Goal: Task Accomplishment & Management: Manage account settings

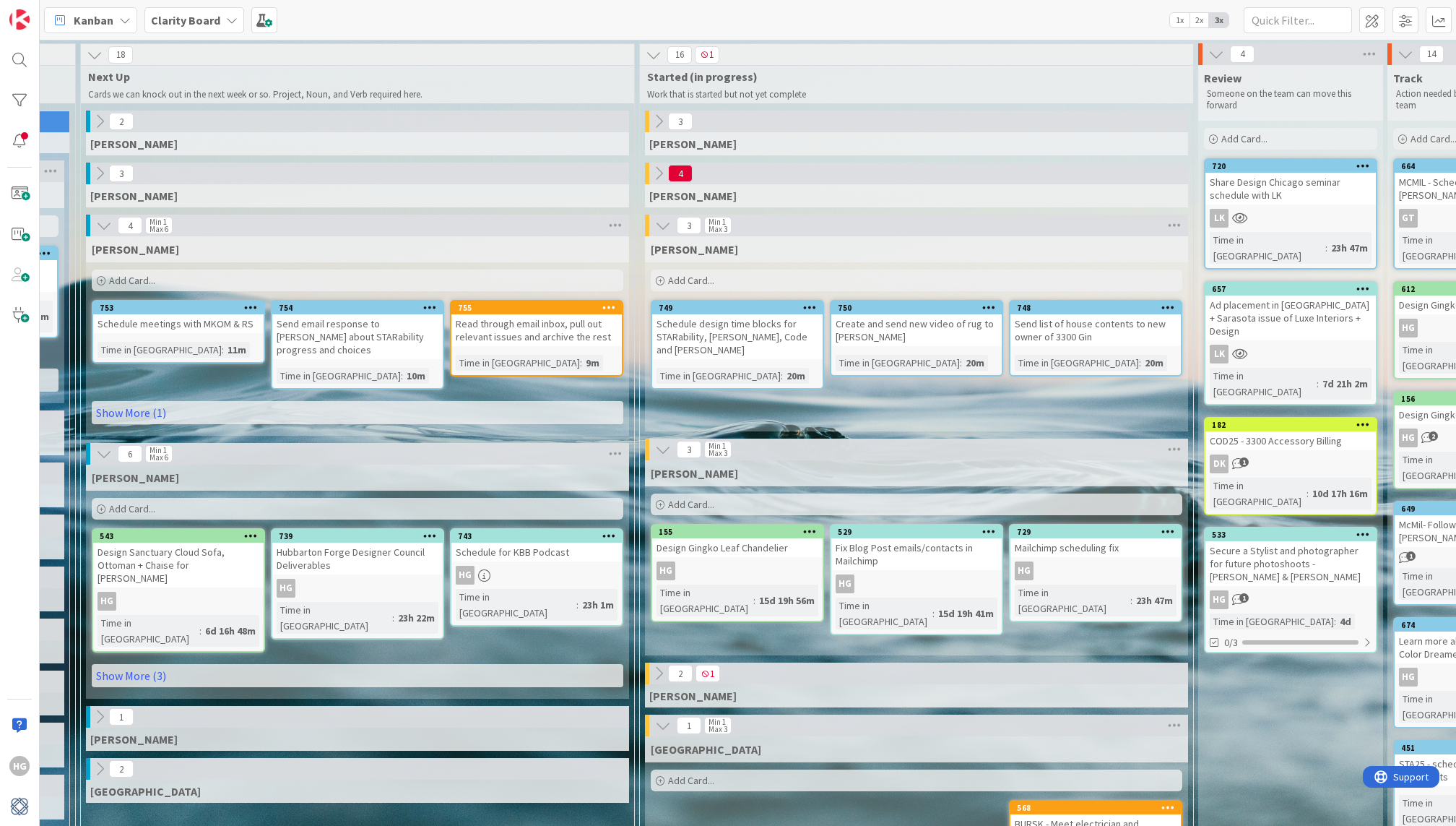
scroll to position [0, 878]
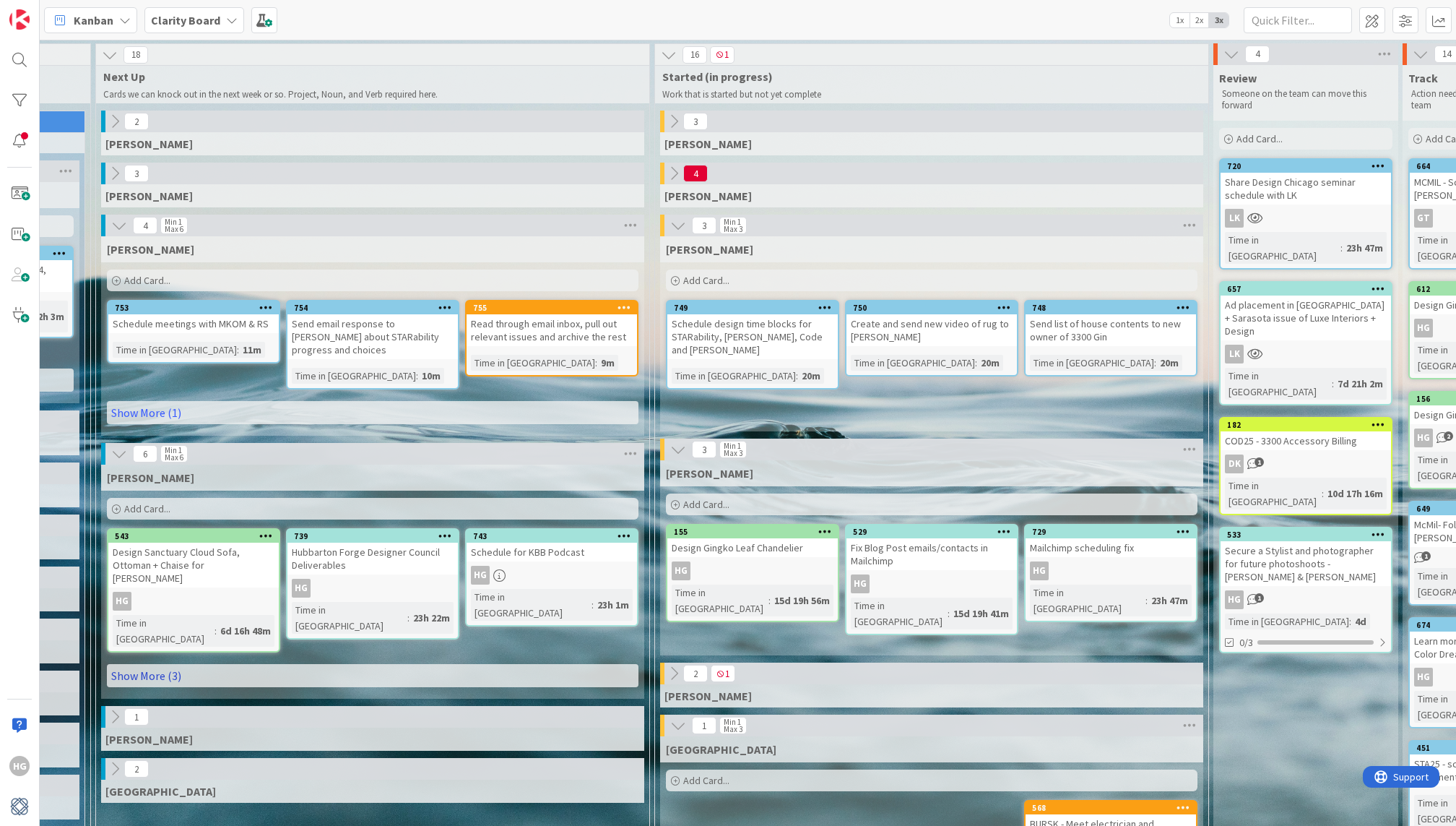
click at [457, 664] on link "Show More (3)" at bounding box center [373, 676] width 532 height 23
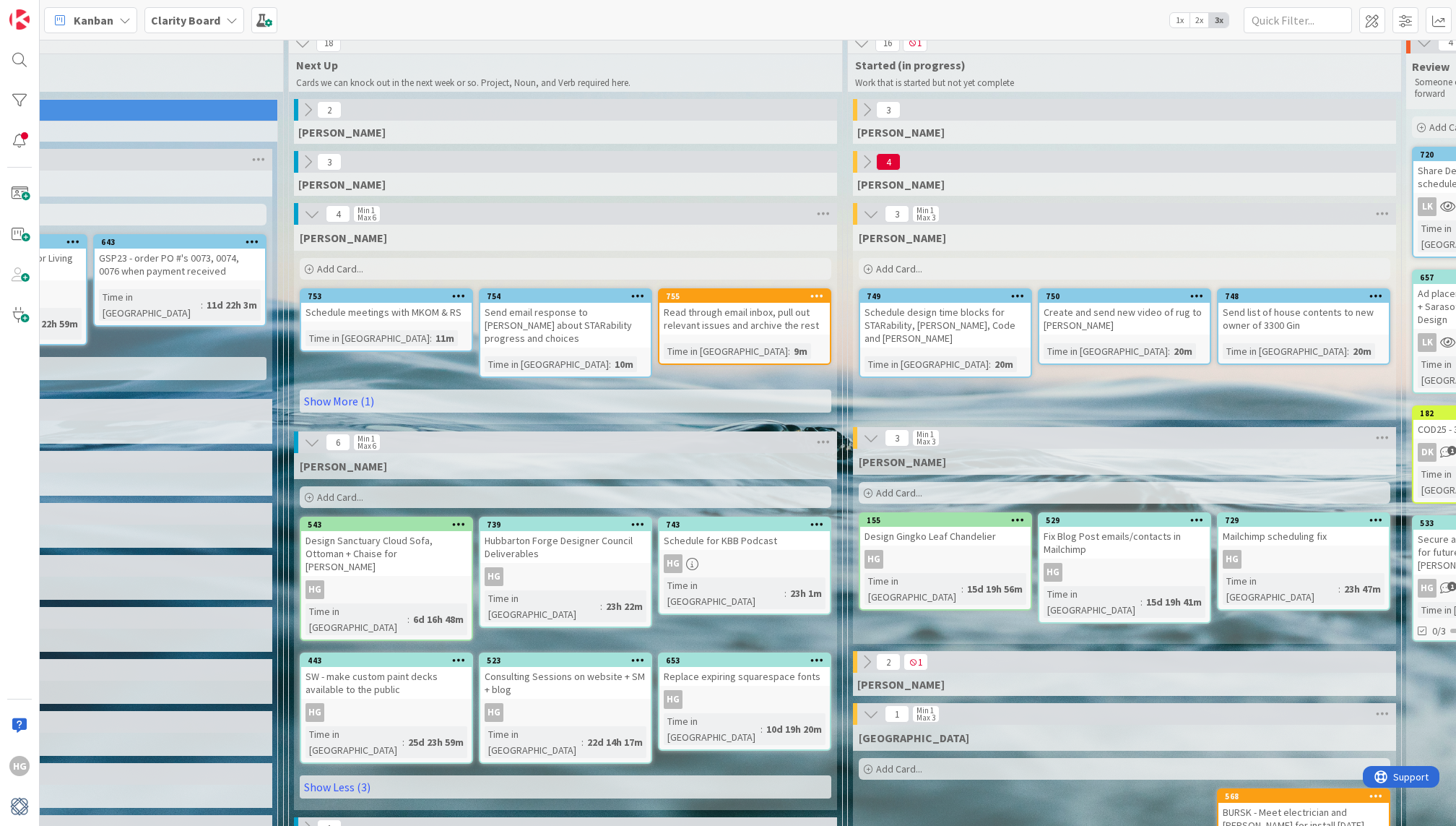
scroll to position [11, 682]
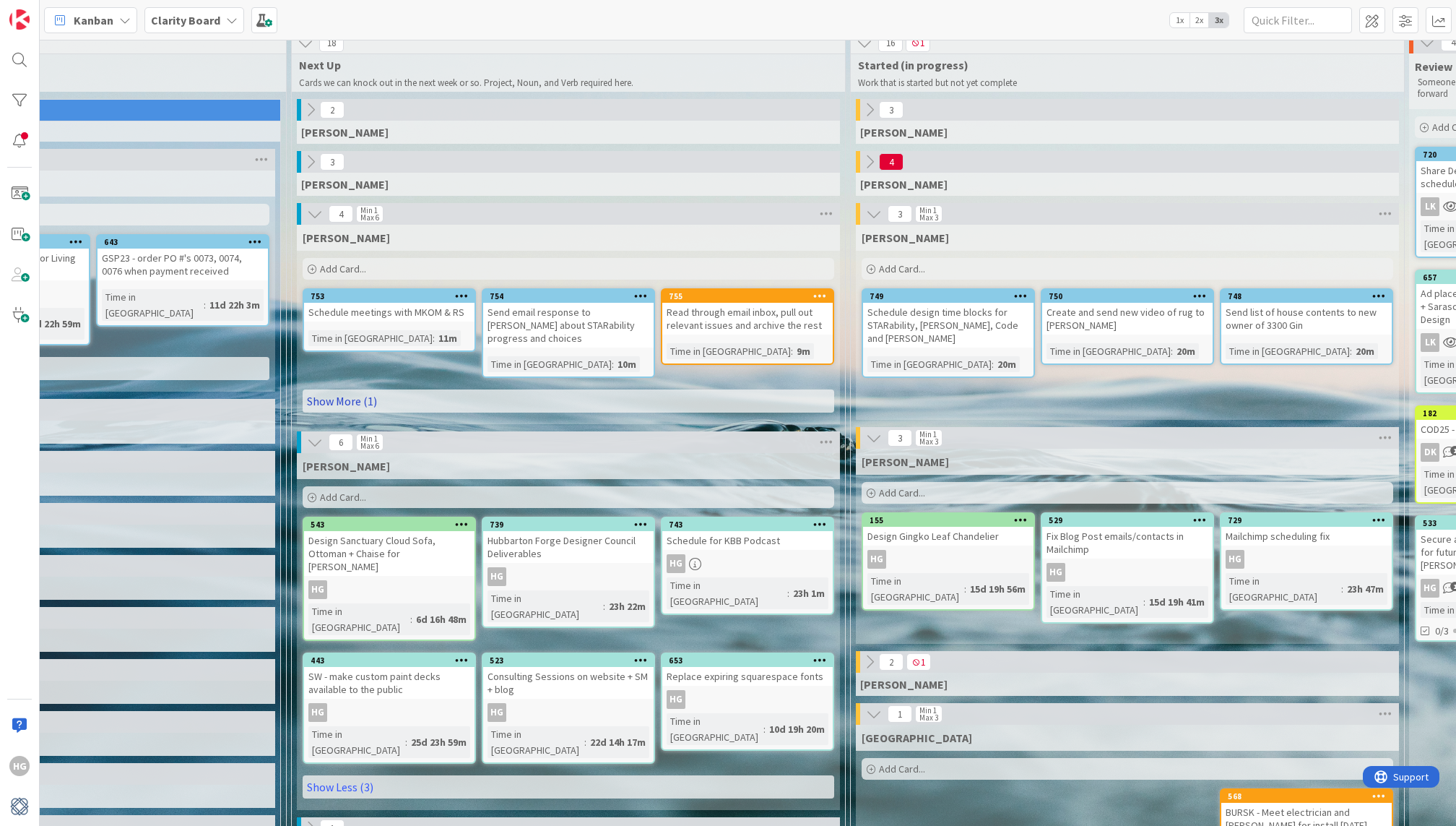
click at [344, 389] on link "Show More (1)" at bounding box center [569, 401] width 532 height 23
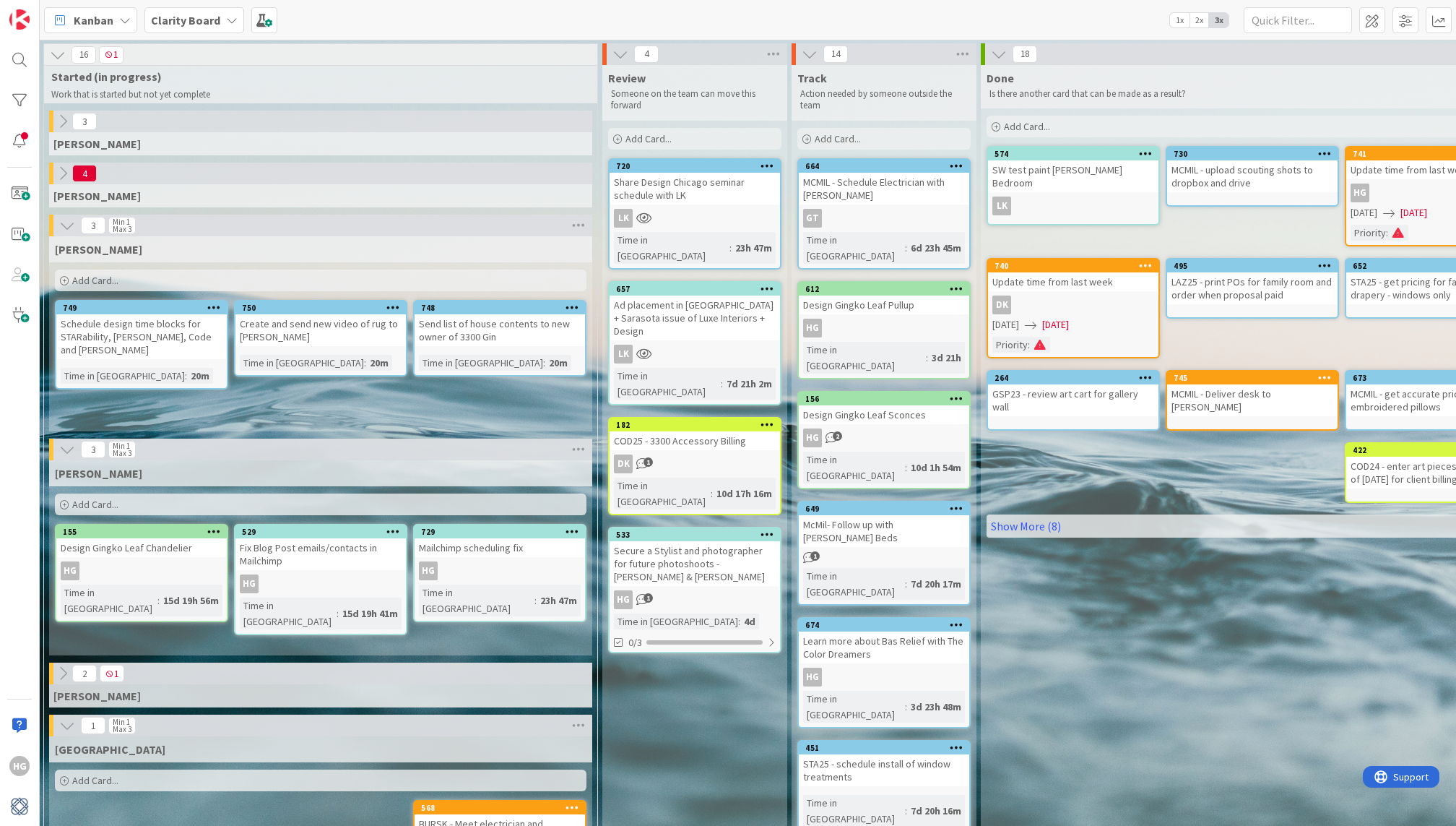
scroll to position [0, 1487]
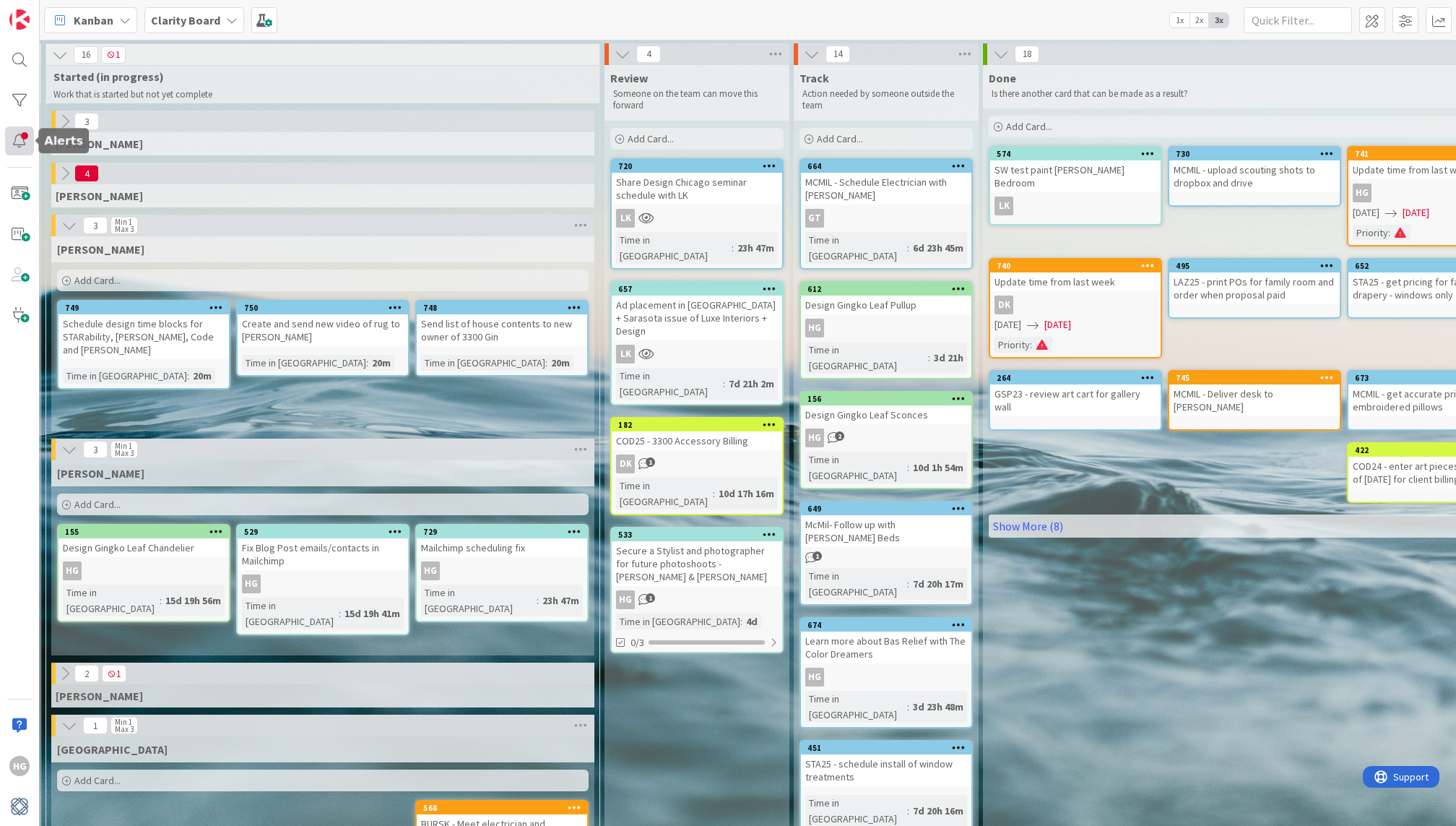
click at [17, 144] on div at bounding box center [20, 141] width 29 height 29
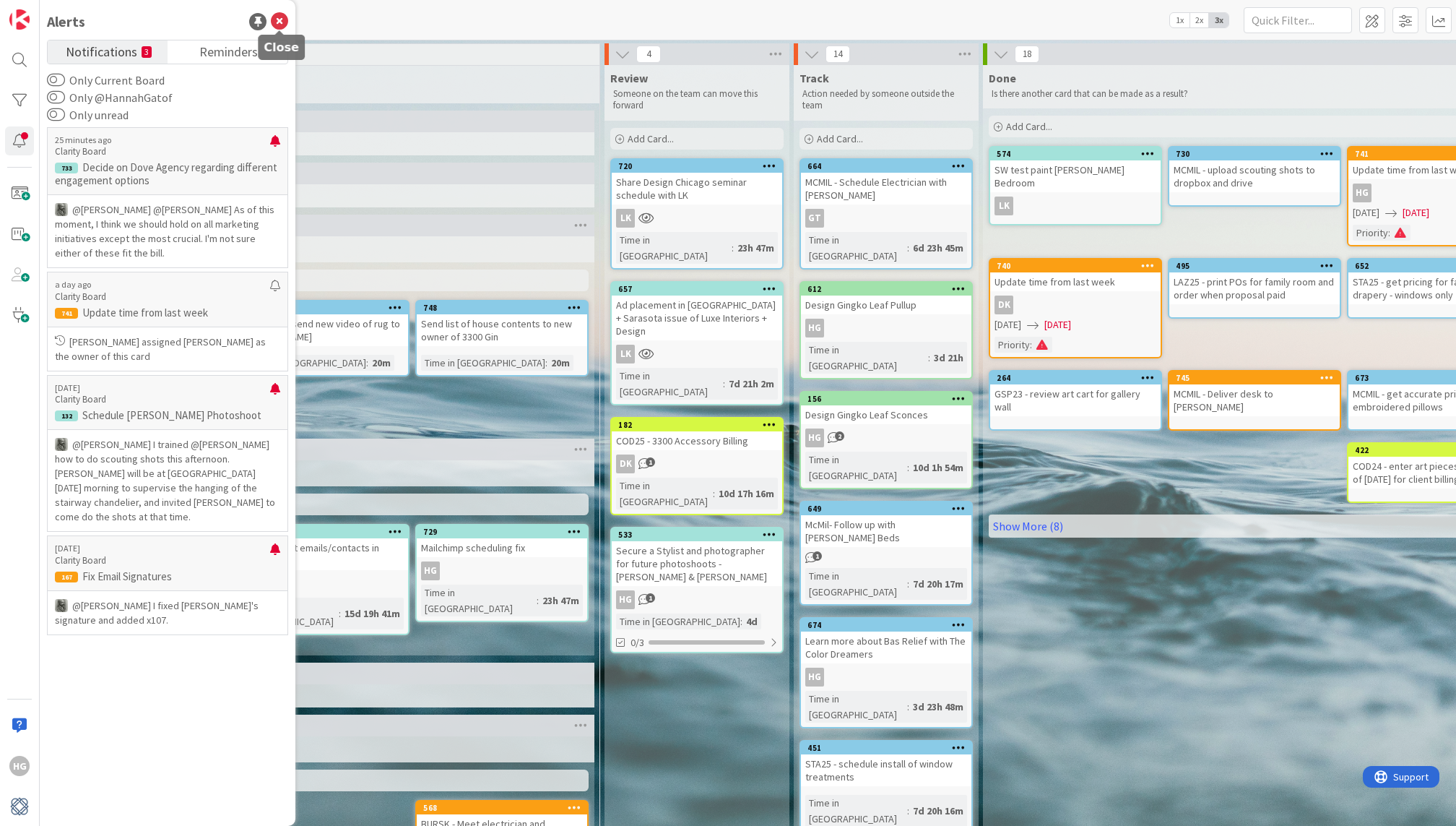
click at [277, 22] on icon at bounding box center [279, 21] width 17 height 17
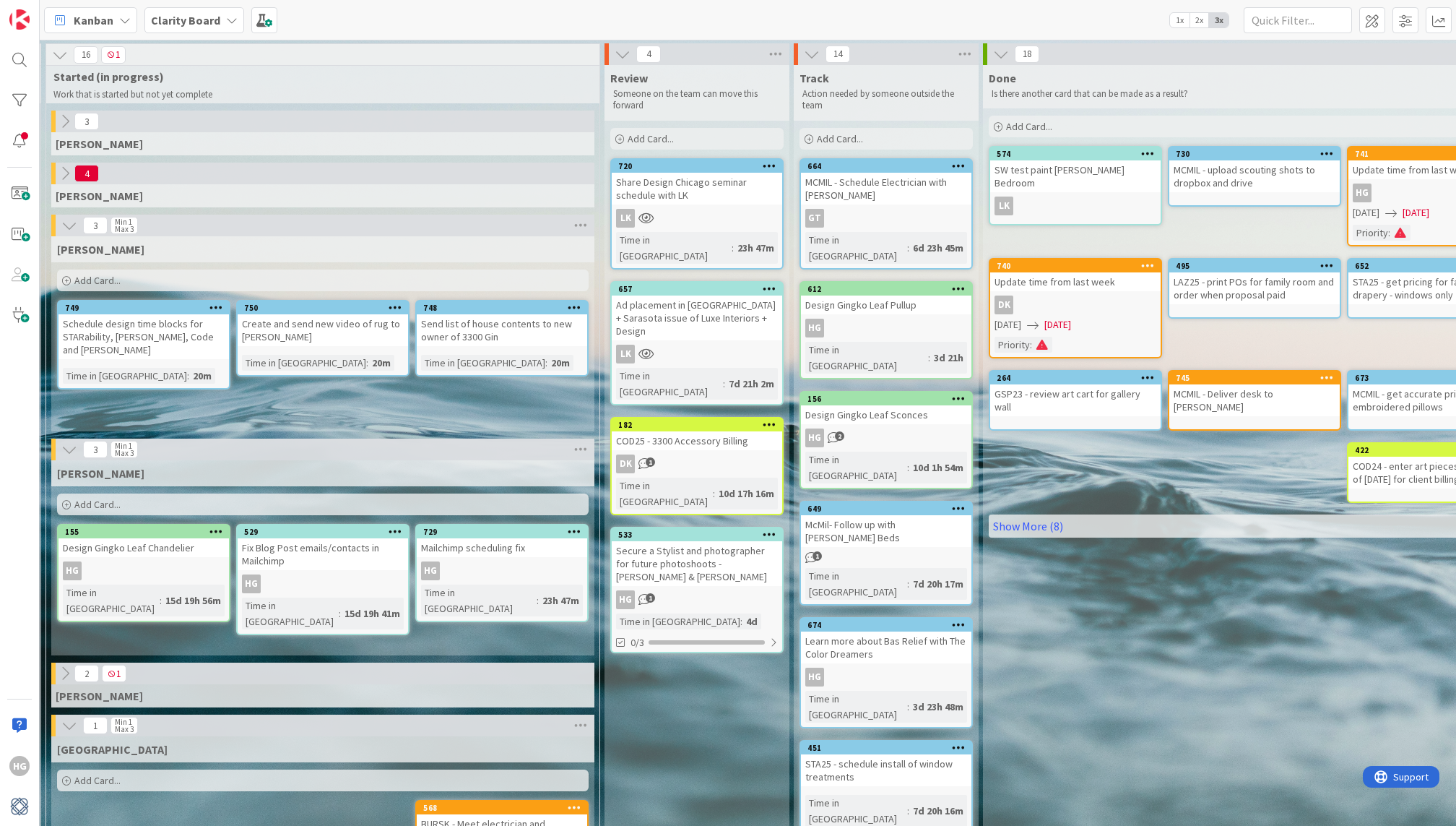
click at [57, 178] on icon at bounding box center [65, 173] width 16 height 16
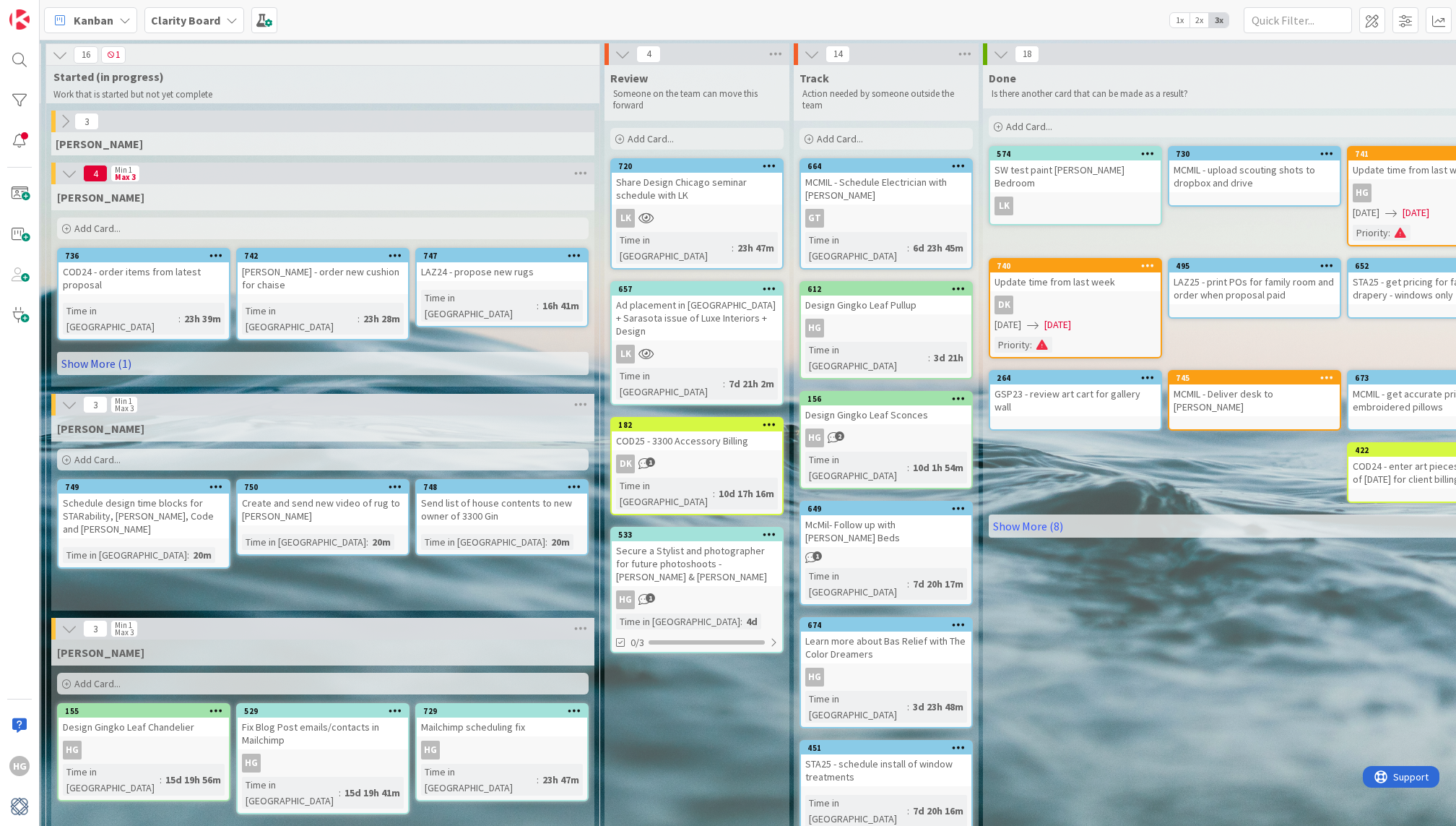
click at [116, 352] on link "Show More (1)" at bounding box center [323, 364] width 532 height 23
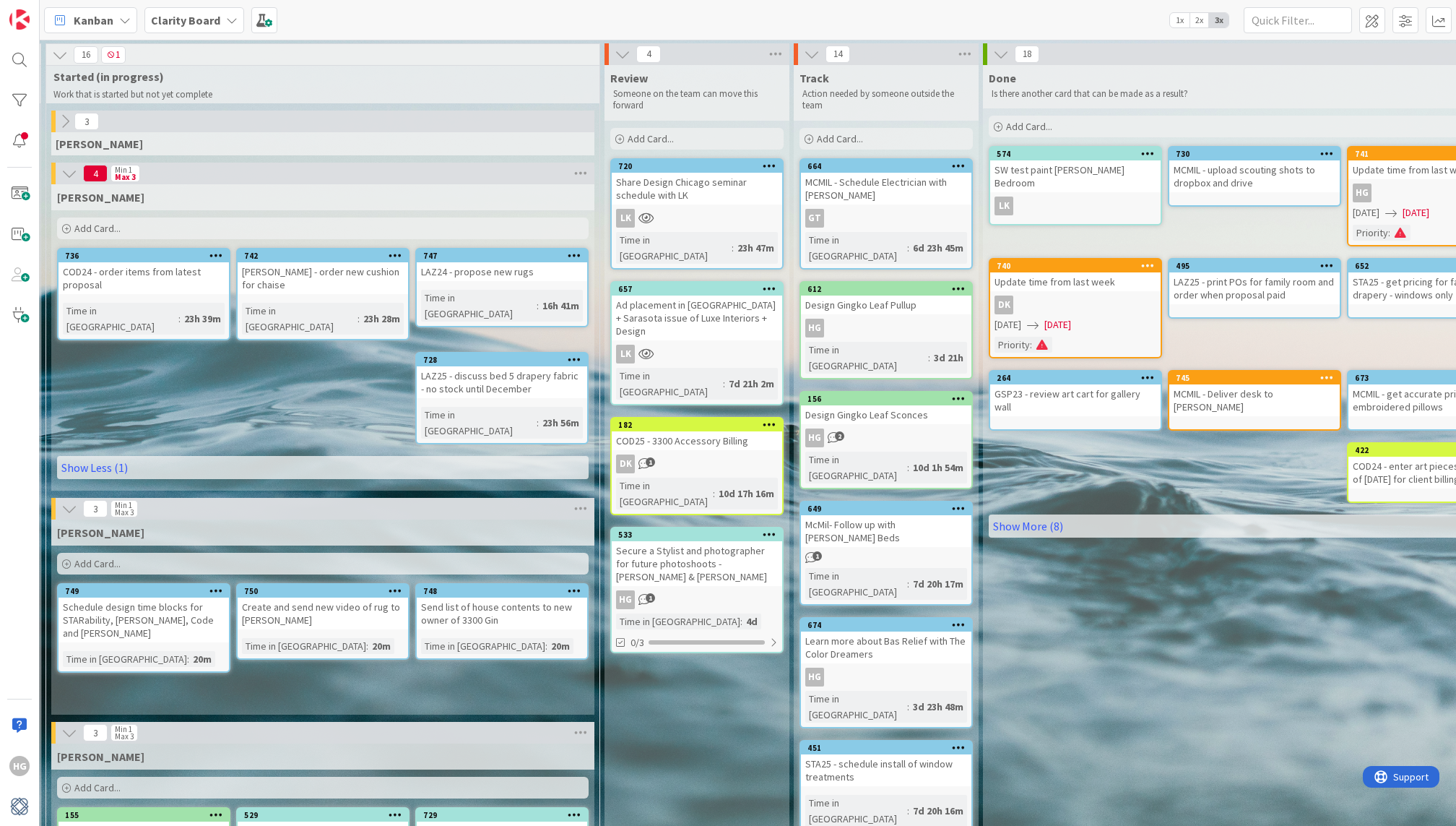
click at [61, 500] on icon at bounding box center [69, 508] width 16 height 16
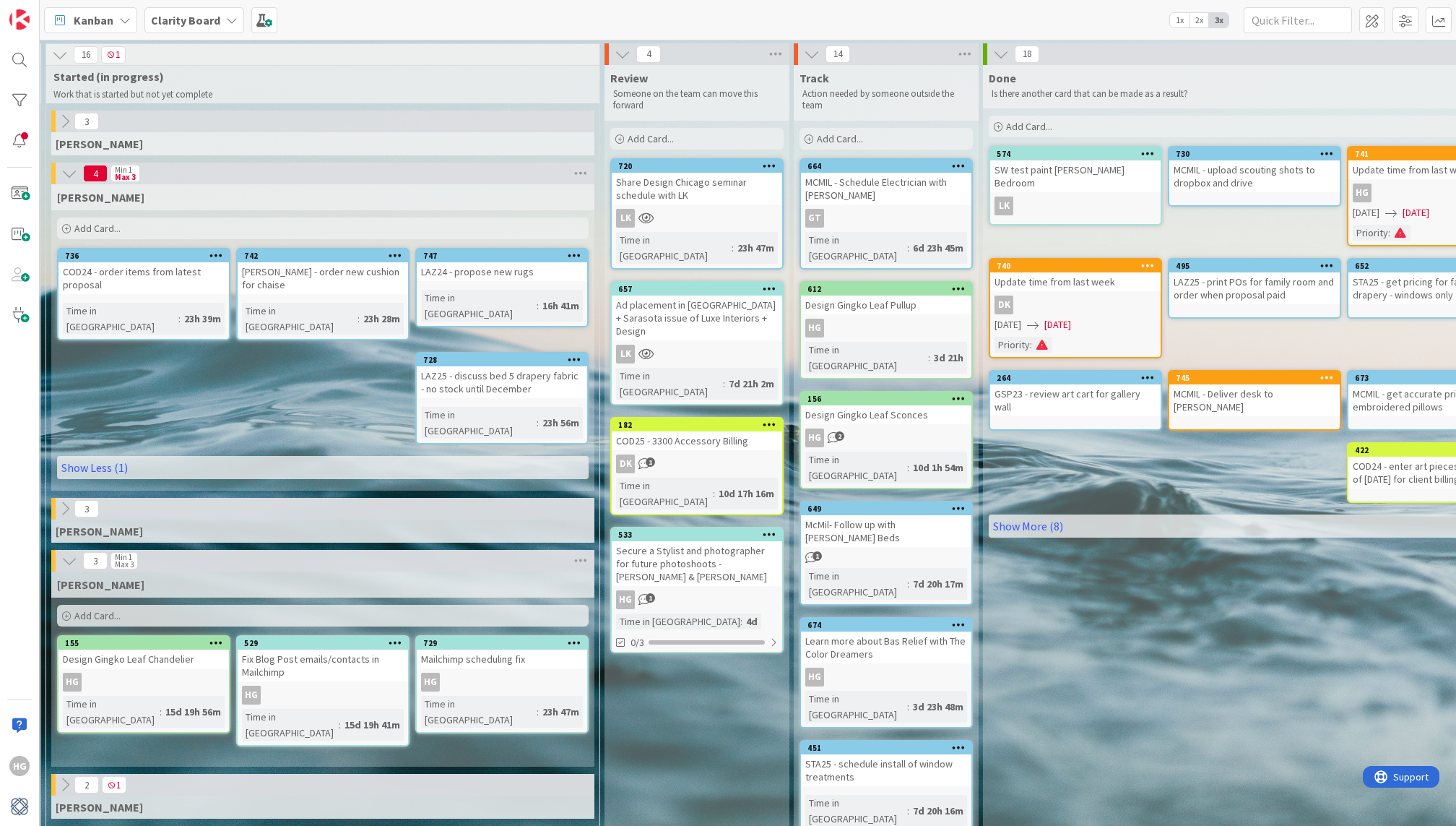
click at [63, 175] on icon at bounding box center [69, 173] width 16 height 16
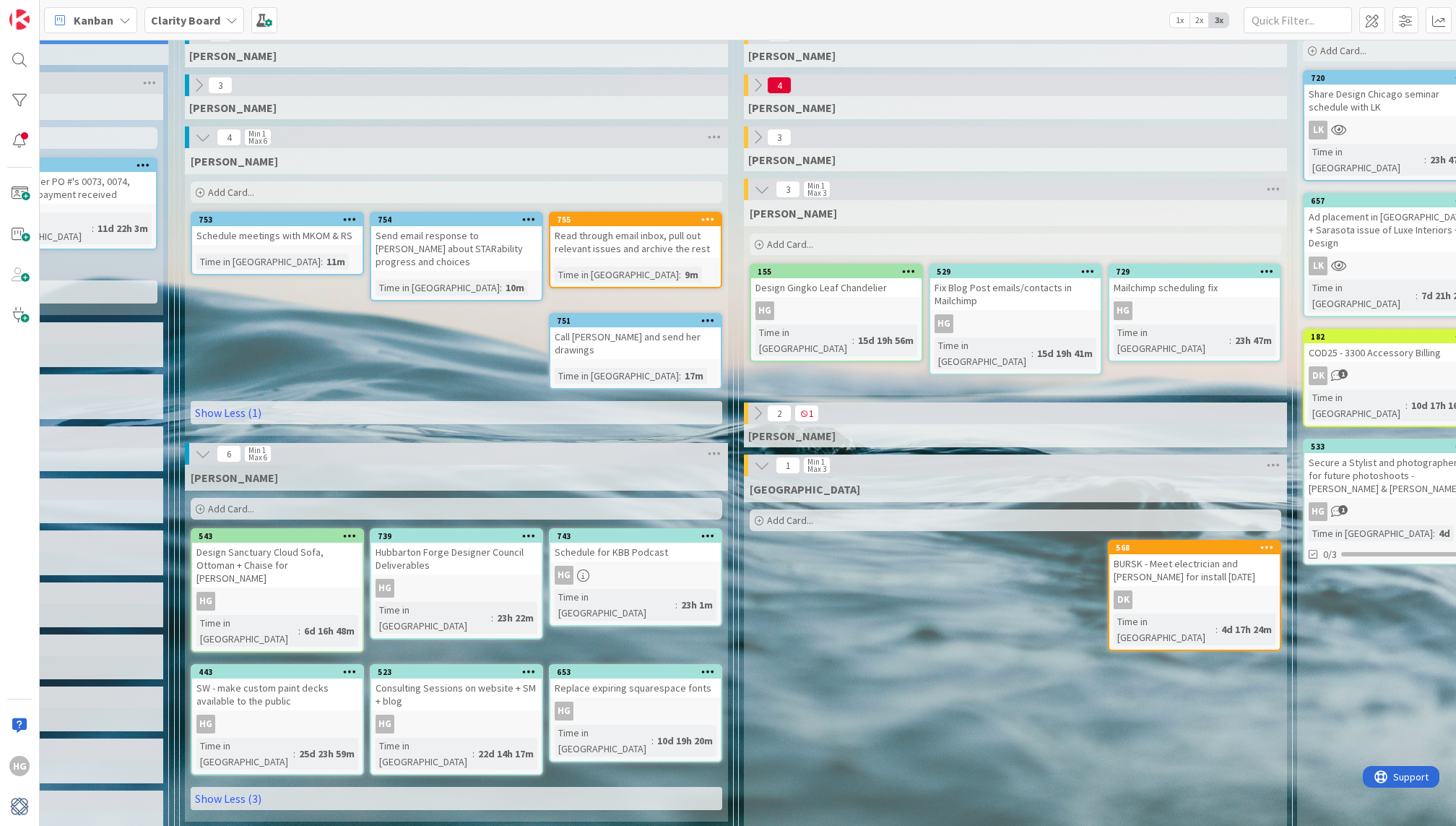
scroll to position [85, 795]
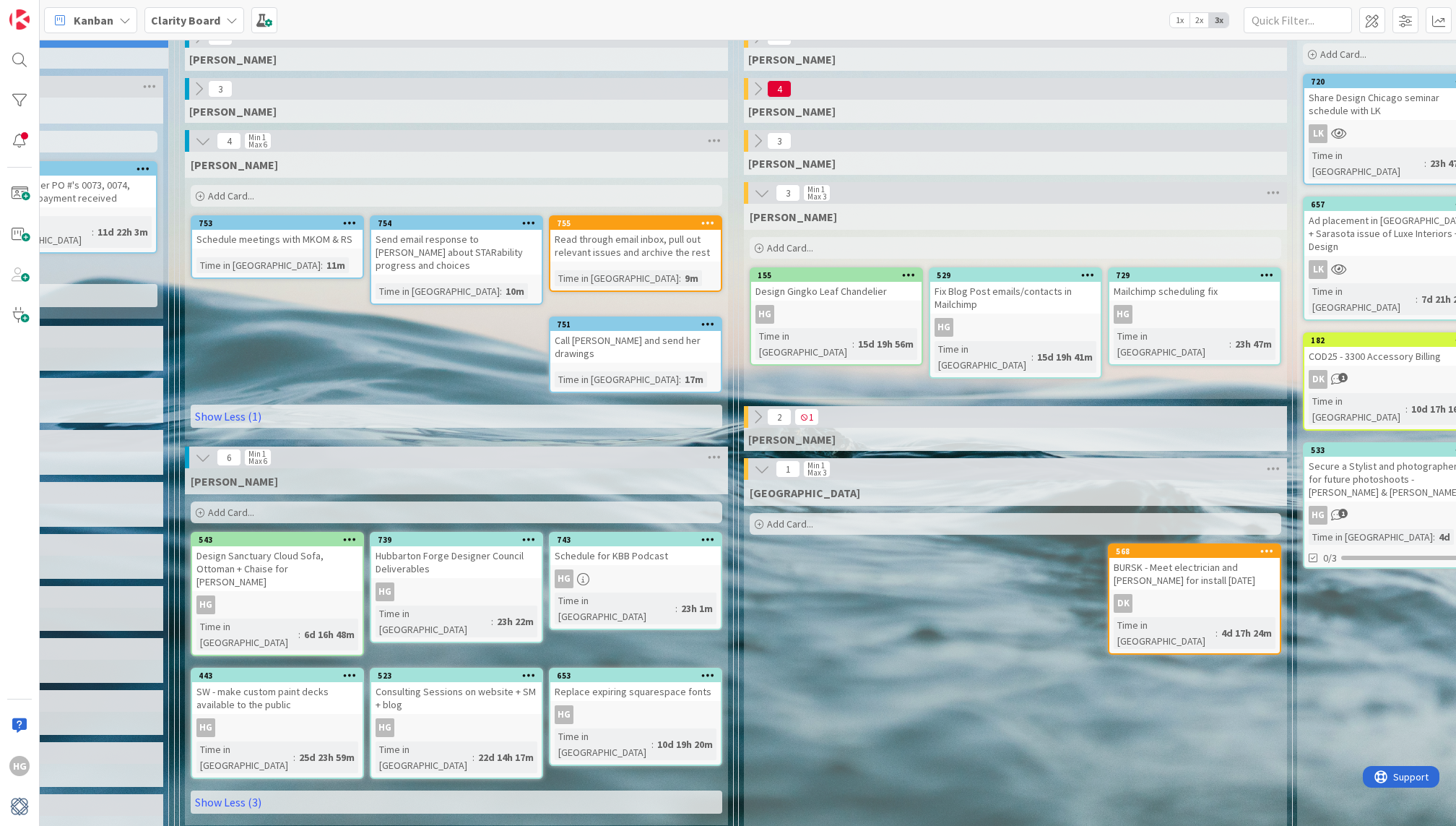
click at [595, 501] on div "Add Card..." at bounding box center [456, 512] width 532 height 22
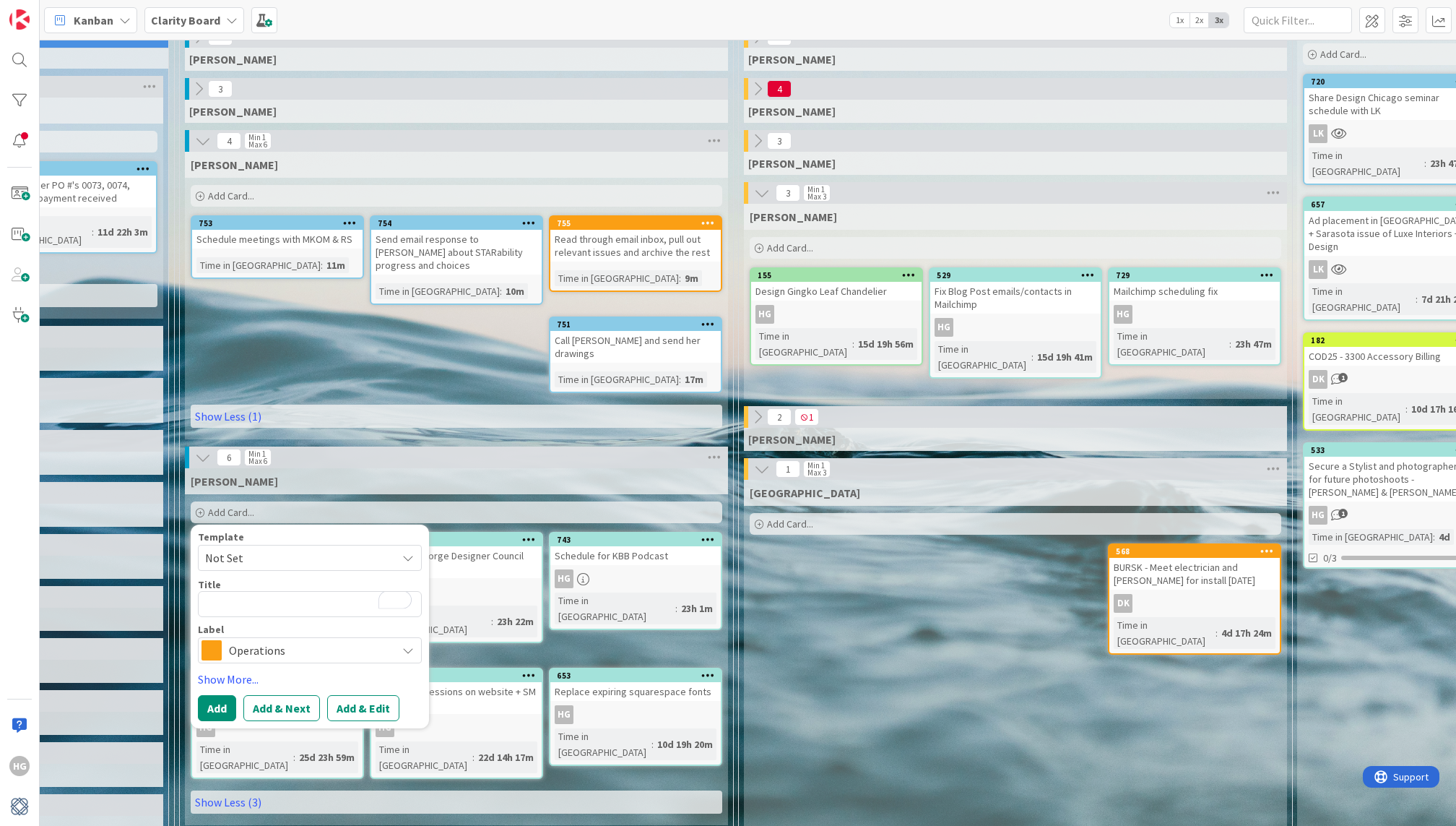
click at [332, 600] on textarea "To enrich screen reader interactions, please activate Accessibility in Grammarl…" at bounding box center [310, 604] width 224 height 26
type textarea "x"
type textarea "F"
type textarea "x"
type textarea "Fi"
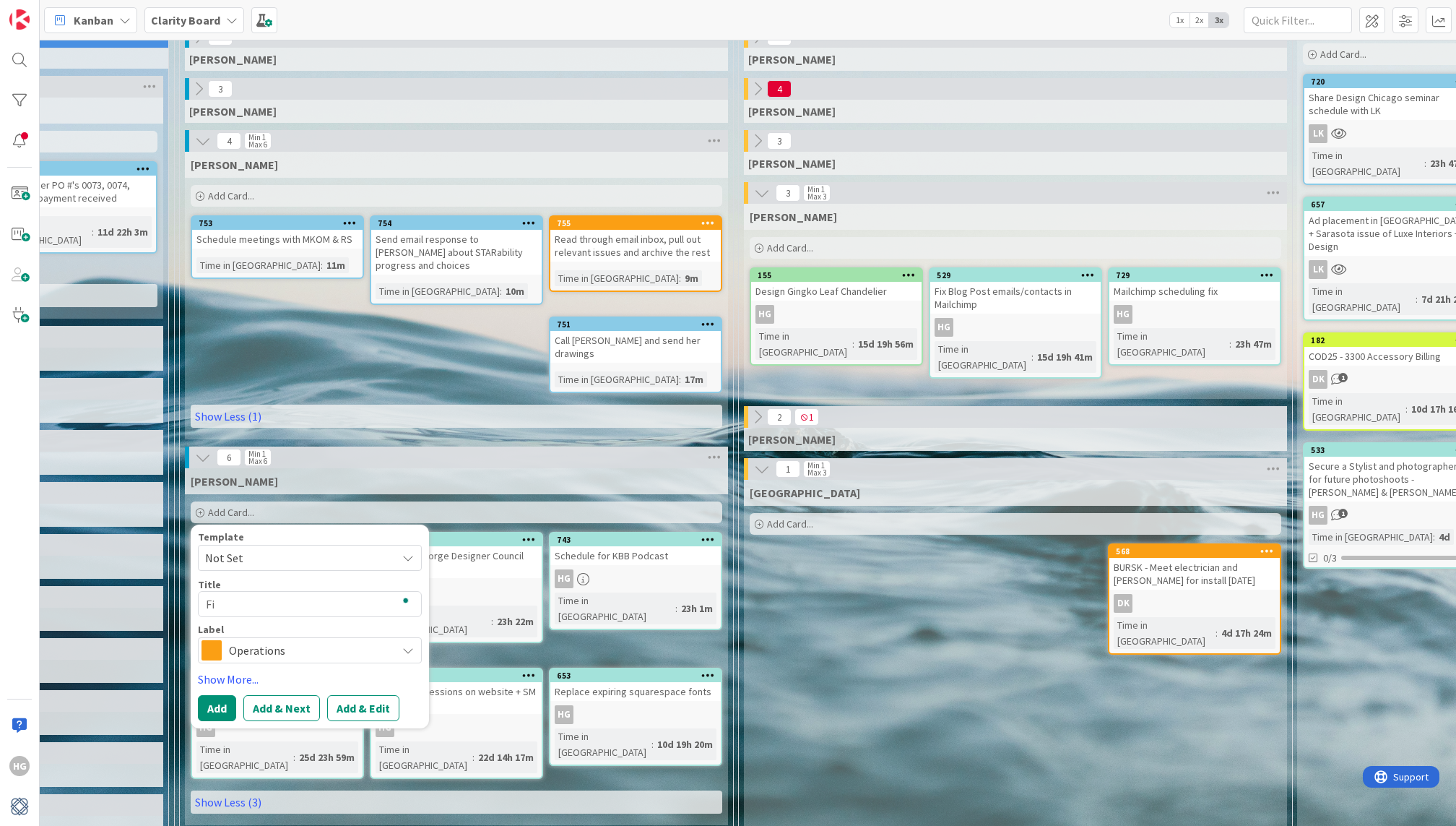
type textarea "x"
type textarea "Fix"
type textarea "x"
type textarea "Fix"
type textarea "x"
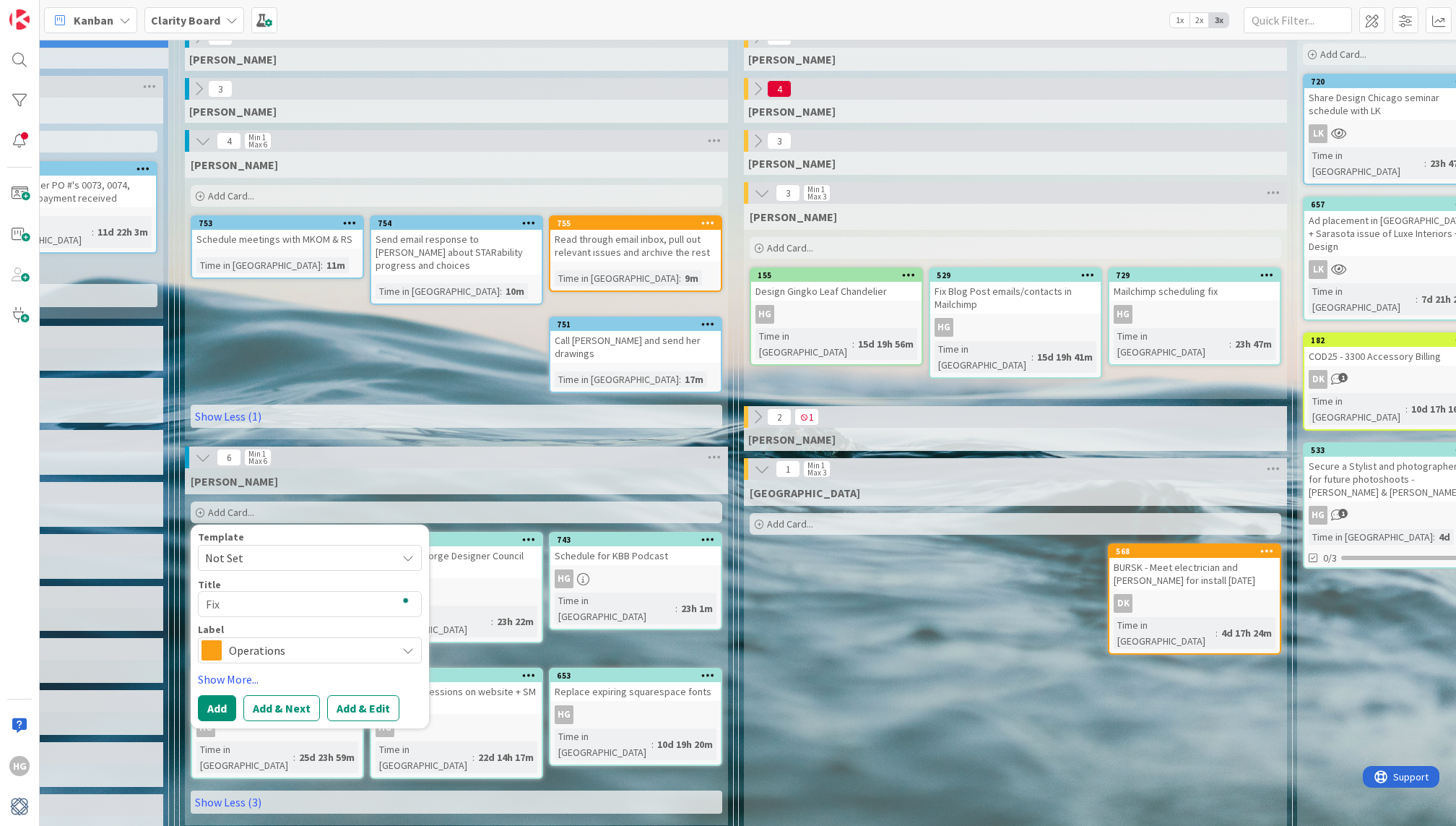
type textarea "Fix M"
type textarea "x"
type textarea "Fix Ma"
type textarea "x"
type textarea "Fix Mag"
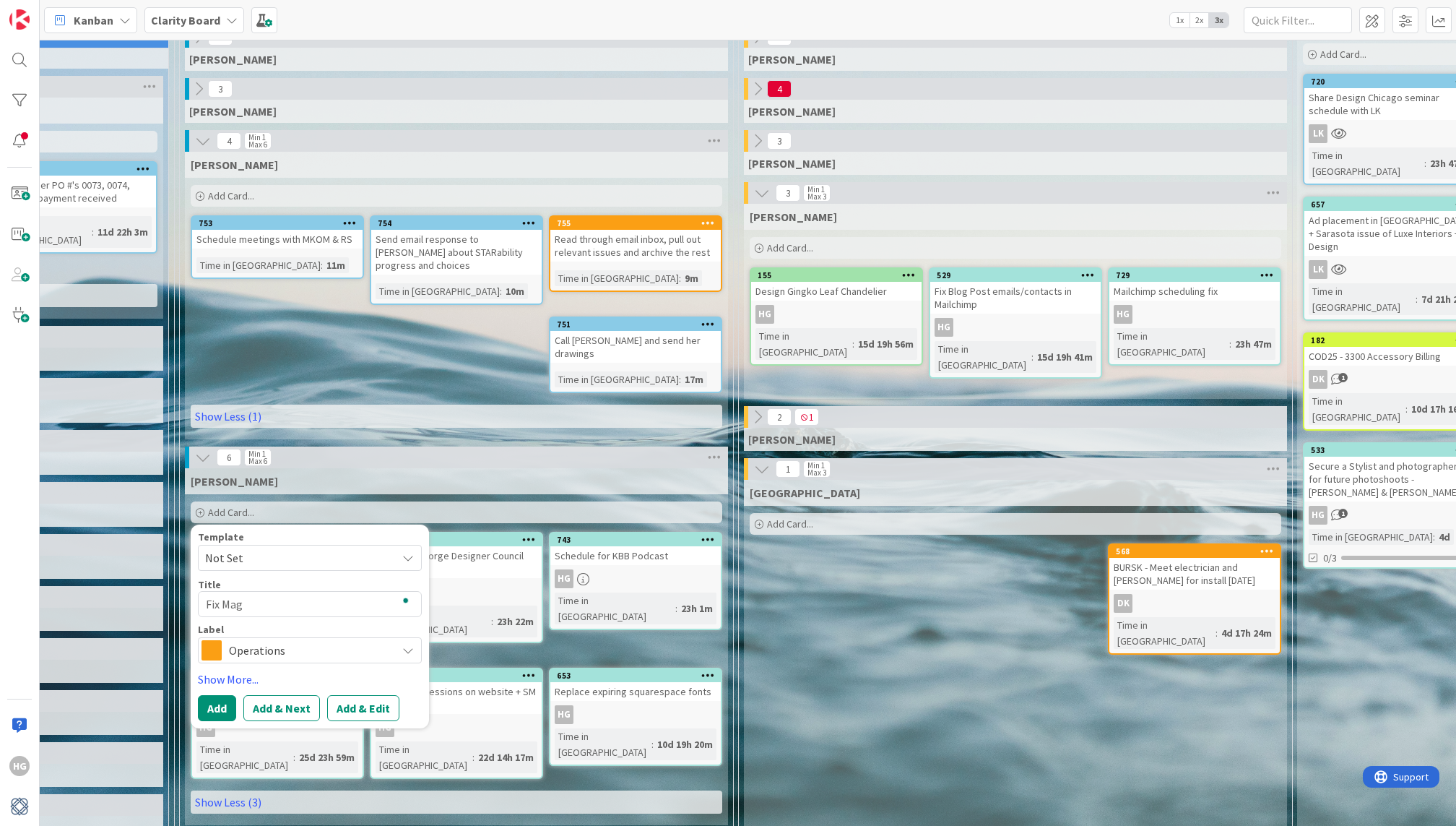
type textarea "x"
type textarea "Fix Maga"
type textarea "x"
type textarea "Fix Magaz"
type textarea "x"
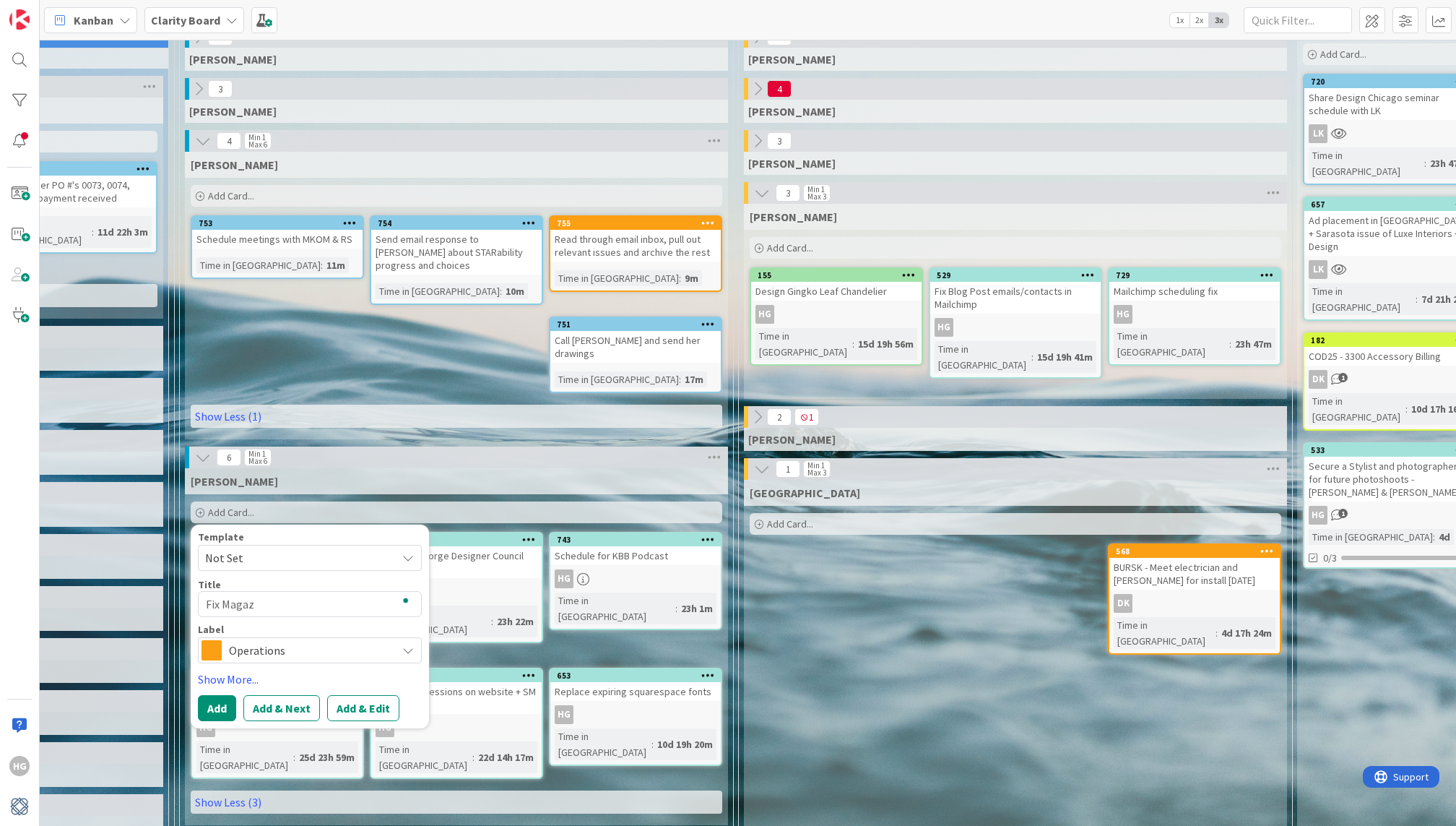
type textarea "Fix Magazi"
type textarea "x"
type textarea "Fix Magazin"
type textarea "x"
type textarea "Fix Magazine"
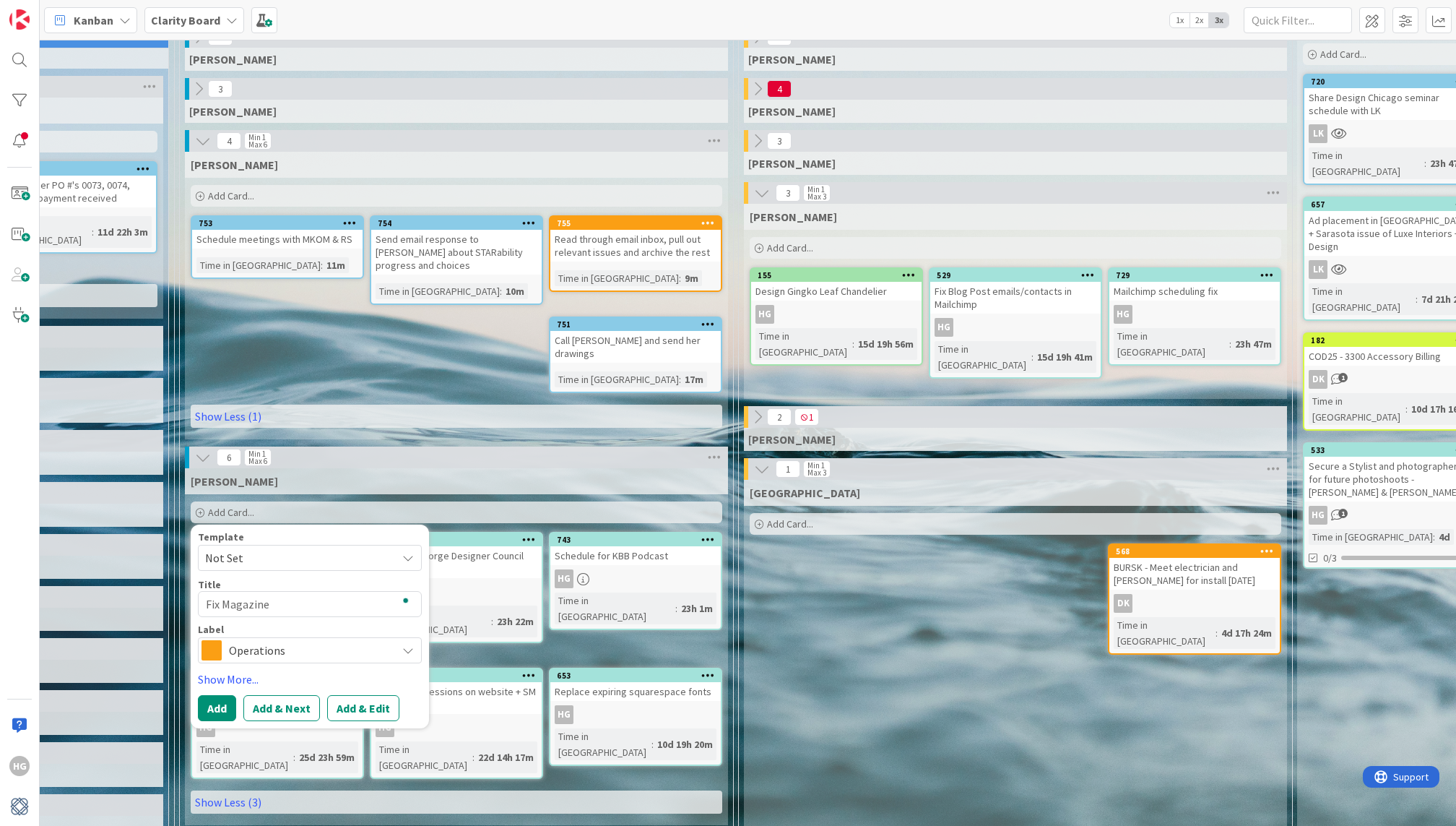
type textarea "x"
type textarea "Fix Magazine"
type textarea "x"
type textarea "Fix Magazine s"
type textarea "x"
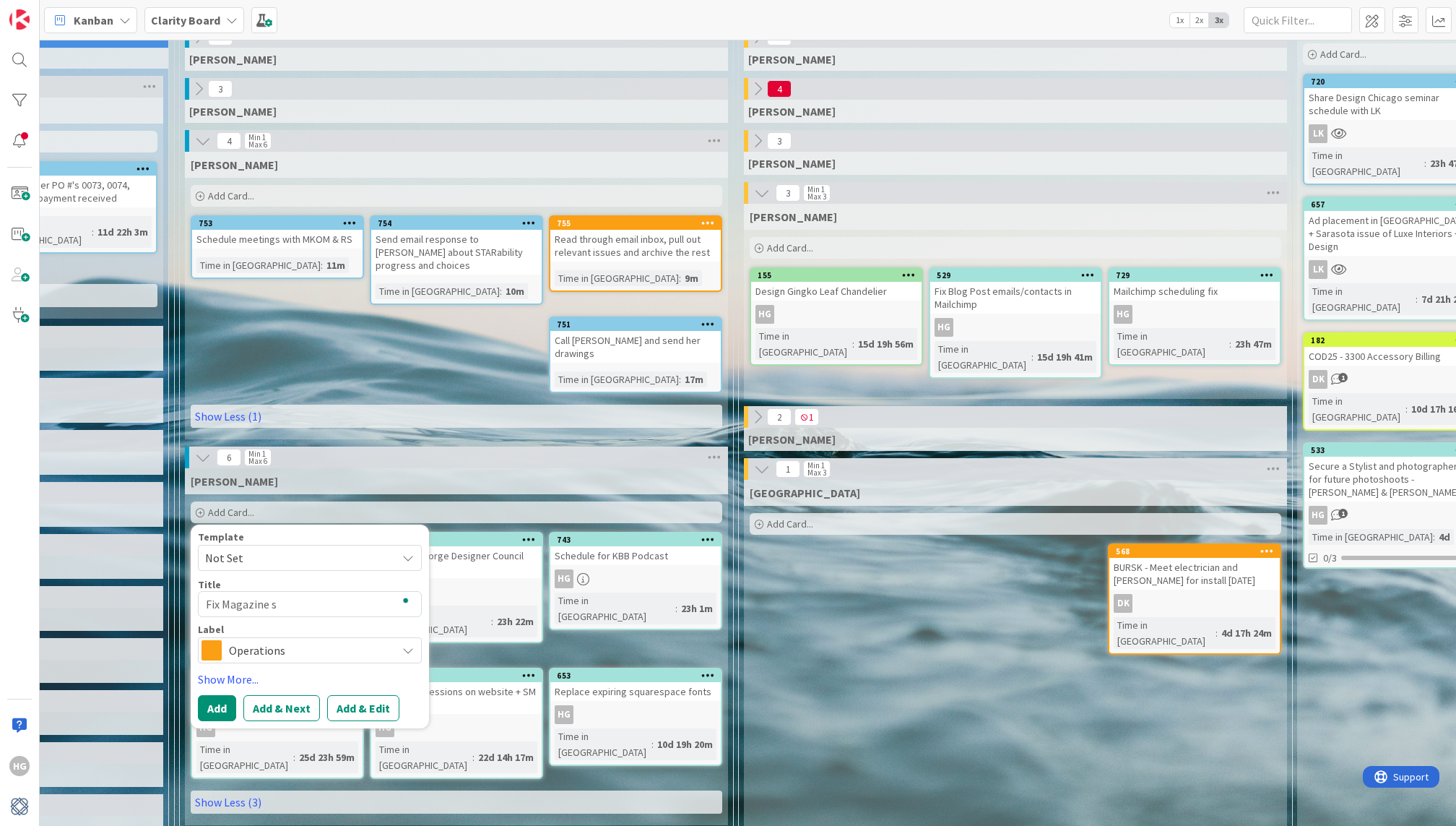
type textarea "Fix Magazine su"
type textarea "x"
type textarea "Fix Magazine sub"
type textarea "x"
type textarea "Fix Magazine subs"
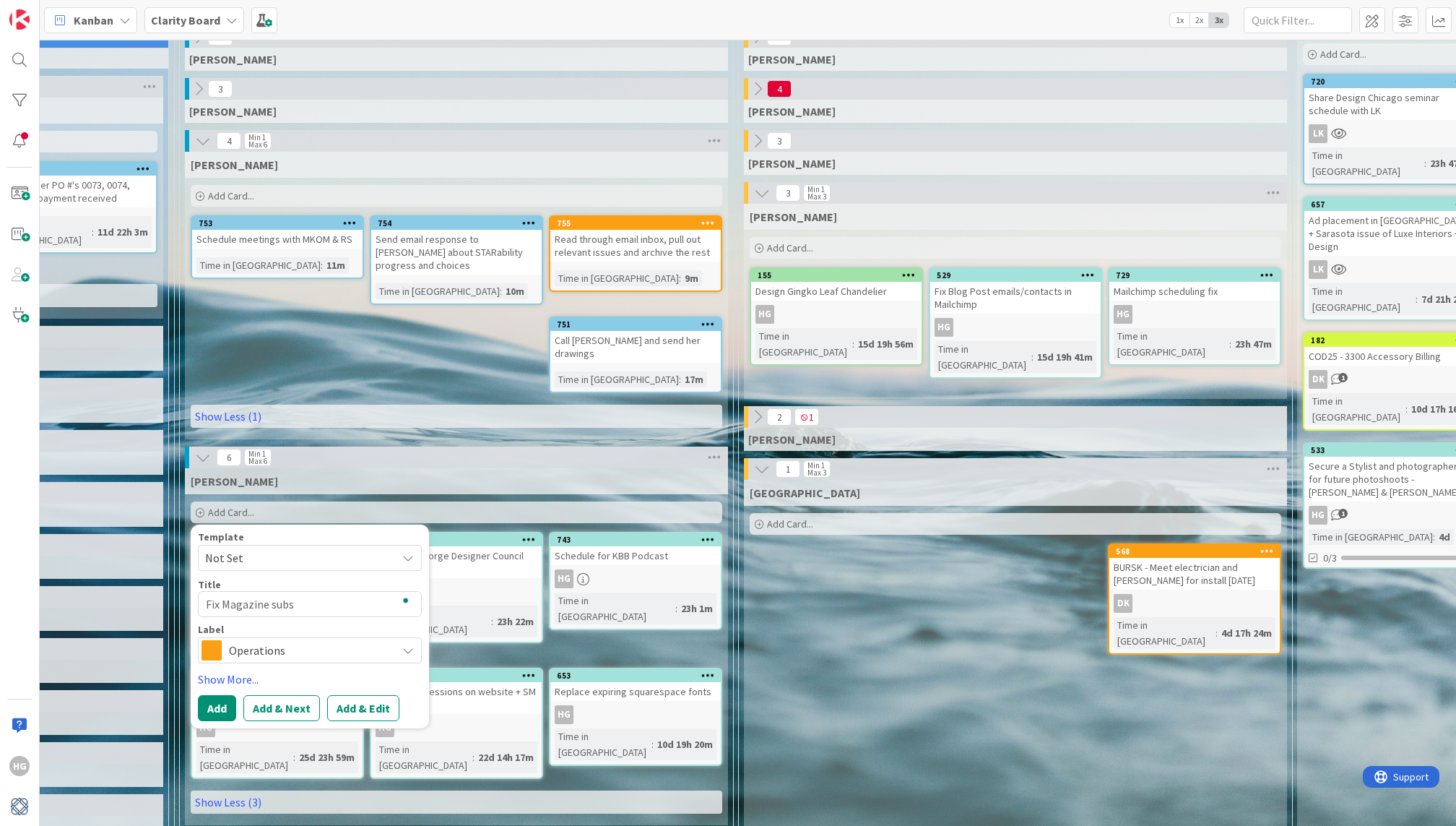
type textarea "x"
type textarea "Fix Magazine subsc"
type textarea "x"
type textarea "Fix Magazine subscr"
type textarea "x"
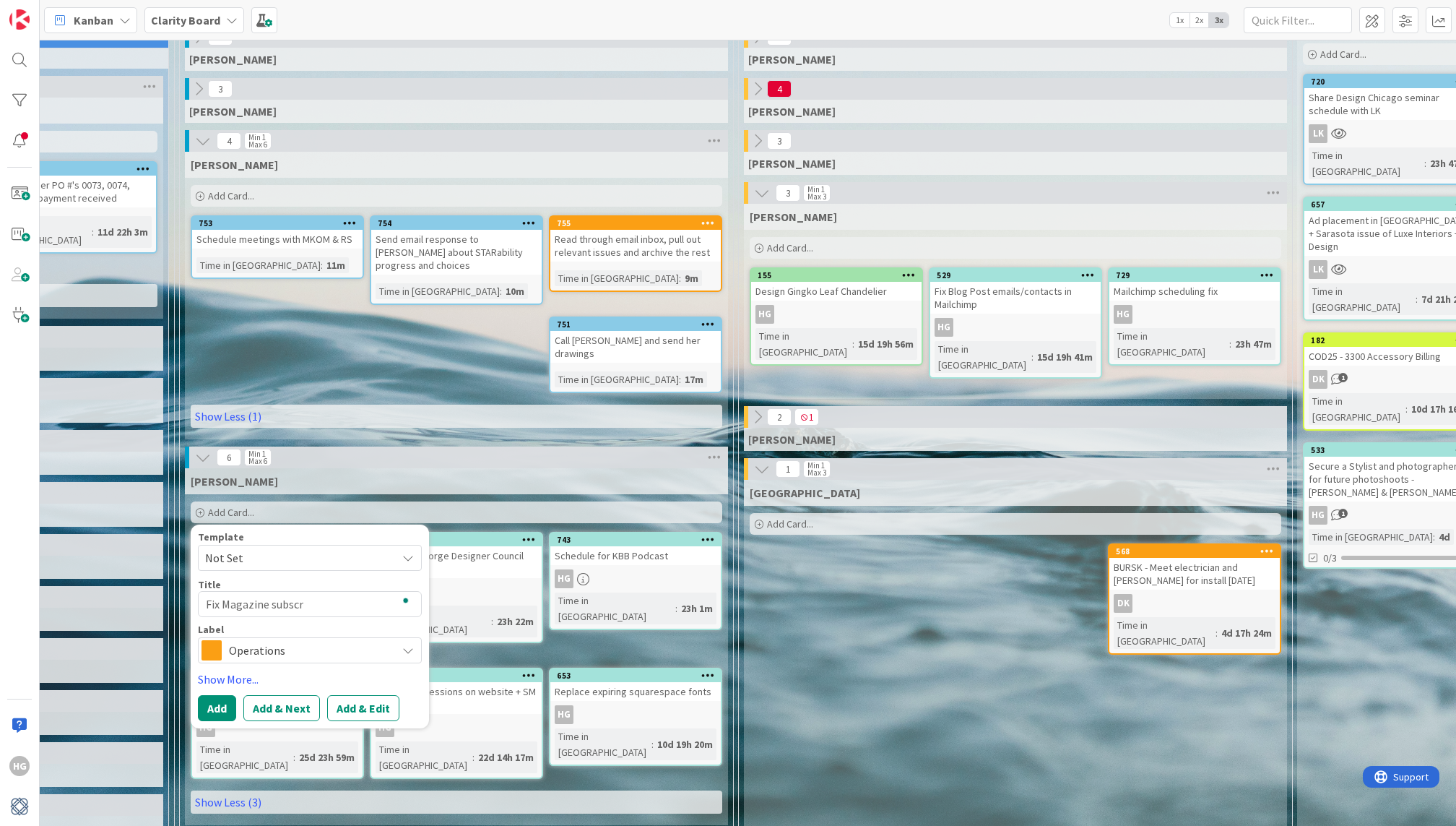
type textarea "Fix Magazine subscri"
type textarea "x"
type textarea "Fix Magazine subscrip"
type textarea "x"
type textarea "Fix Magazine subscript"
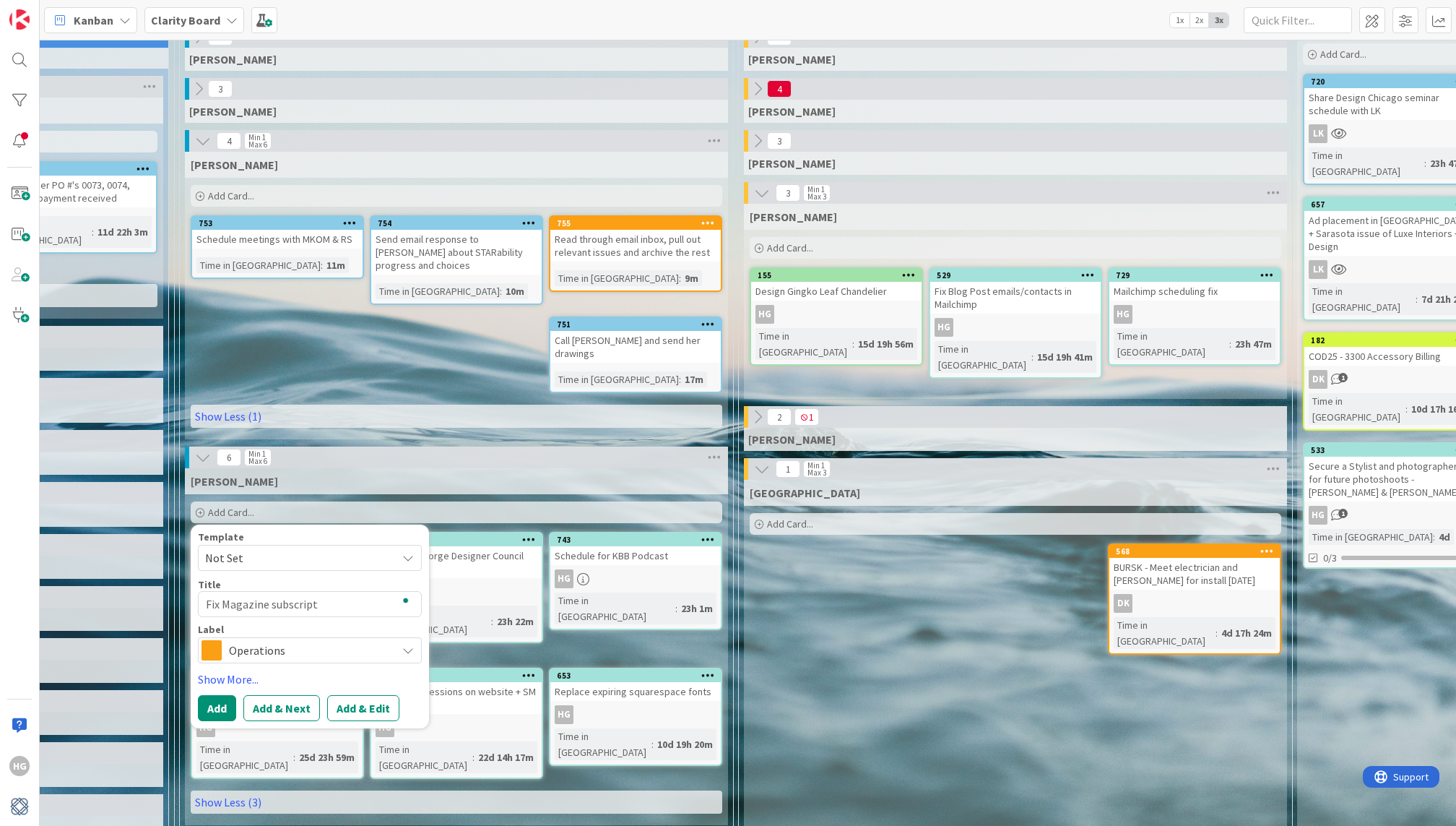
type textarea "x"
type textarea "Fix Magazine subscripti"
type textarea "x"
type textarea "Fix Magazine subscriptio"
type textarea "x"
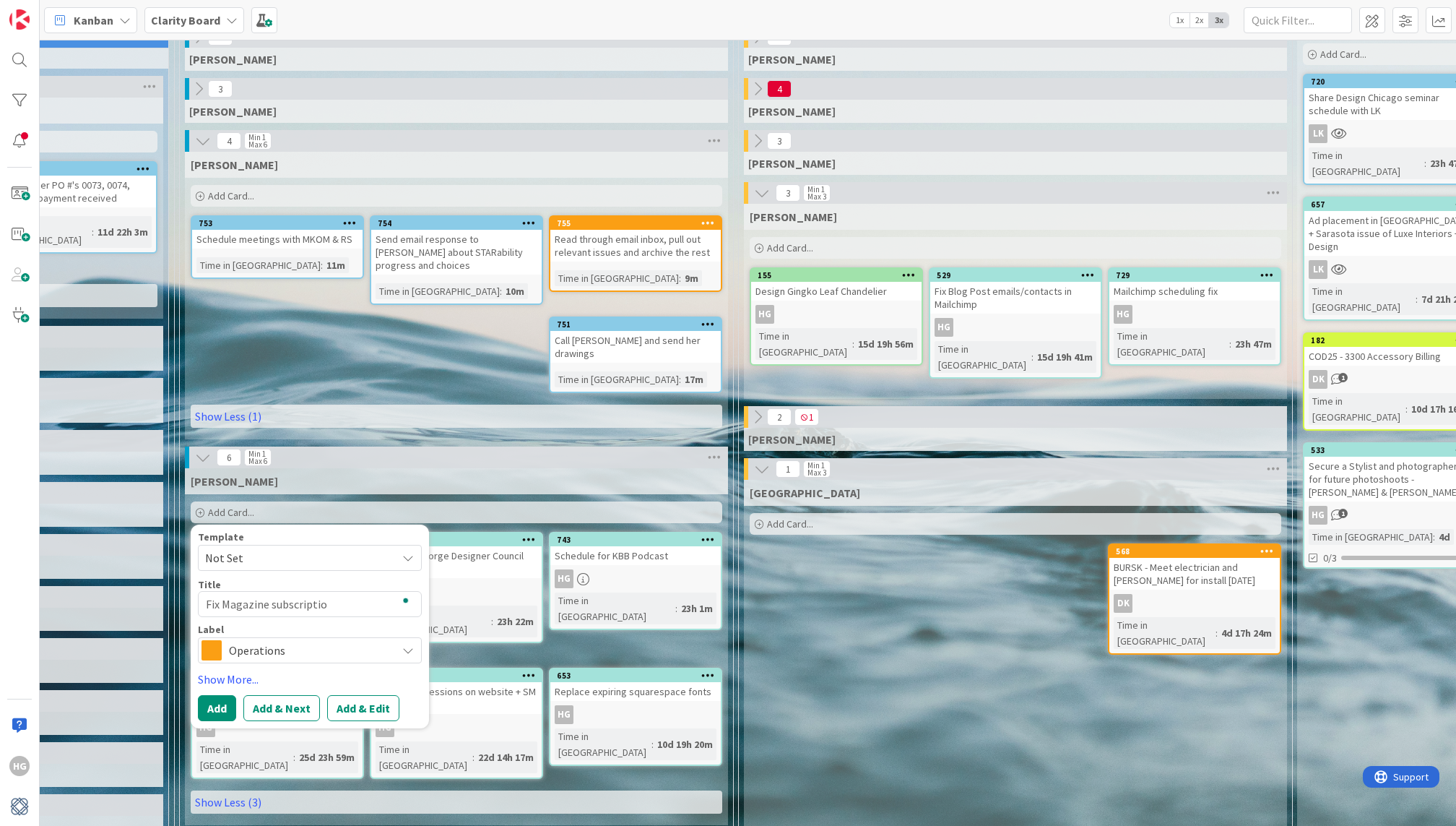
type textarea "Fix Magazine subscription"
type textarea "x"
type textarea "Fix Magazine subscription"
type textarea "x"
type textarea "Fix Magazine subscription p"
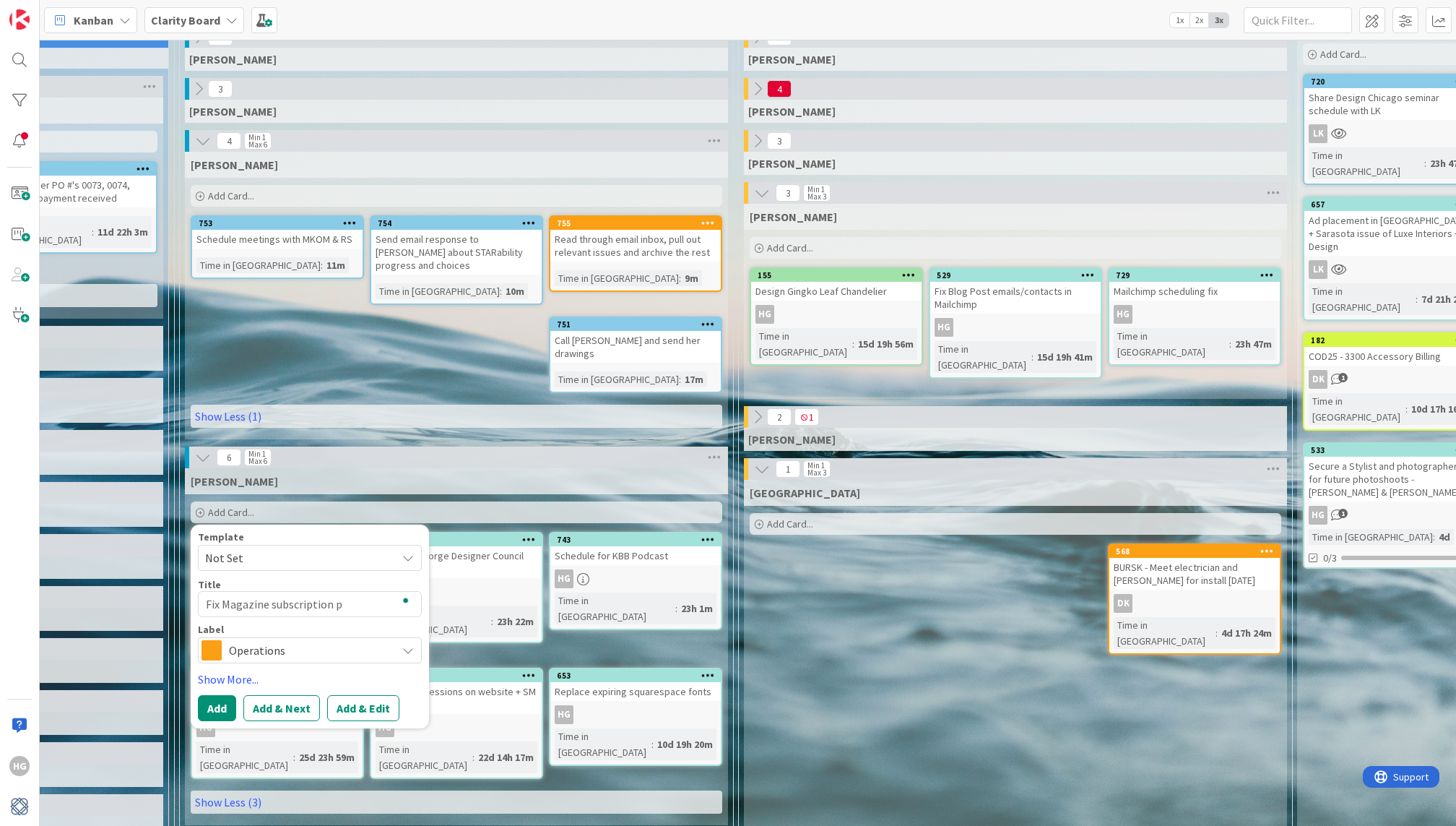
type textarea "x"
type textarea "Fix Magazine subscription pa"
type textarea "x"
type textarea "Fix Magazine subscription pay"
type textarea "x"
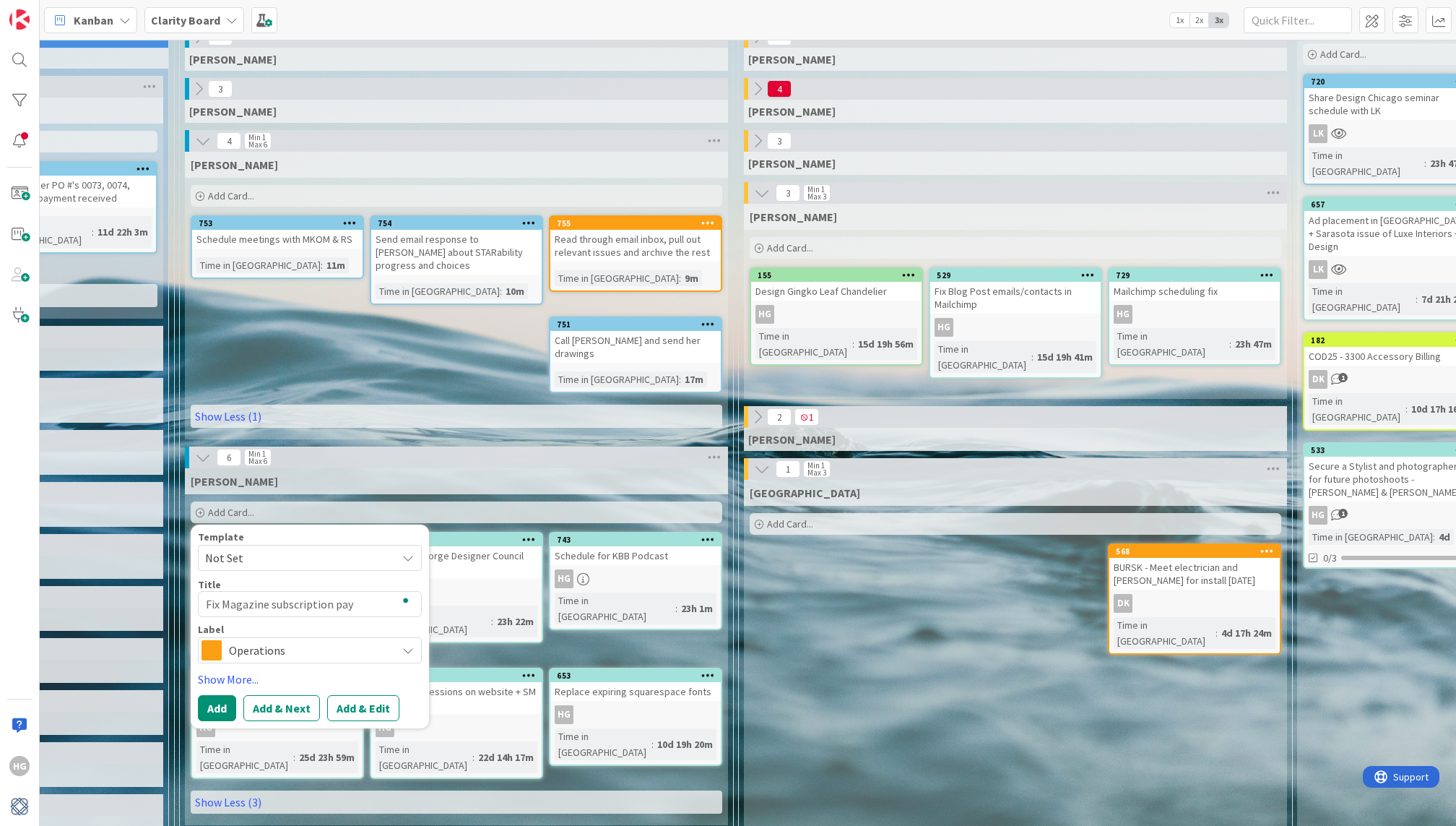
type textarea "Fix Magazine subscription paym"
type textarea "x"
type textarea "Fix Magazine subscription payme"
type textarea "x"
type textarea "Fix Magazine subscription paymen"
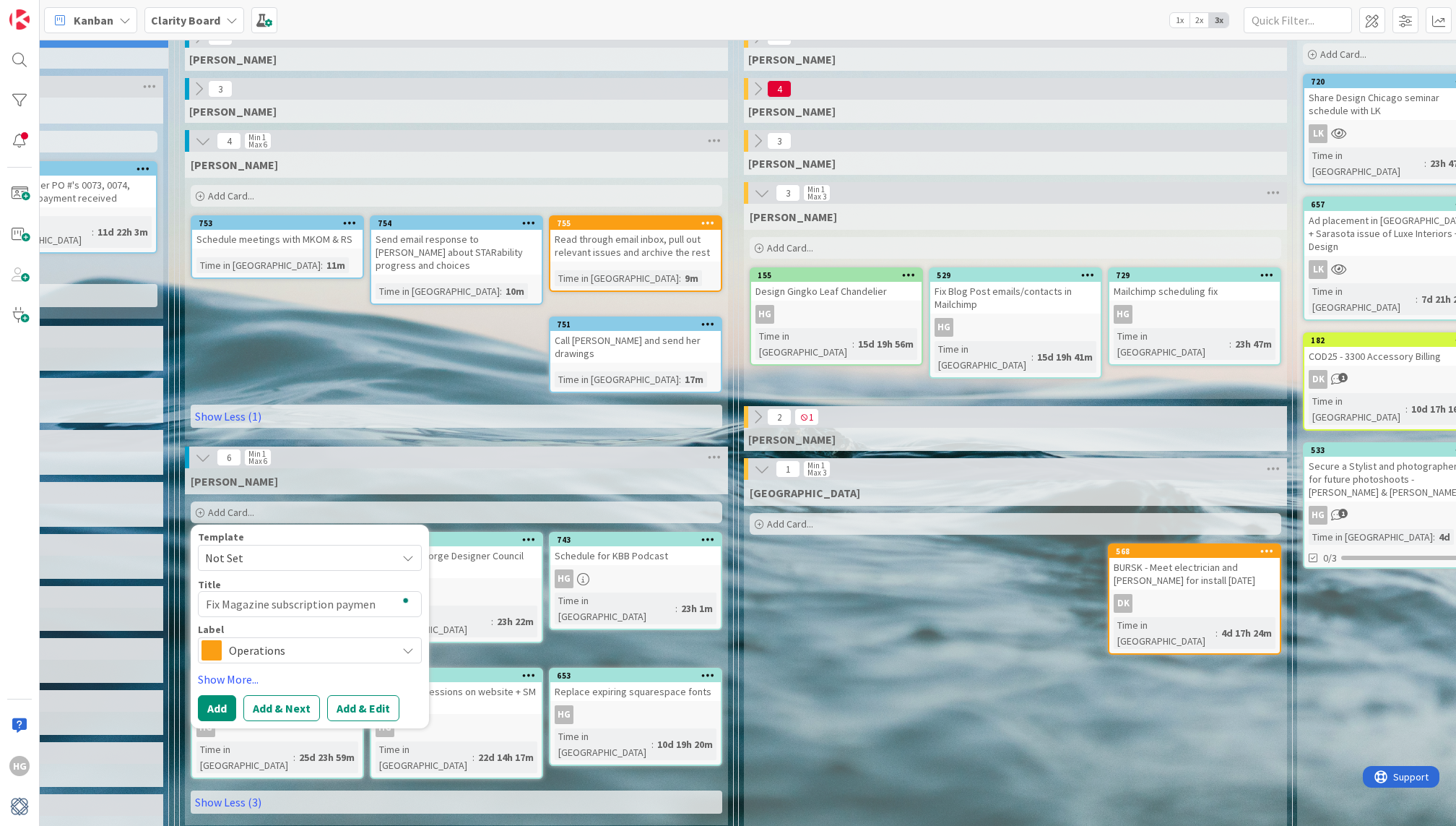
type textarea "x"
type textarea "Fix Magazine subscription payment"
type textarea "x"
type textarea "Fix Magazine subscription payments"
click at [276, 640] on span "Operations" at bounding box center [309, 650] width 160 height 20
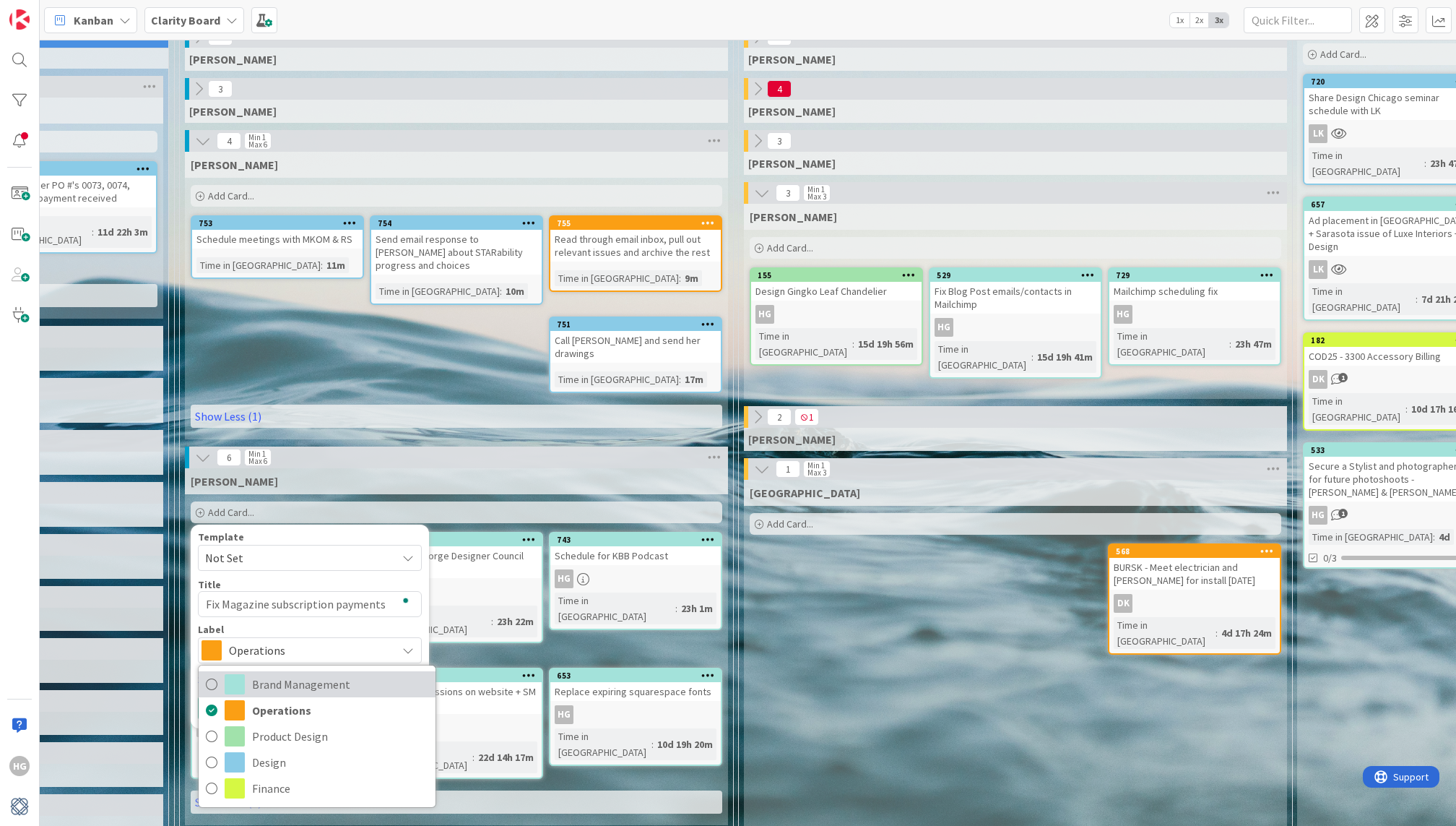
click at [283, 673] on span "Brand Management" at bounding box center [340, 684] width 176 height 22
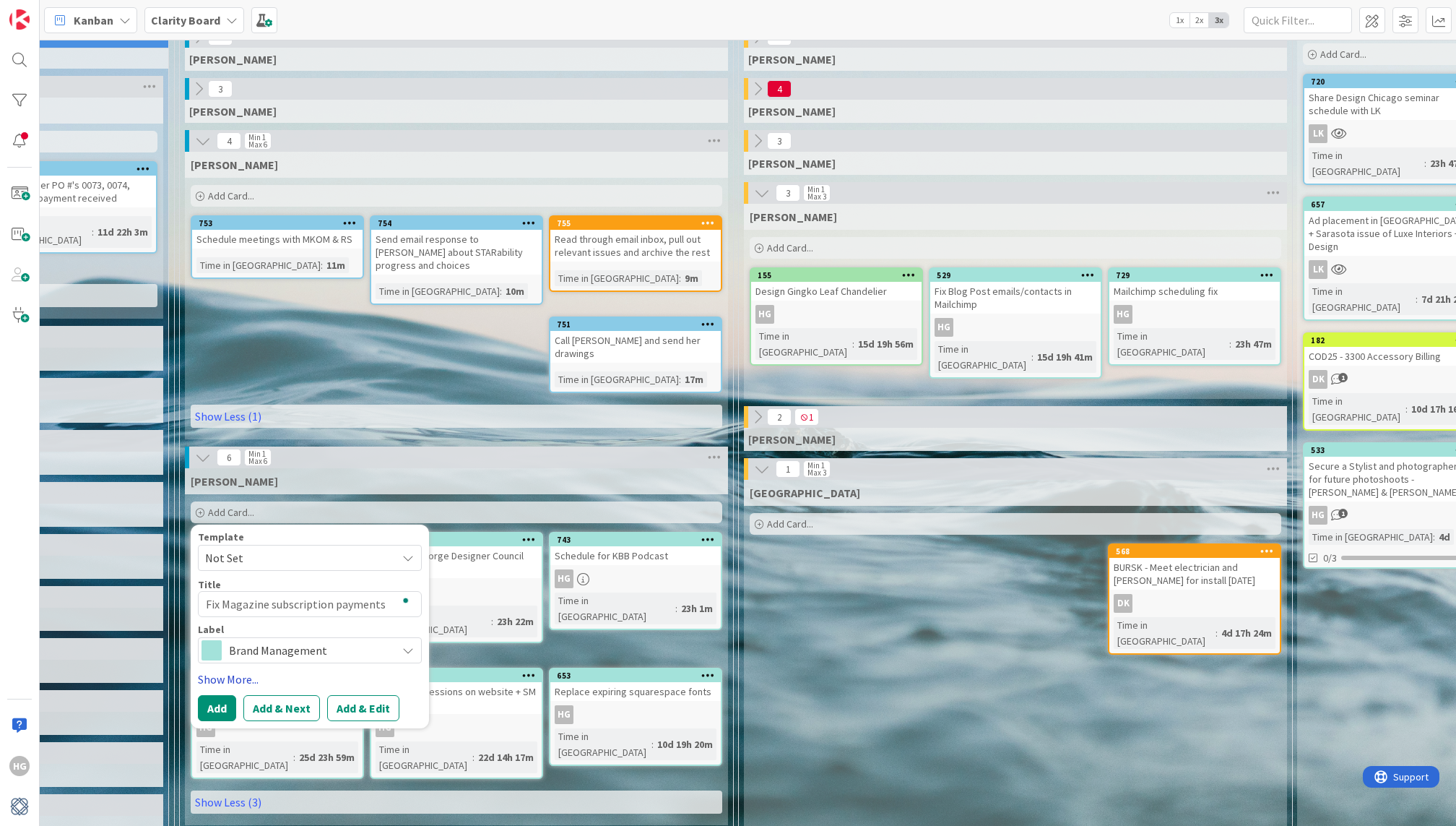
click at [231, 670] on link "Show More..." at bounding box center [310, 679] width 224 height 17
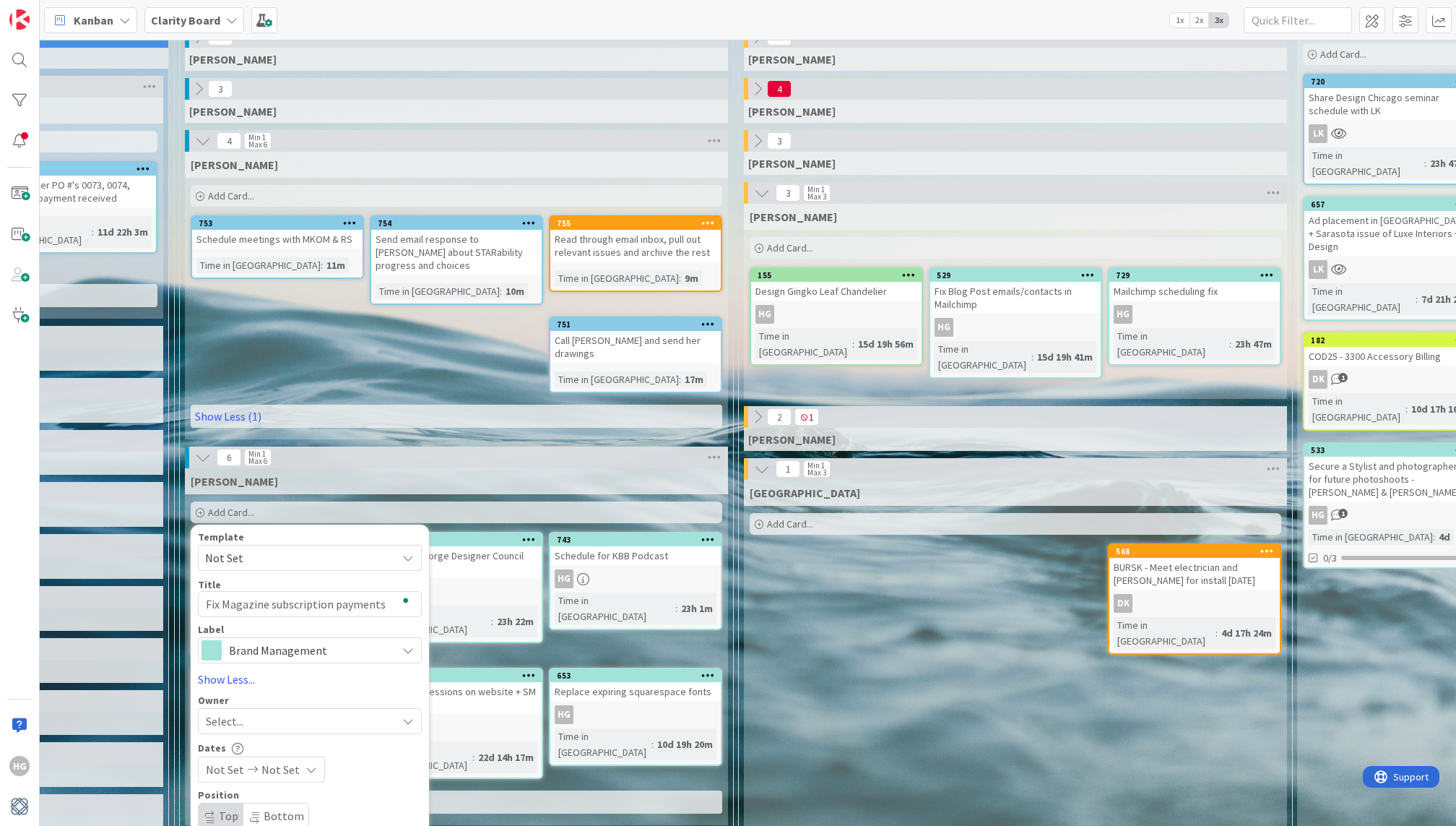
click at [258, 713] on div "Select..." at bounding box center [301, 721] width 190 height 17
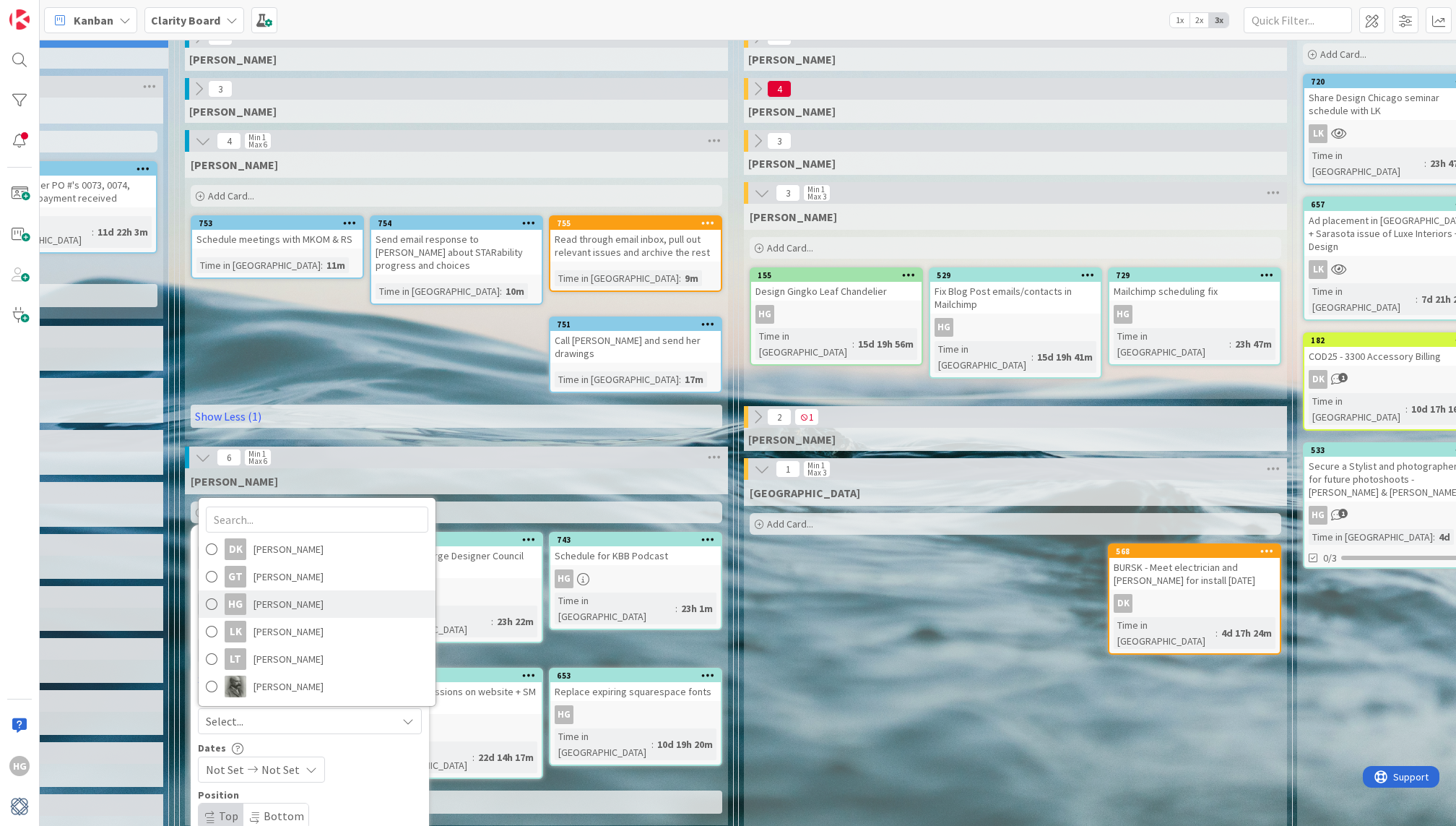
click at [280, 593] on span "[PERSON_NAME]" at bounding box center [289, 604] width 70 height 22
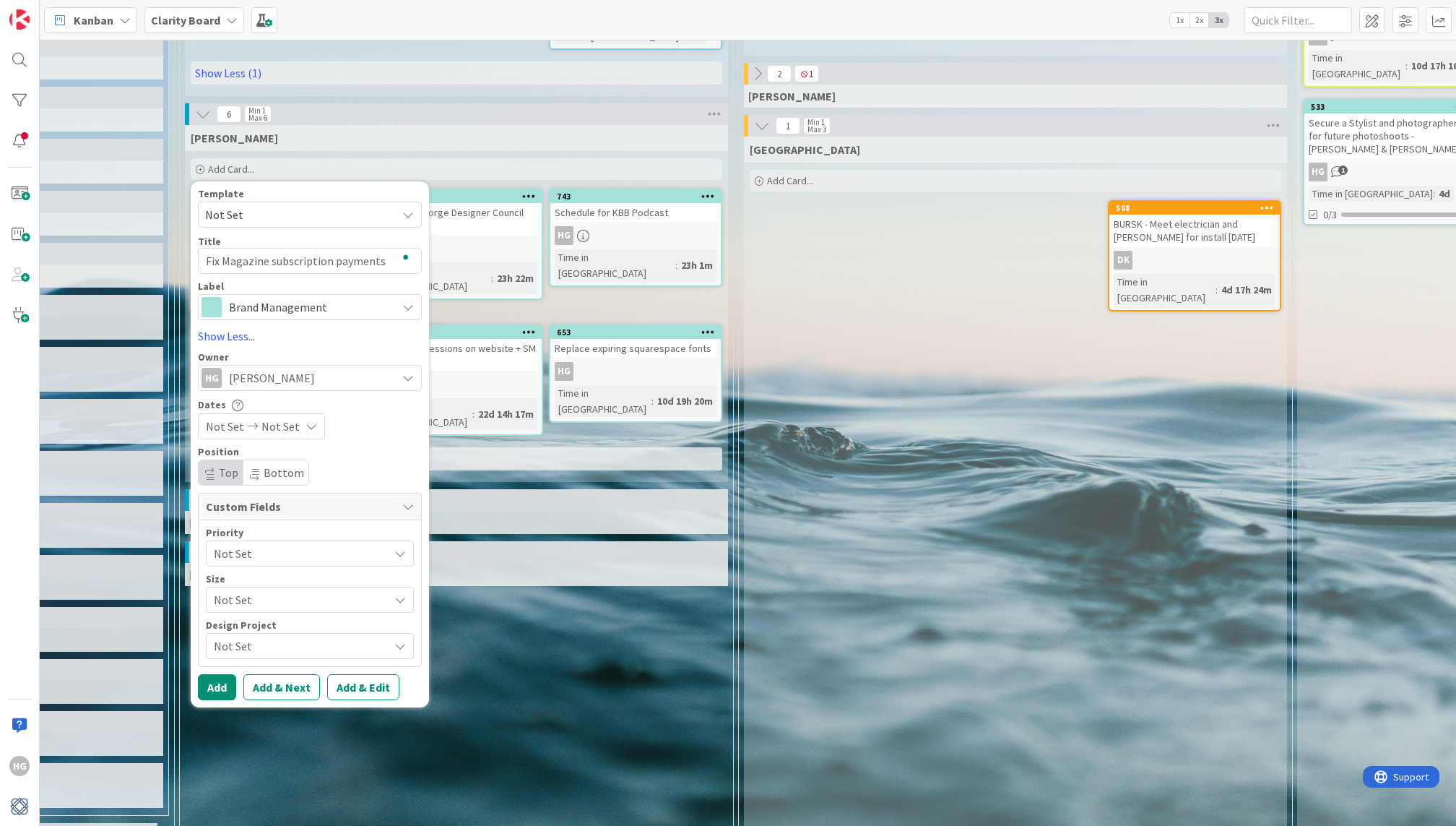
scroll to position [441, 793]
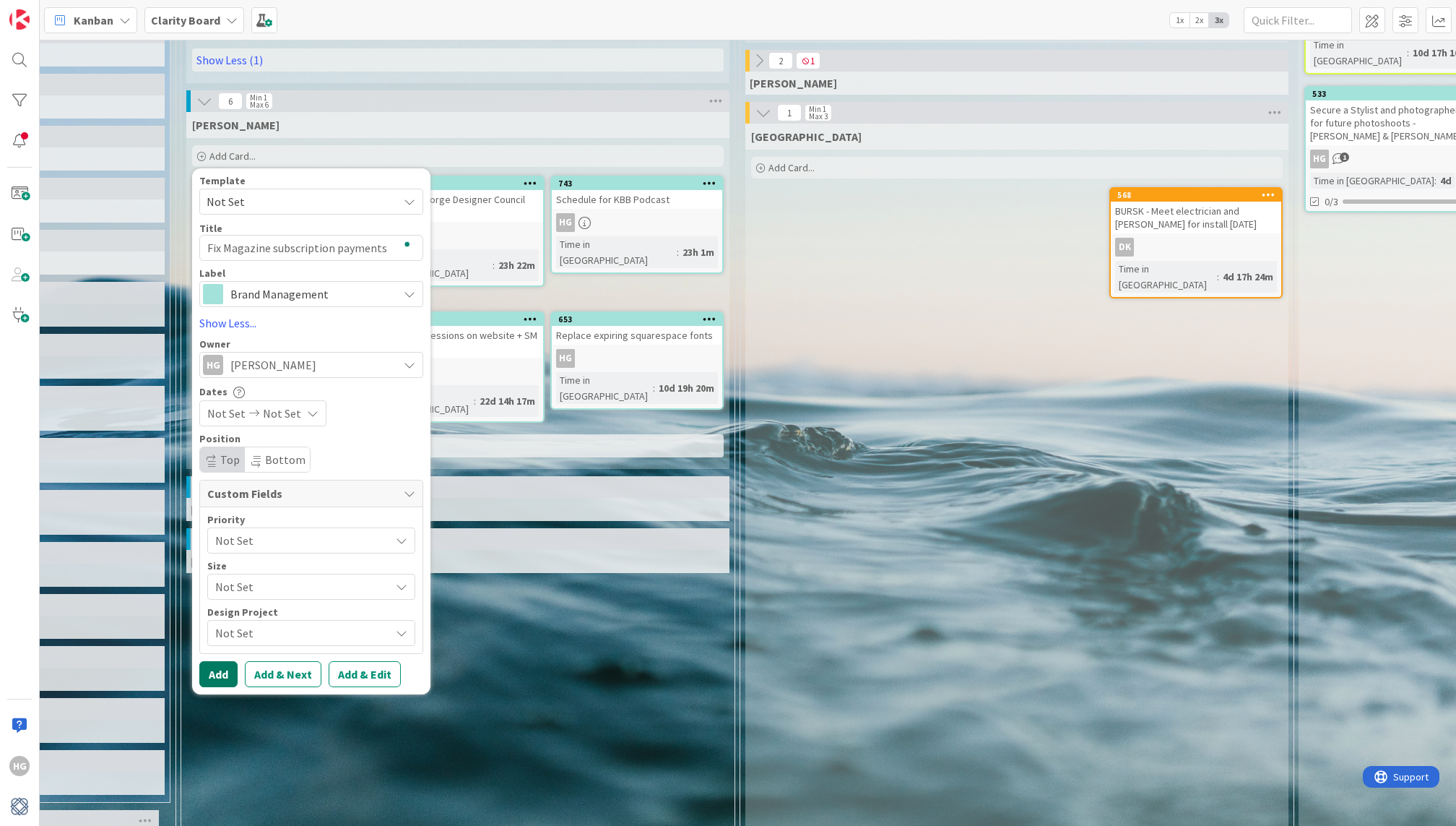
click at [221, 661] on button "Add" at bounding box center [218, 674] width 39 height 26
type textarea "x"
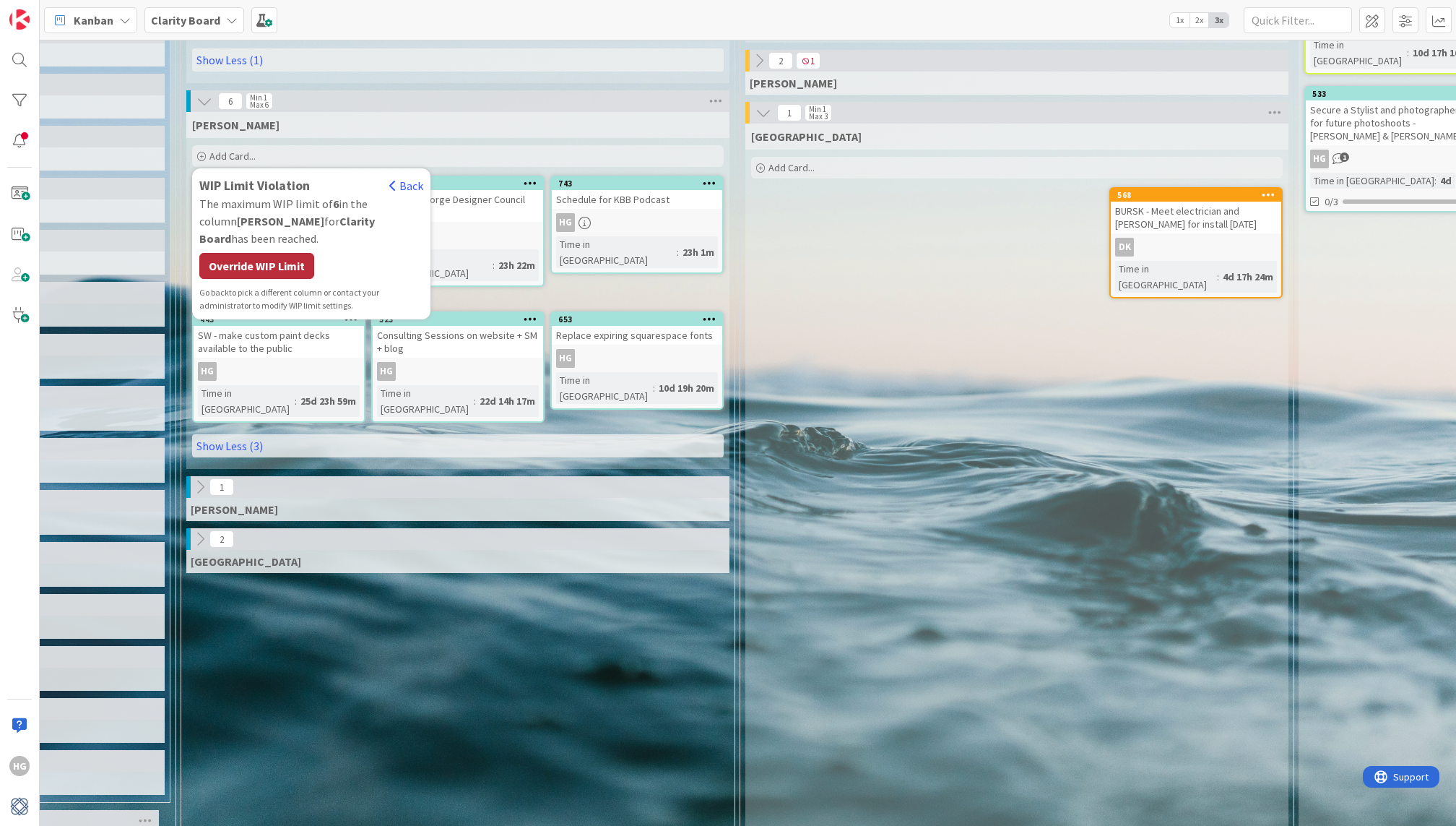
click at [286, 253] on div "Override WIP Limit" at bounding box center [257, 266] width 115 height 26
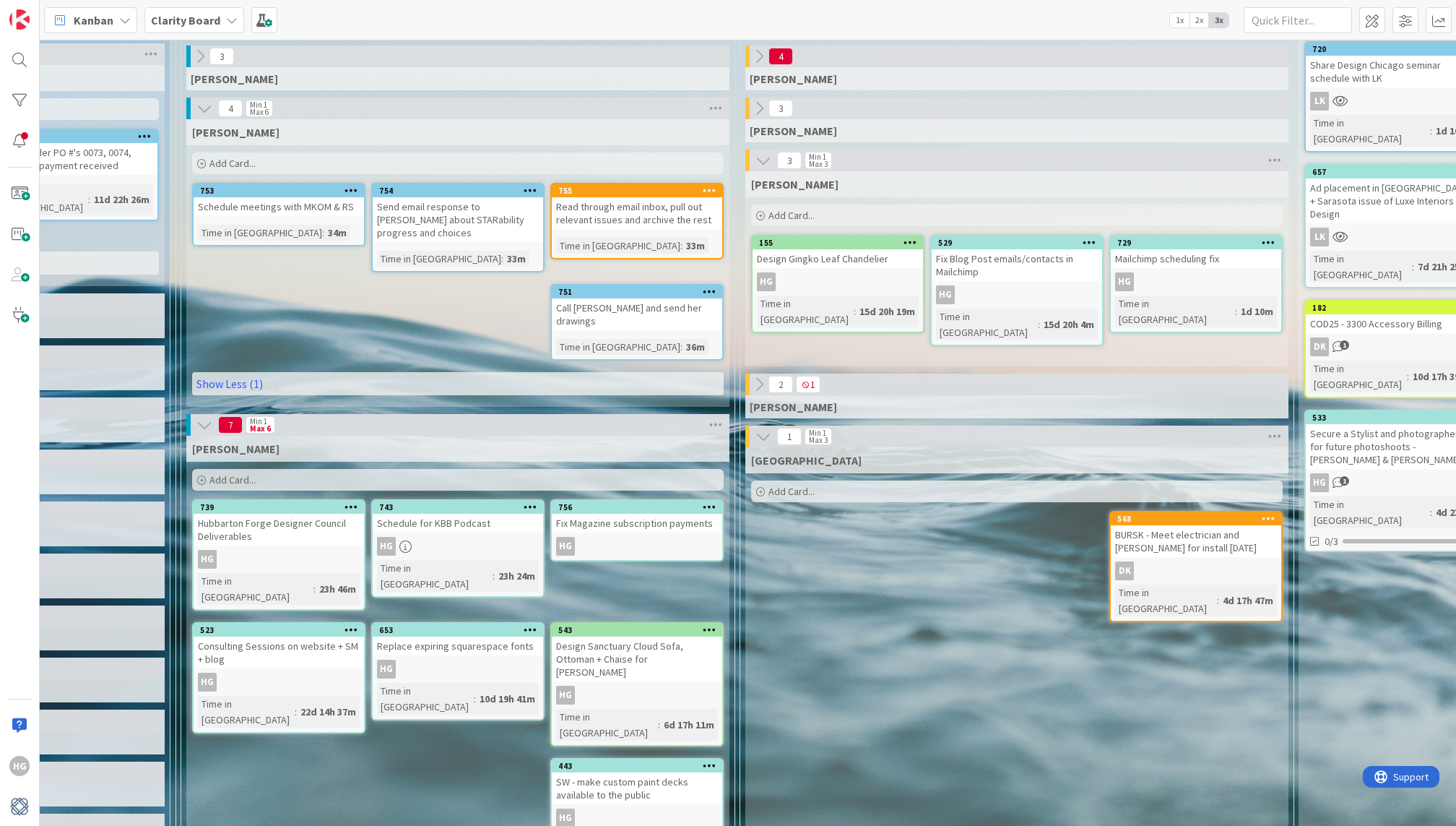
scroll to position [110, 793]
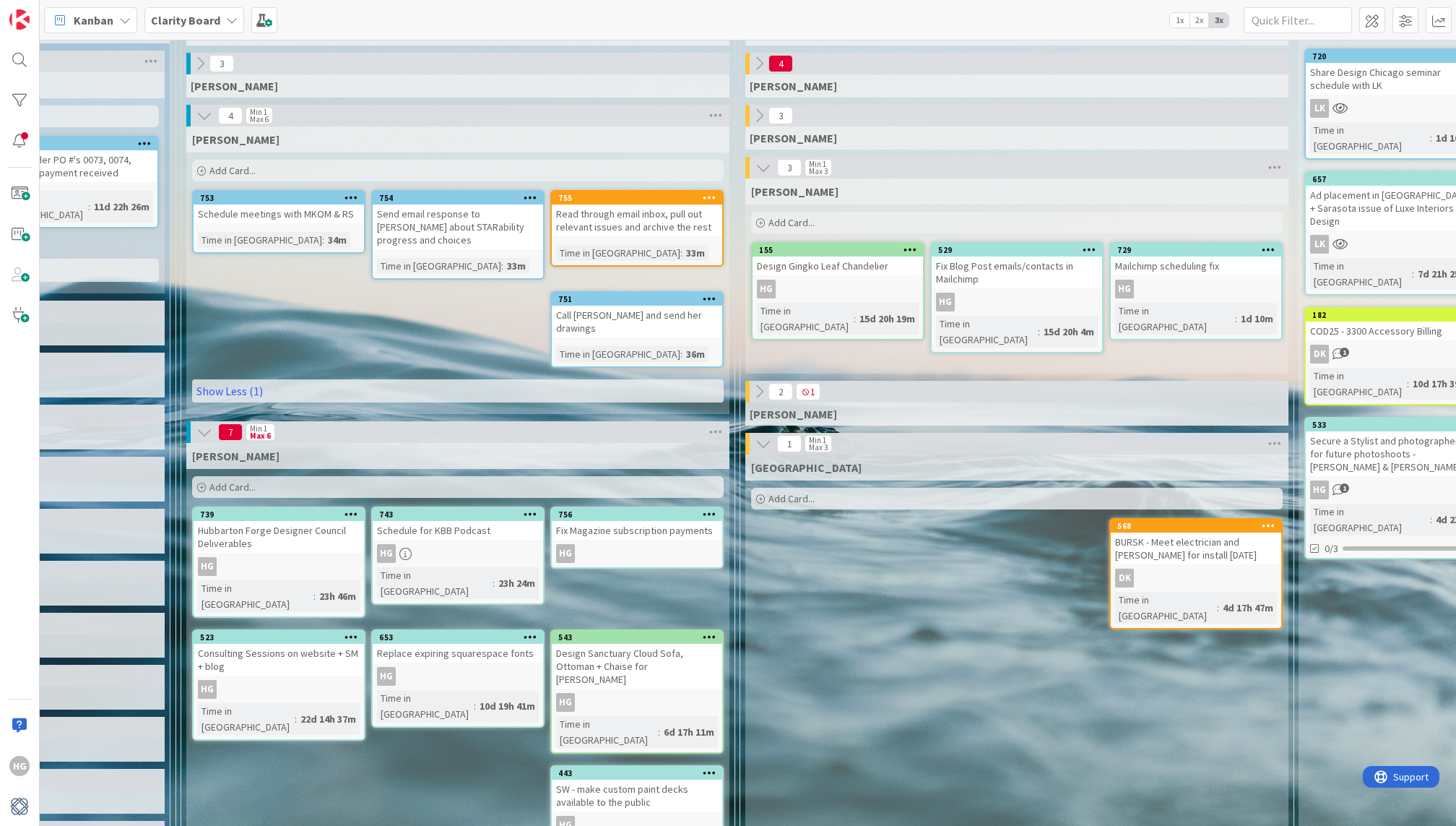
click at [471, 521] on div "Schedule for KBB Podcast" at bounding box center [458, 530] width 171 height 19
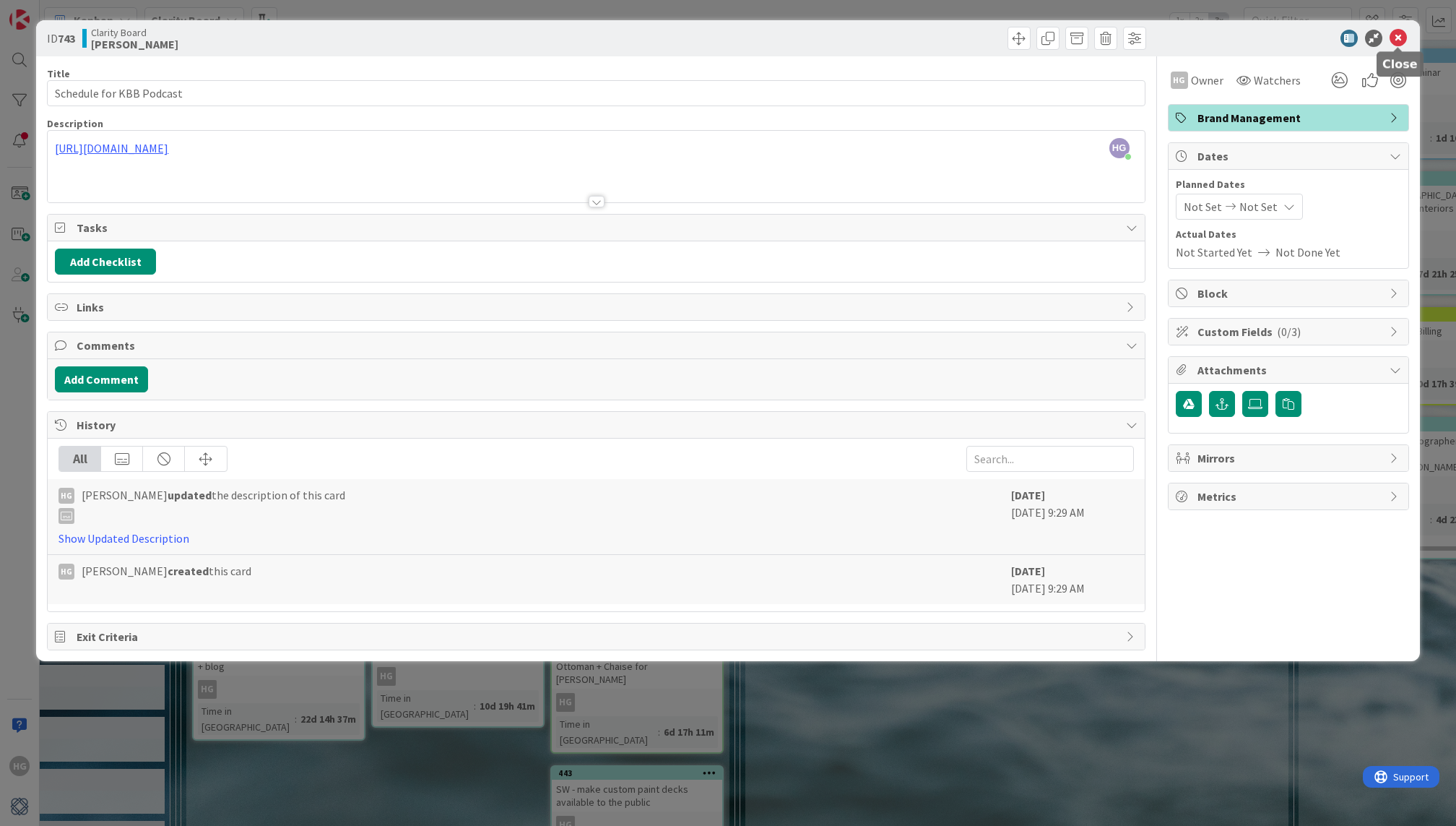
click at [1402, 32] on icon at bounding box center [1398, 38] width 17 height 17
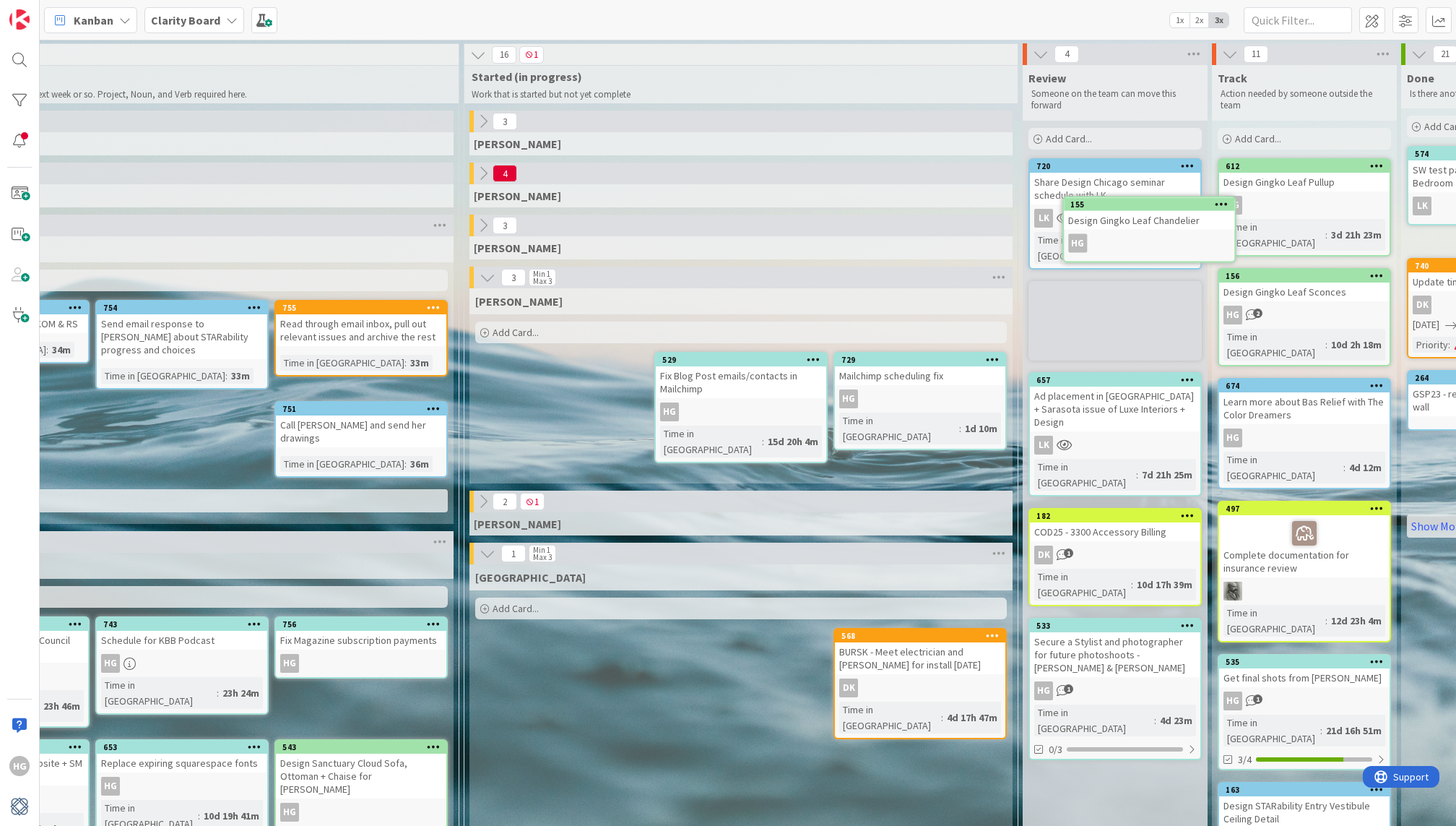
scroll to position [0, 1072]
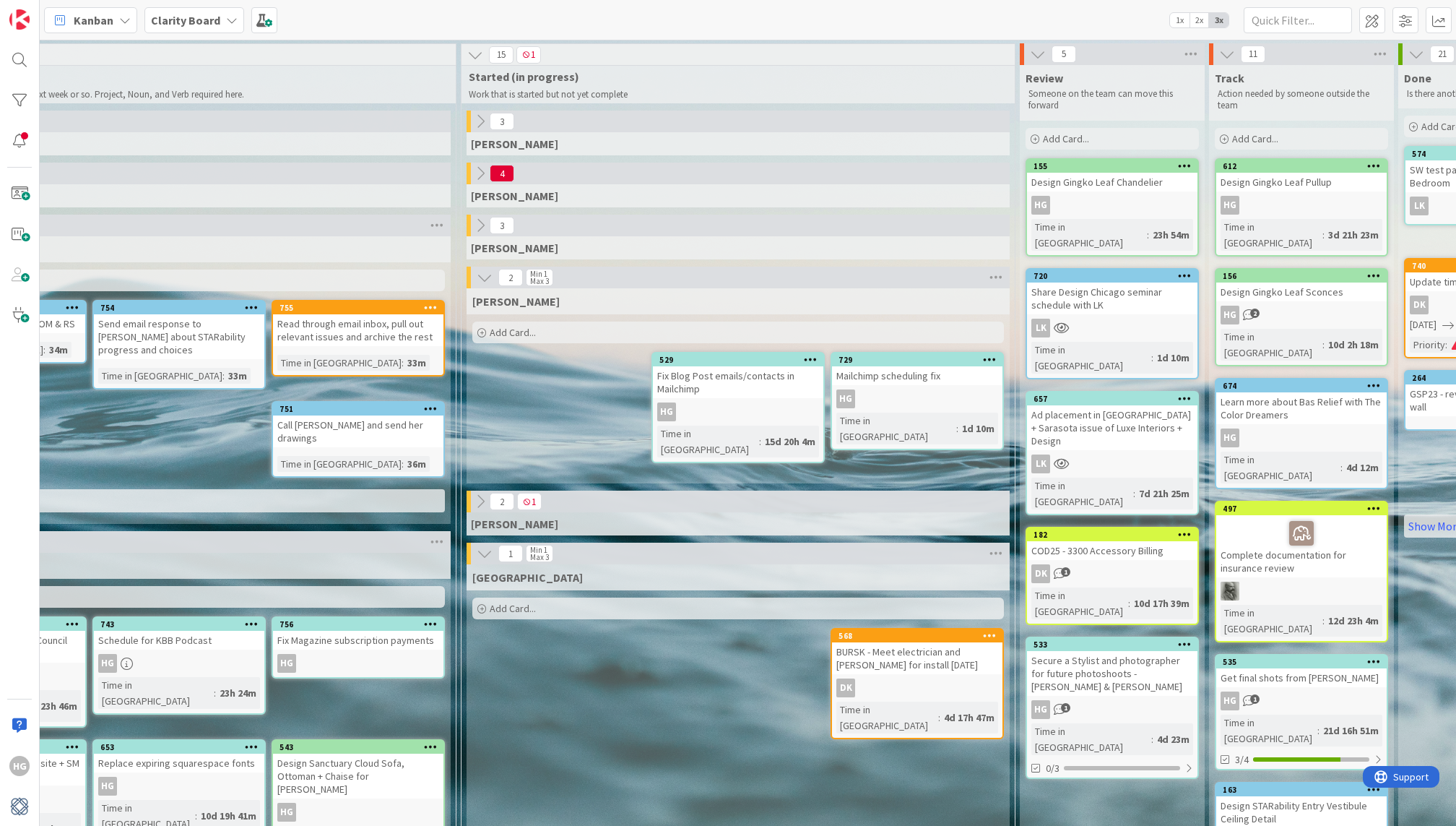
click at [1071, 203] on div "HG" at bounding box center [1112, 205] width 171 height 19
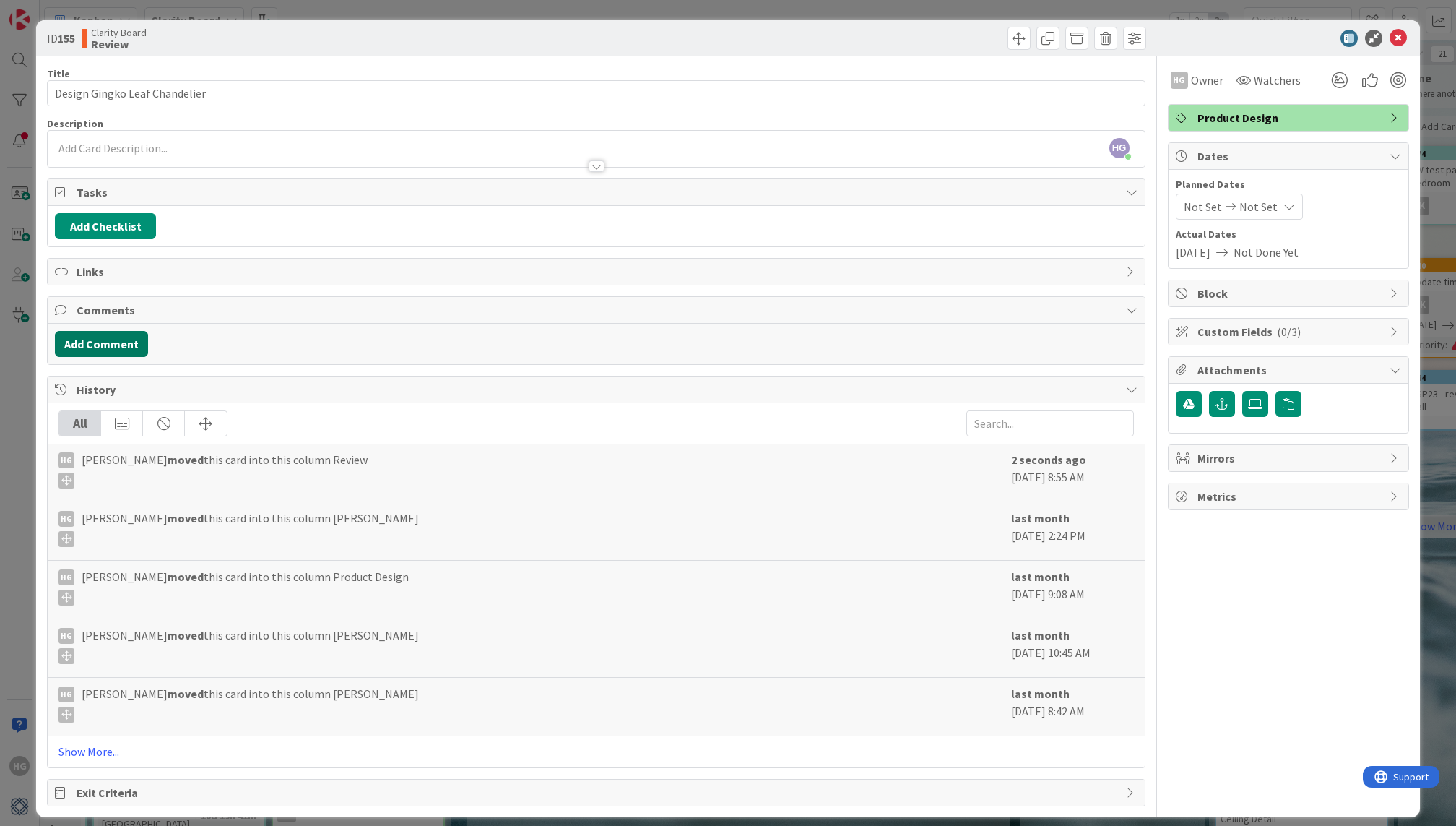
click at [100, 351] on button "Add Comment" at bounding box center [101, 344] width 93 height 26
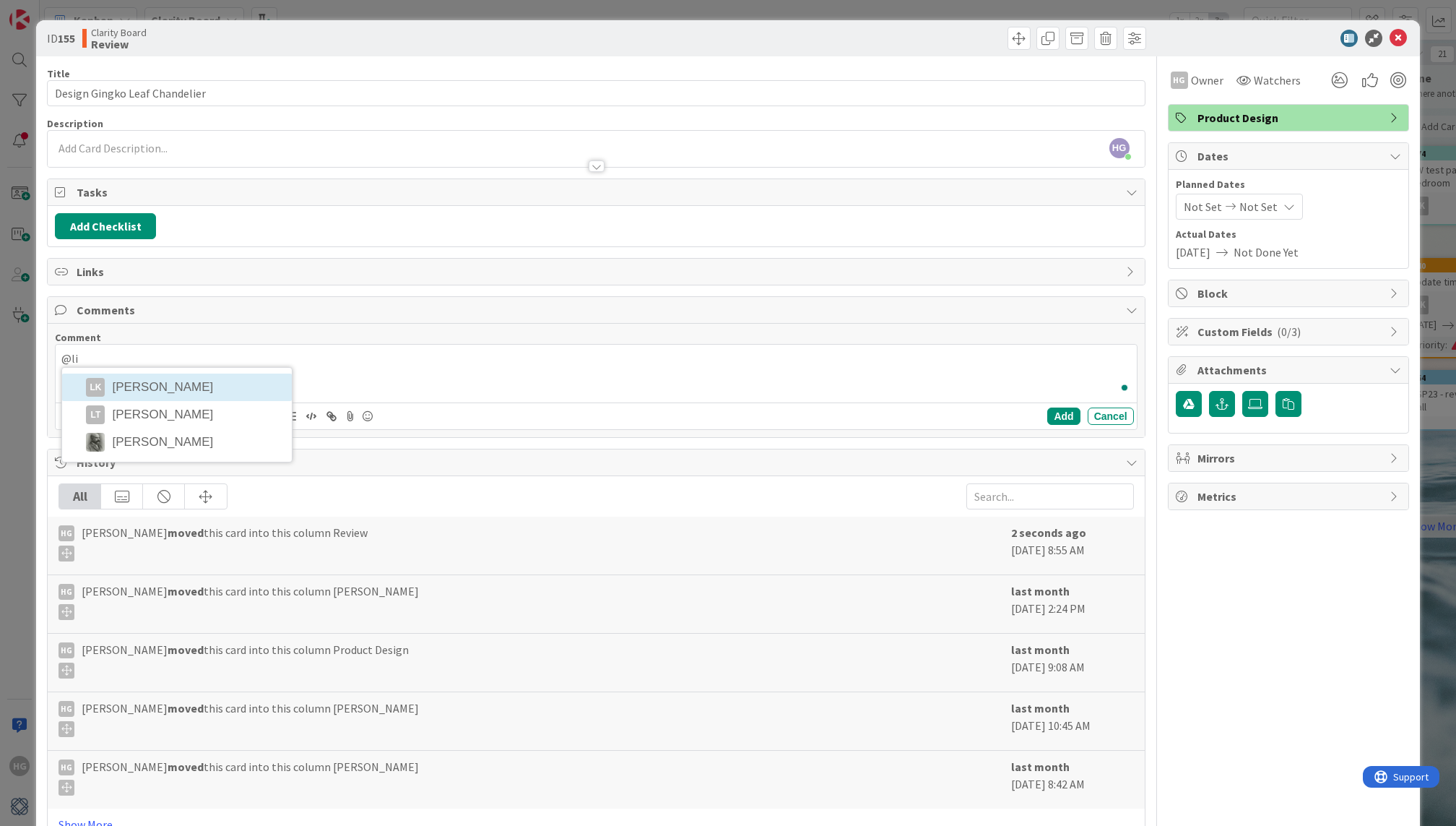
click at [188, 386] on div "@li LK Lisa Kahn LT Lisa Thomas Philip Allen" at bounding box center [596, 373] width 1080 height 57
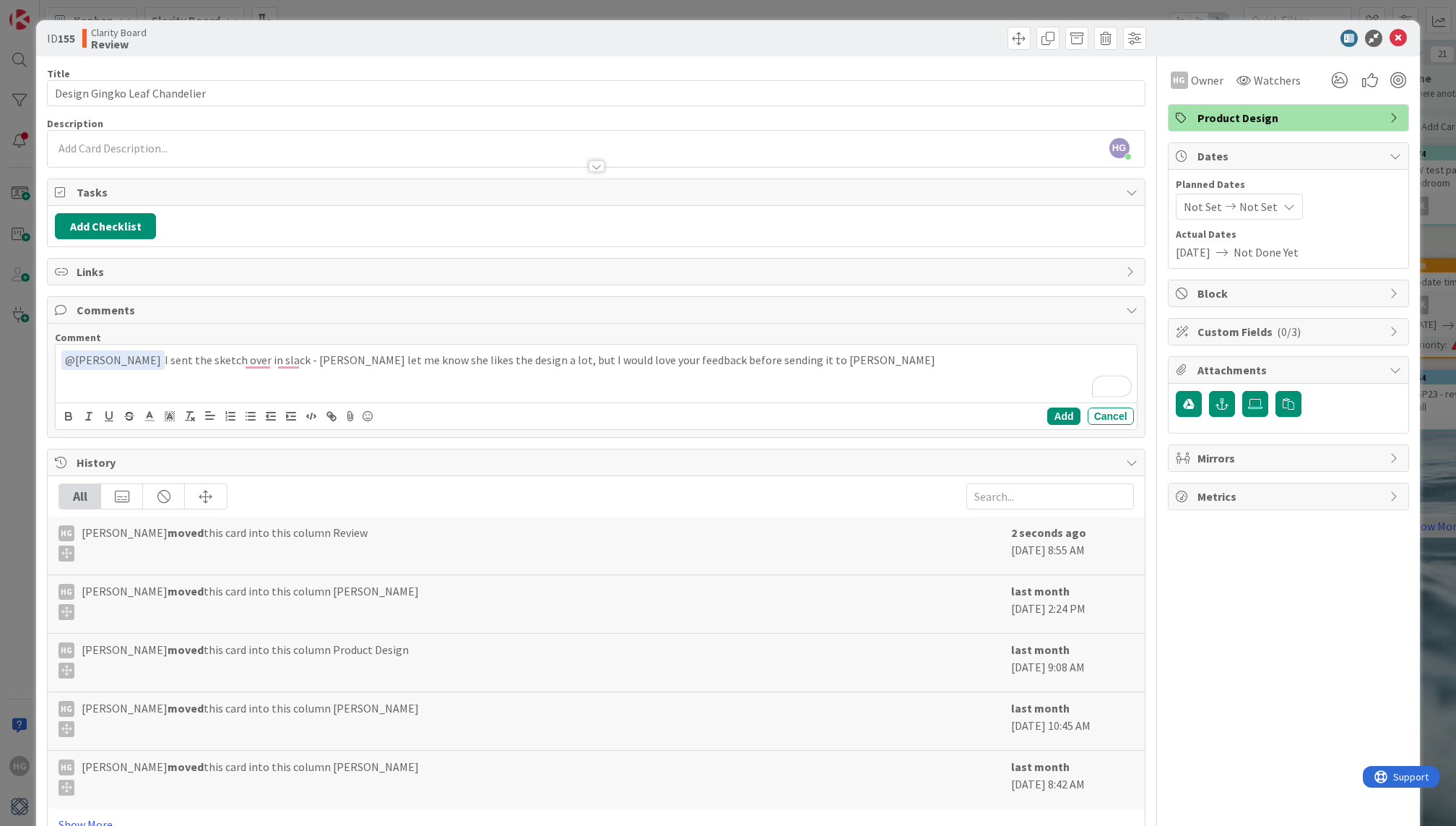
click at [281, 354] on p "﻿ @ Lisa Kahn ﻿ I sent the sketch over in slack - gina let me know she likes th…" at bounding box center [595, 360] width 1069 height 20
click at [1118, 407] on button "Cancel" at bounding box center [1111, 416] width 46 height 17
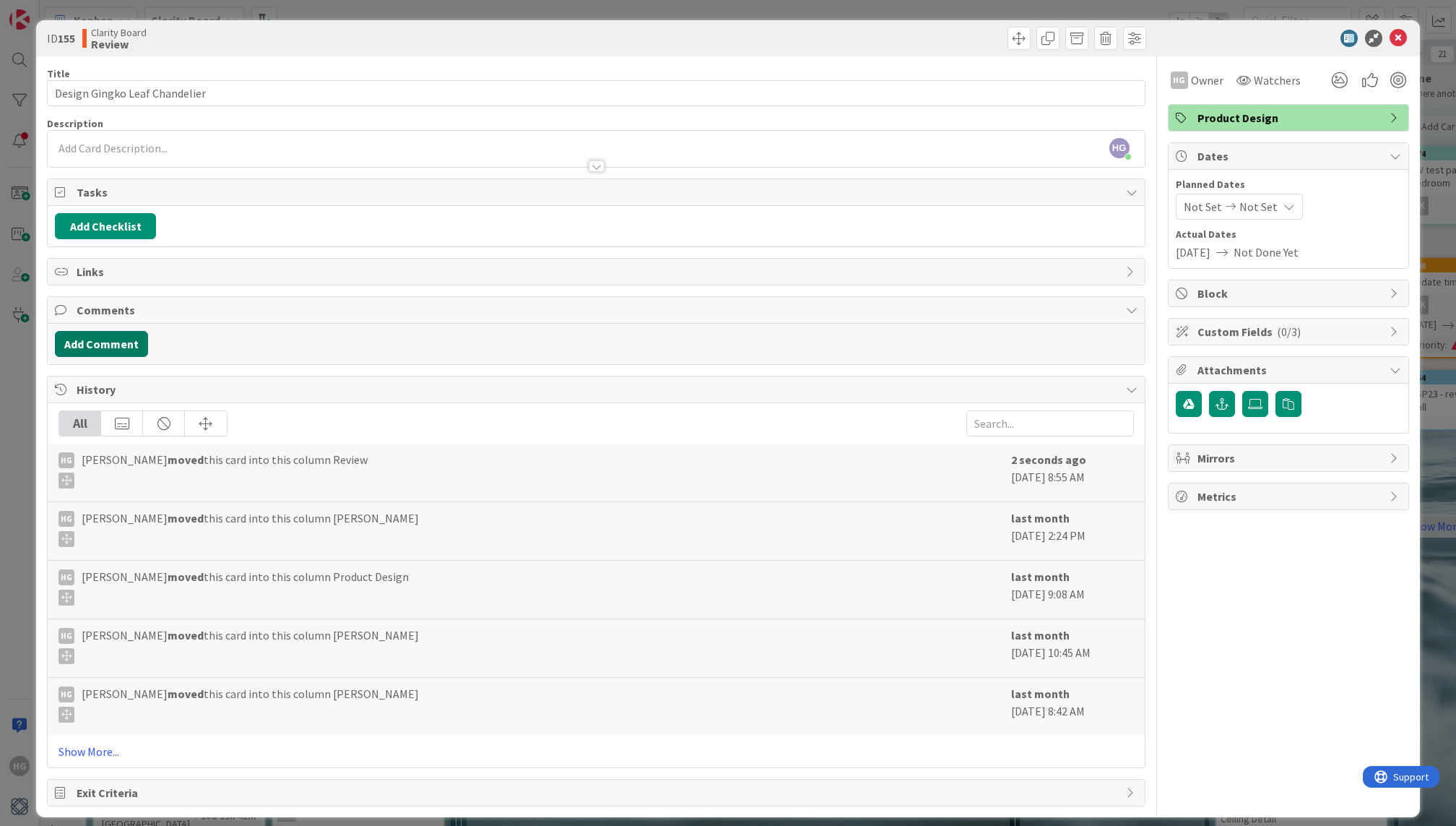
click at [114, 346] on button "Add Comment" at bounding box center [101, 344] width 93 height 26
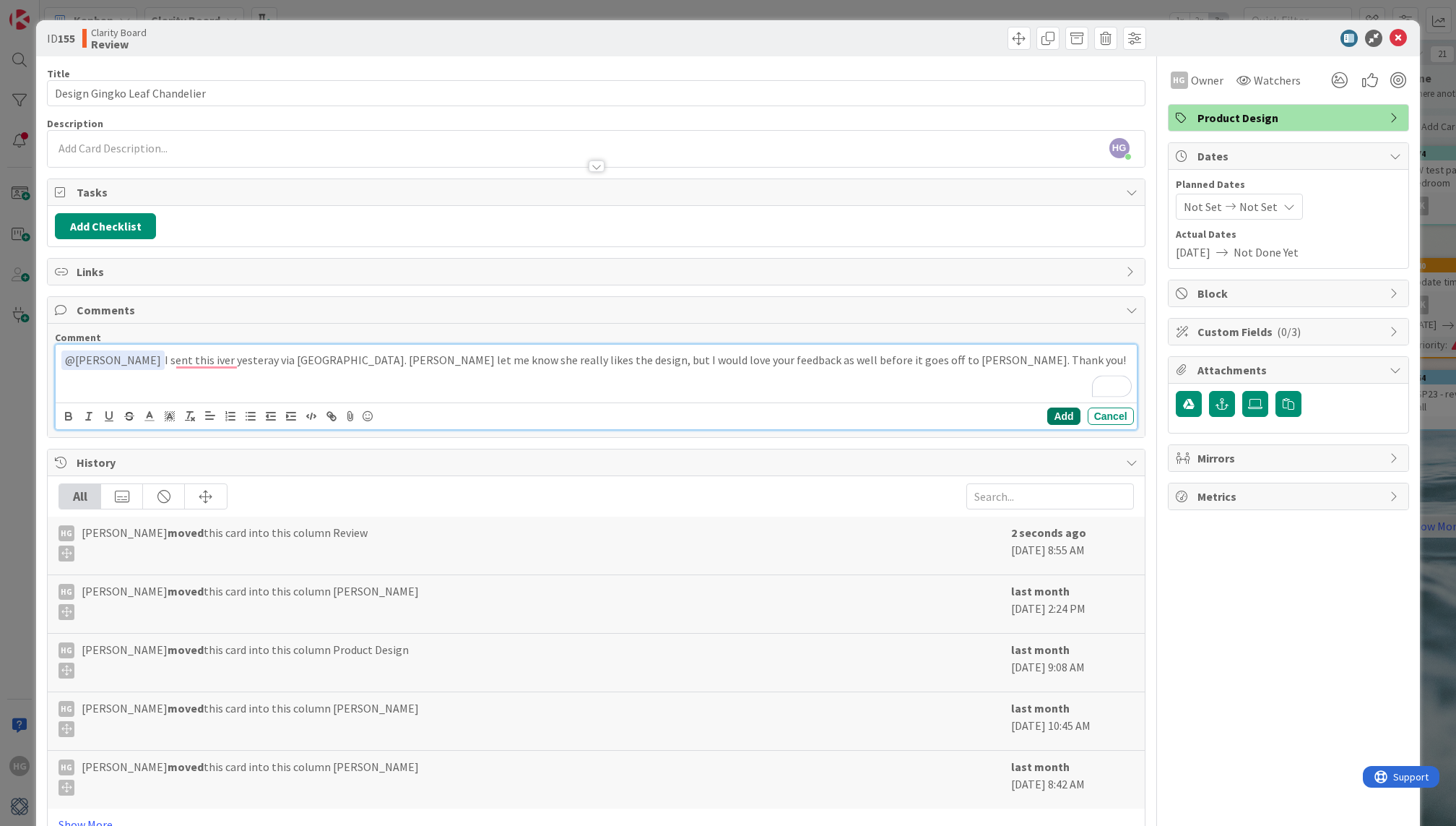
click at [1062, 410] on button "Add" at bounding box center [1063, 416] width 32 height 17
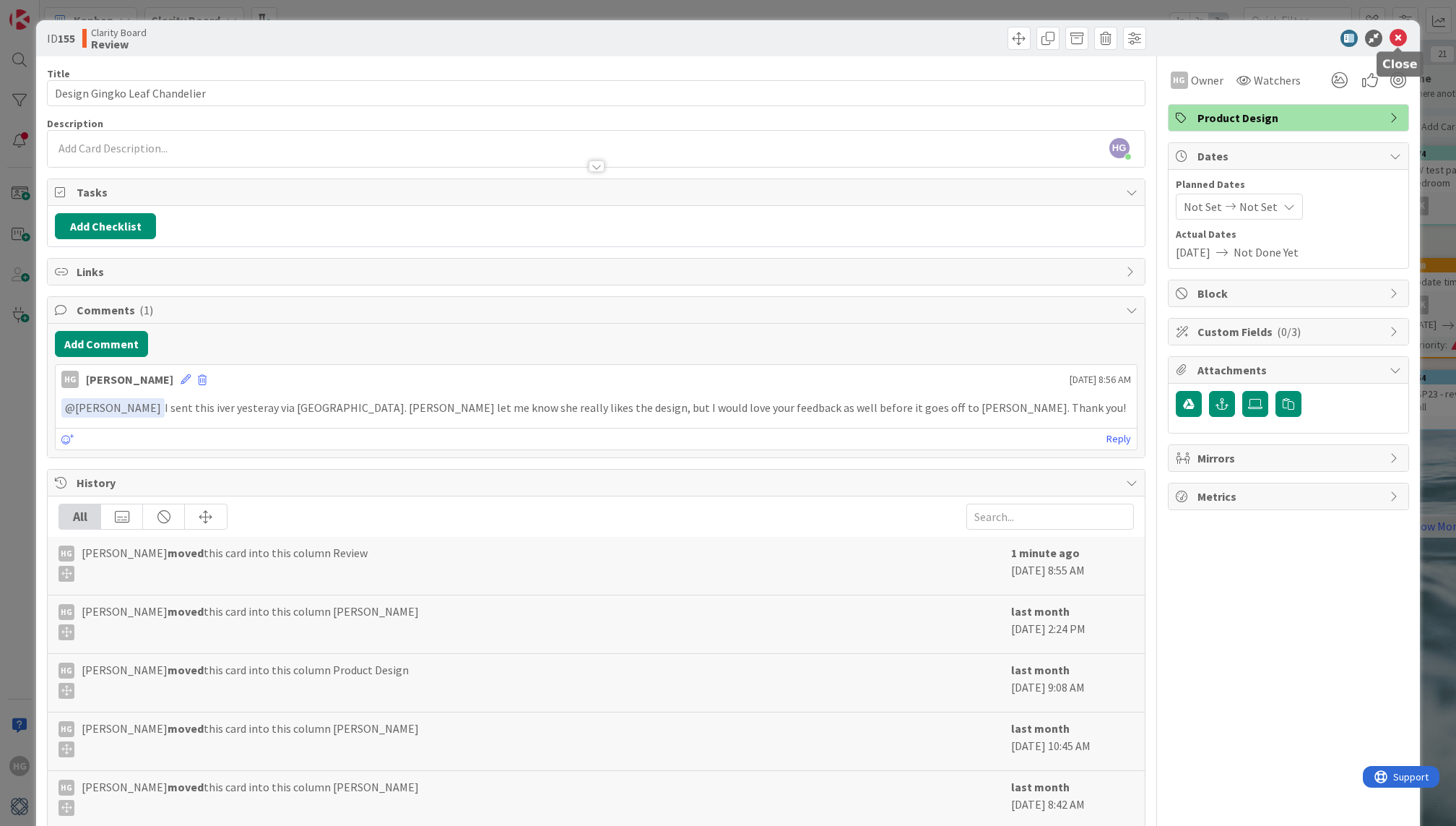
click at [1402, 35] on icon at bounding box center [1398, 38] width 17 height 17
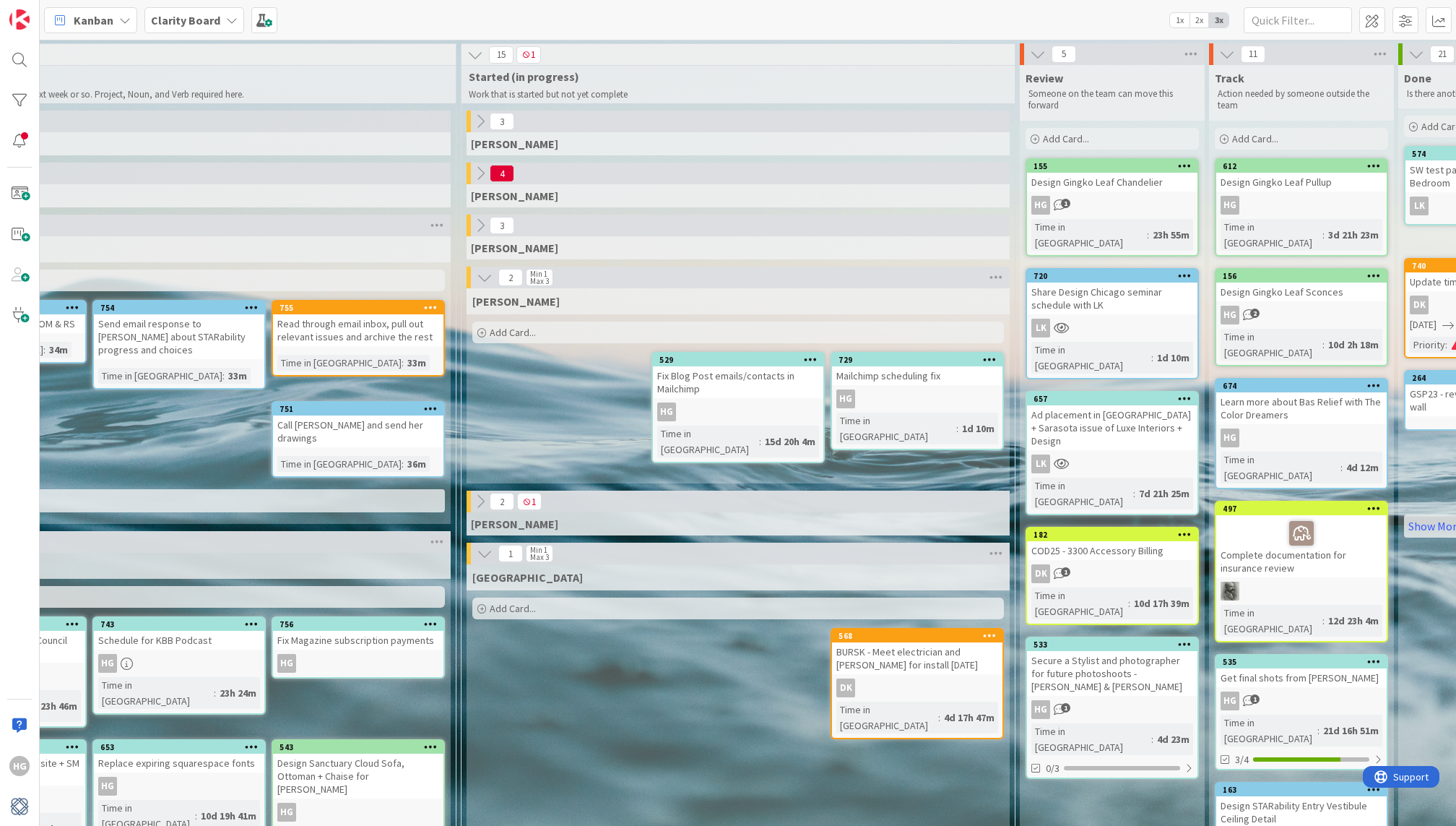
click at [569, 326] on div "Add Card..." at bounding box center [738, 332] width 532 height 22
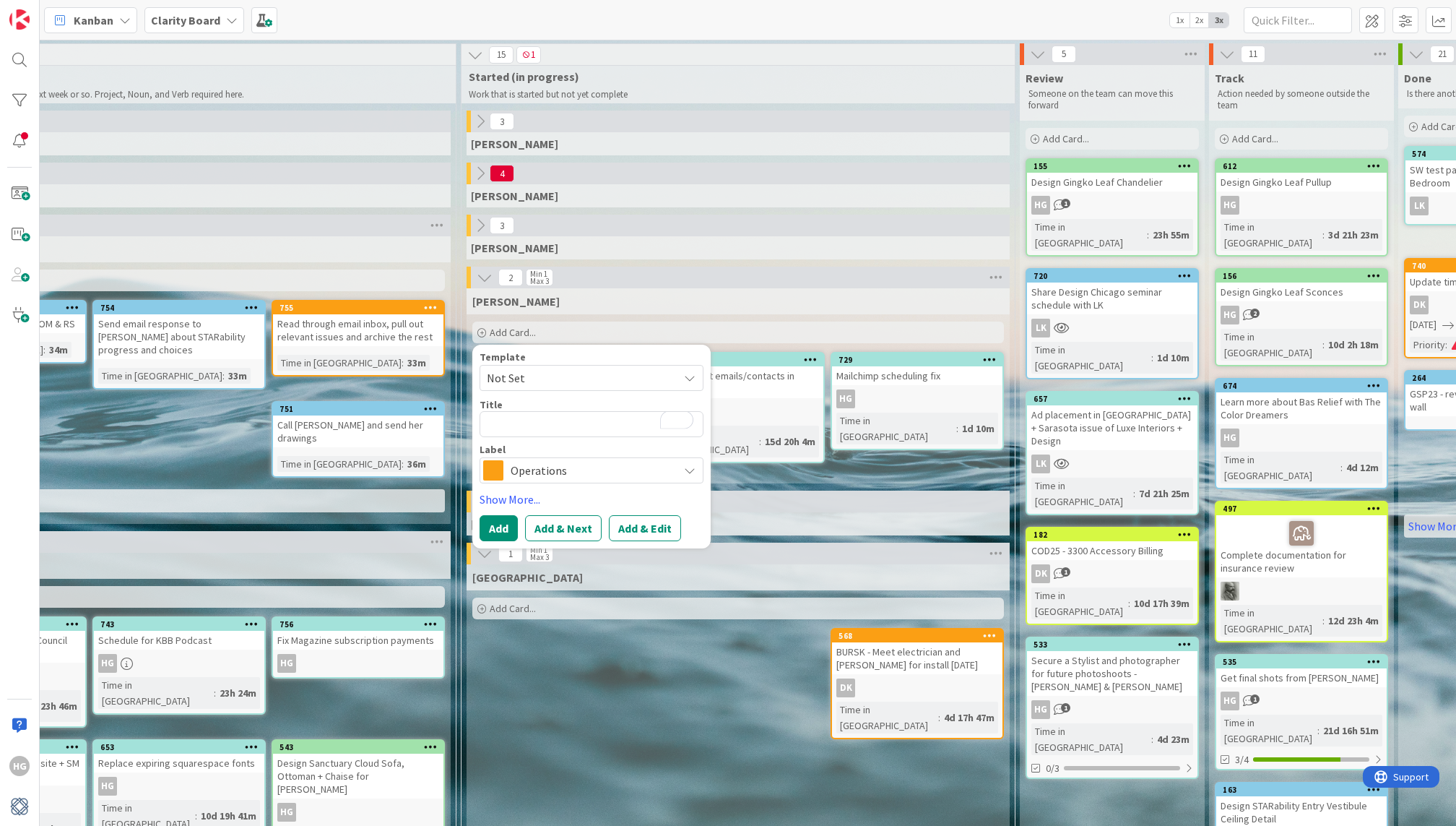
click at [524, 466] on span "Operations" at bounding box center [591, 470] width 160 height 20
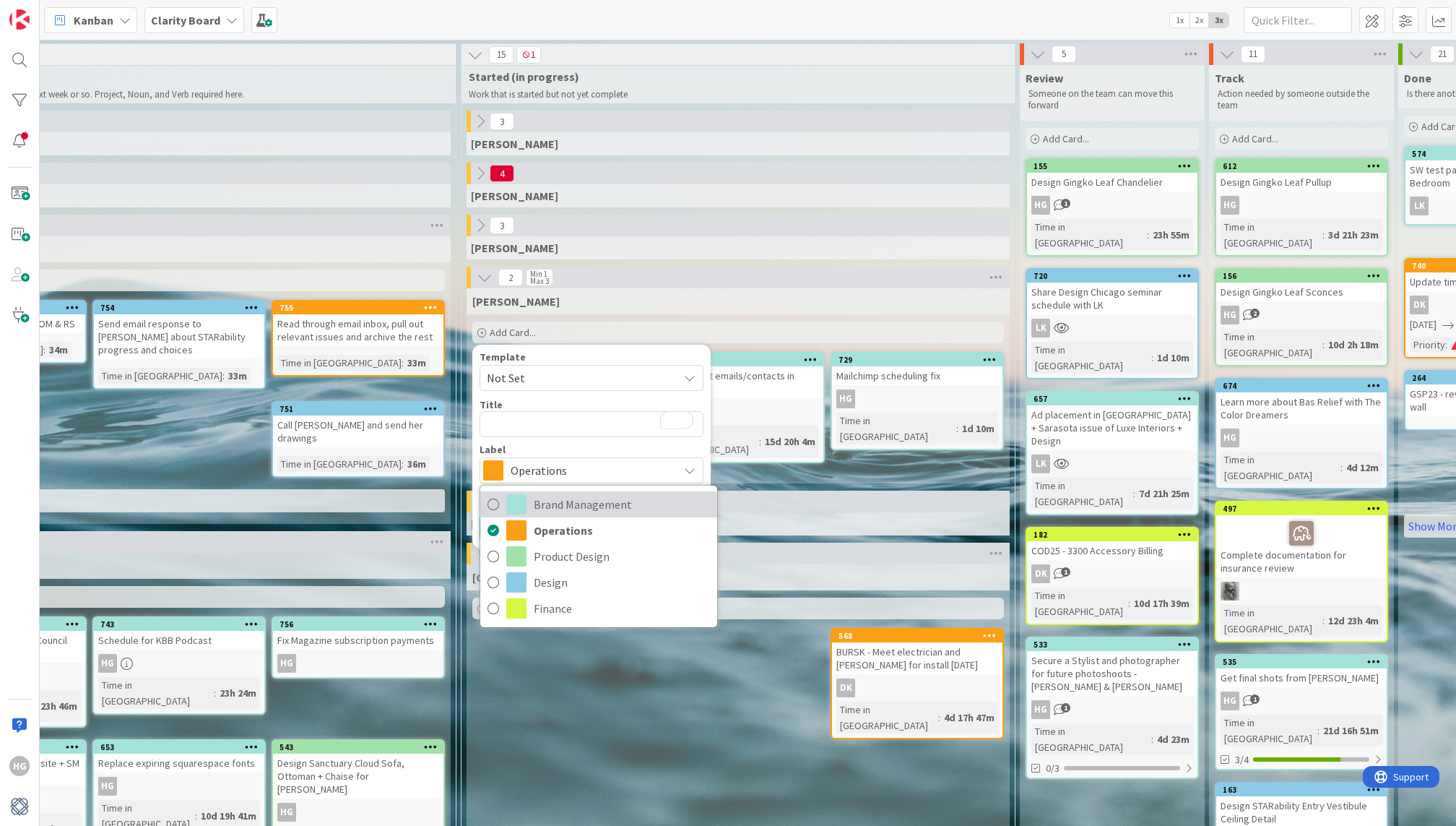
click at [538, 505] on span "Brand Management" at bounding box center [621, 504] width 176 height 22
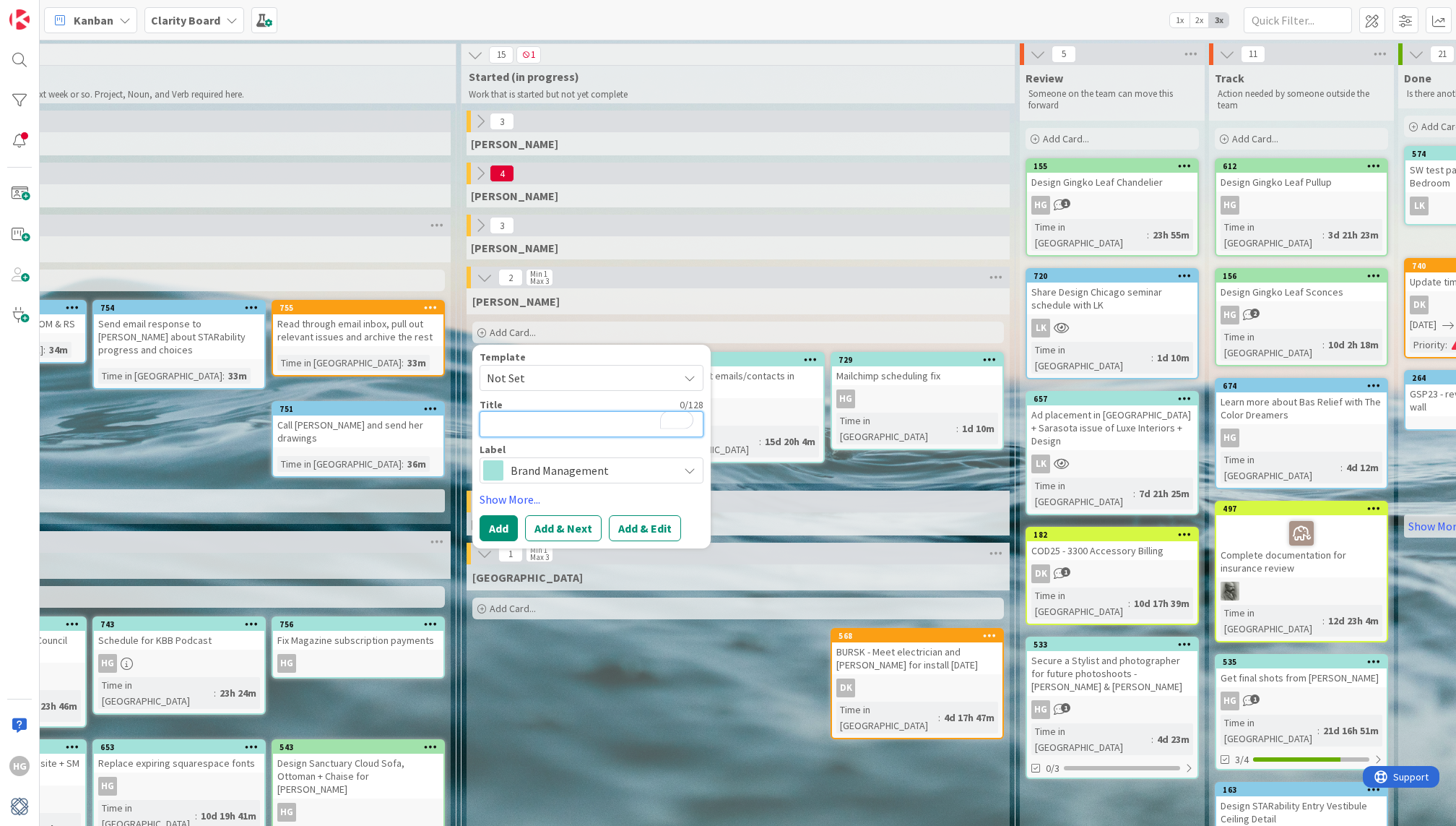
click at [539, 426] on textarea "To enrich screen reader interactions, please activate Accessibility in Grammarl…" at bounding box center [592, 424] width 224 height 26
type textarea "x"
type textarea "H"
type textarea "x"
type textarea "R"
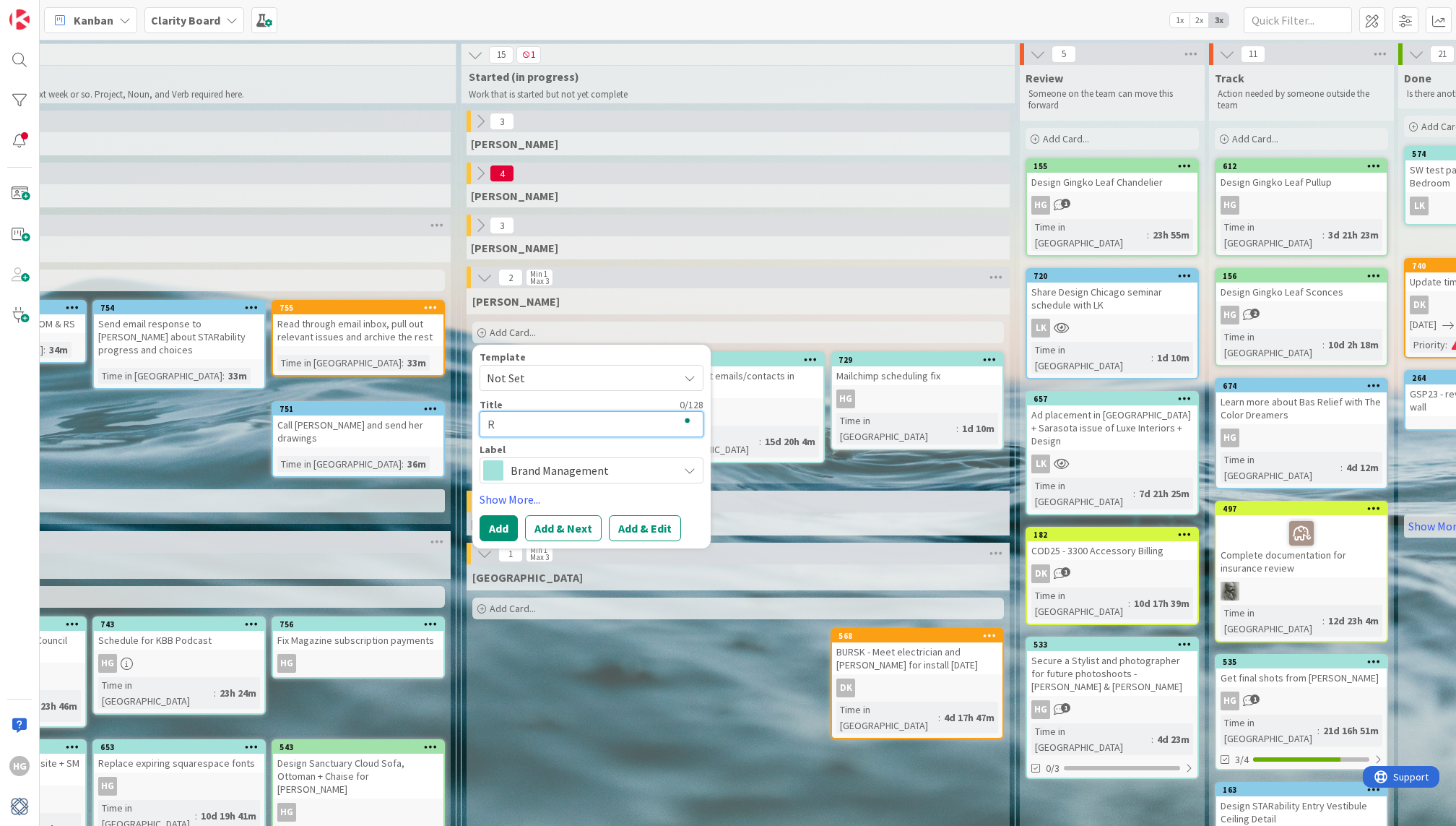
type textarea "x"
type textarea "Re"
type textarea "x"
type textarea "Res"
type textarea "x"
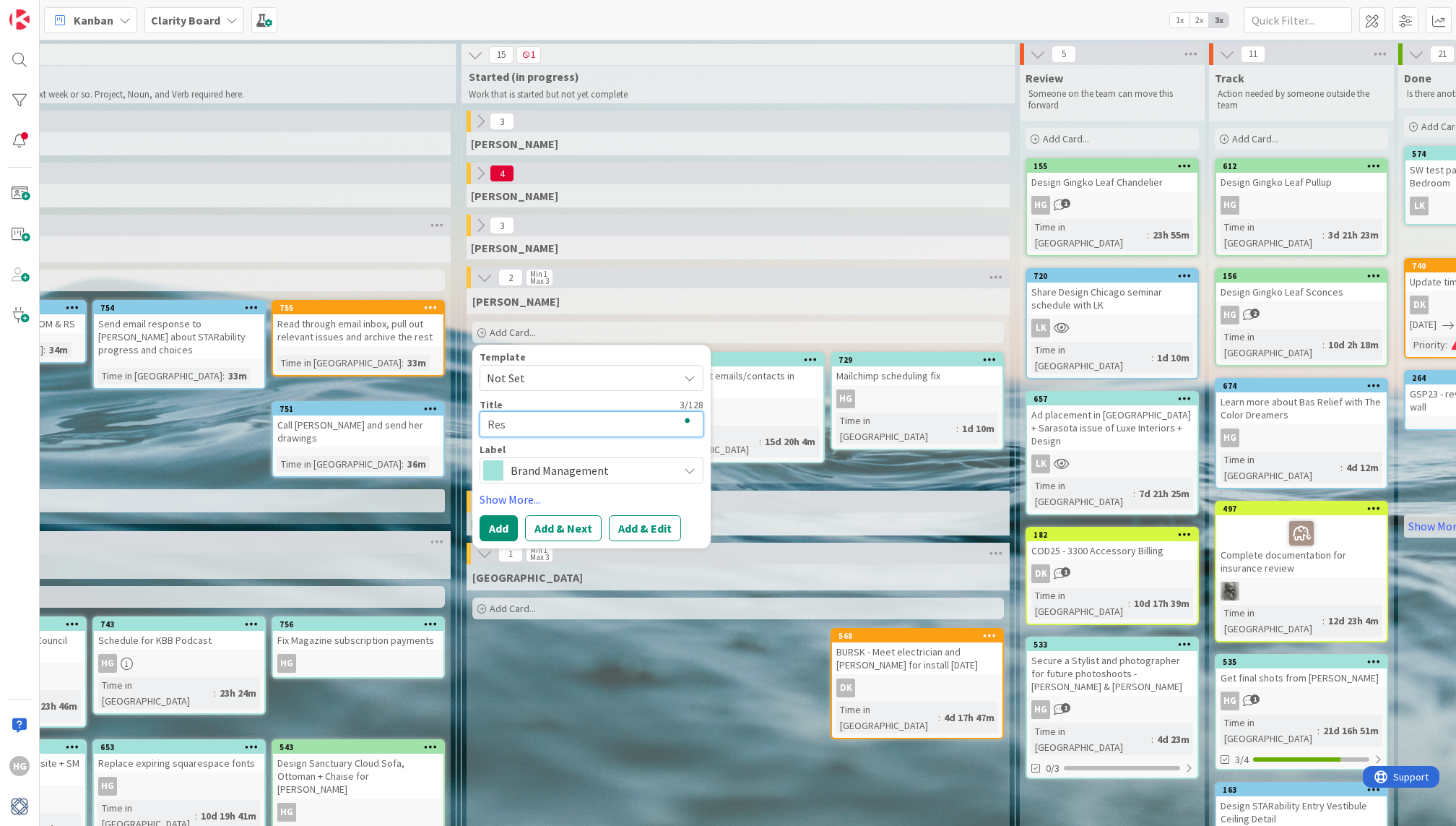
type textarea "Reso"
type textarea "x"
type textarea "Res"
type textarea "x"
type textarea "Re"
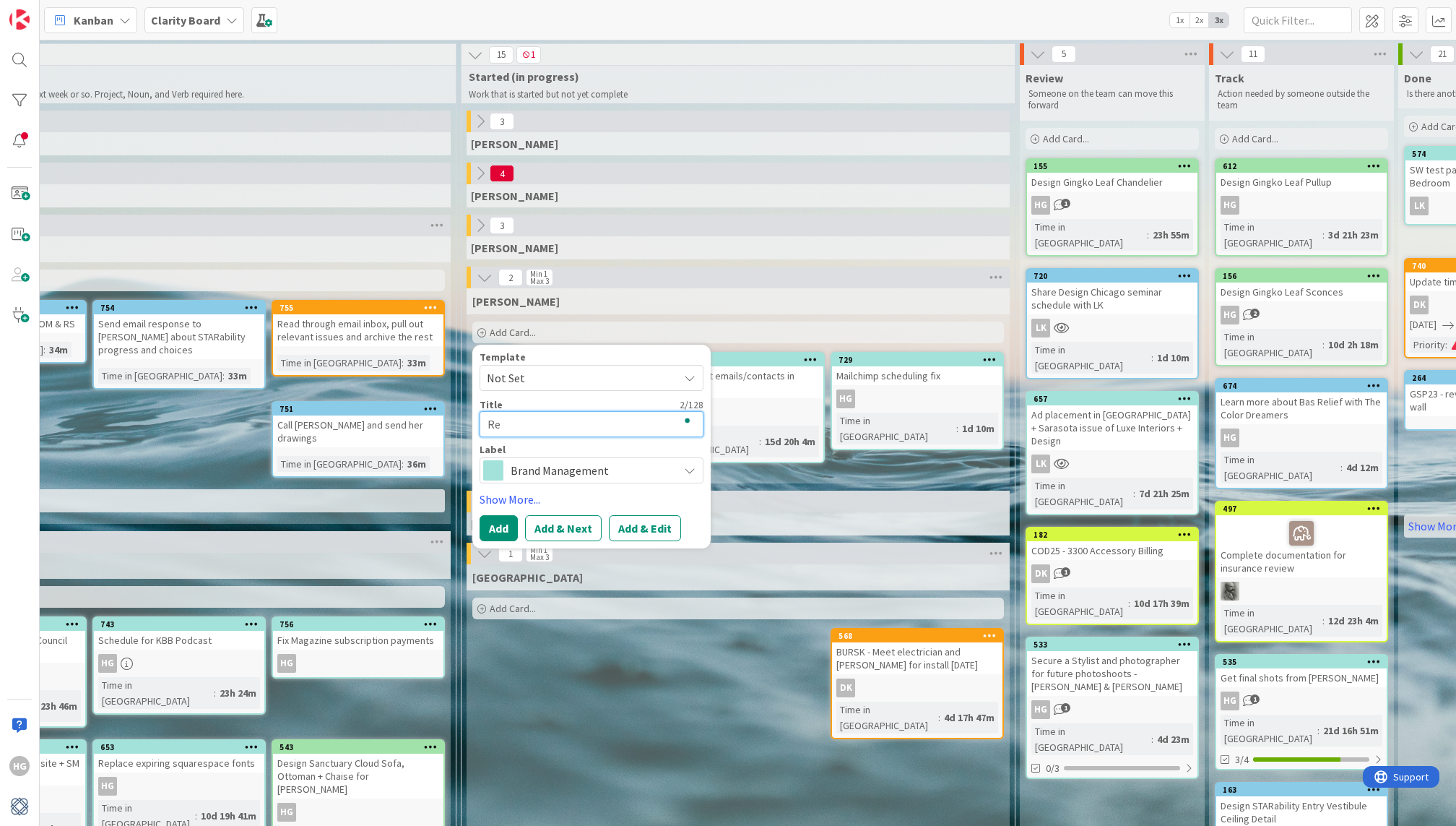
type textarea "x"
type textarea "R"
type textarea "x"
type textarea "R"
type textarea "x"
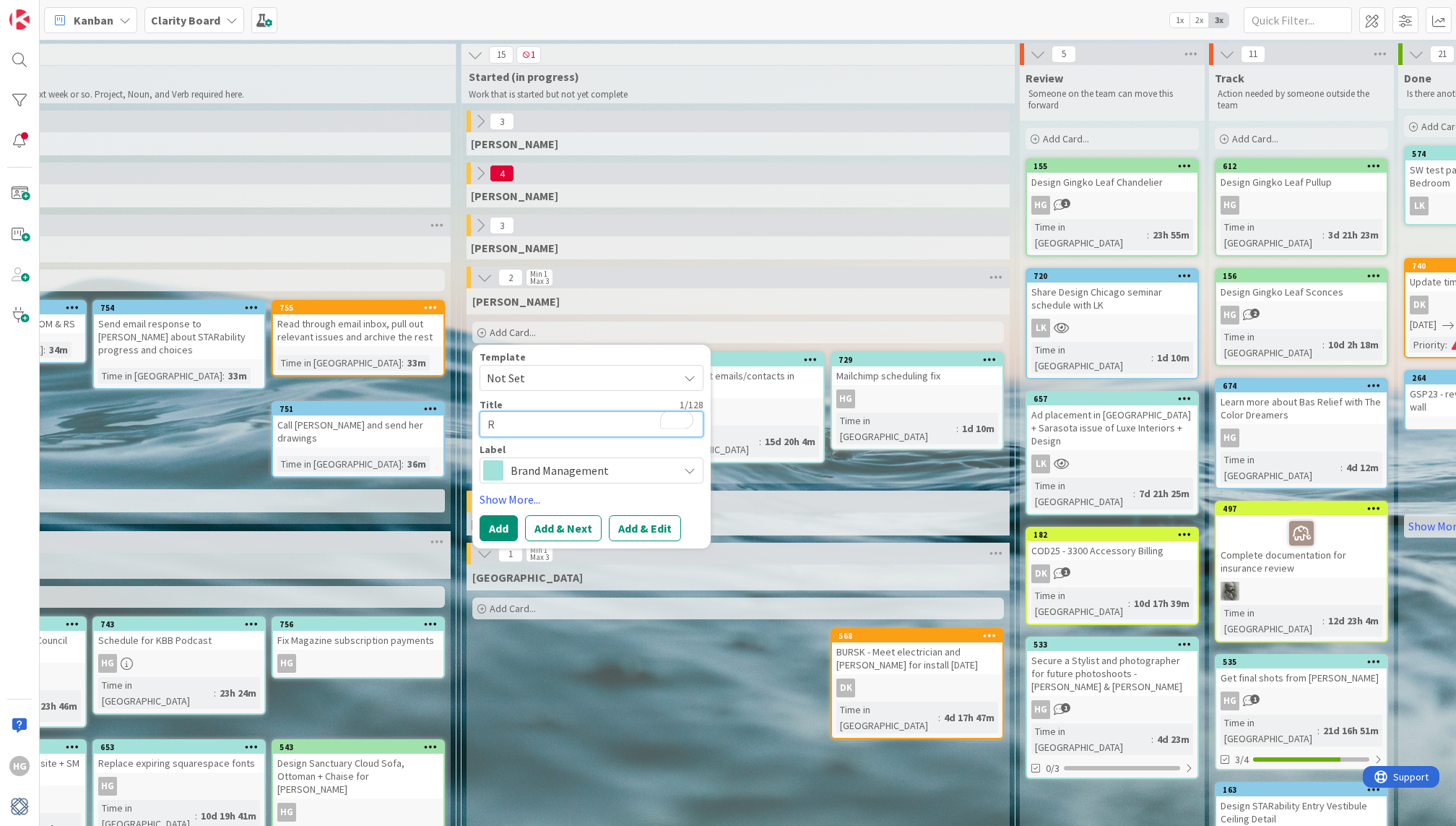
type textarea "Re"
type textarea "x"
type textarea "Rev"
type textarea "x"
type textarea "Revie"
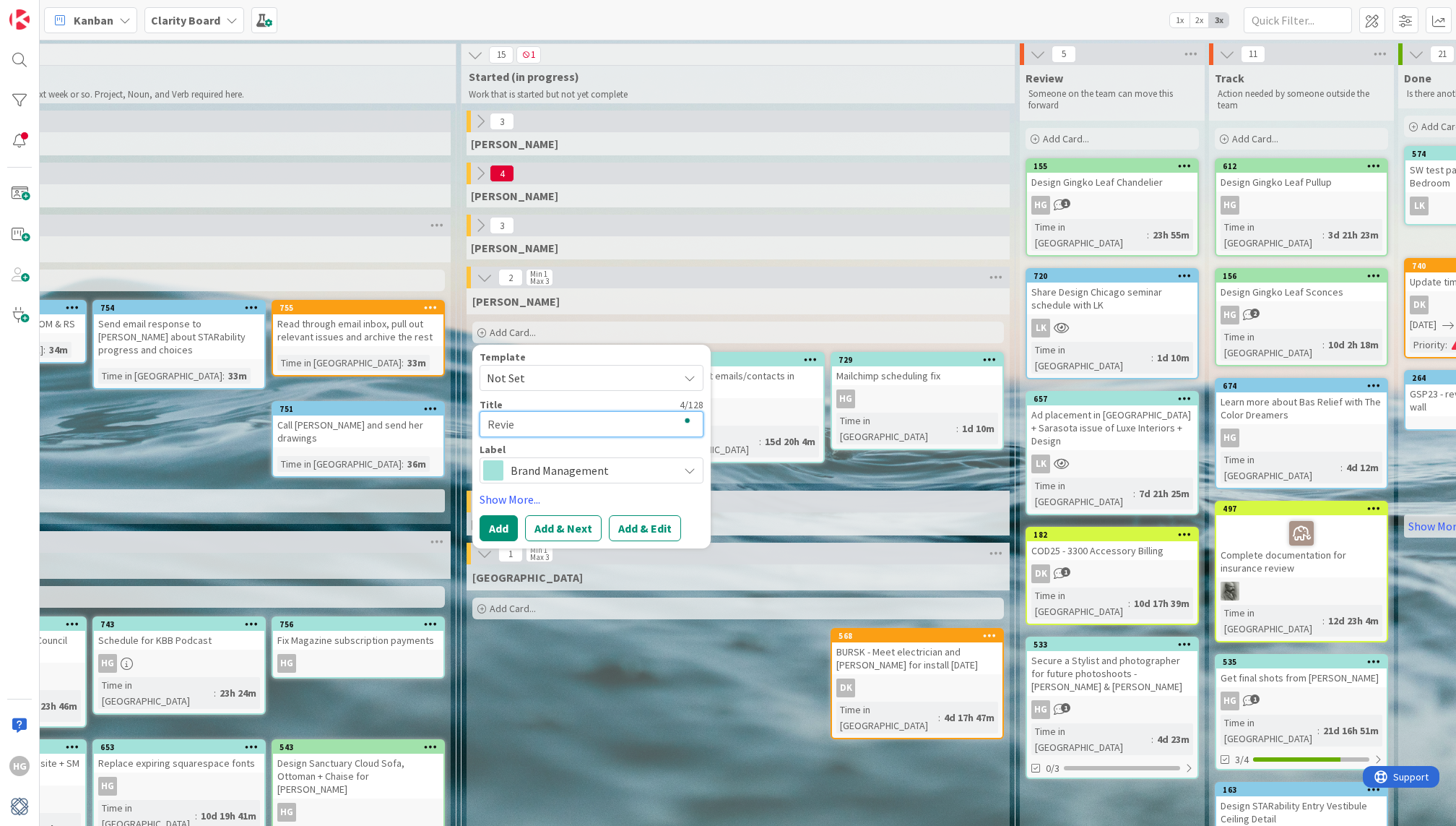
type textarea "x"
type textarea "Review"
type textarea "x"
type textarea "Review P"
type textarea "x"
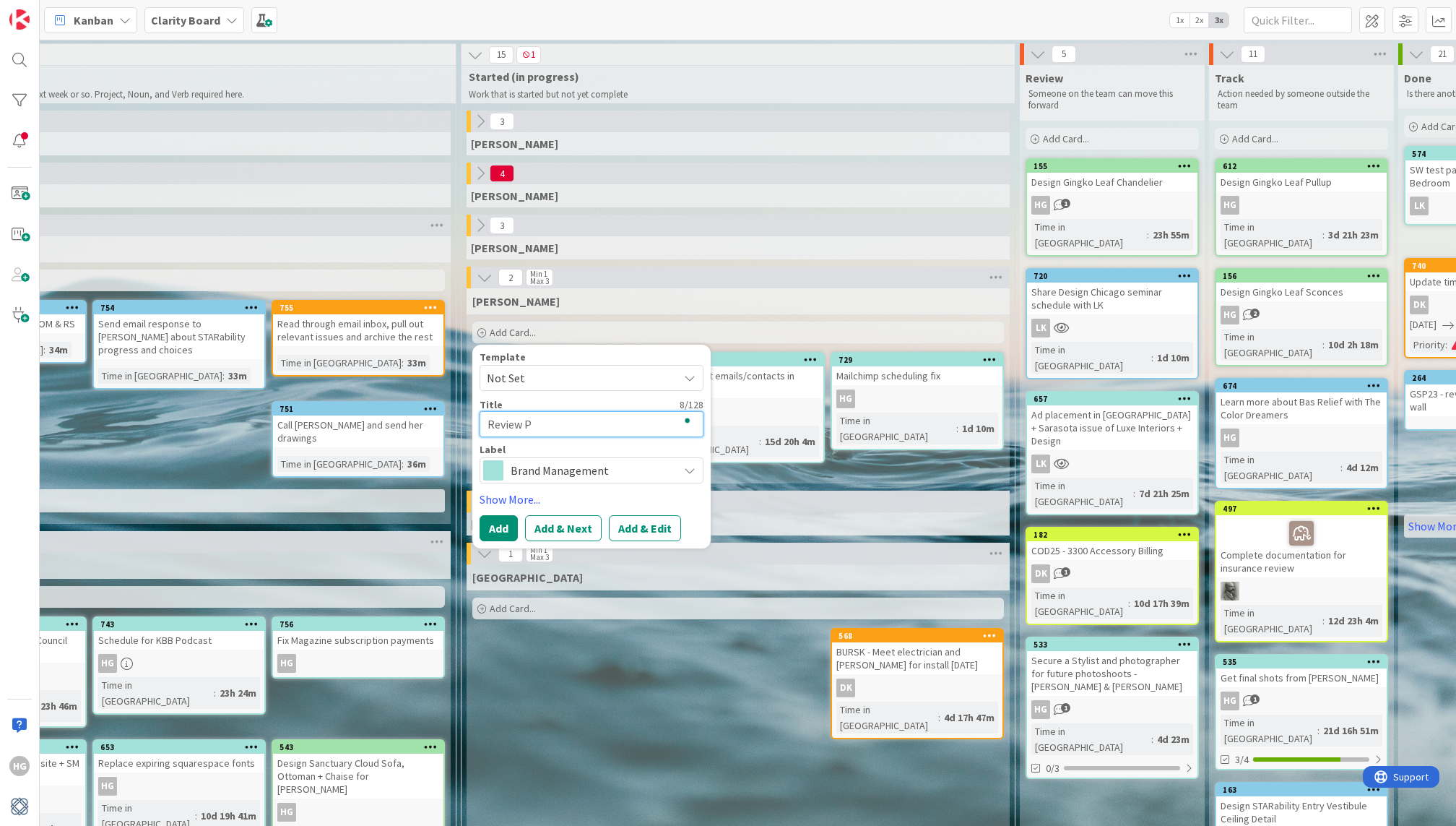
type textarea "Review Po"
type textarea "x"
type textarea "Review Pos"
type textarea "x"
type textarea "Review Post"
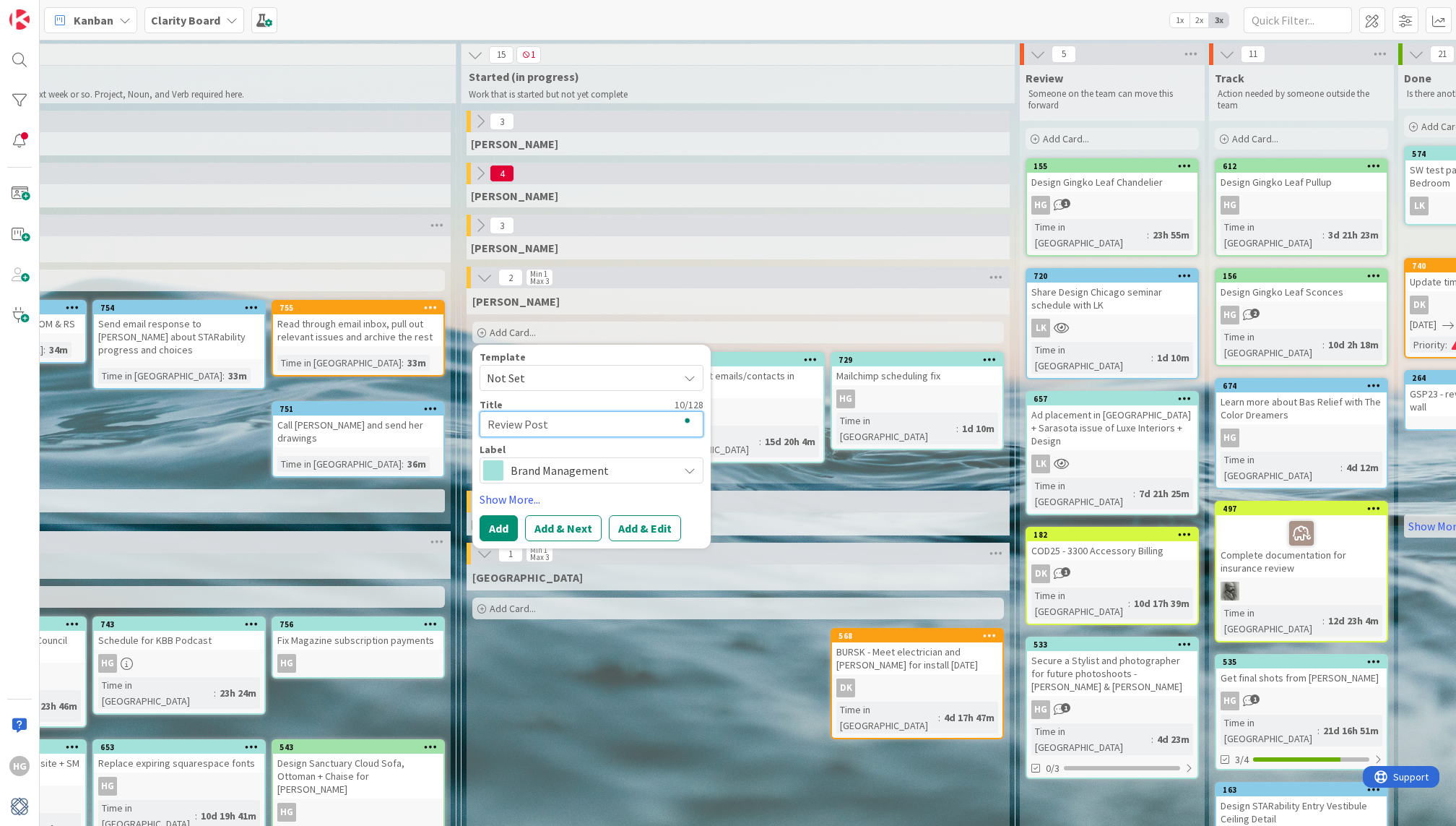
type textarea "x"
type textarea "Review Posts"
type textarea "x"
type textarea "Review Posts"
type textarea "x"
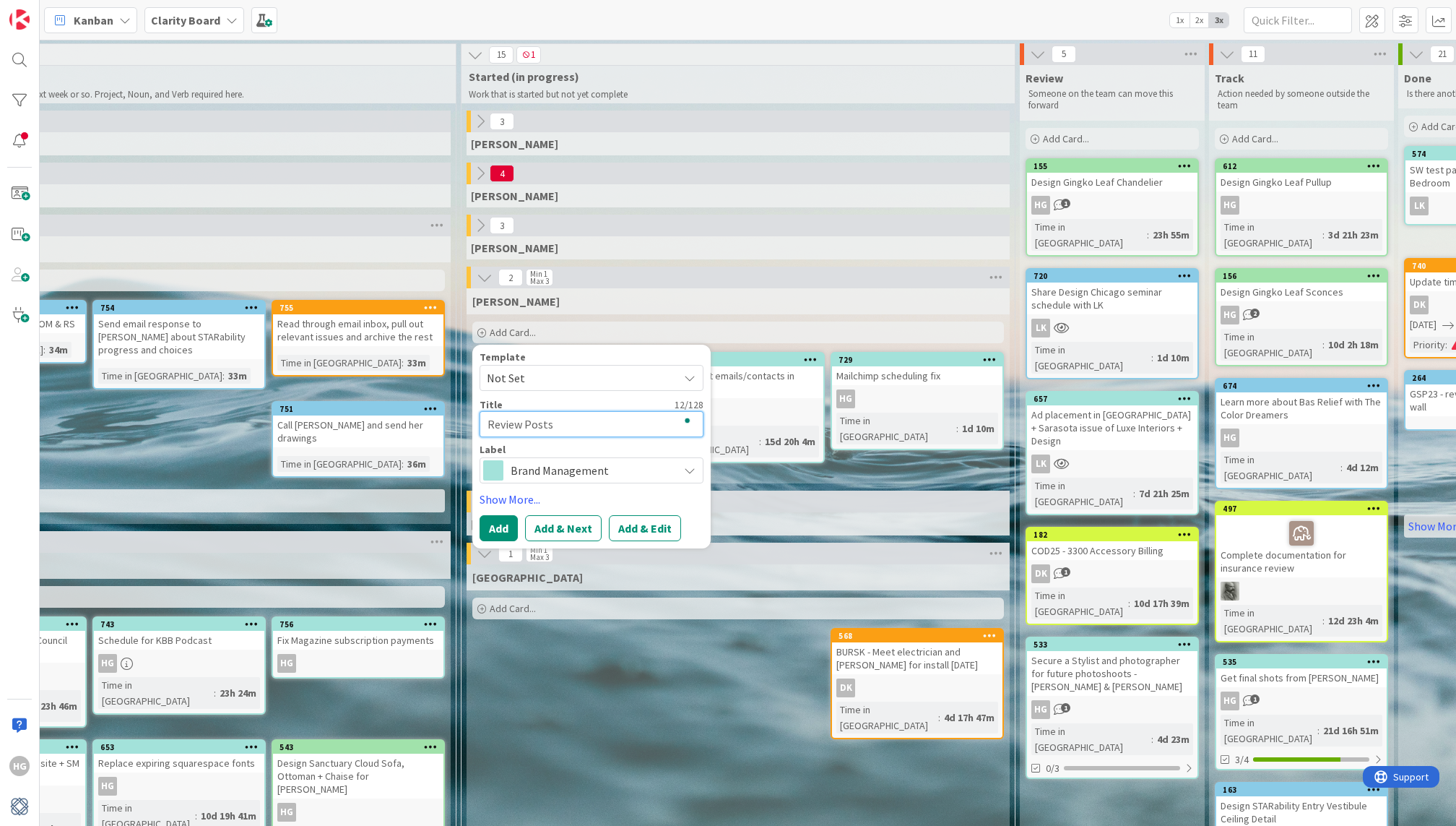
type textarea "Review Posts f"
type textarea "x"
type textarea "Review Posts fo"
type textarea "x"
type textarea "Review Posts for"
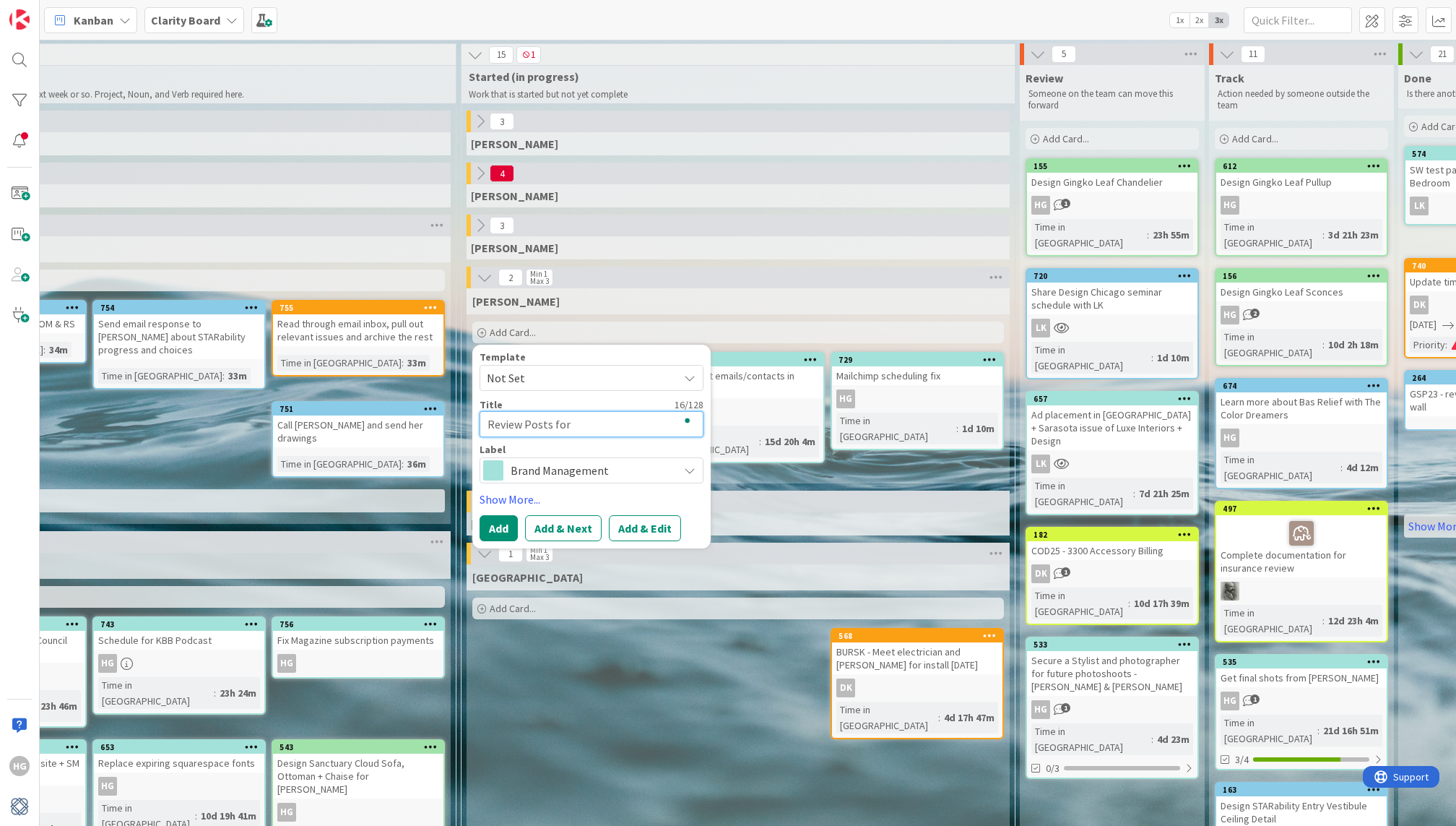
type textarea "x"
type textarea "Review Posts for"
type textarea "x"
type textarea "Review Posts for w"
type textarea "x"
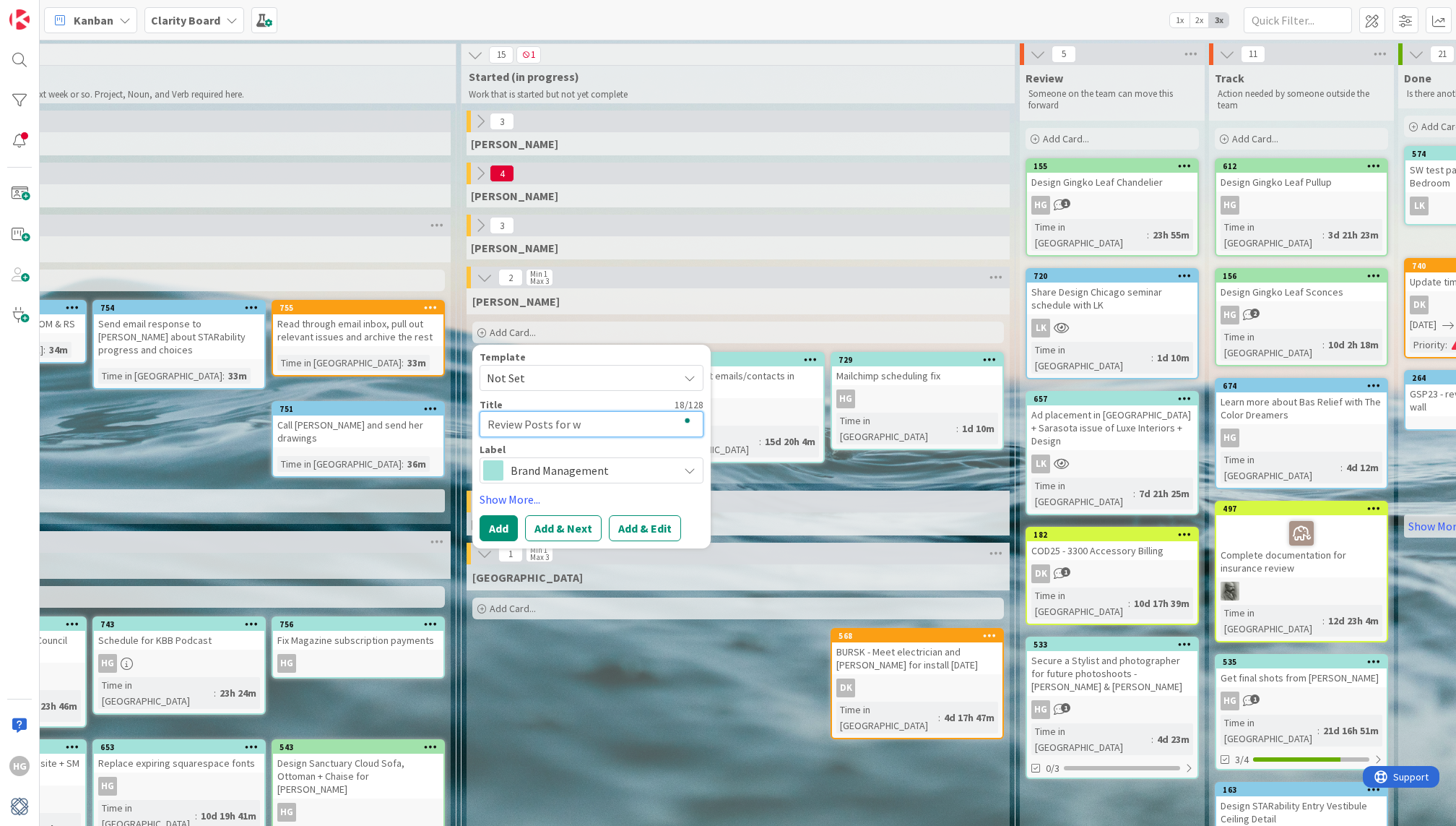
type textarea "Review Posts for we"
type textarea "x"
type textarea "Review Posts for wee"
type textarea "x"
type textarea "Review Posts for week"
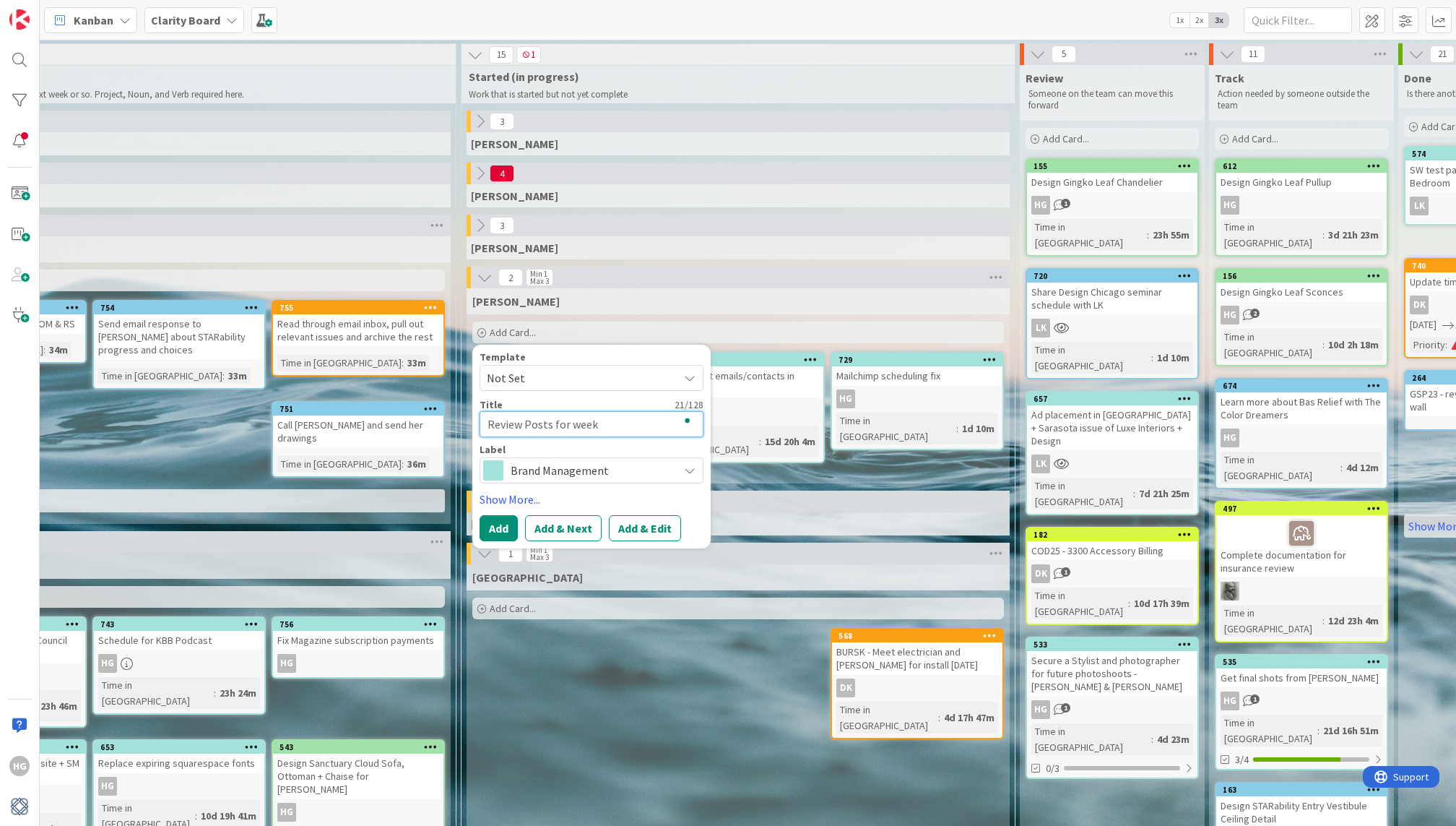
type textarea "x"
type textarea "Review Posts for week"
type textarea "x"
type textarea "Review Posts for week o"
type textarea "x"
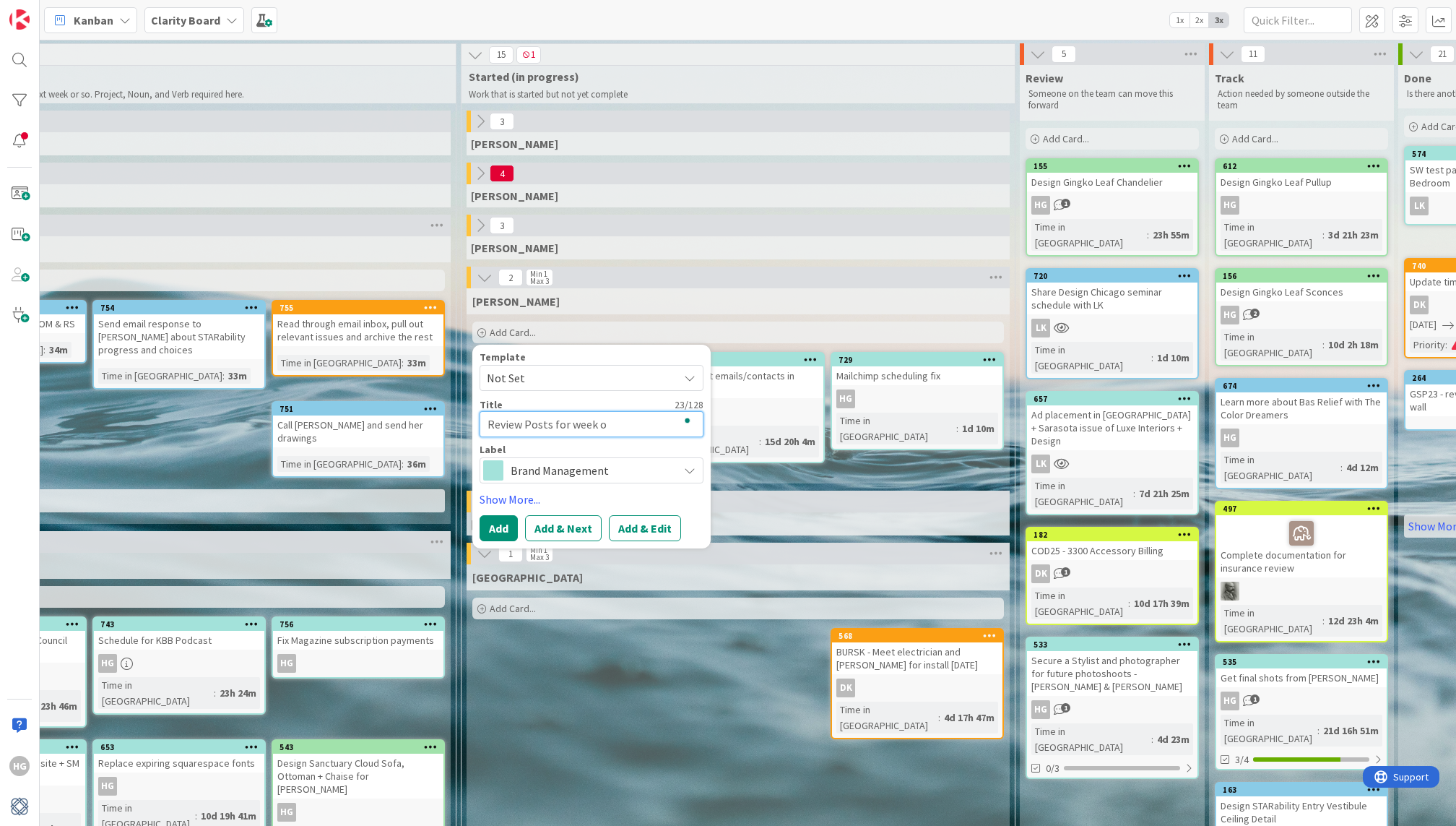
type textarea "Review Posts for week of"
type textarea "x"
type textarea "Review Posts for week of"
type textarea "x"
type textarea "Review Posts for week of O"
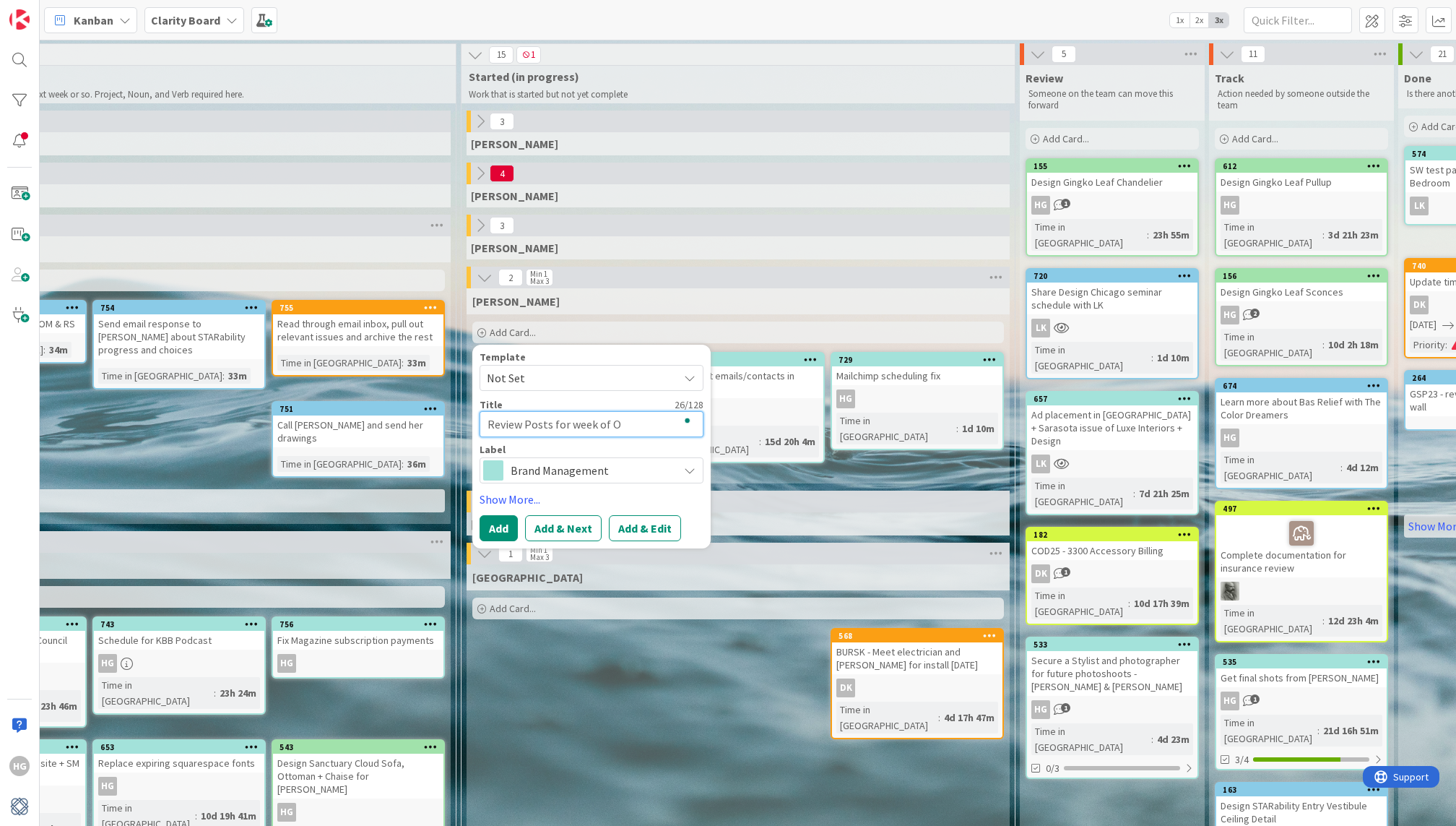
type textarea "x"
type textarea "Review Posts for week of Oc"
type textarea "x"
type textarea "Review Posts for week of Oct"
type textarea "x"
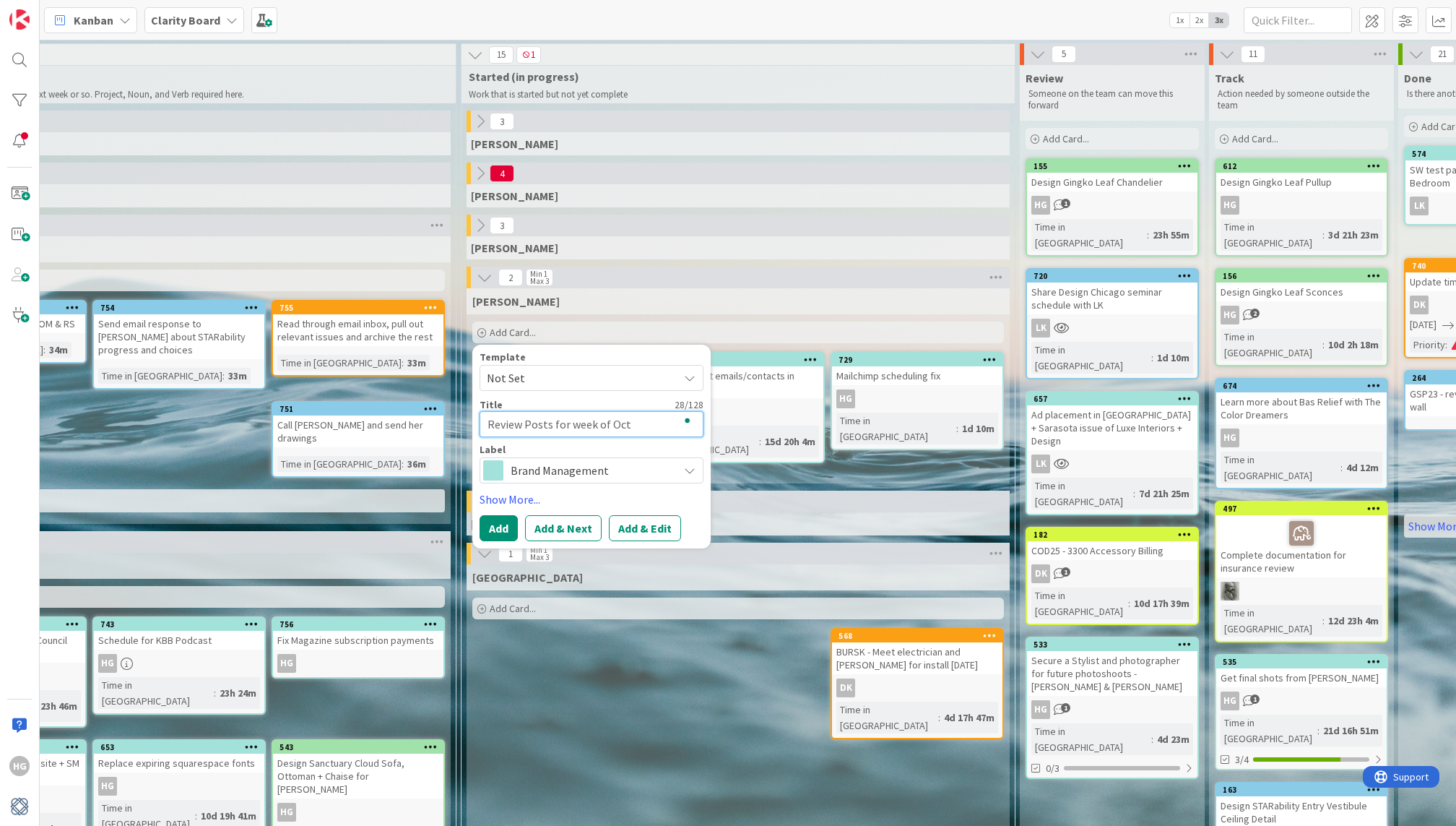
type textarea "Review Posts for week of Oct"
type textarea "x"
type textarea "Review Posts for week of Oct 6"
type textarea "x"
type textarea "Review Posts for week of Oct 6-"
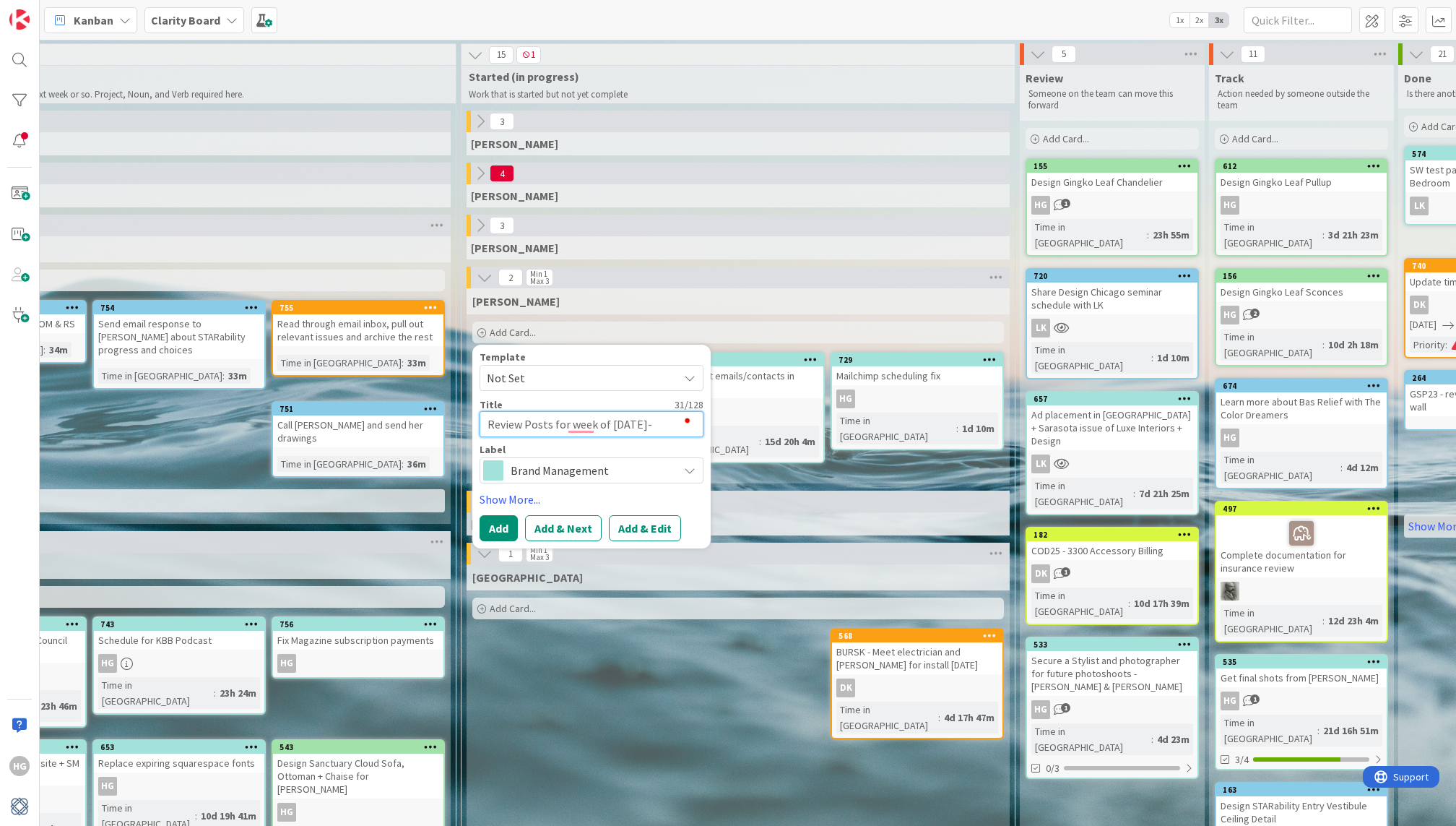
type textarea "x"
type textarea "Review Posts for week of Oct 6-1"
type textarea "x"
click at [583, 420] on textarea "Review Posts for week of [DATE]-[DATE]" at bounding box center [592, 424] width 224 height 26
type textarea "Review Posts for week of [DATE]-[DATE]"
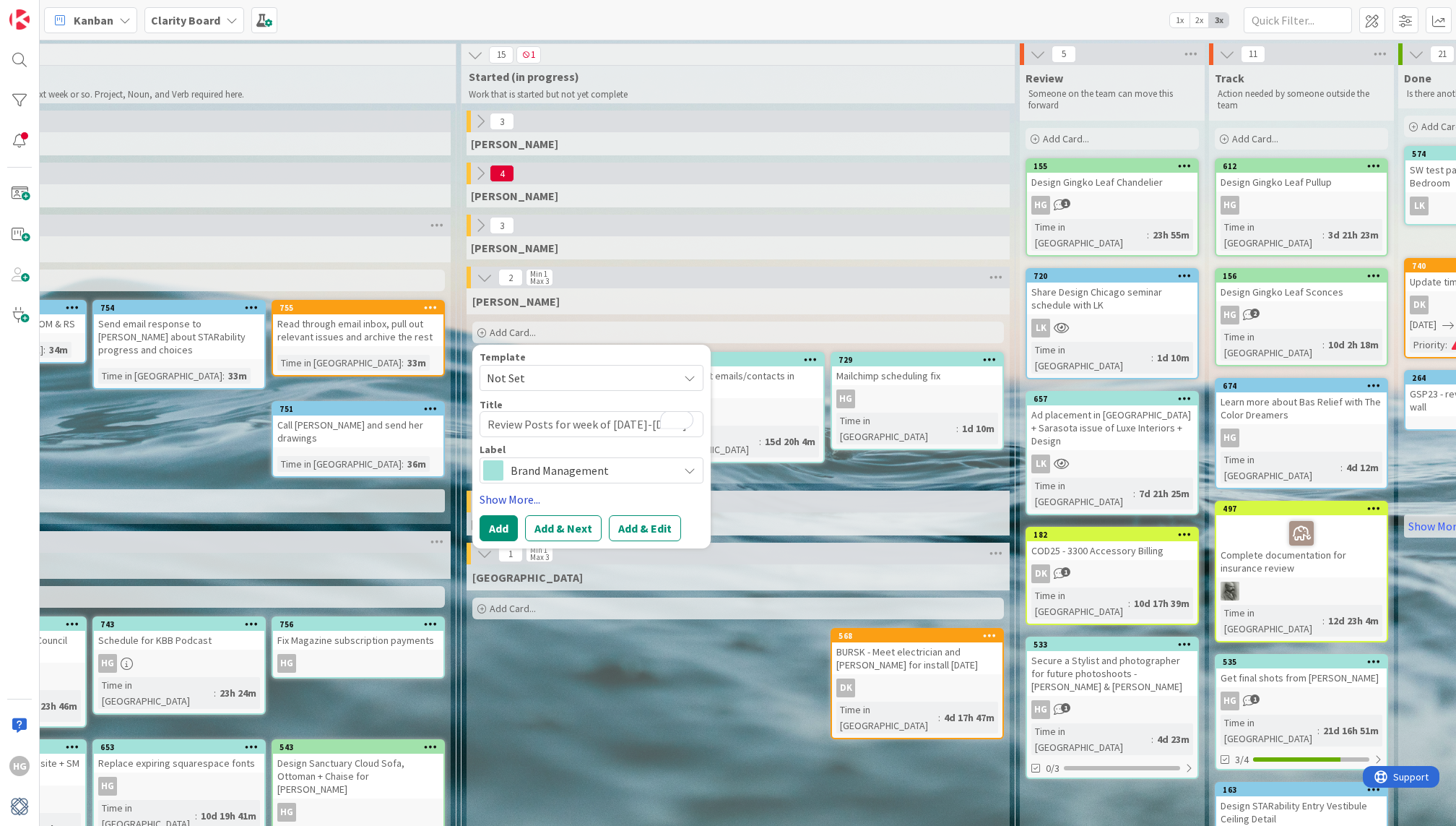
click at [506, 498] on link "Show More..." at bounding box center [592, 499] width 224 height 17
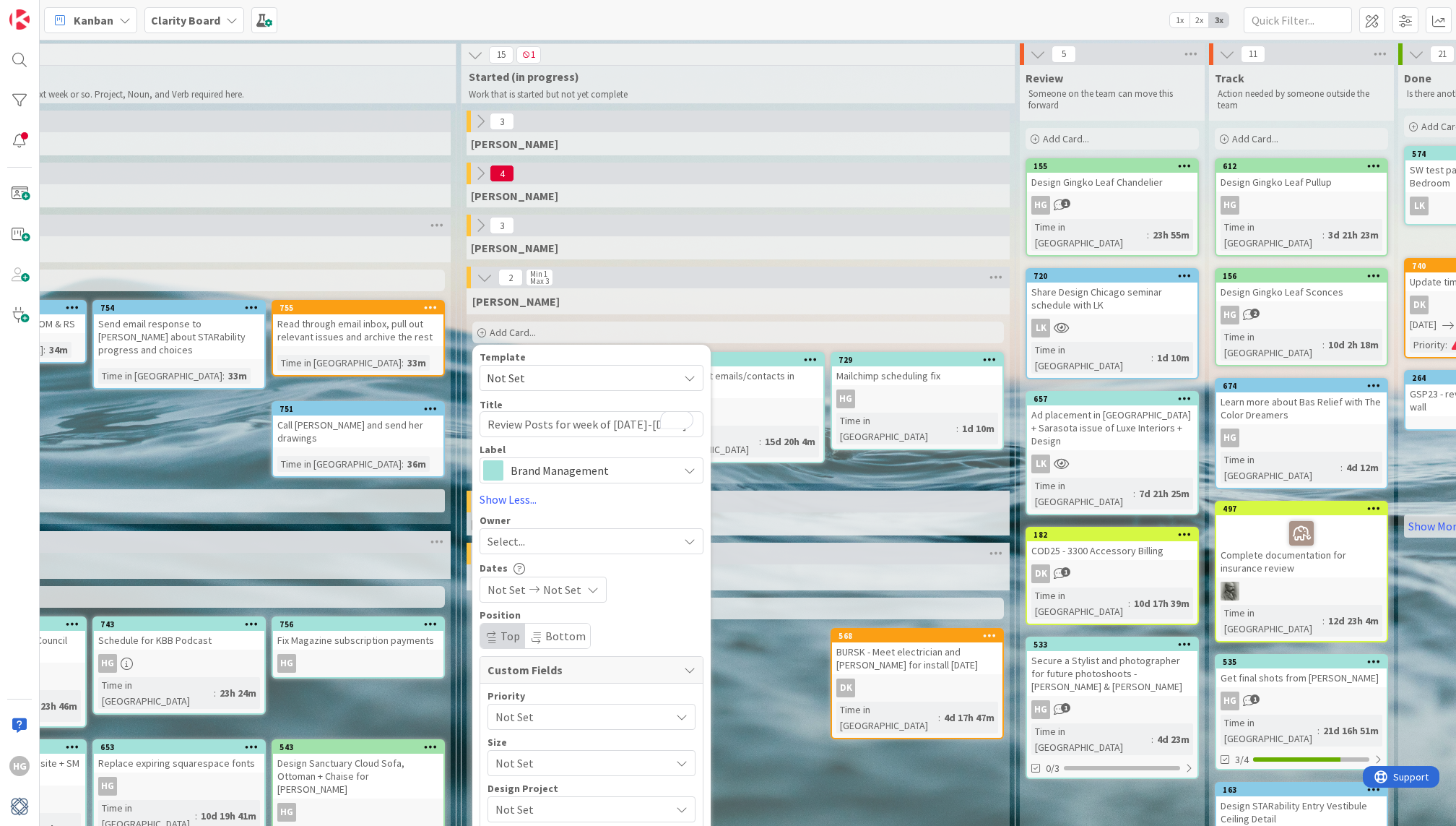
click at [538, 542] on div "Select..." at bounding box center [583, 541] width 190 height 17
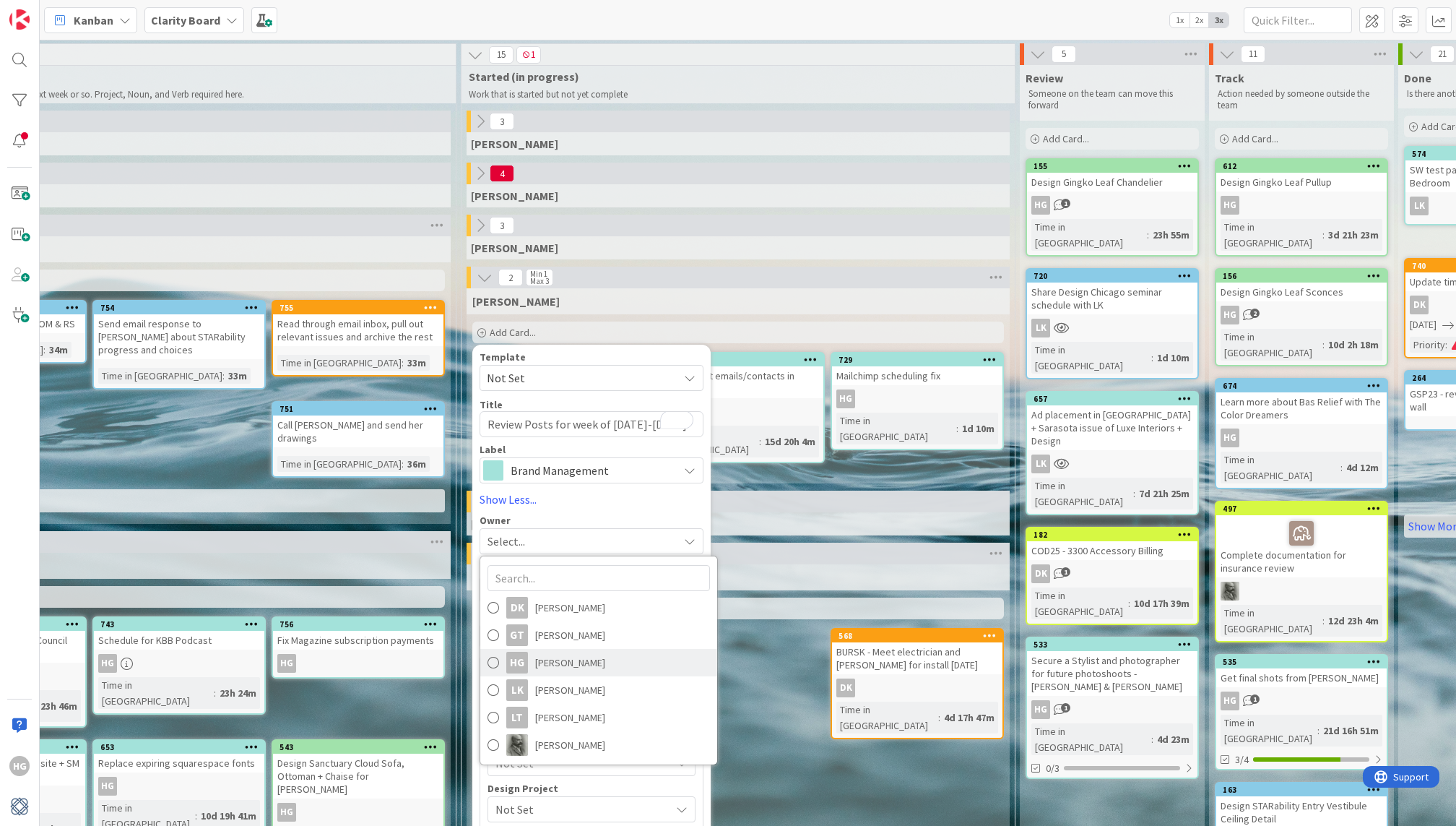
click at [515, 658] on div "HG" at bounding box center [517, 662] width 22 height 22
type textarea "x"
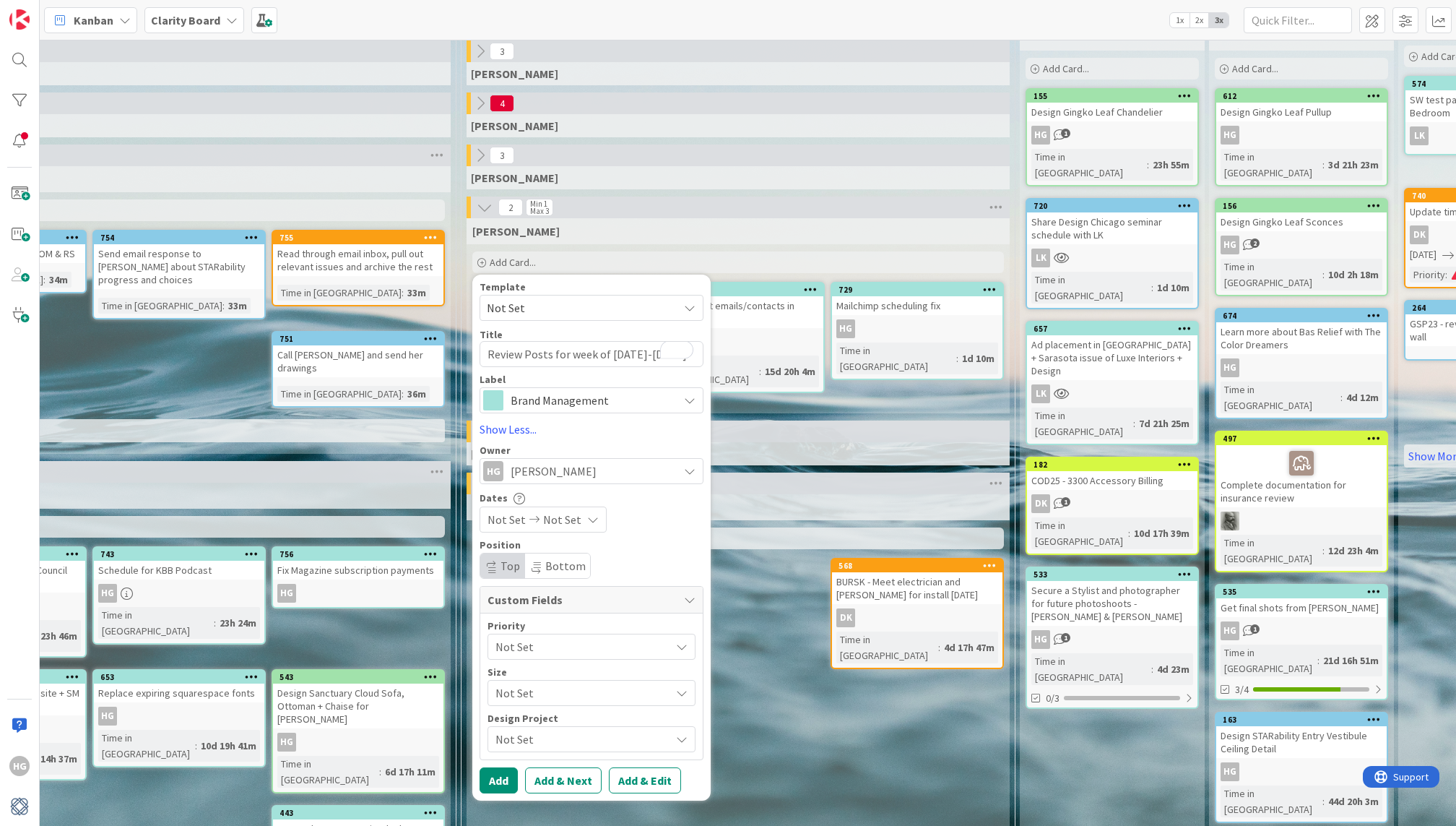
scroll to position [128, 1072]
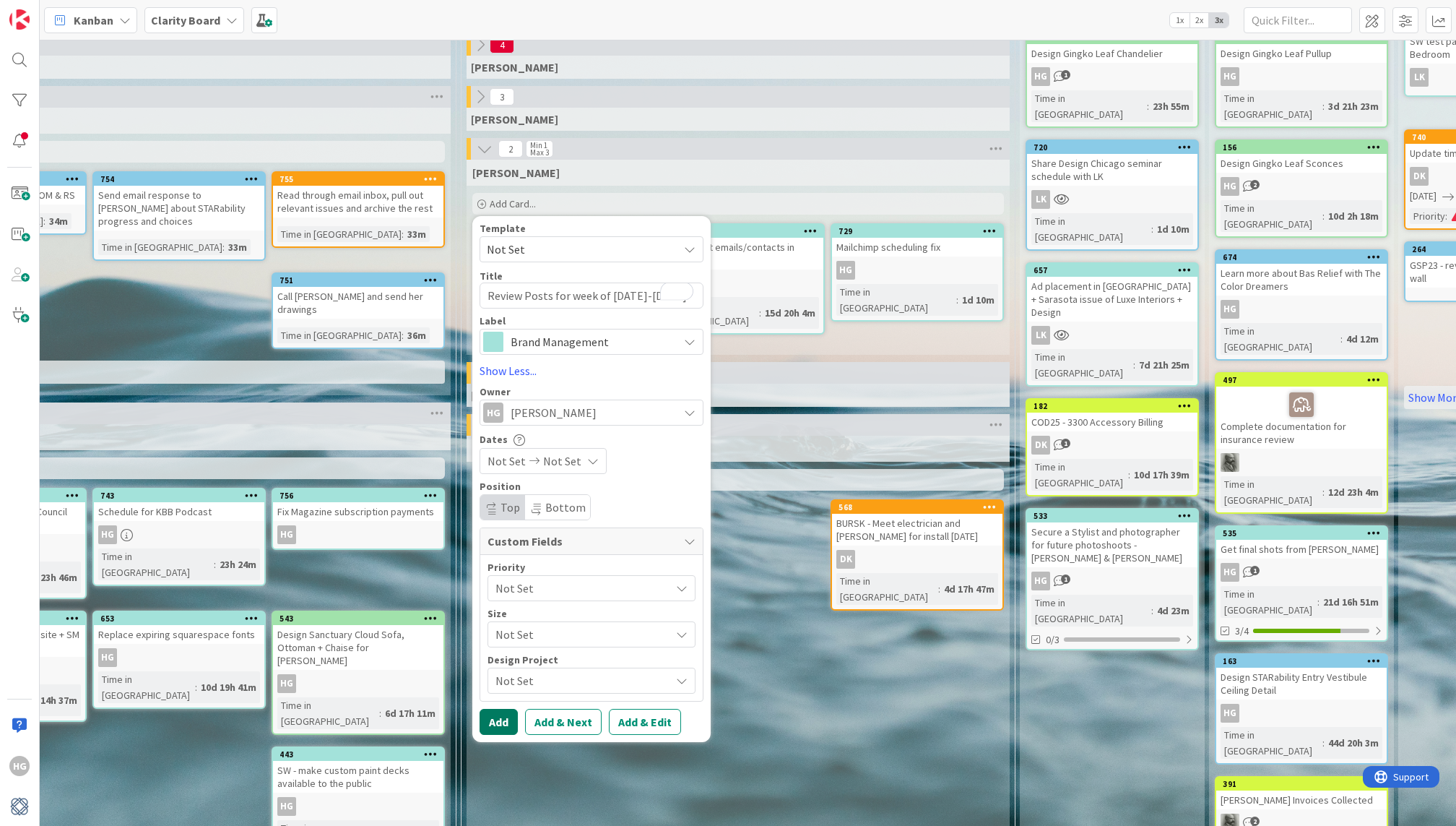
click at [497, 714] on button "Add" at bounding box center [499, 722] width 39 height 26
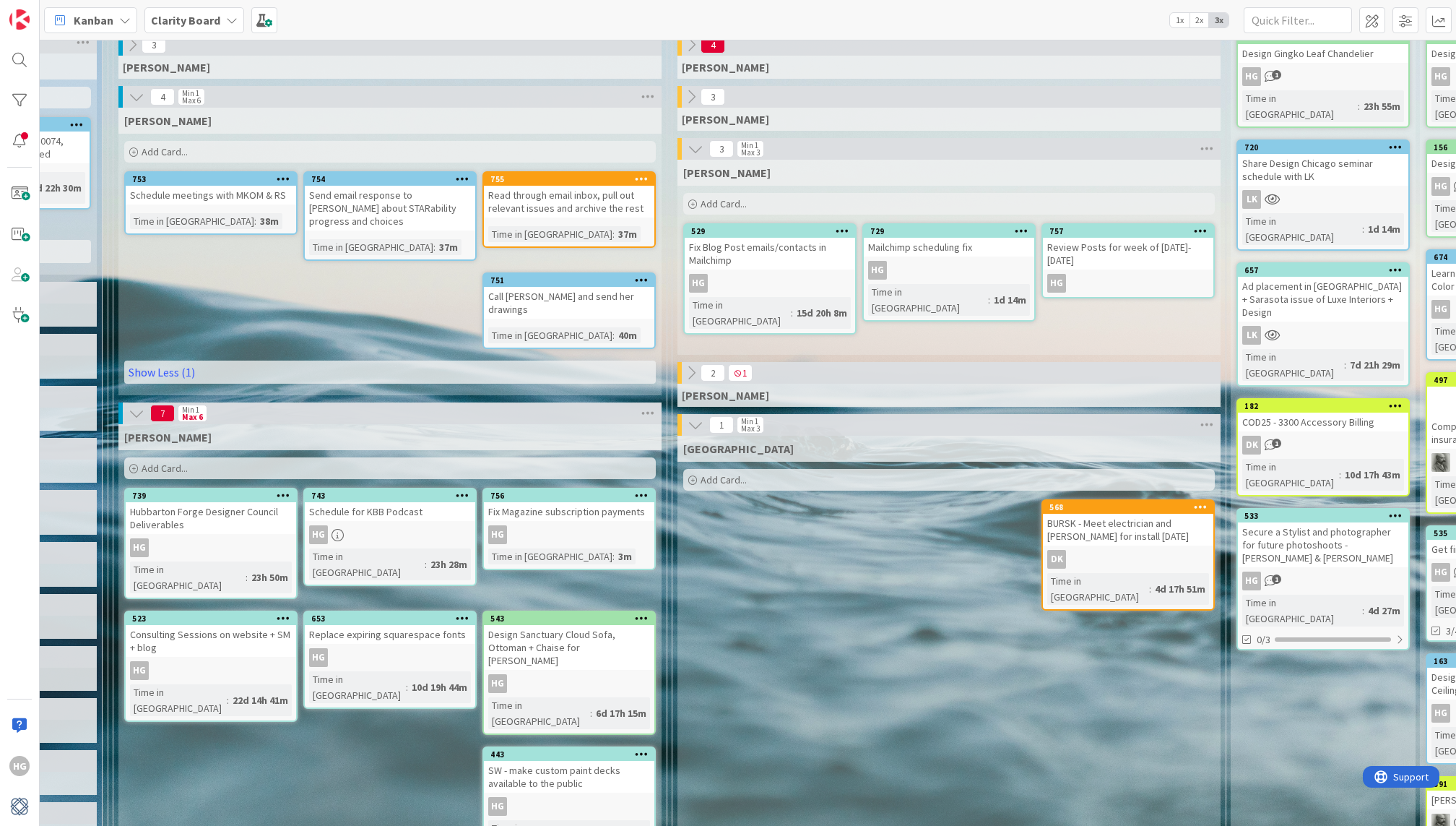
scroll to position [128, 862]
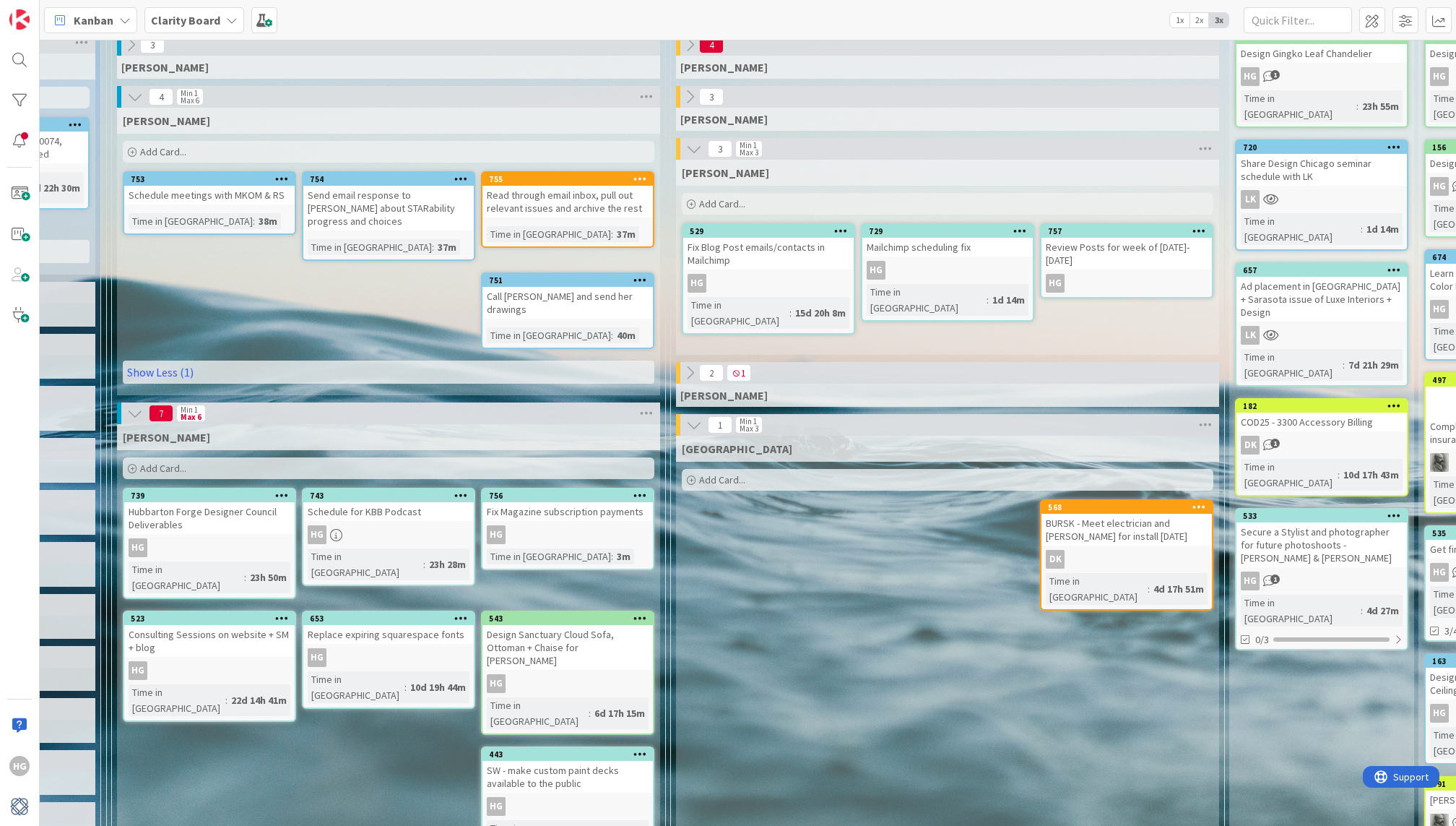
click at [423, 502] on div "Schedule for KBB Podcast" at bounding box center [389, 511] width 171 height 19
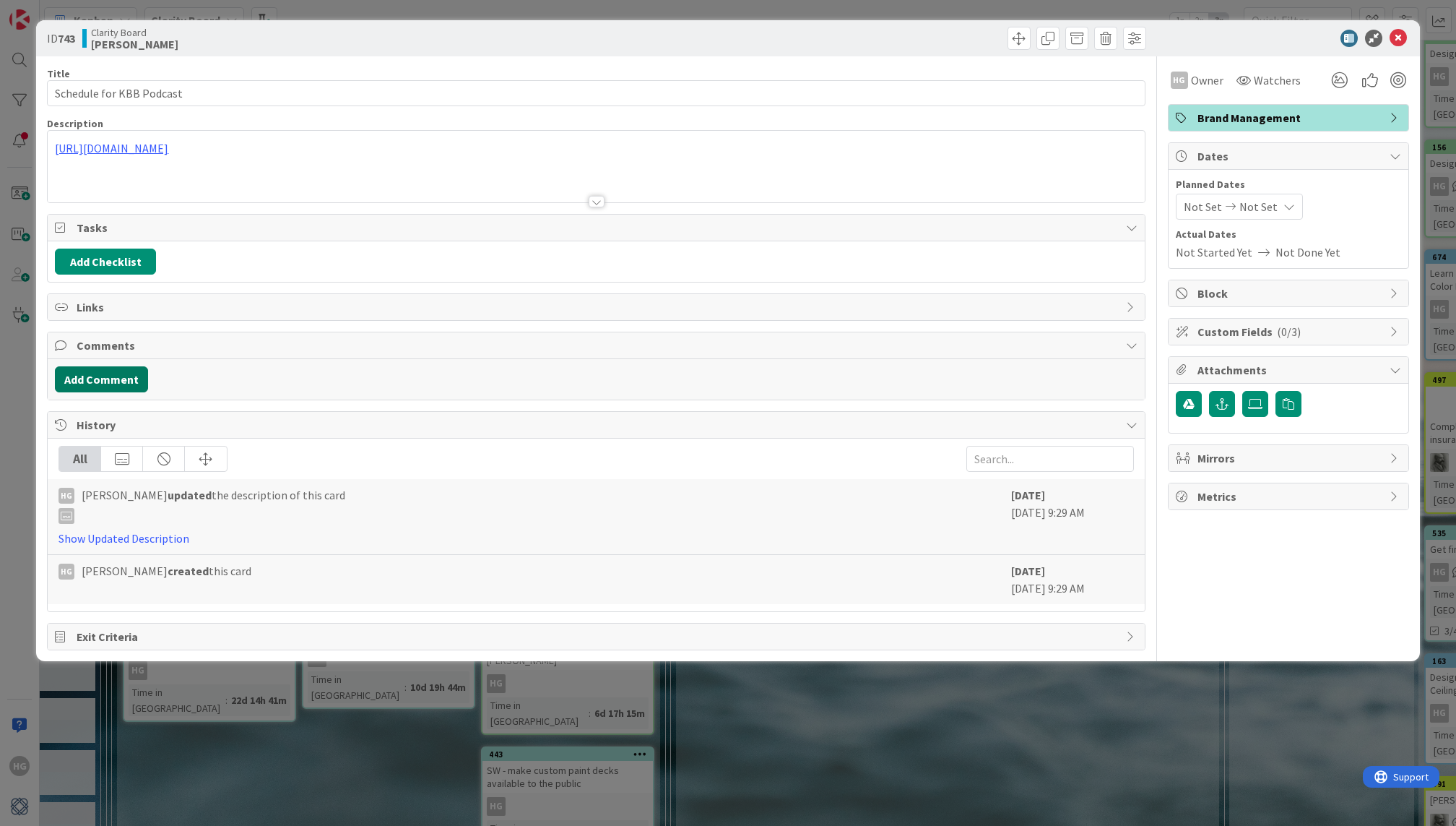
click at [117, 383] on button "Add Comment" at bounding box center [101, 379] width 93 height 26
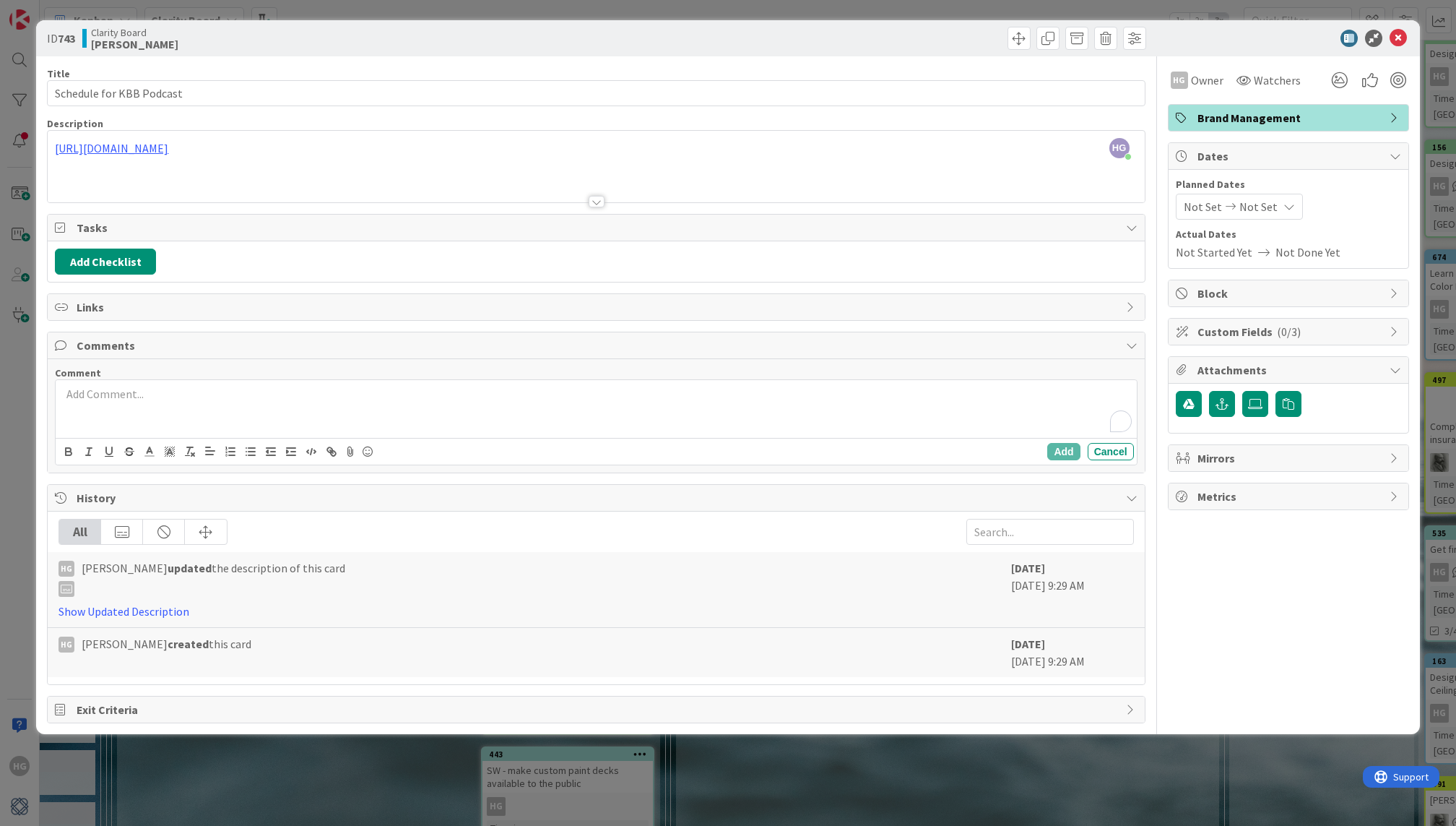
click at [137, 403] on div "To enrich screen reader interactions, please activate Accessibility in Grammarl…" at bounding box center [596, 409] width 1080 height 57
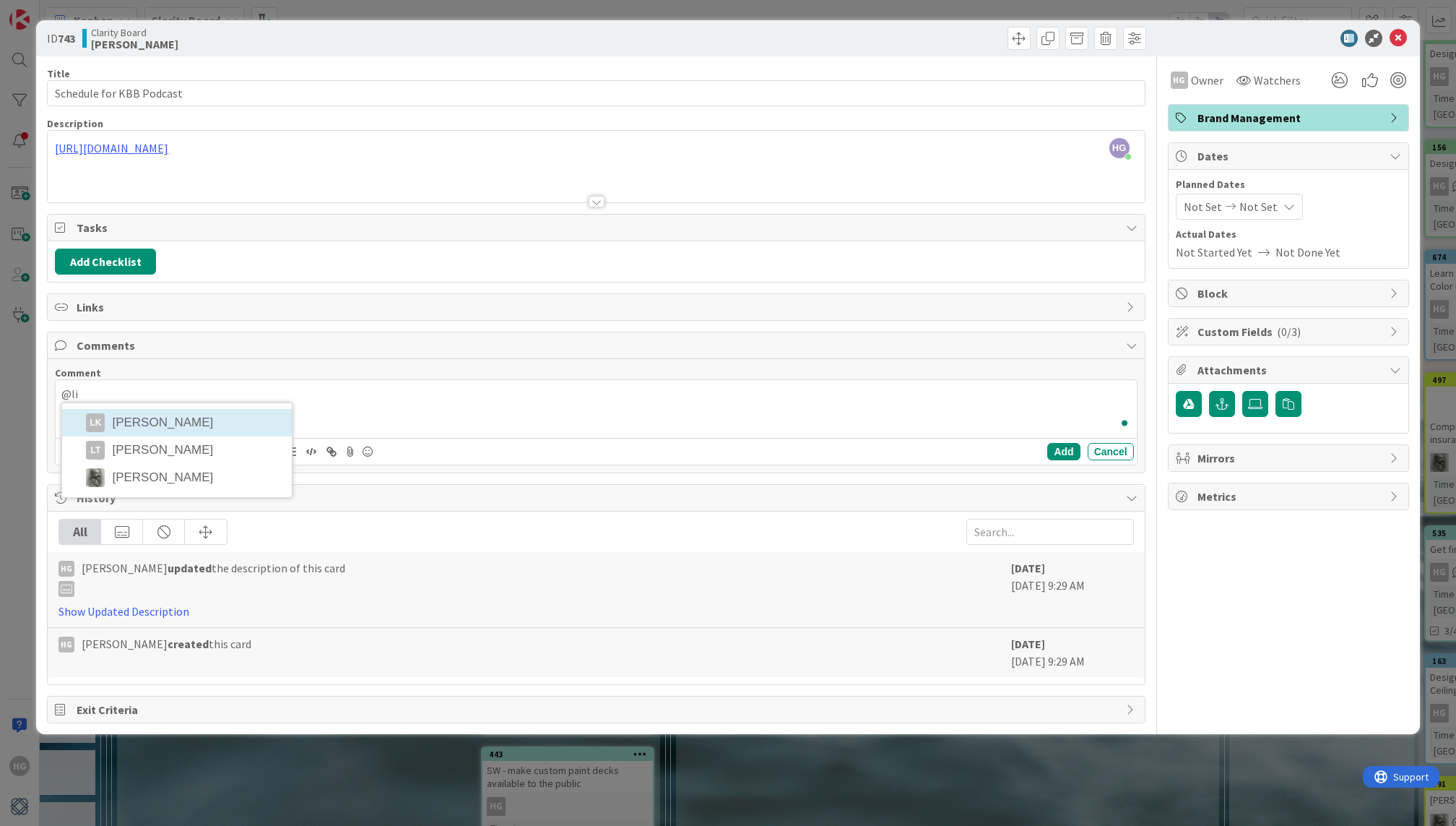
click at [153, 421] on div "@li LK Lisa Kahn LT Lisa Thomas Philip Allen" at bounding box center [596, 409] width 1080 height 57
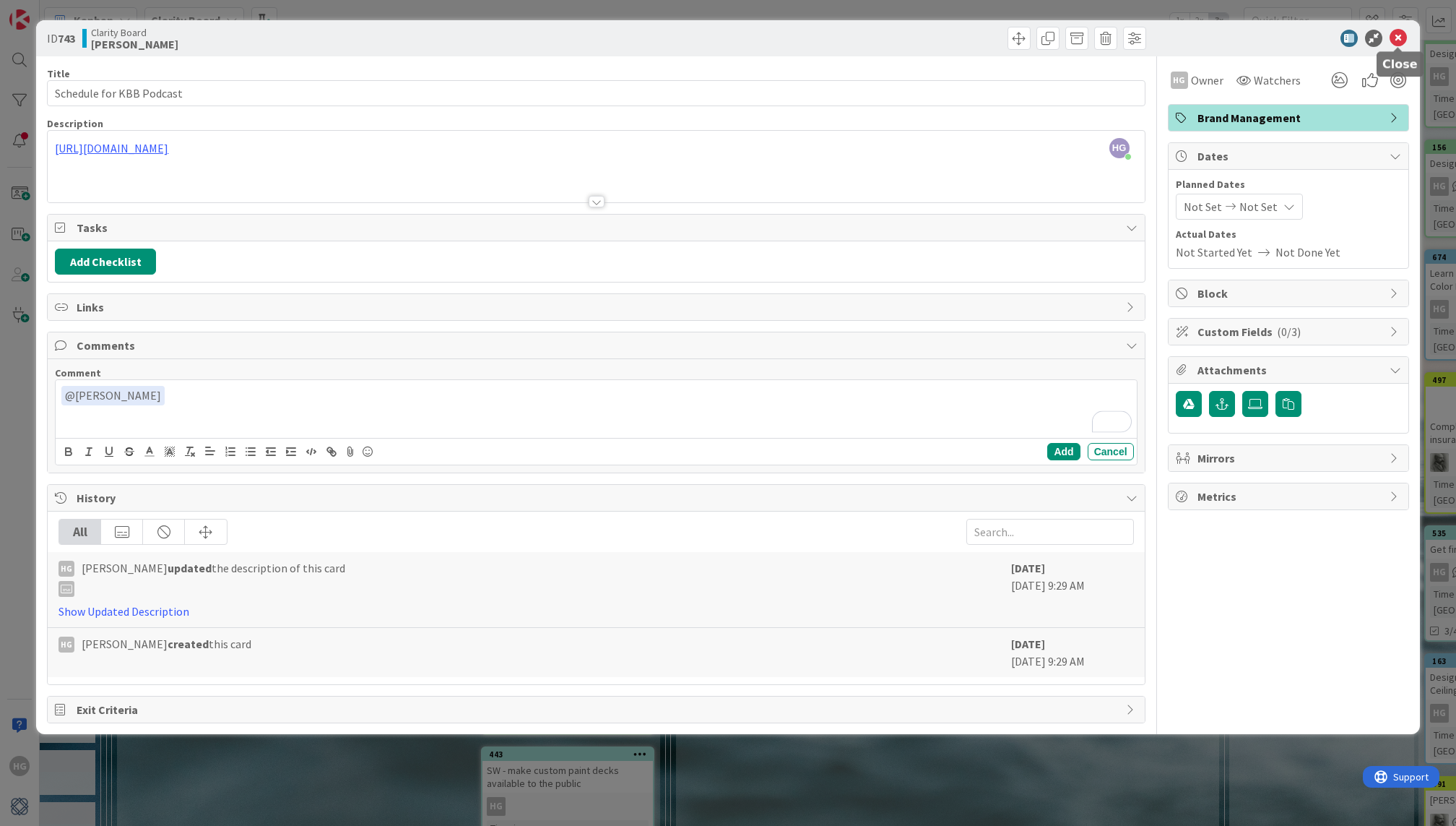
click at [1405, 36] on icon at bounding box center [1398, 38] width 17 height 17
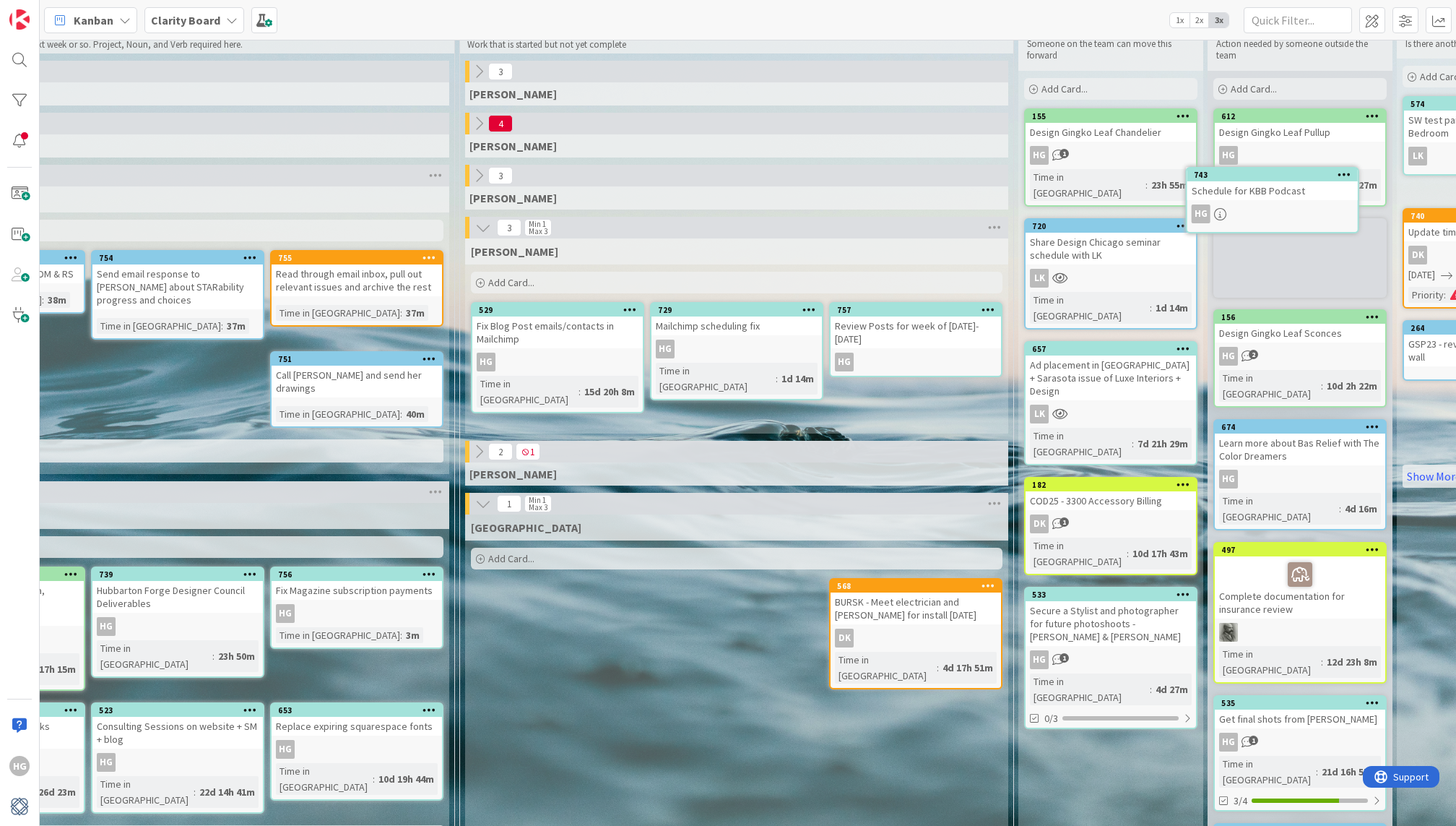
scroll to position [50, 1074]
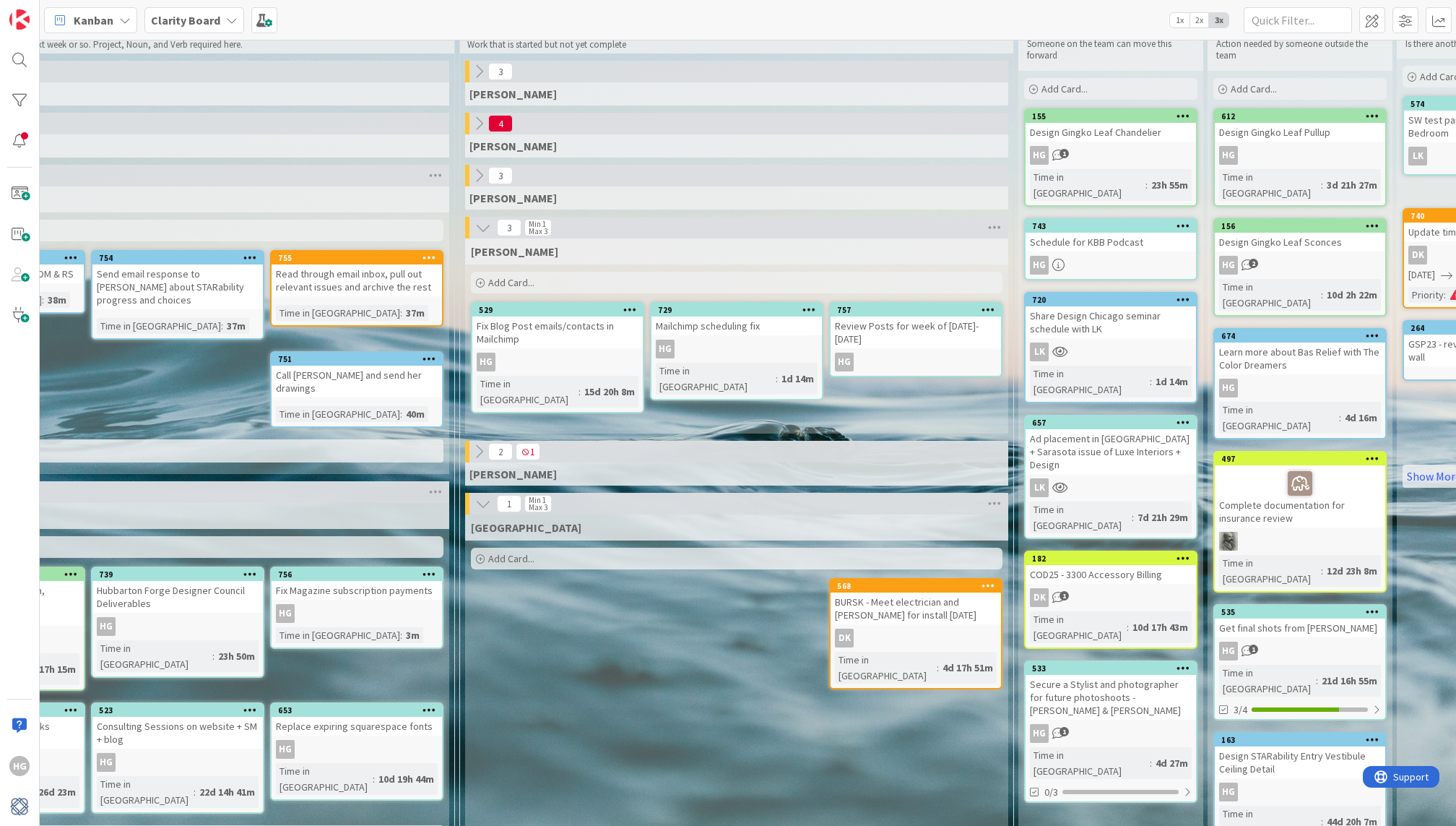
click at [1129, 255] on div "HG" at bounding box center [1111, 265] width 171 height 19
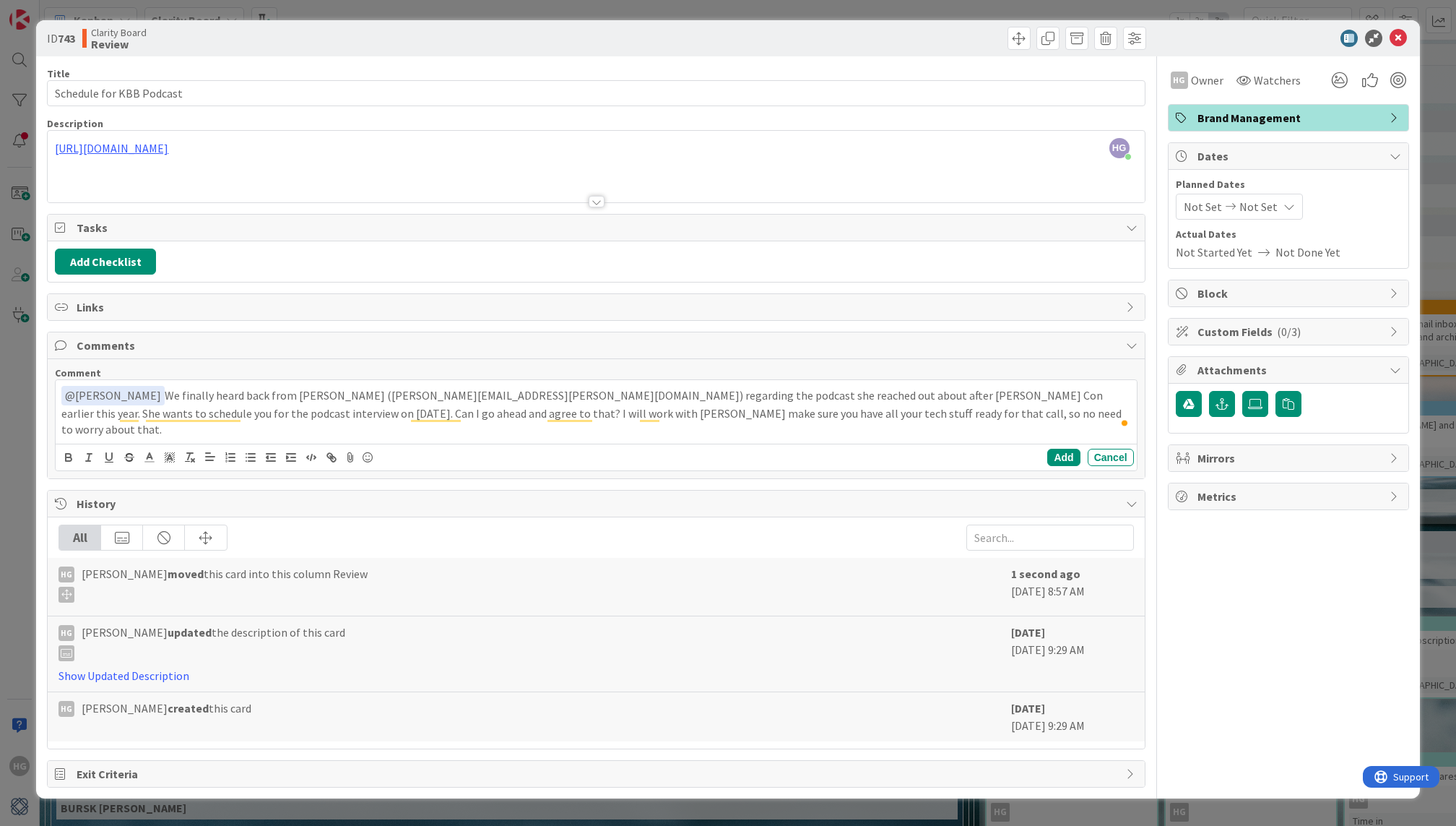
scroll to position [50, 1074]
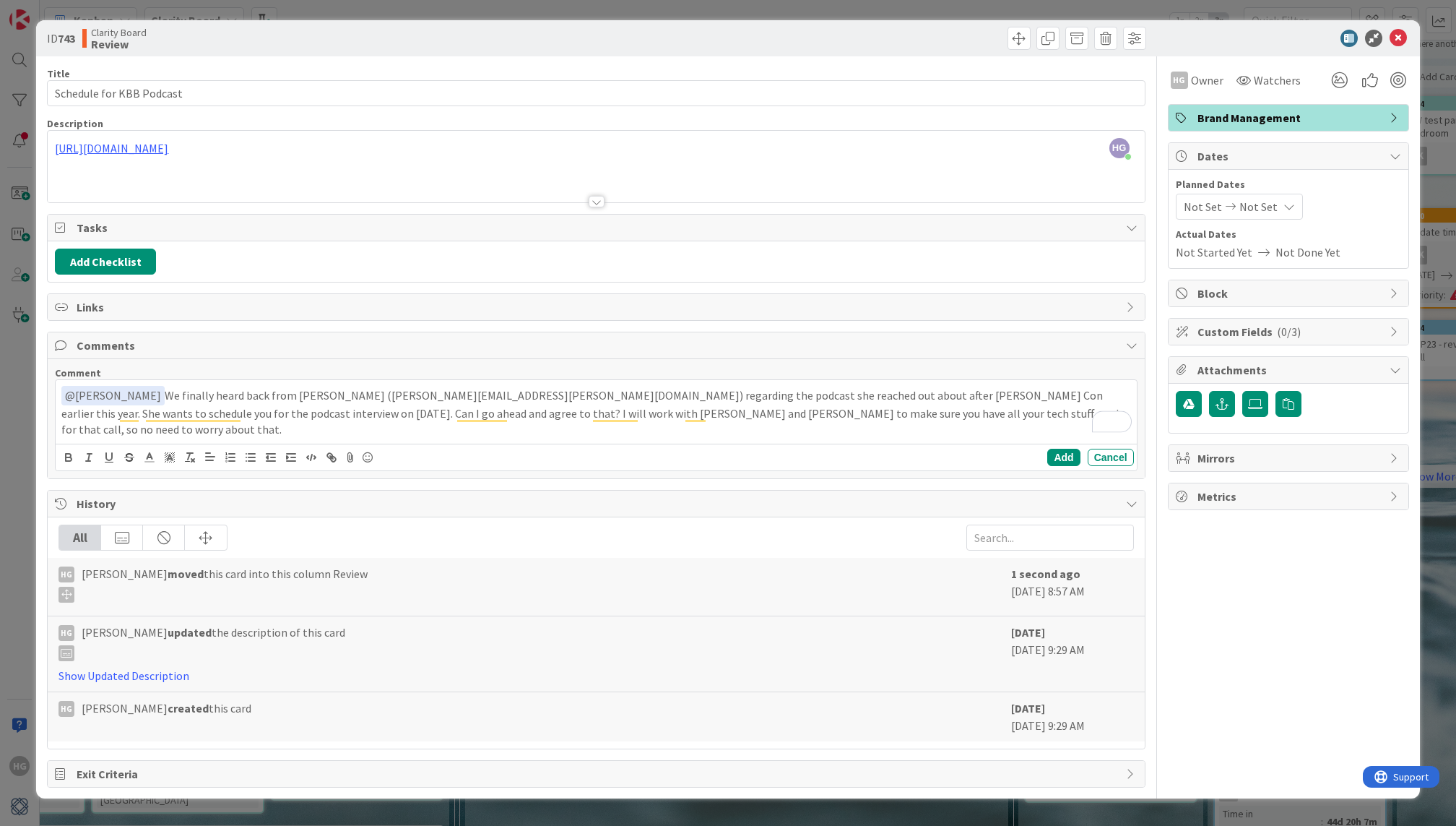
click at [897, 411] on p "﻿ @ Lisa Kahn ﻿ We finally heard back from Chelsie Butler (Chelsie.Butler@emera…" at bounding box center [595, 411] width 1069 height 52
click at [1066, 449] on button "Add" at bounding box center [1063, 457] width 32 height 17
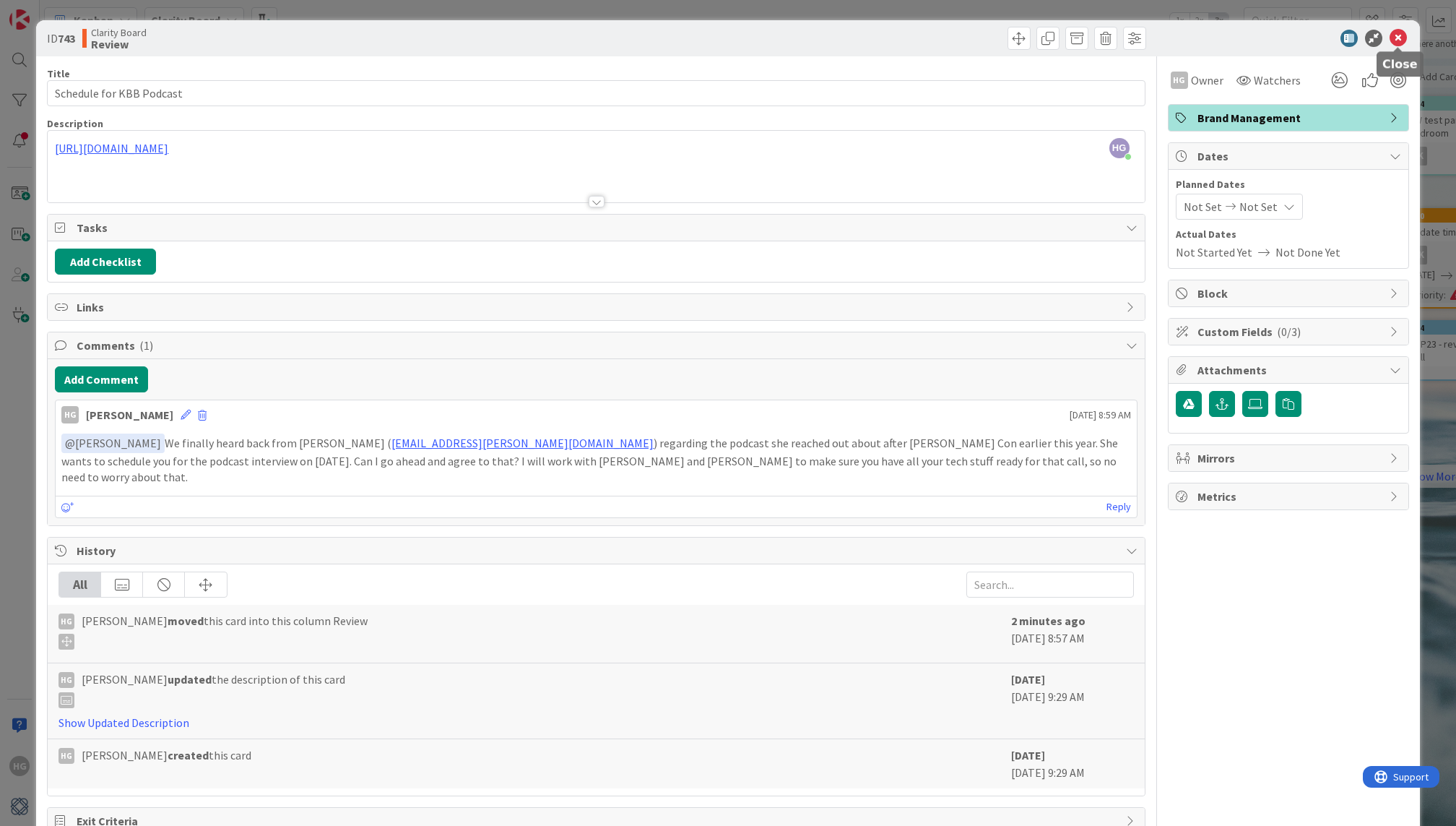
click at [1400, 39] on icon at bounding box center [1398, 38] width 17 height 17
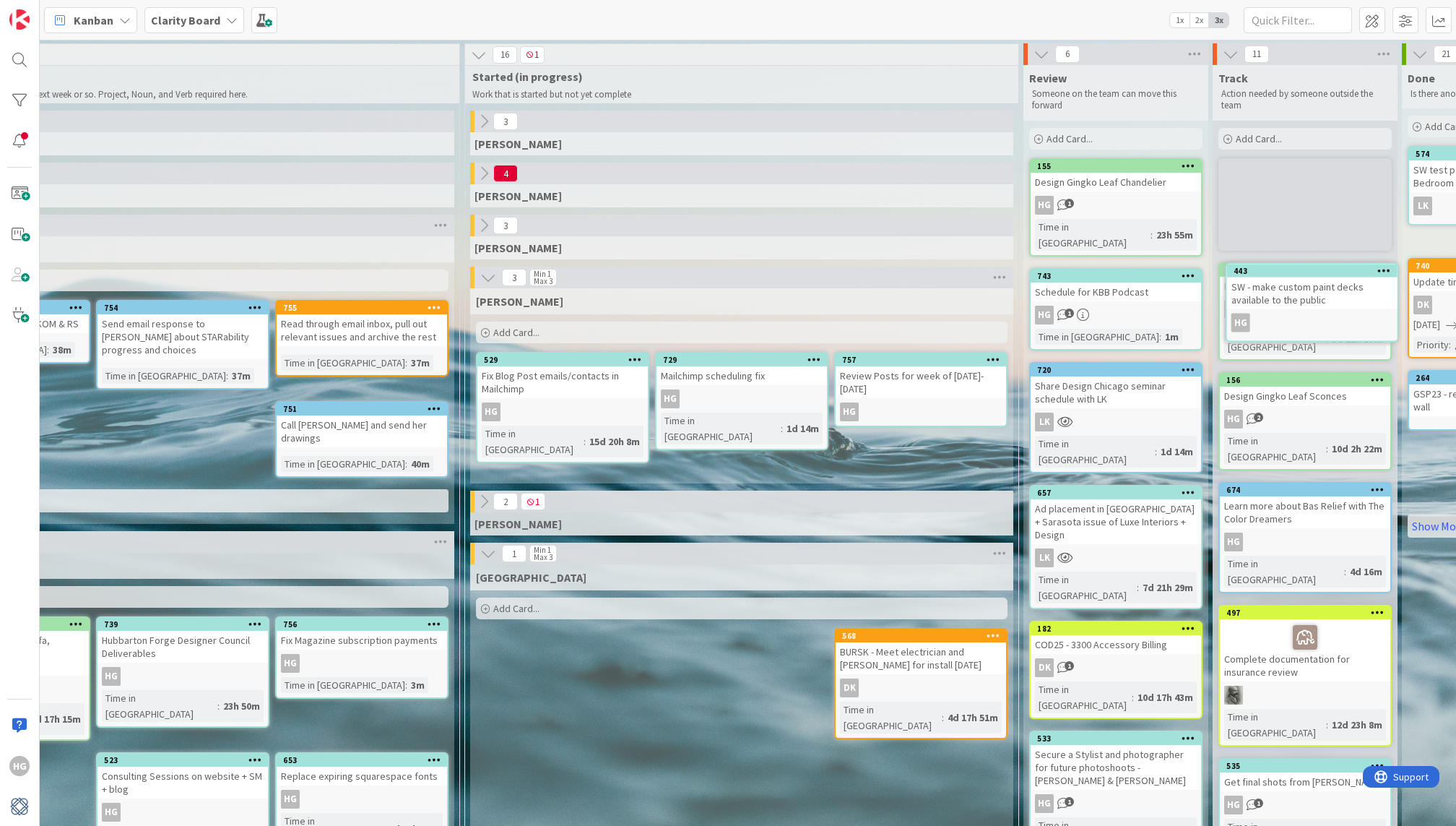
scroll to position [0, 1086]
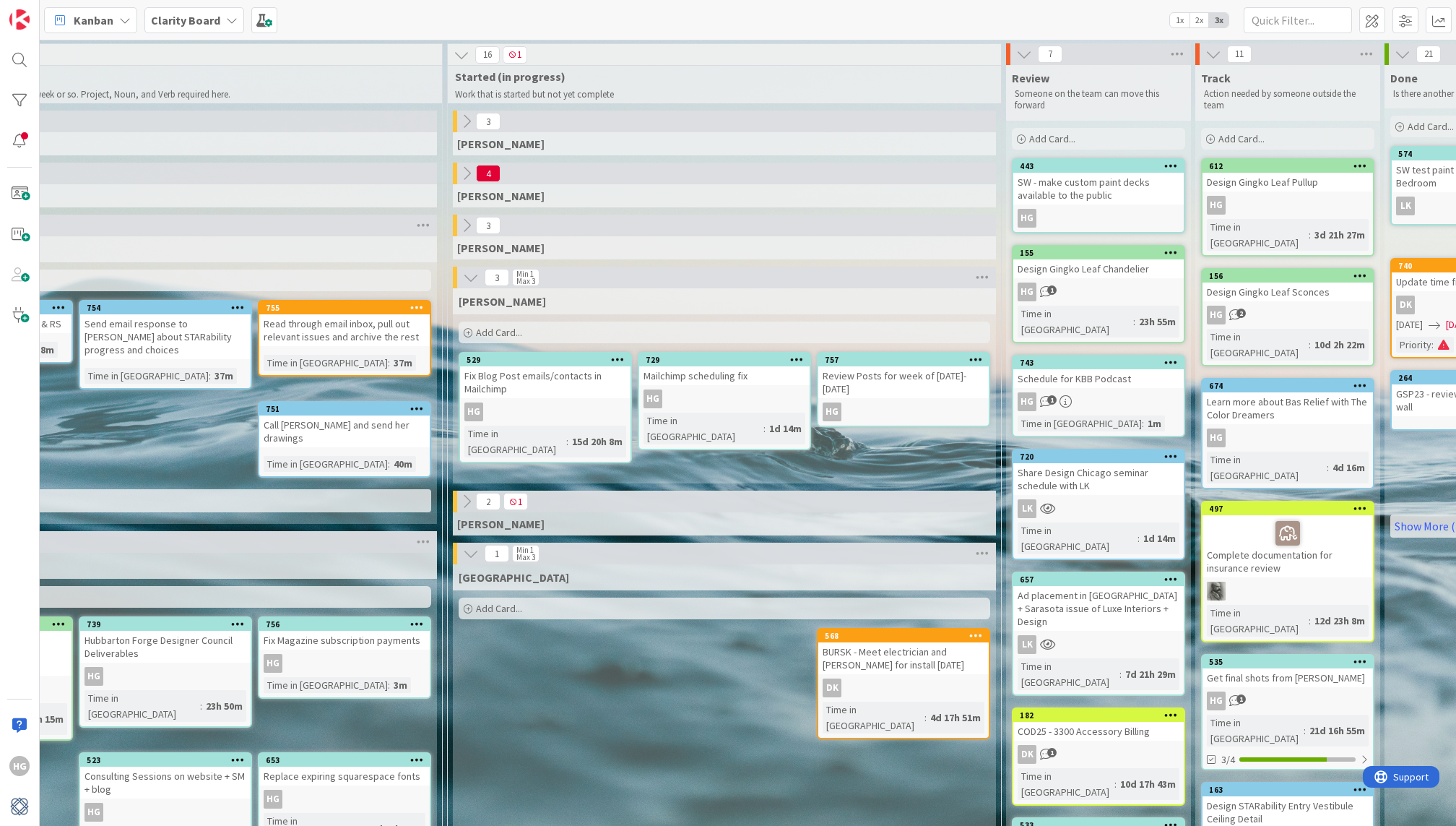
click at [1117, 187] on div "SW - make custom paint decks available to the public" at bounding box center [1099, 188] width 171 height 32
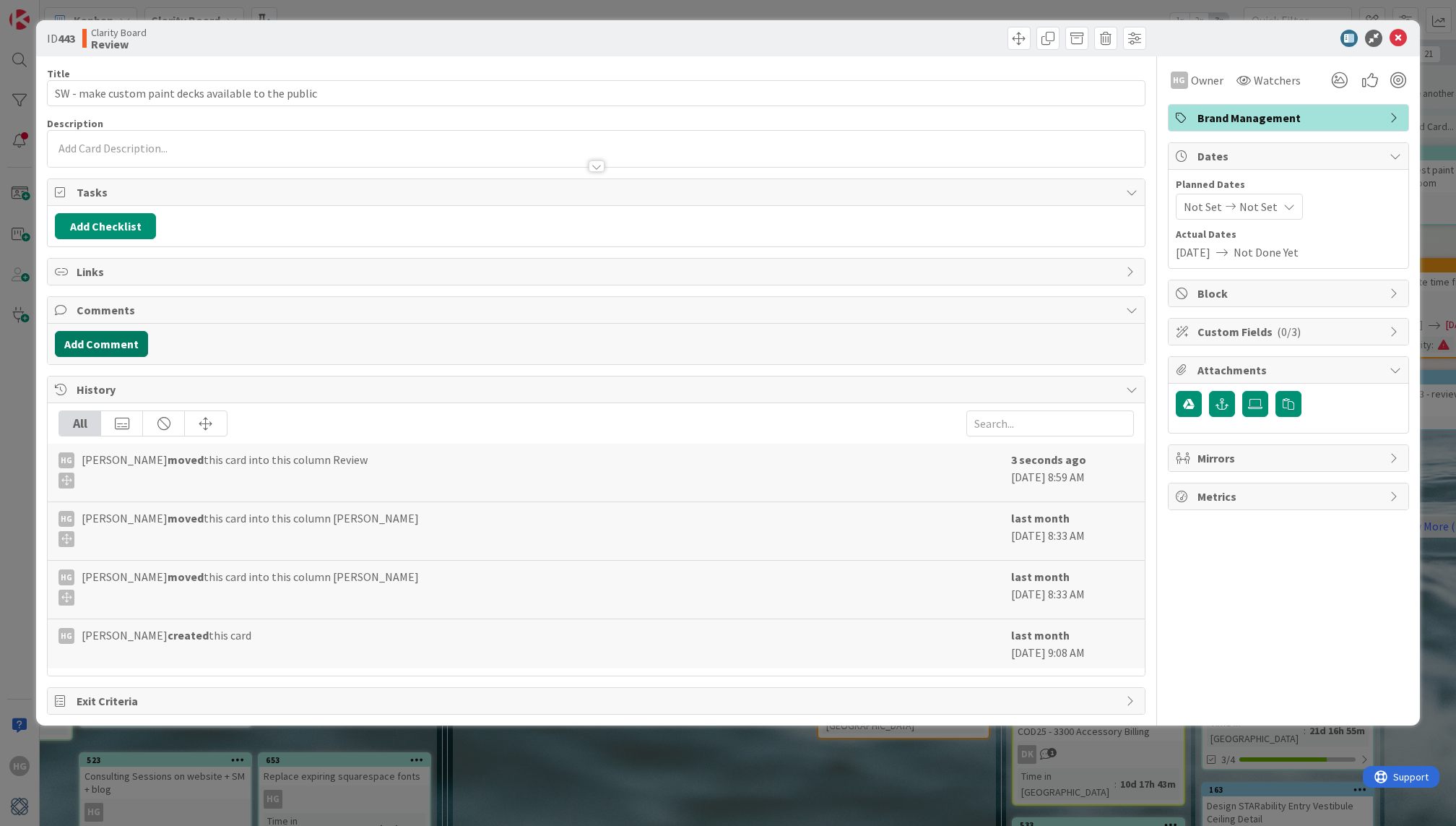
click at [104, 346] on button "Add Comment" at bounding box center [101, 344] width 93 height 26
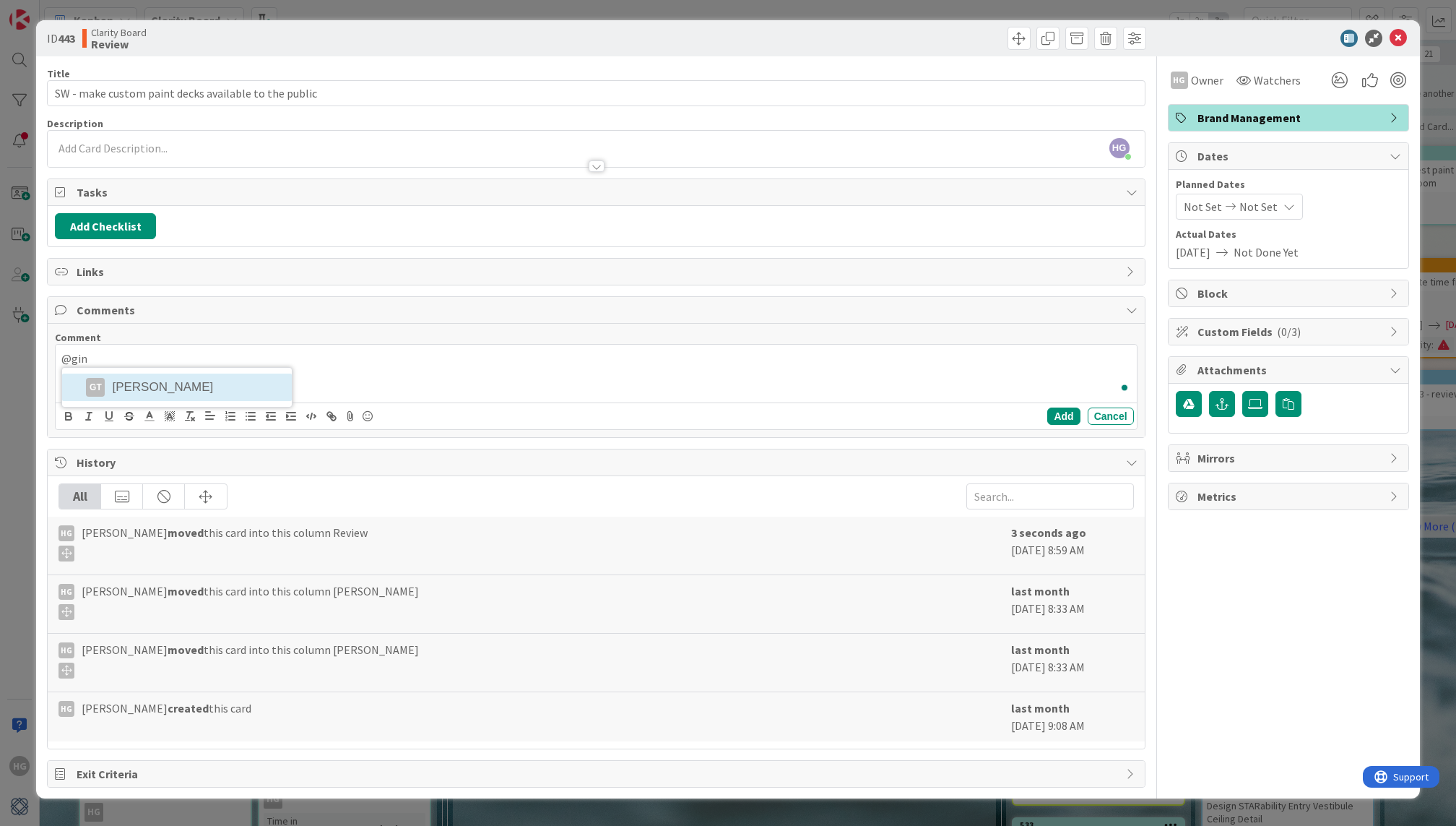
click at [91, 383] on div "@gin GT Gina Thomas" at bounding box center [596, 373] width 1080 height 57
click at [190, 380] on div "﻿ @ Gina Thomas ﻿ @lisa LK Lisa Kahn LT Lisa Thomas" at bounding box center [596, 373] width 1080 height 57
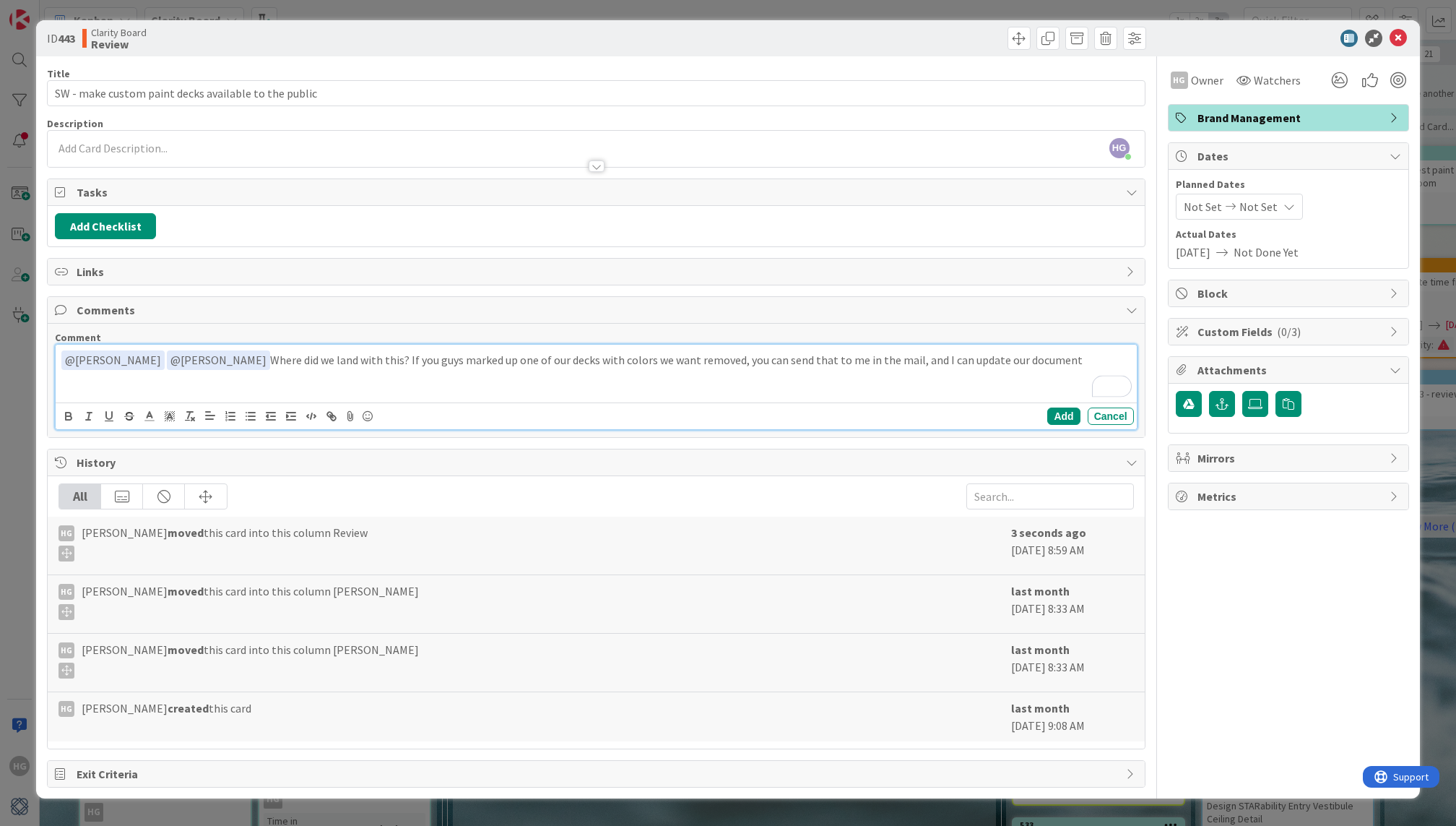
click at [1031, 363] on p "﻿ @ Gina Thomas ﻿ ﻿ @ Lisa Kahn ﻿ Where did we land with this? If you guys mark…" at bounding box center [595, 360] width 1069 height 20
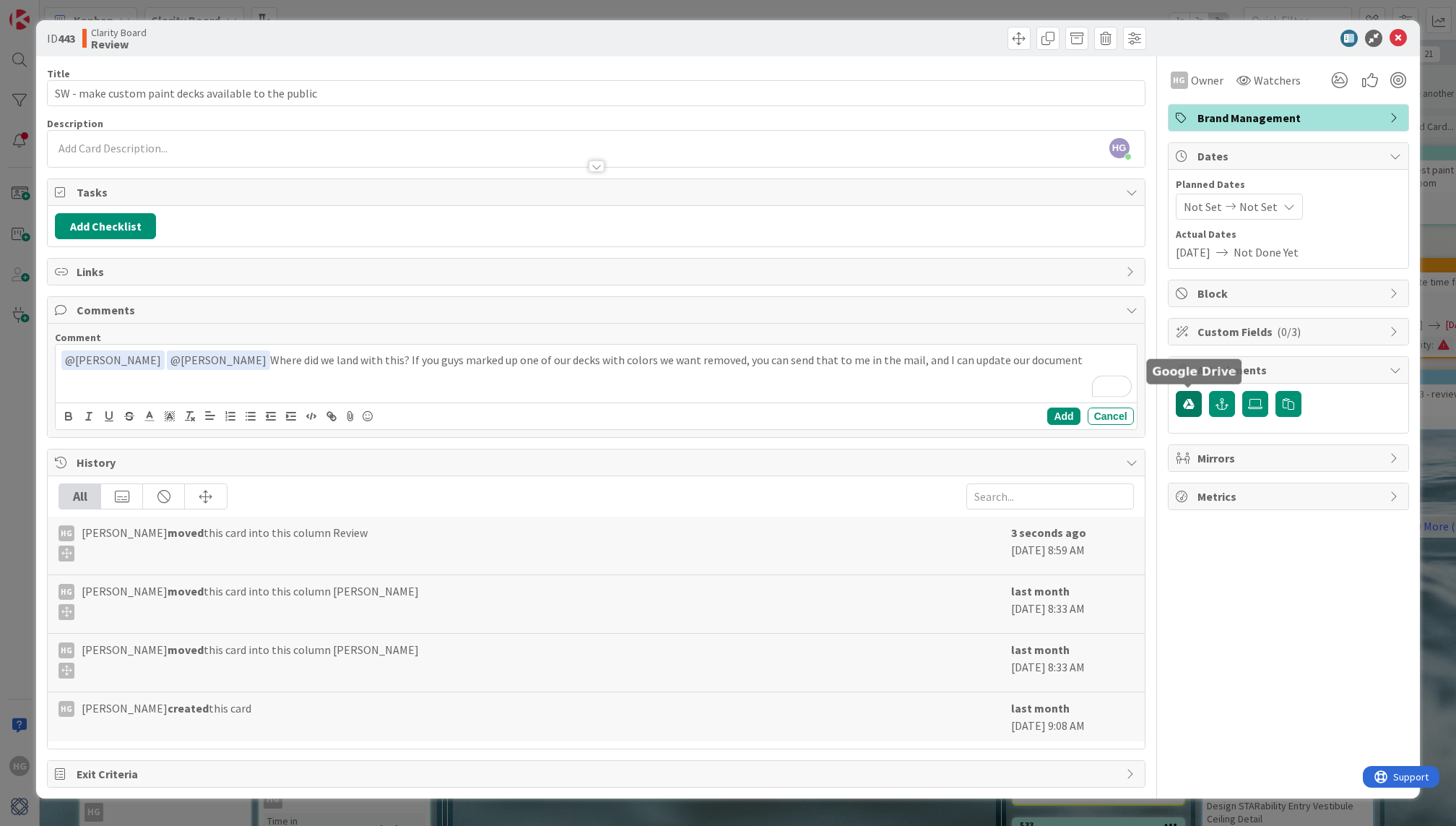
click at [1181, 398] on button "button" at bounding box center [1189, 404] width 26 height 26
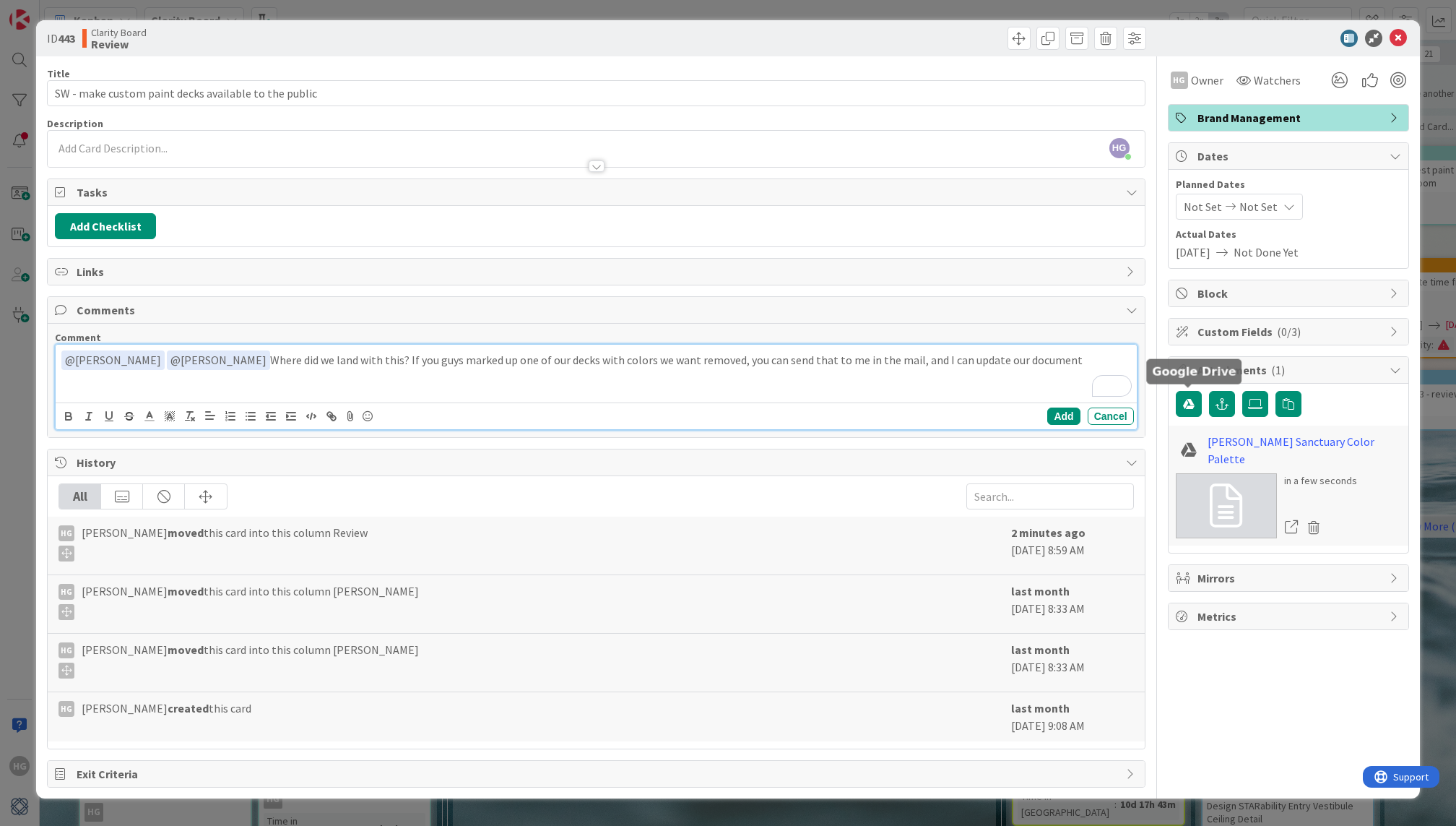
click at [1015, 351] on p "﻿ @ Gina Thomas ﻿ ﻿ @ Lisa Kahn ﻿ Where did we land with this? If you guys mark…" at bounding box center [595, 360] width 1069 height 20
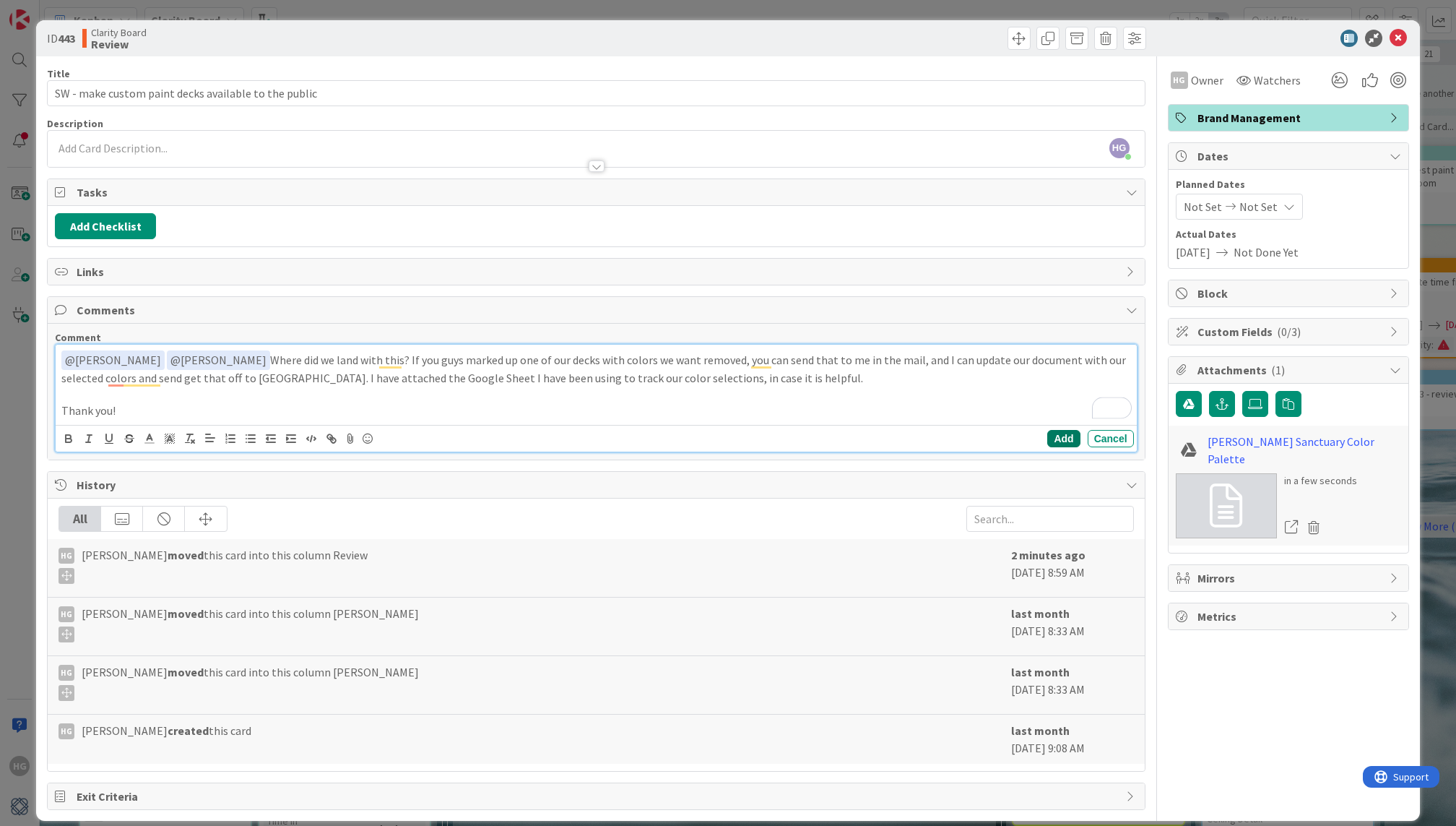
click at [1059, 442] on button "Add" at bounding box center [1063, 438] width 32 height 17
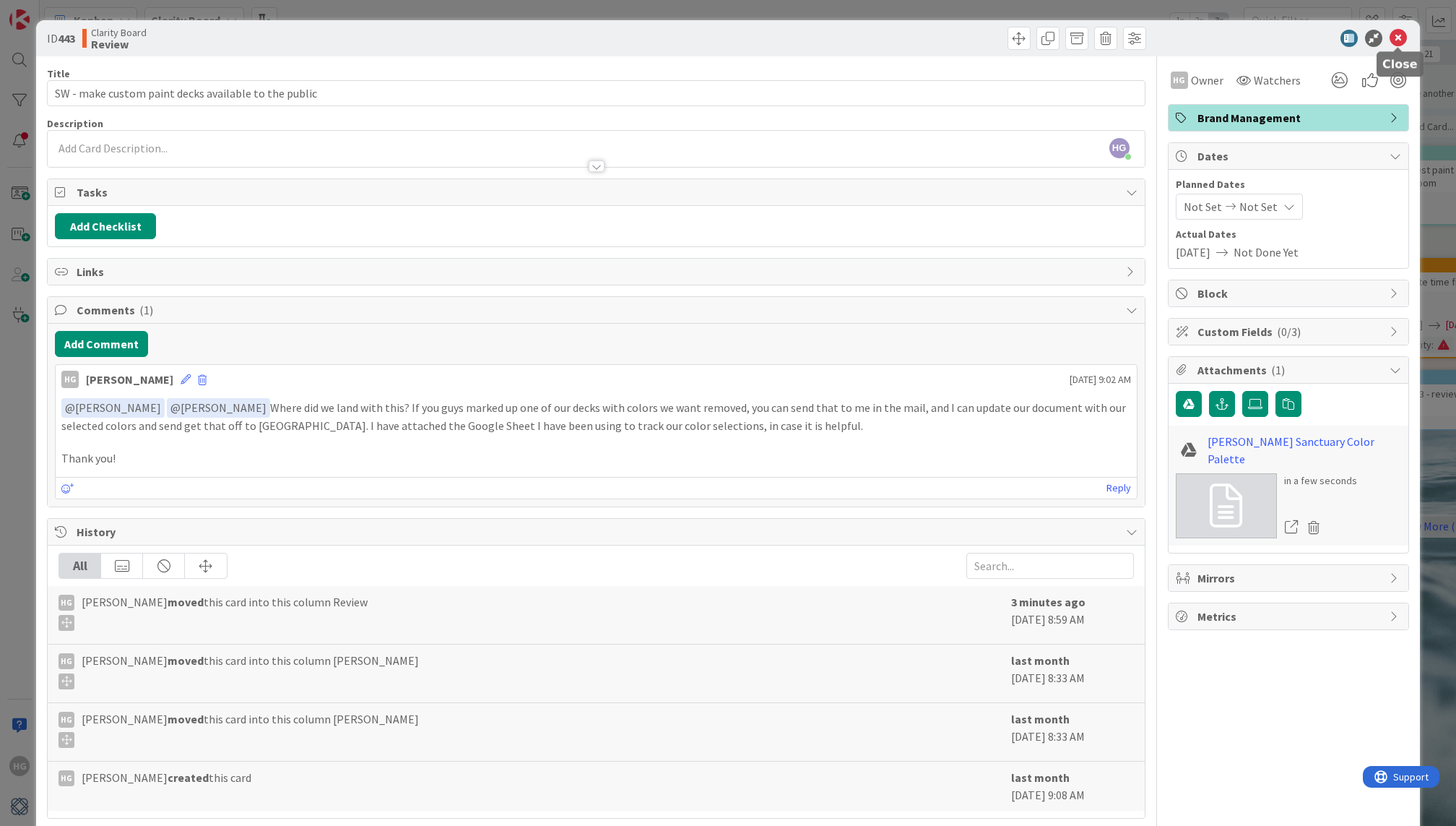
click at [1400, 41] on icon at bounding box center [1398, 38] width 17 height 17
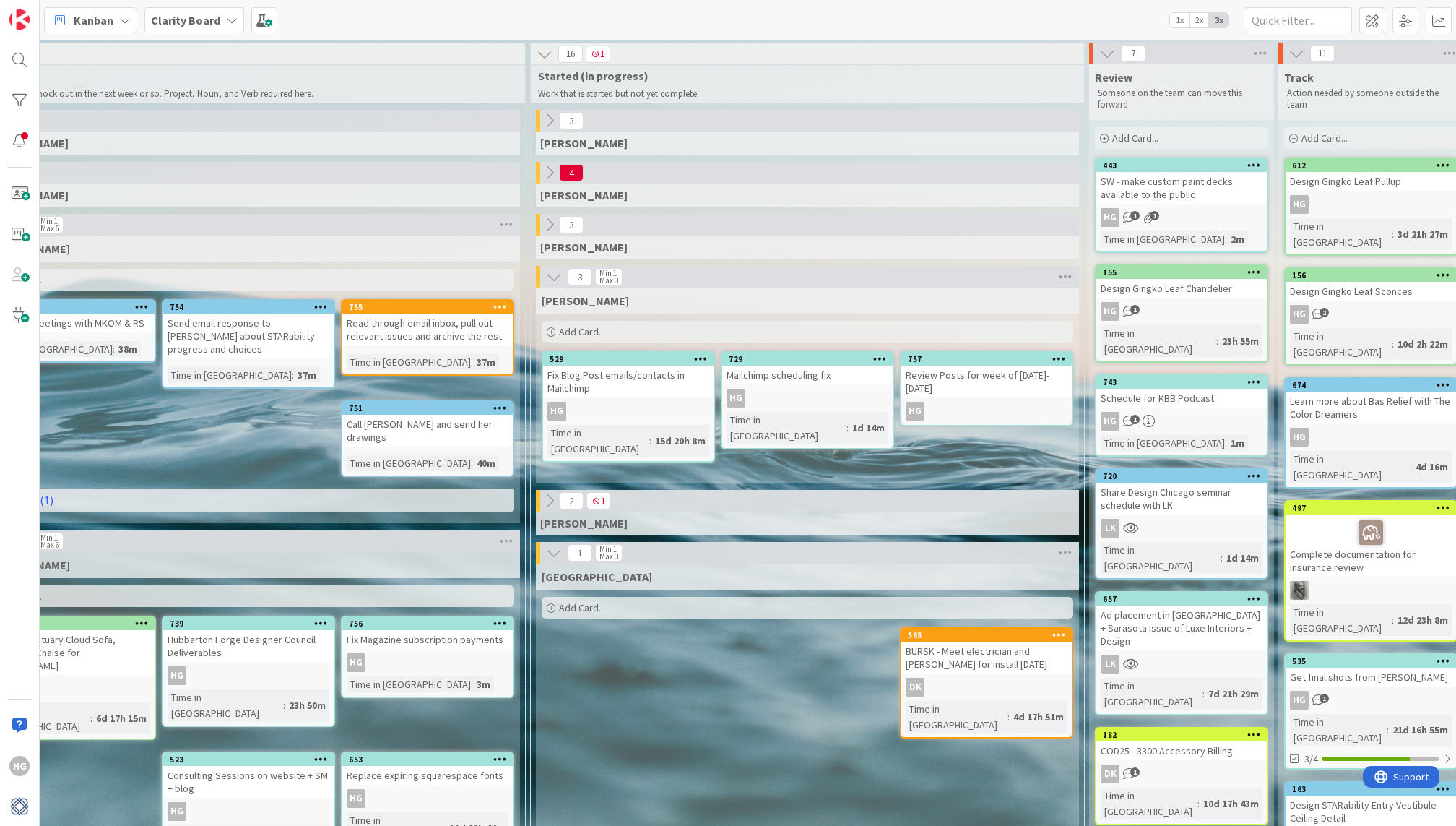
scroll to position [1, 988]
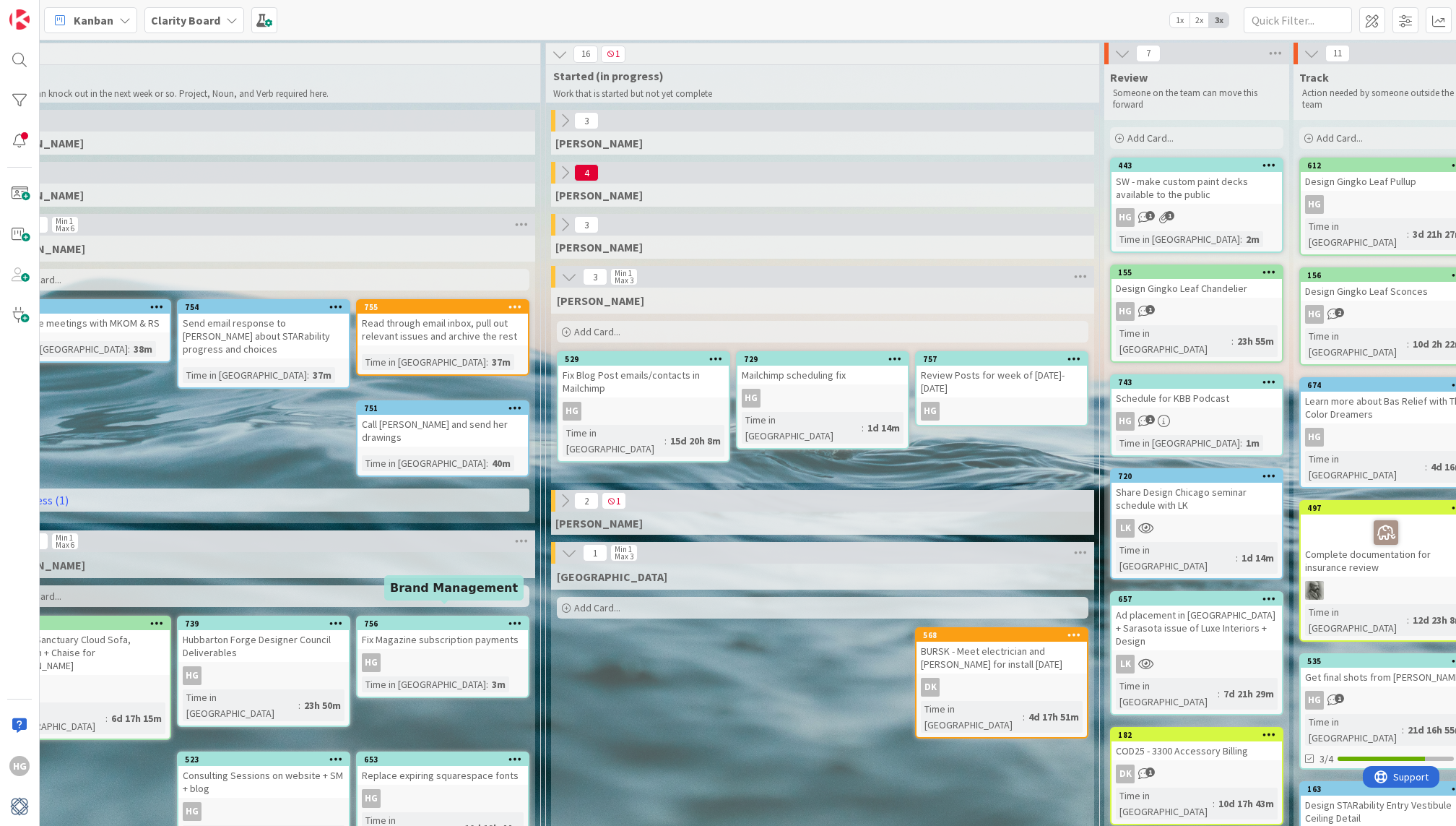
click at [388, 589] on div "Add Card..." at bounding box center [264, 596] width 532 height 22
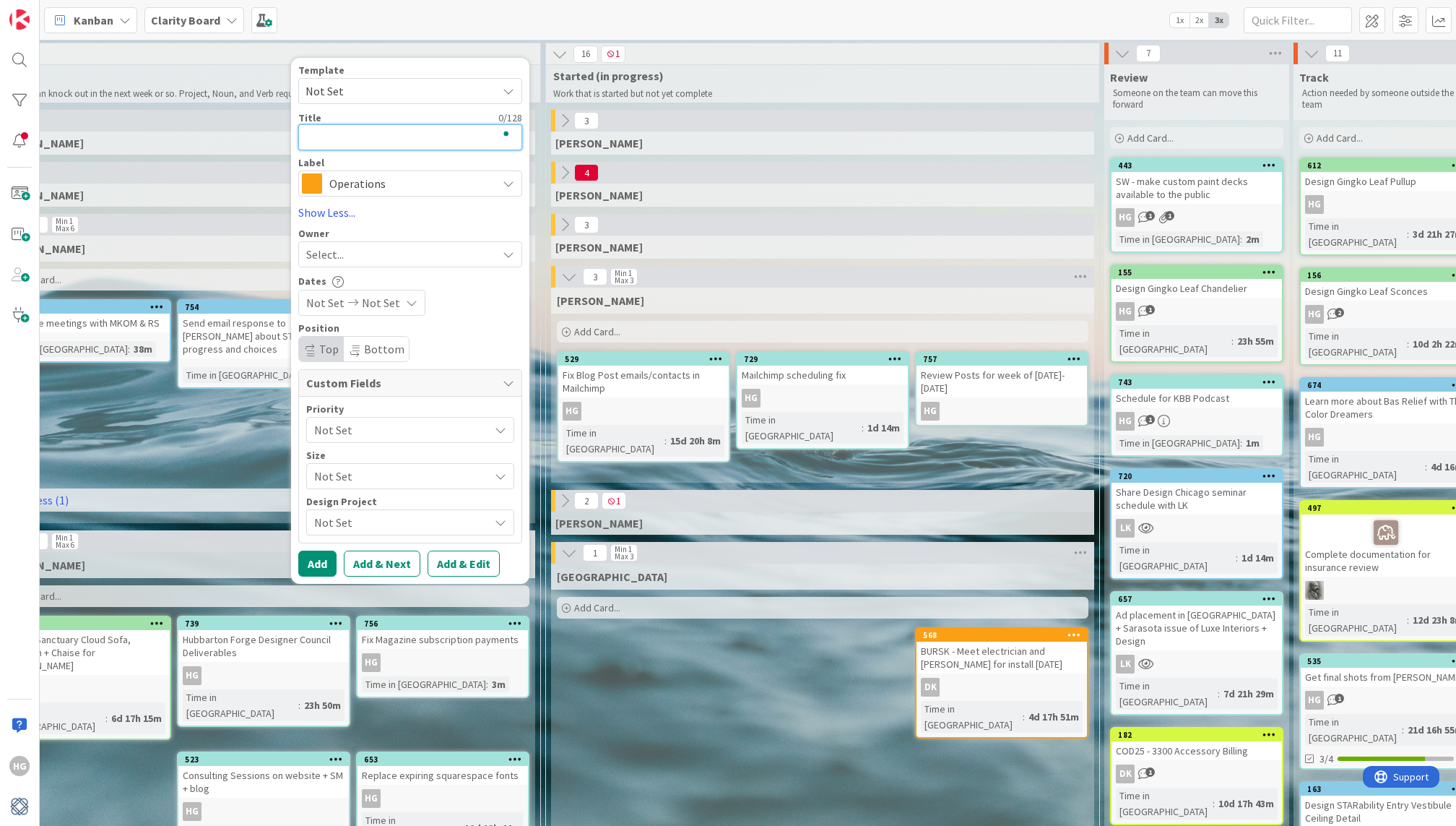
click at [393, 124] on textarea "To enrich screen reader interactions, please activate Accessibility in Grammarl…" at bounding box center [410, 137] width 224 height 26
type textarea "R"
type textarea "x"
type textarea "Re"
type textarea "x"
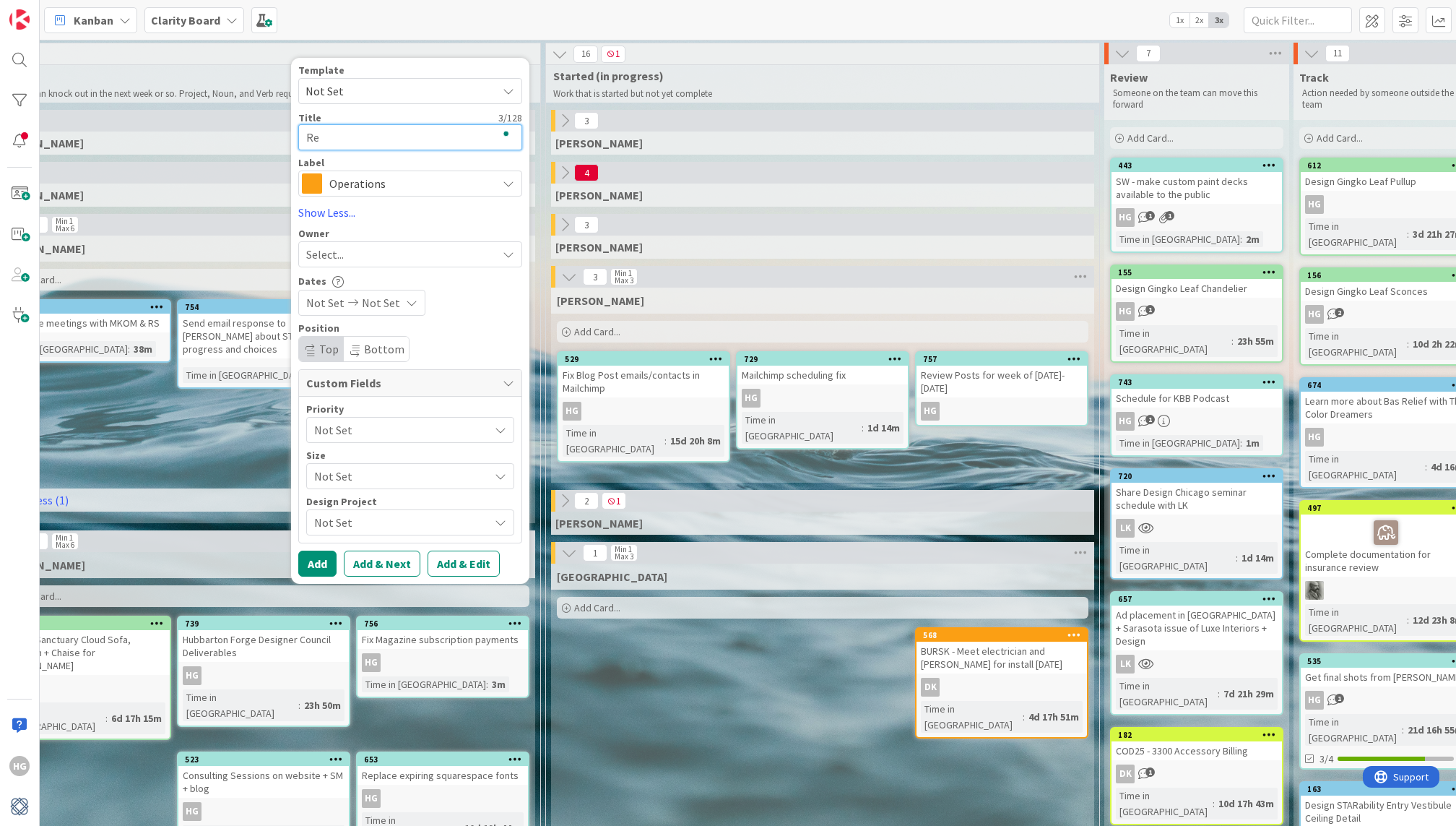
type textarea "Rec"
type textarea "x"
type textarea "Reci"
type textarea "x"
type textarea "Rec"
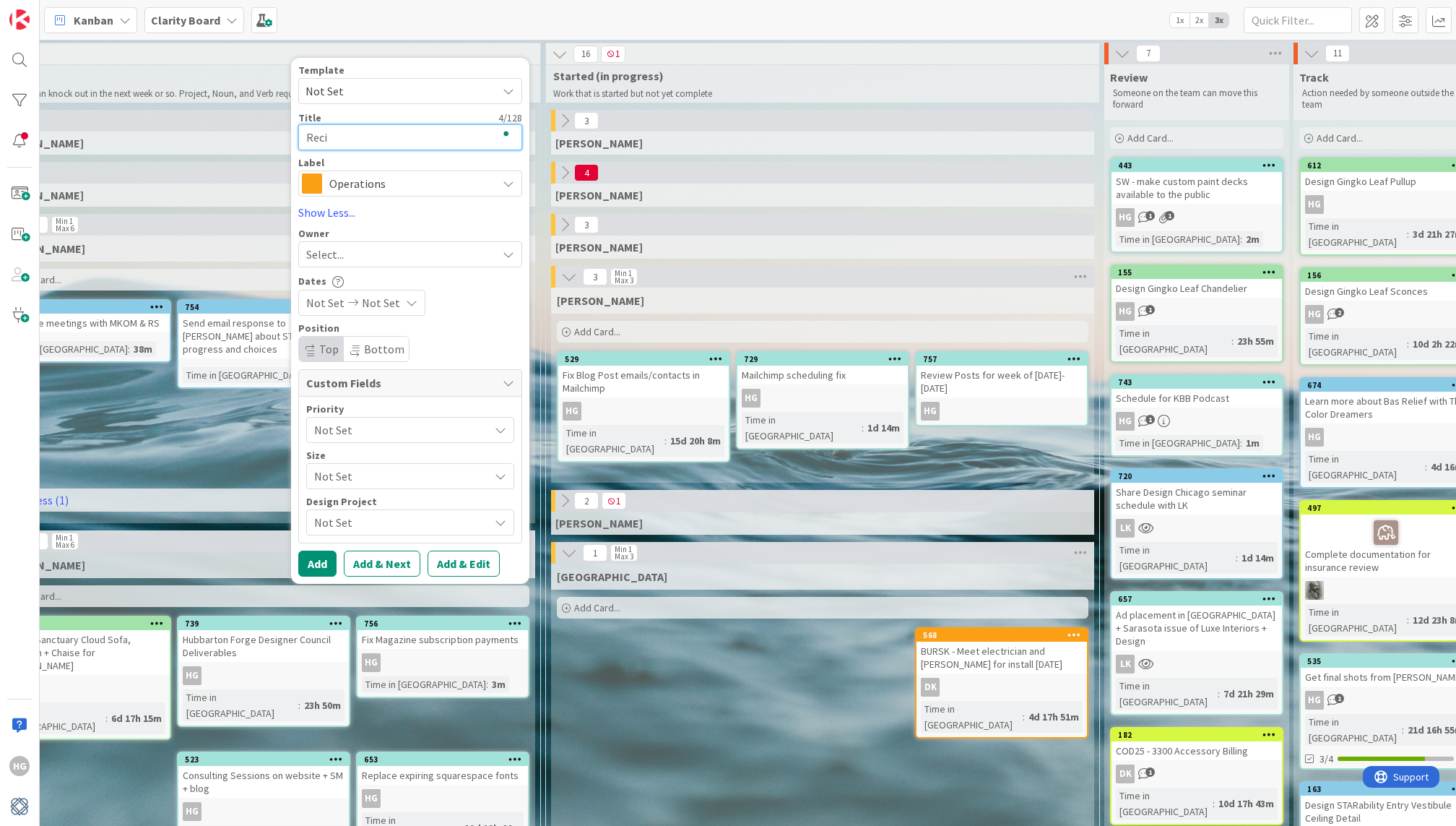
type textarea "x"
type textarea "Re"
type textarea "x"
type textarea "R"
type textarea "x"
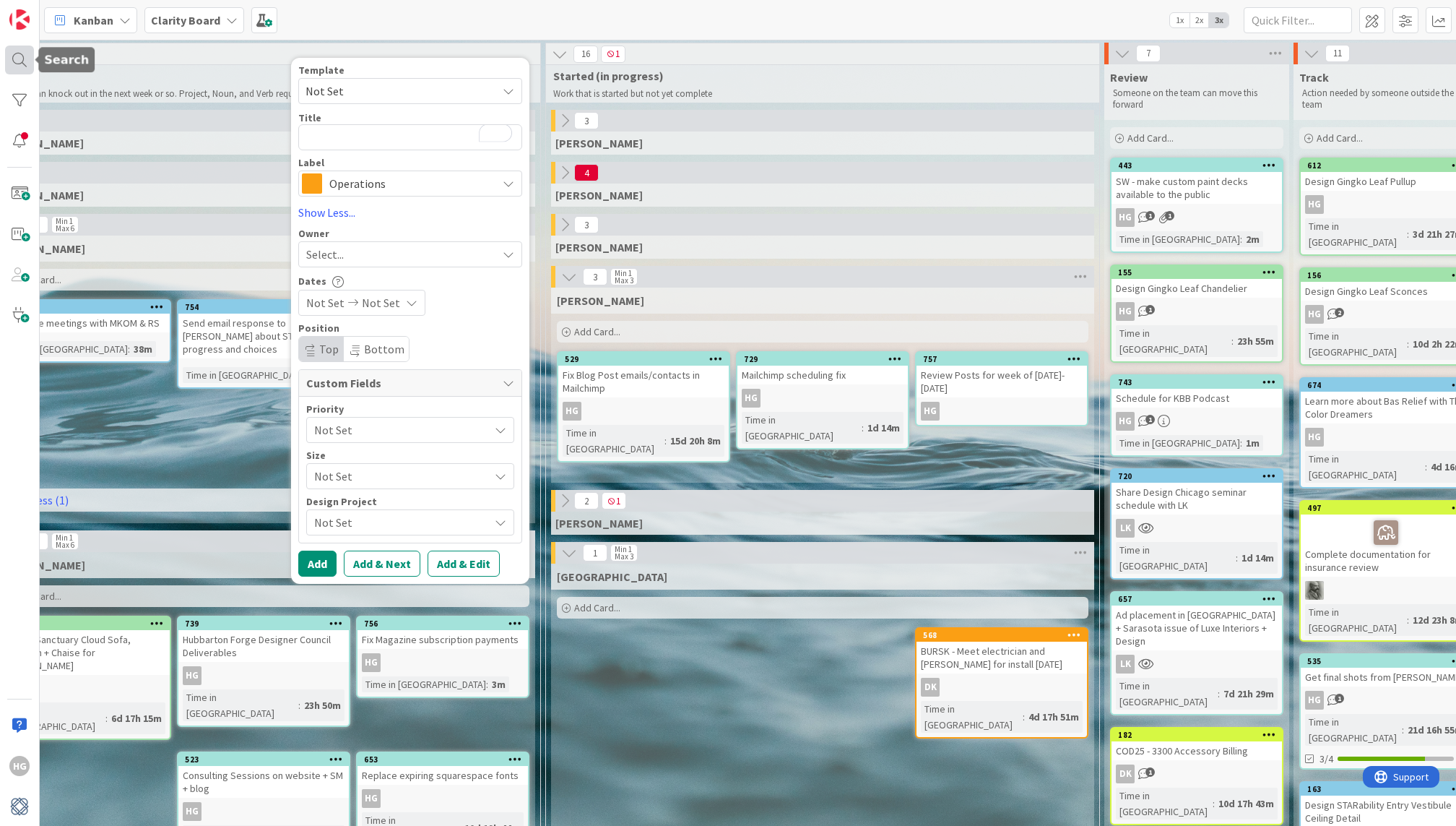
click at [14, 68] on div at bounding box center [20, 60] width 29 height 29
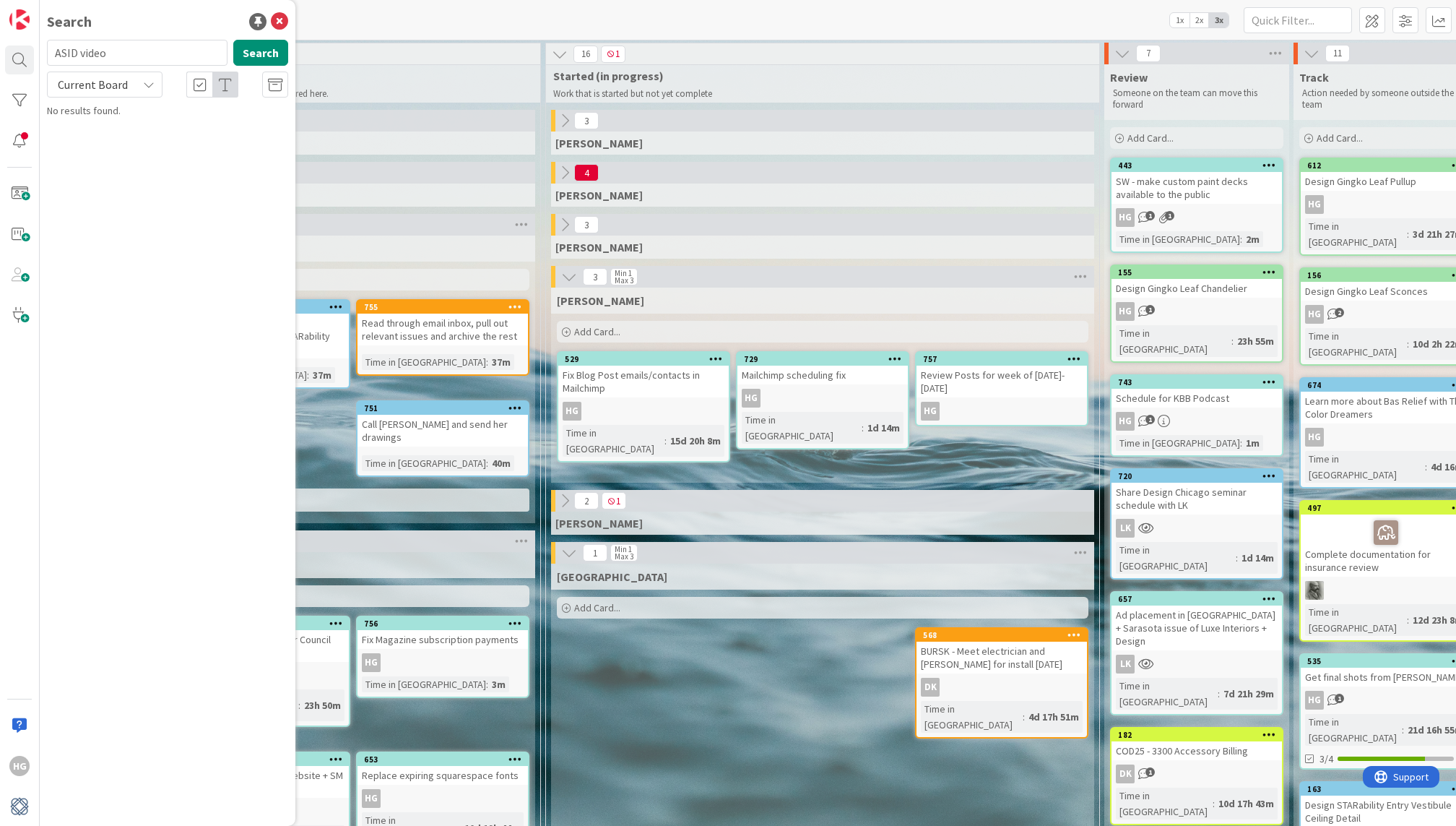
type input "ASID video"
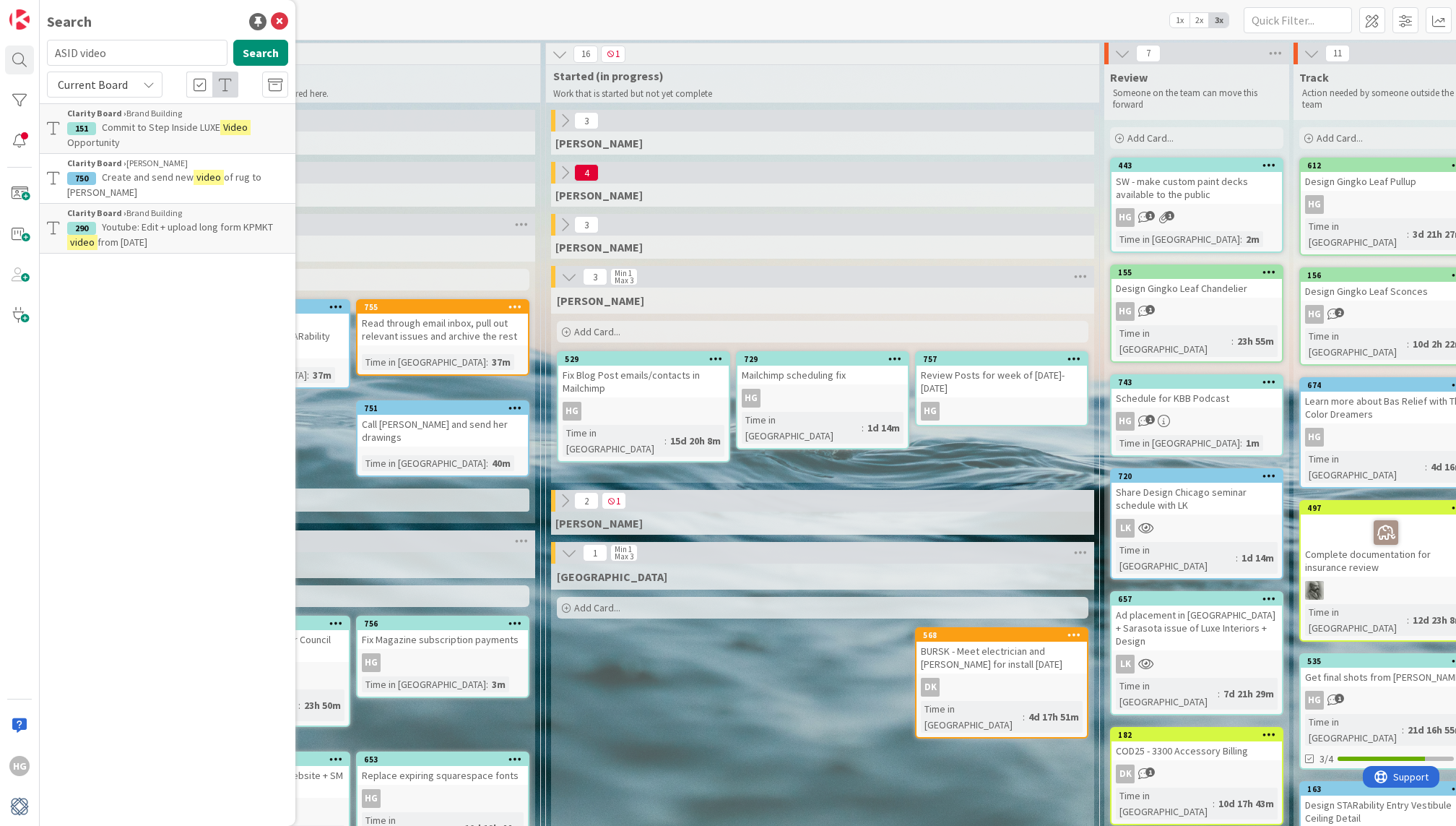
click at [206, 231] on span "Youtube: Edit + upload long form KPMKT" at bounding box center [187, 227] width 172 height 13
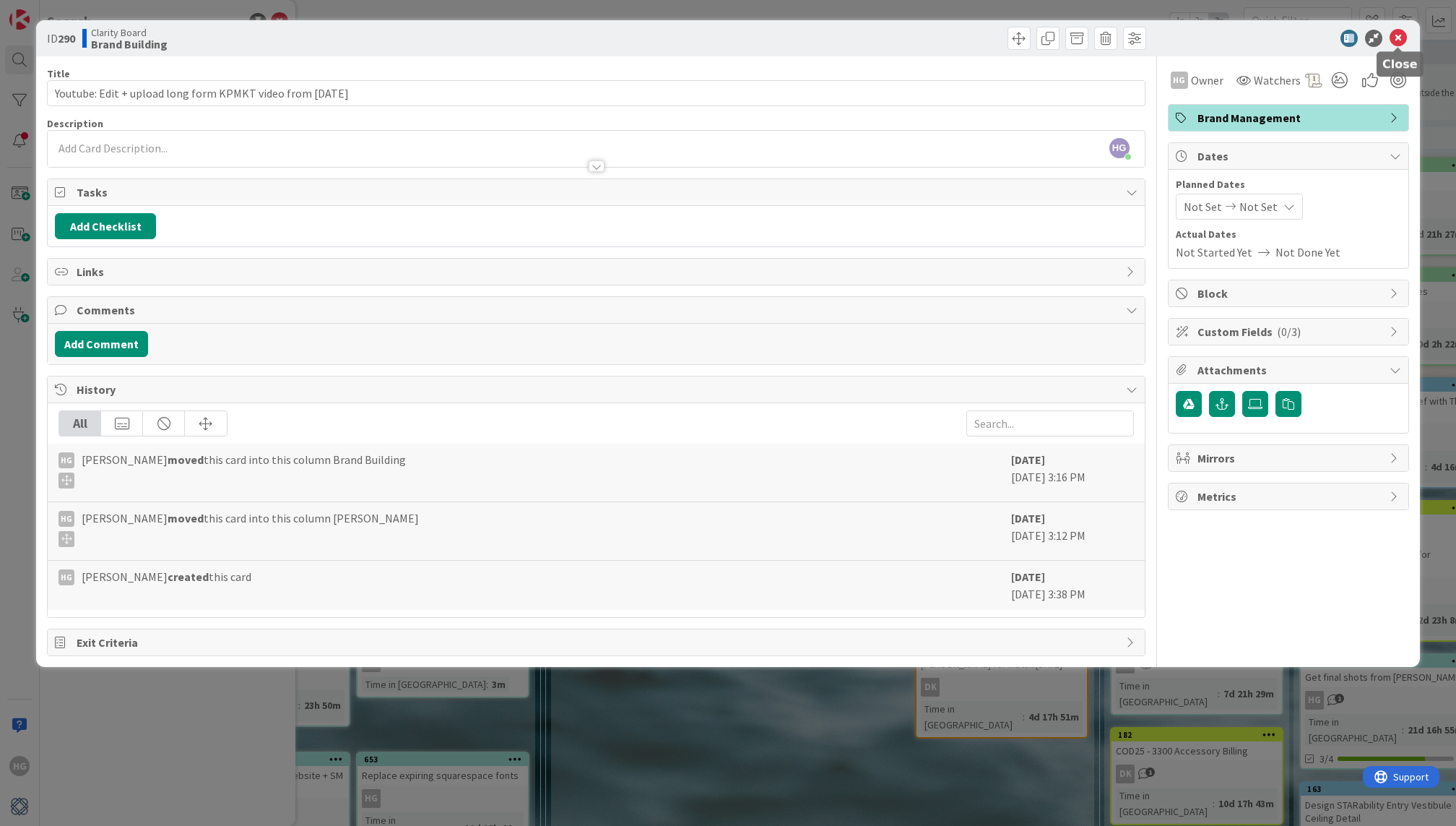
click at [1401, 40] on icon at bounding box center [1398, 38] width 17 height 17
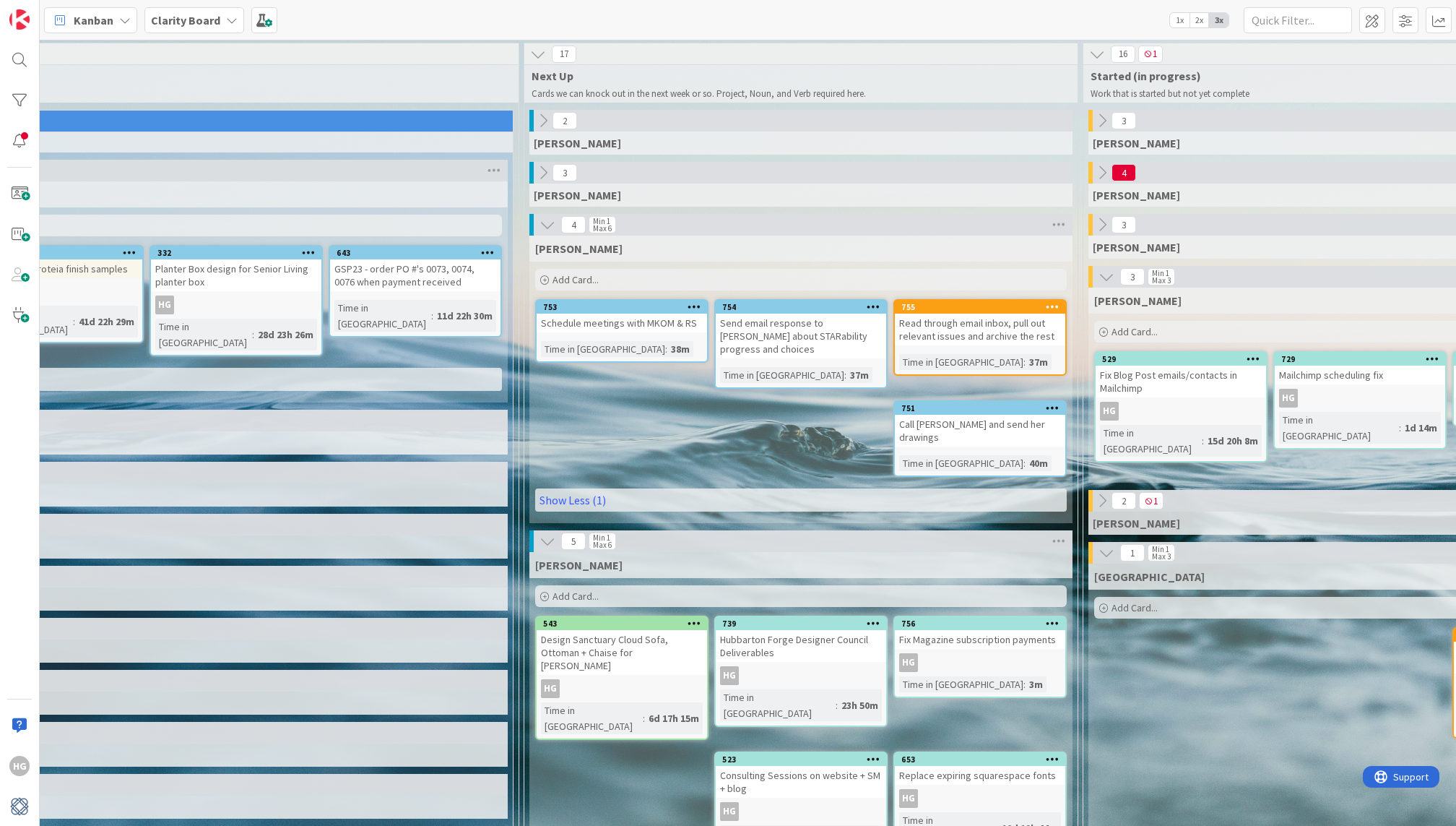
click at [593, 590] on div "Add Card..." at bounding box center [801, 596] width 532 height 22
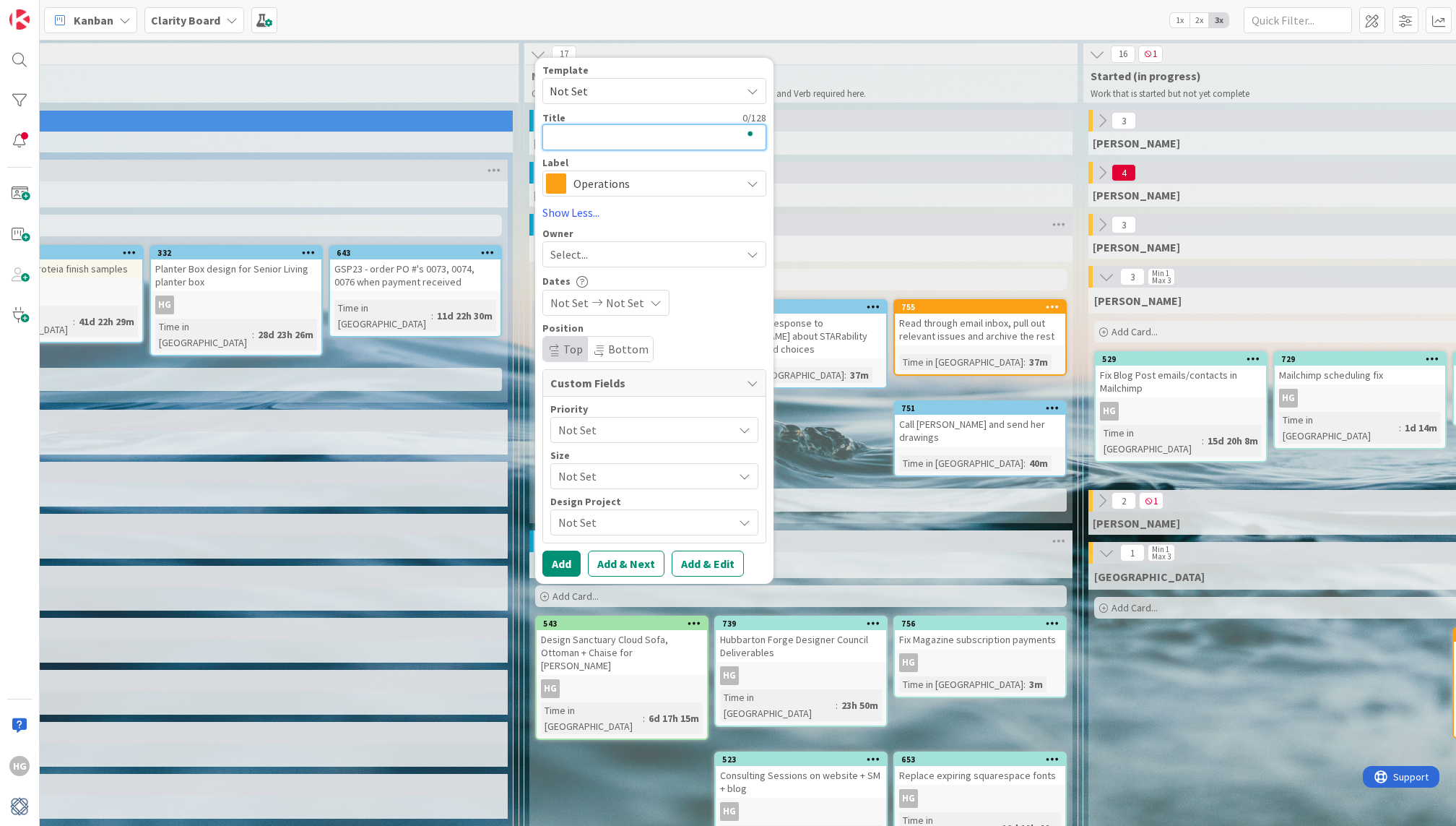
type textarea "R"
type textarea "x"
type textarea "Re"
type textarea "x"
type textarea "Rev"
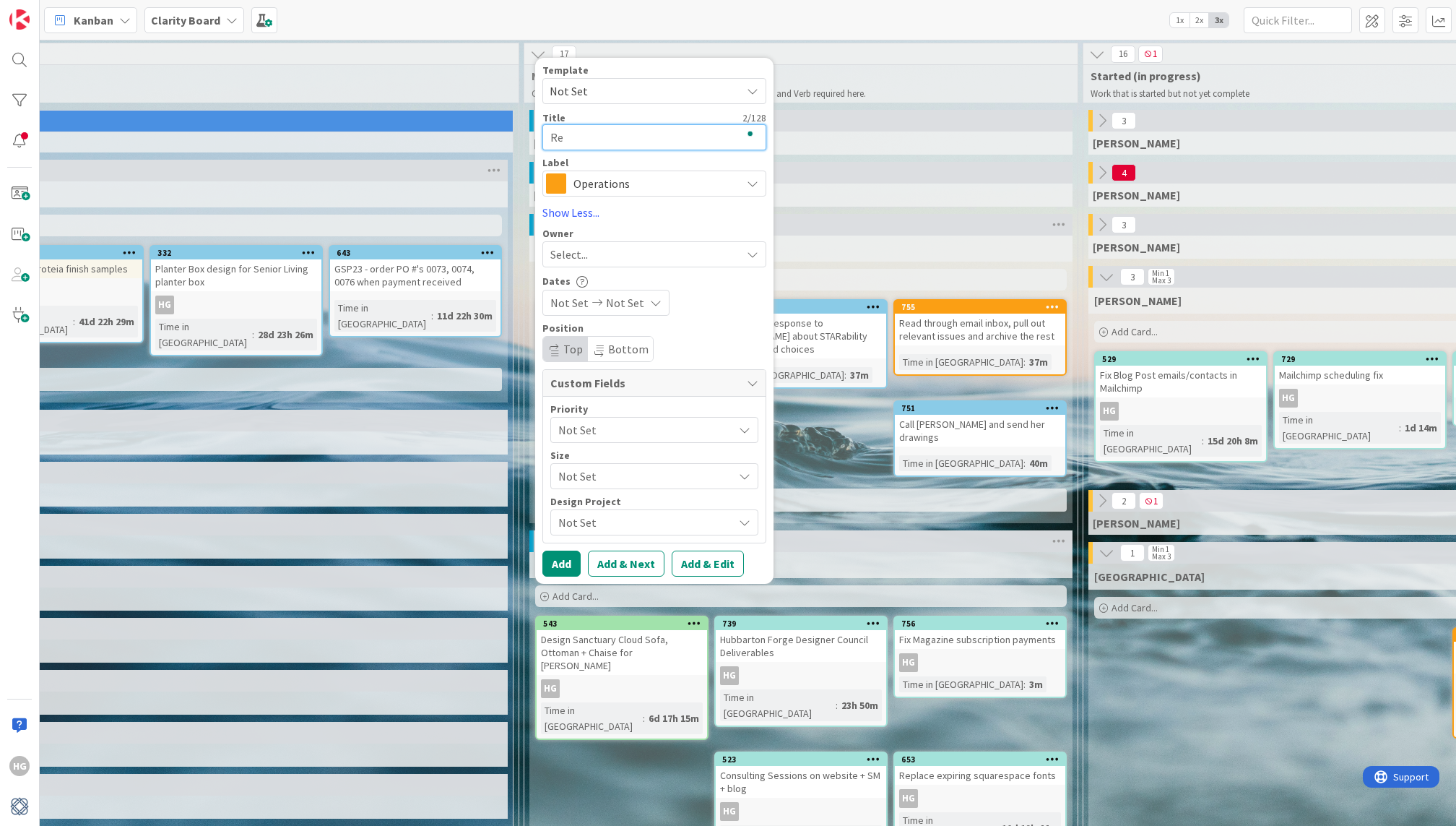
type textarea "x"
type textarea "Revi"
type textarea "x"
type textarea "Revie"
type textarea "x"
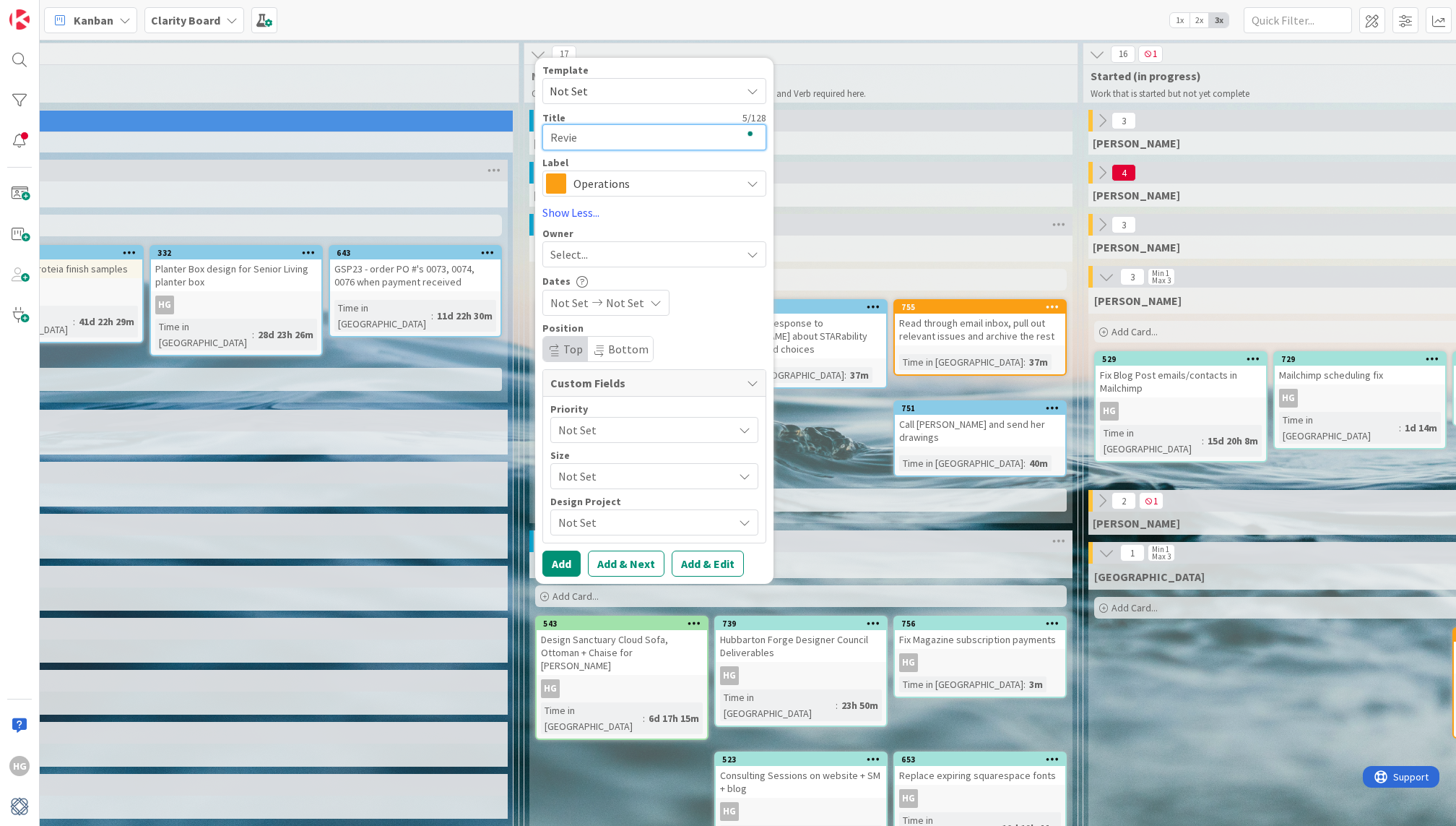
type textarea "Review"
type textarea "x"
type textarea "Review"
type textarea "x"
type textarea "Review +"
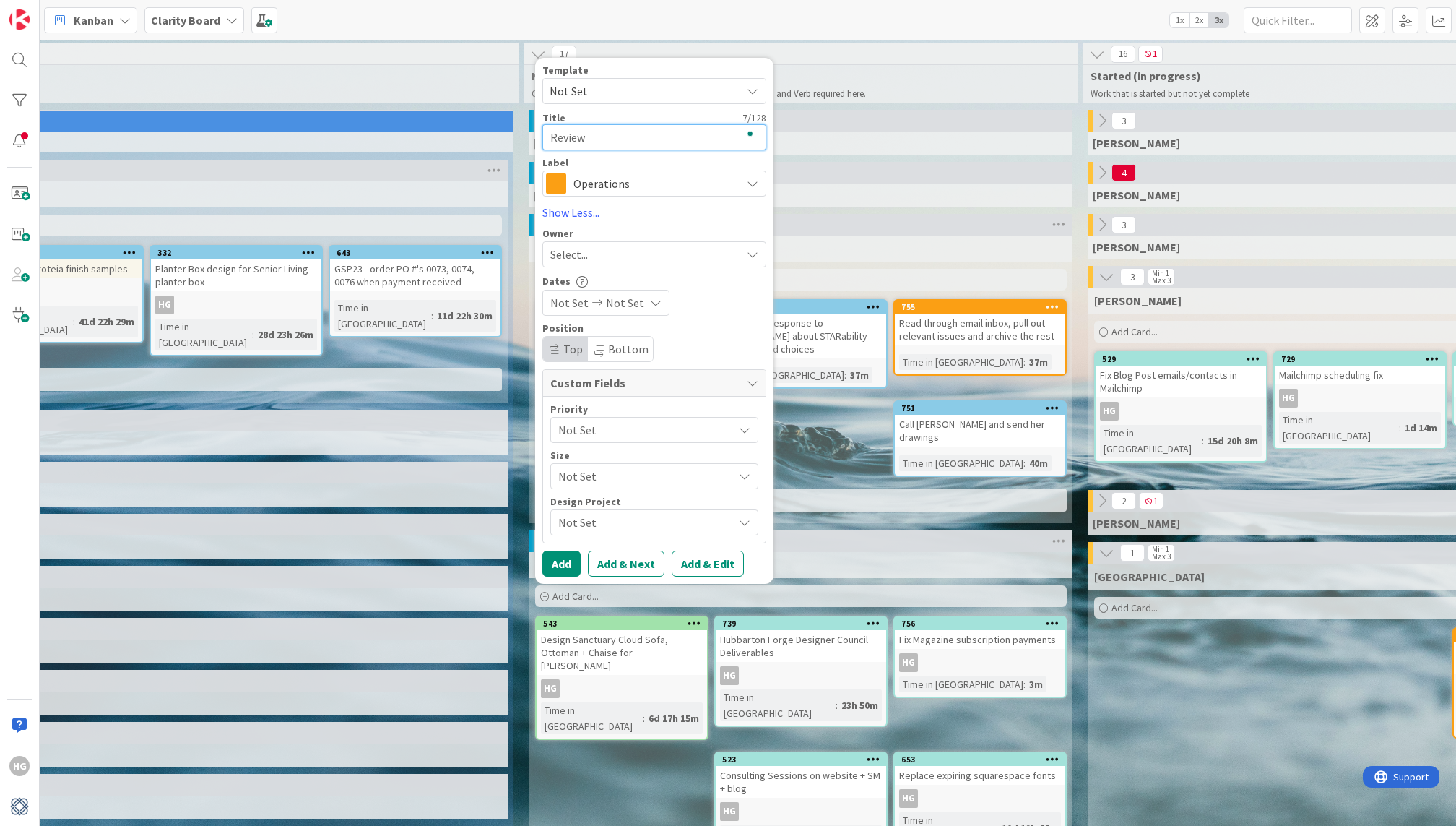
type textarea "x"
type textarea "Review +"
type textarea "x"
type textarea "Review + E"
type textarea "x"
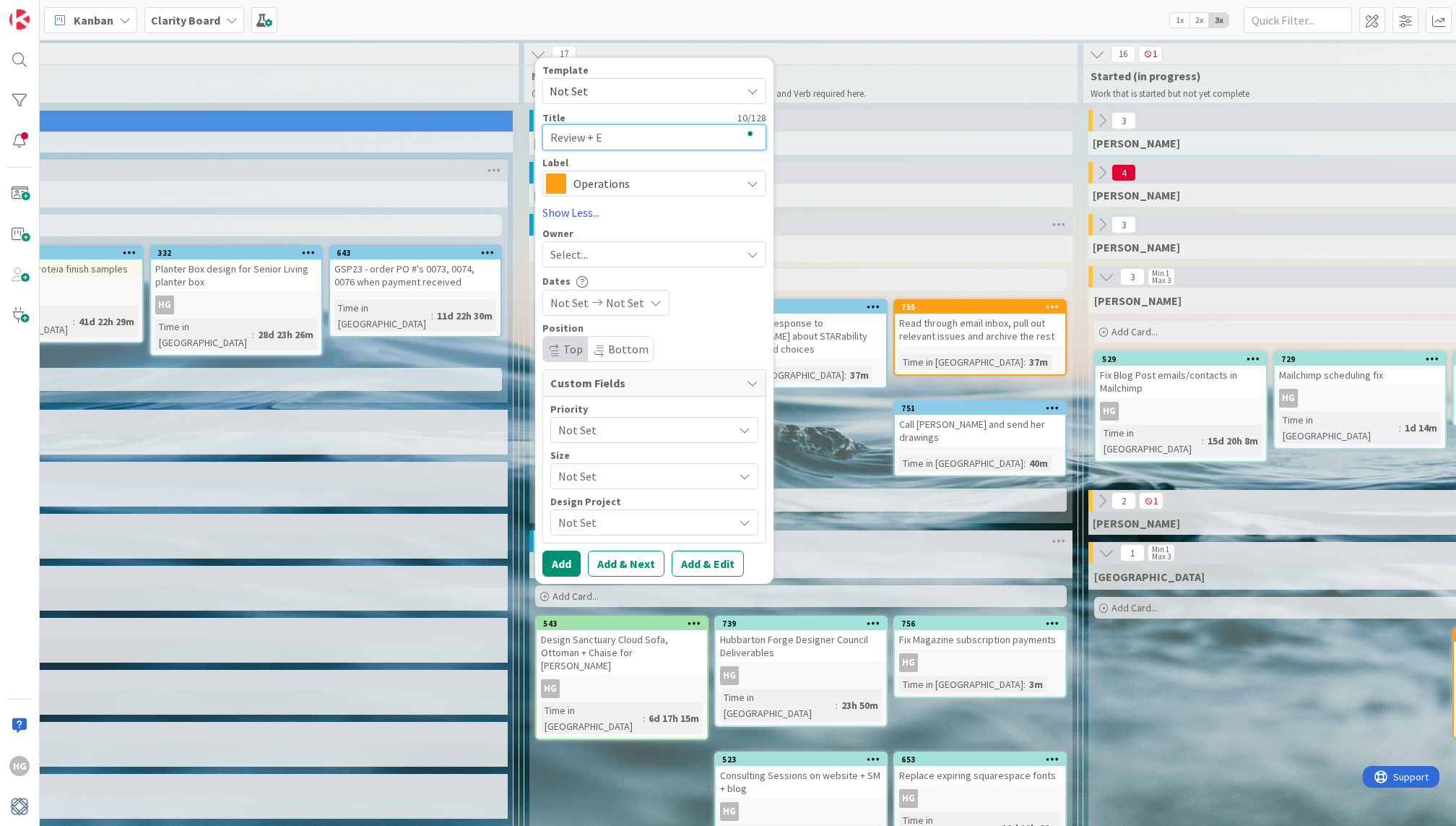
type textarea "Review + Ed"
type textarea "x"
type textarea "Review + Edi"
type textarea "x"
type textarea "Review + Edit"
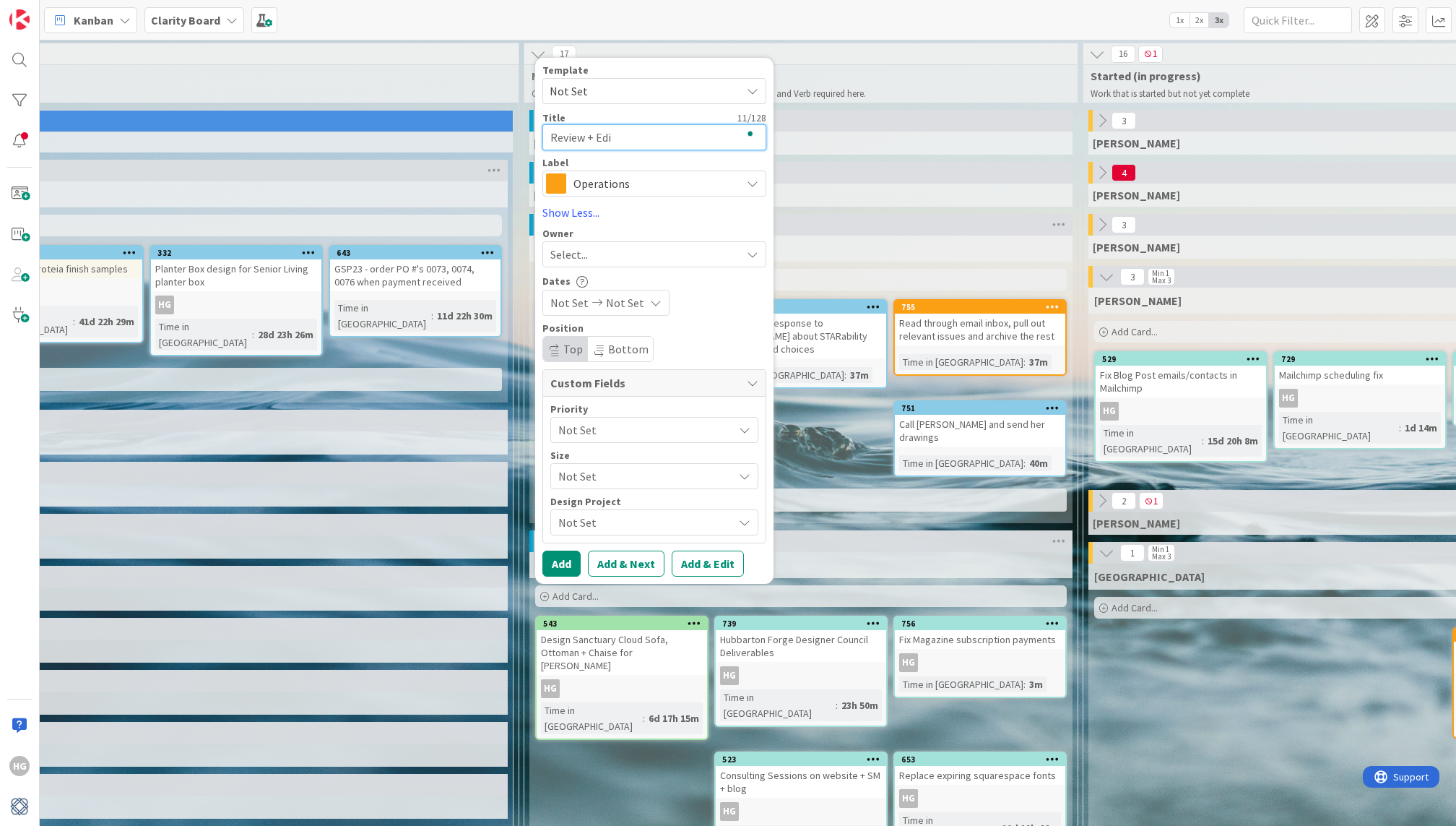
type textarea "x"
type textarea "Review + Edit"
type textarea "x"
type textarea "Review + Edit c"
type textarea "x"
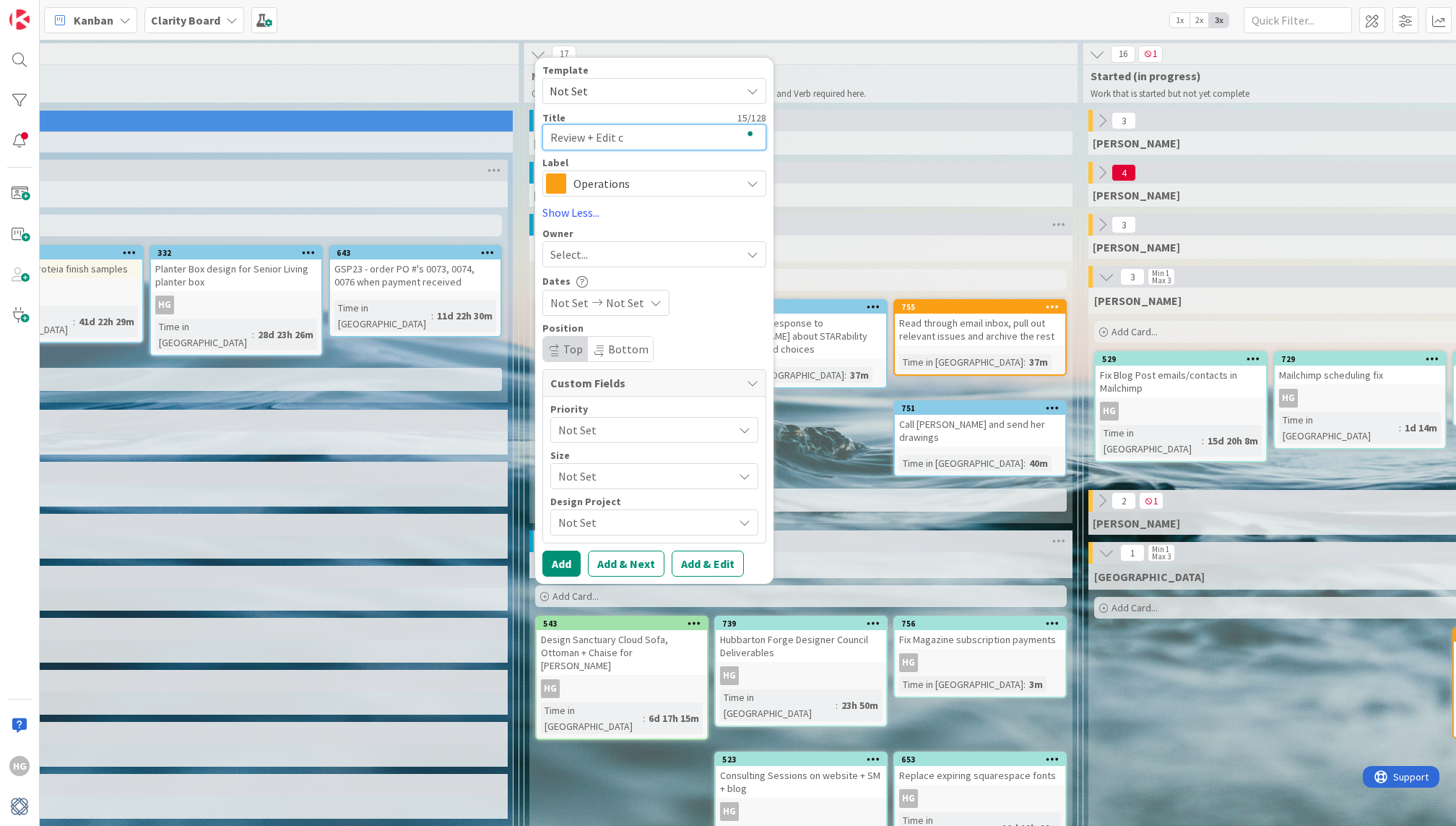
type textarea "Review + Edit co"
type textarea "x"
type textarea "Review + Edit con"
type textarea "x"
type textarea "Review + Edit cont"
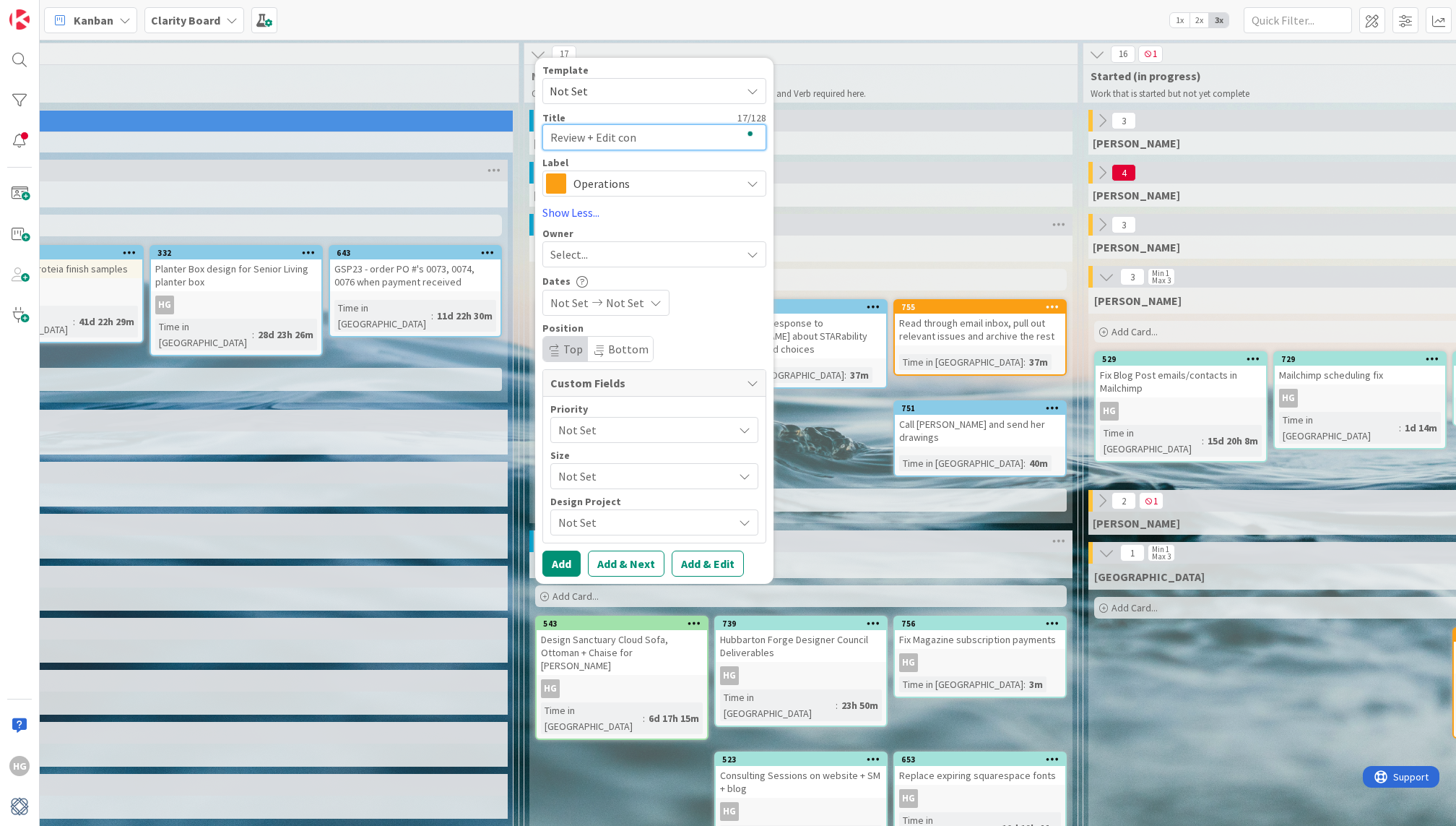
type textarea "x"
type textarea "Review + Edit conte"
type textarea "x"
type textarea "Review + Edit conten"
type textarea "x"
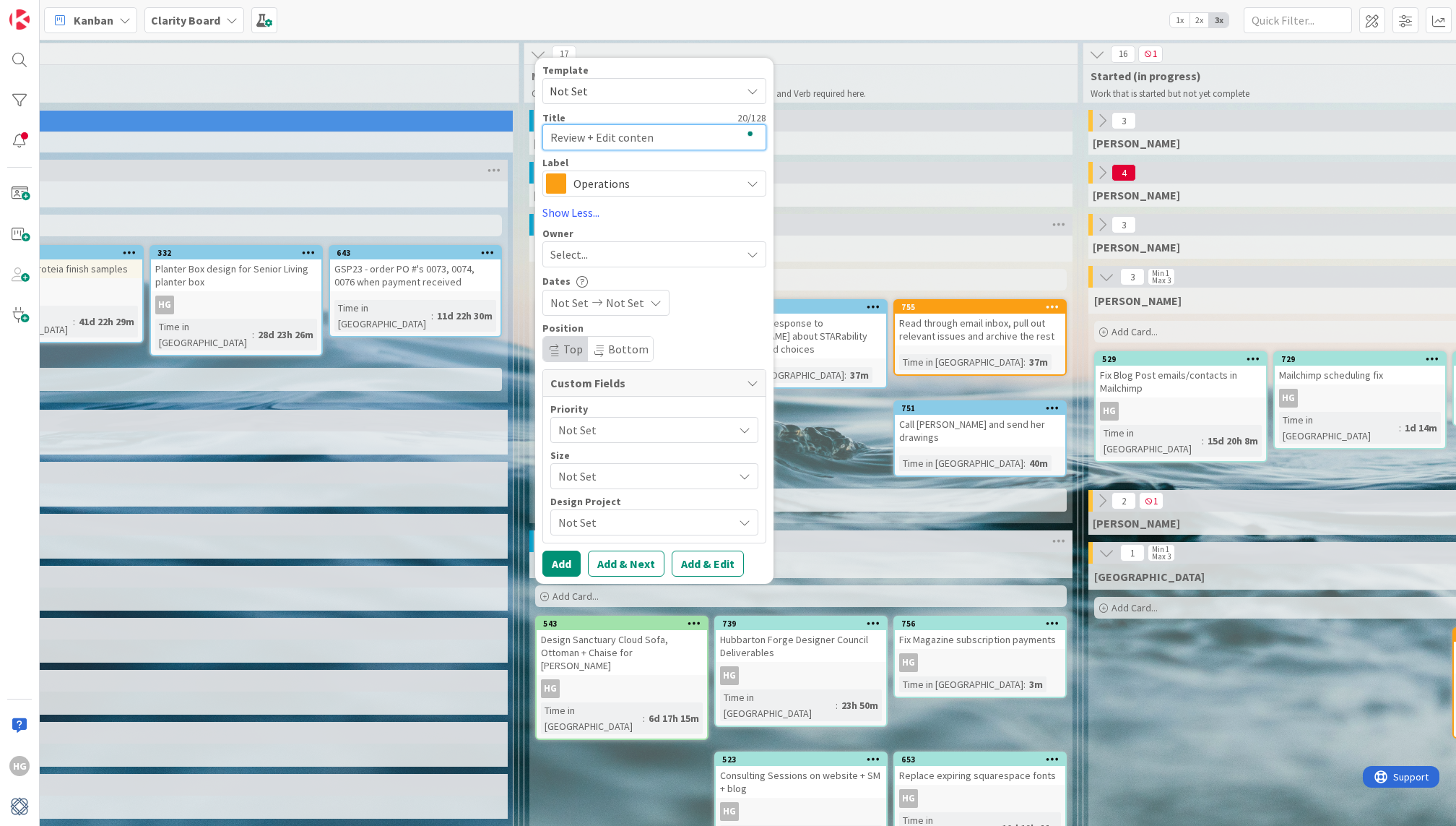
type textarea "Review + Edit content"
type textarea "x"
type textarea "Review + Edit content"
type textarea "x"
type textarea "Review + Edit content f"
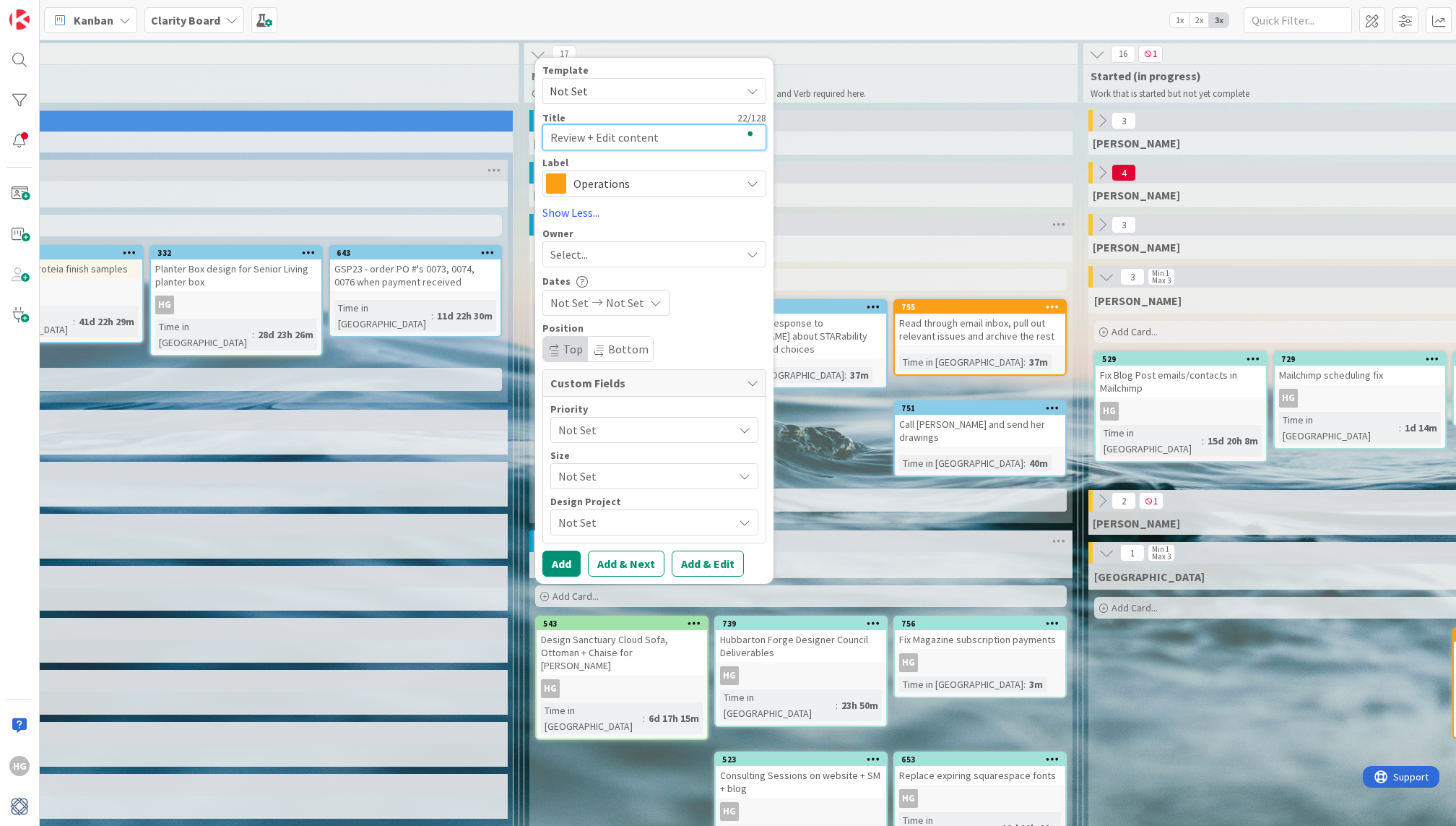
type textarea "x"
type textarea "Review + Edit content fr"
type textarea "x"
type textarea "Review + Edit content fro"
type textarea "x"
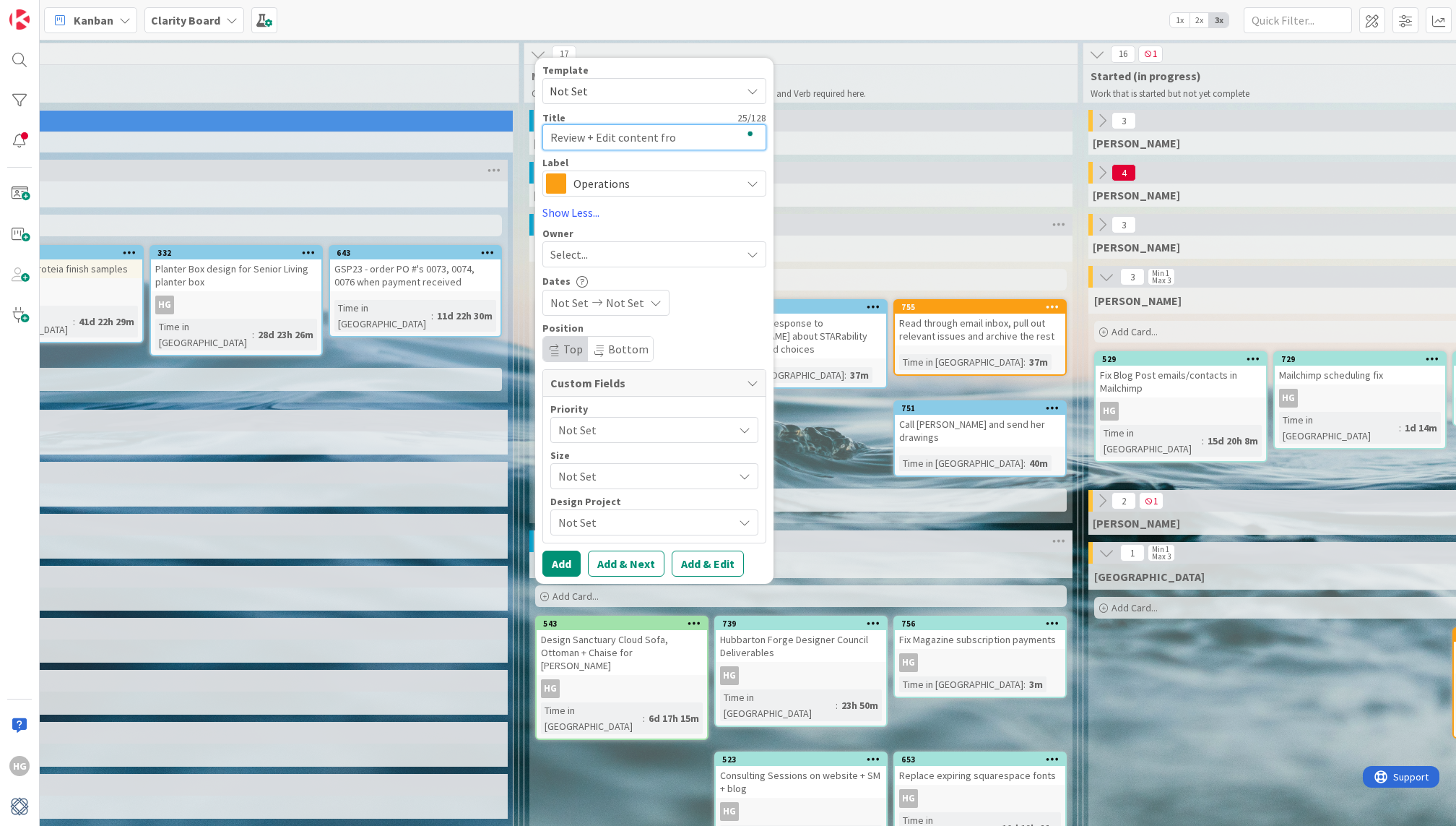
type textarea "Review + Edit content from"
type textarea "x"
type textarea "Review + Edit content from"
type textarea "x"
type textarea "Review + Edit content from A"
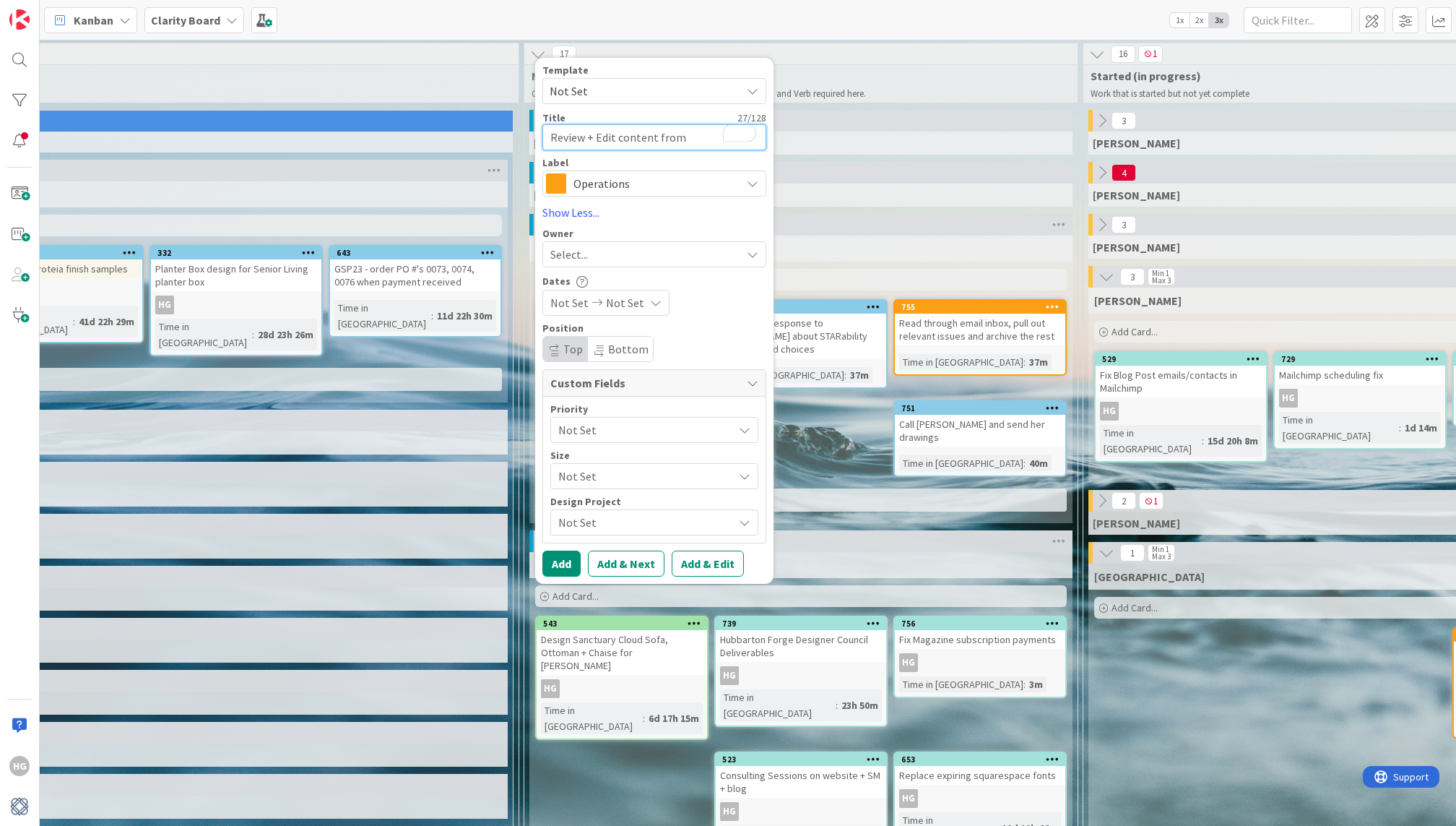
type textarea "x"
type textarea "Review + Edit content from AS"
type textarea "x"
type textarea "Review + Edit content from ASI"
type textarea "x"
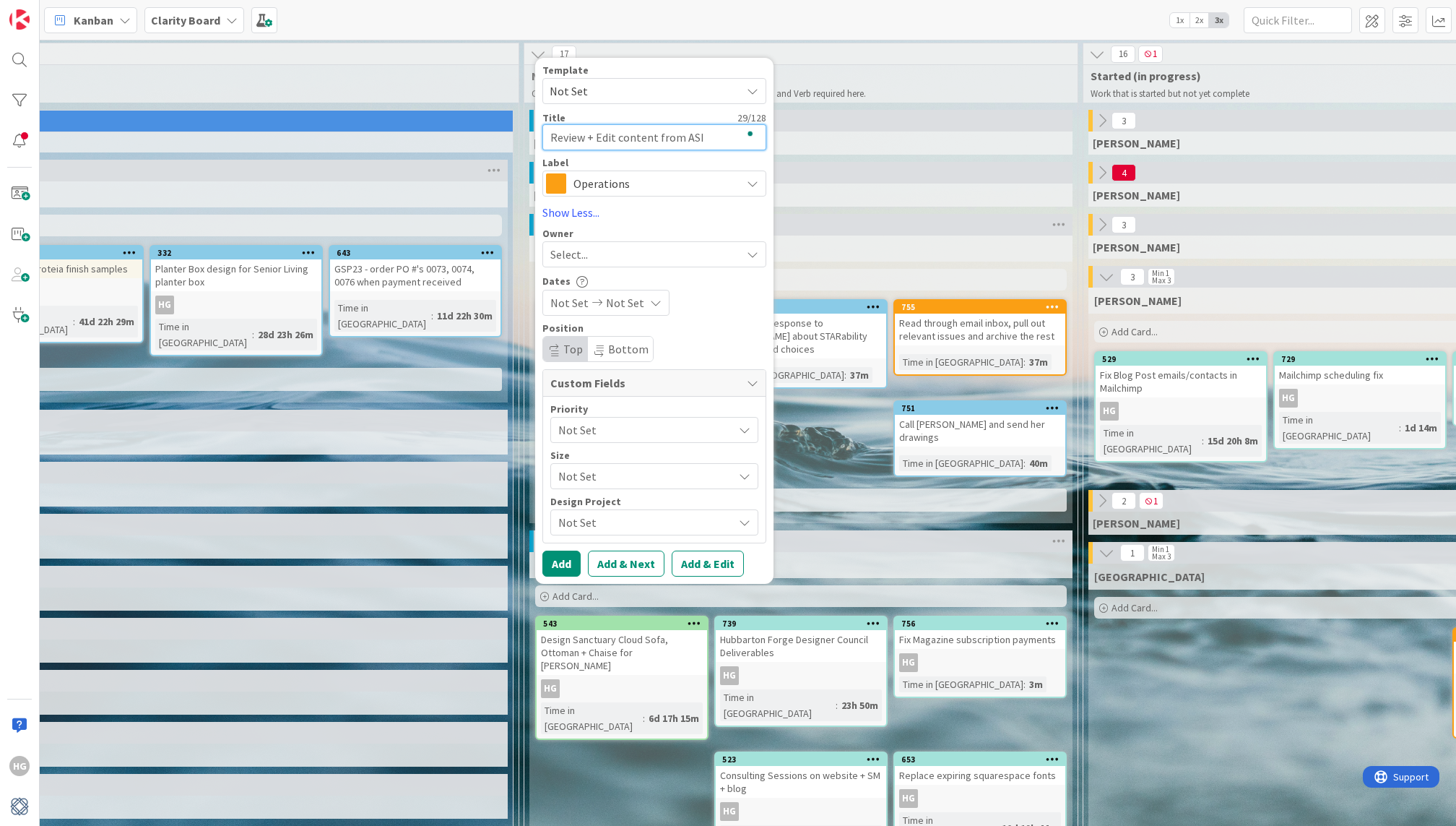
type textarea "Review + Edit content from ASID"
type textarea "x"
type textarea "Review + Edit content from ASID"
type textarea "x"
type textarea "Review + Edit content from ASID T"
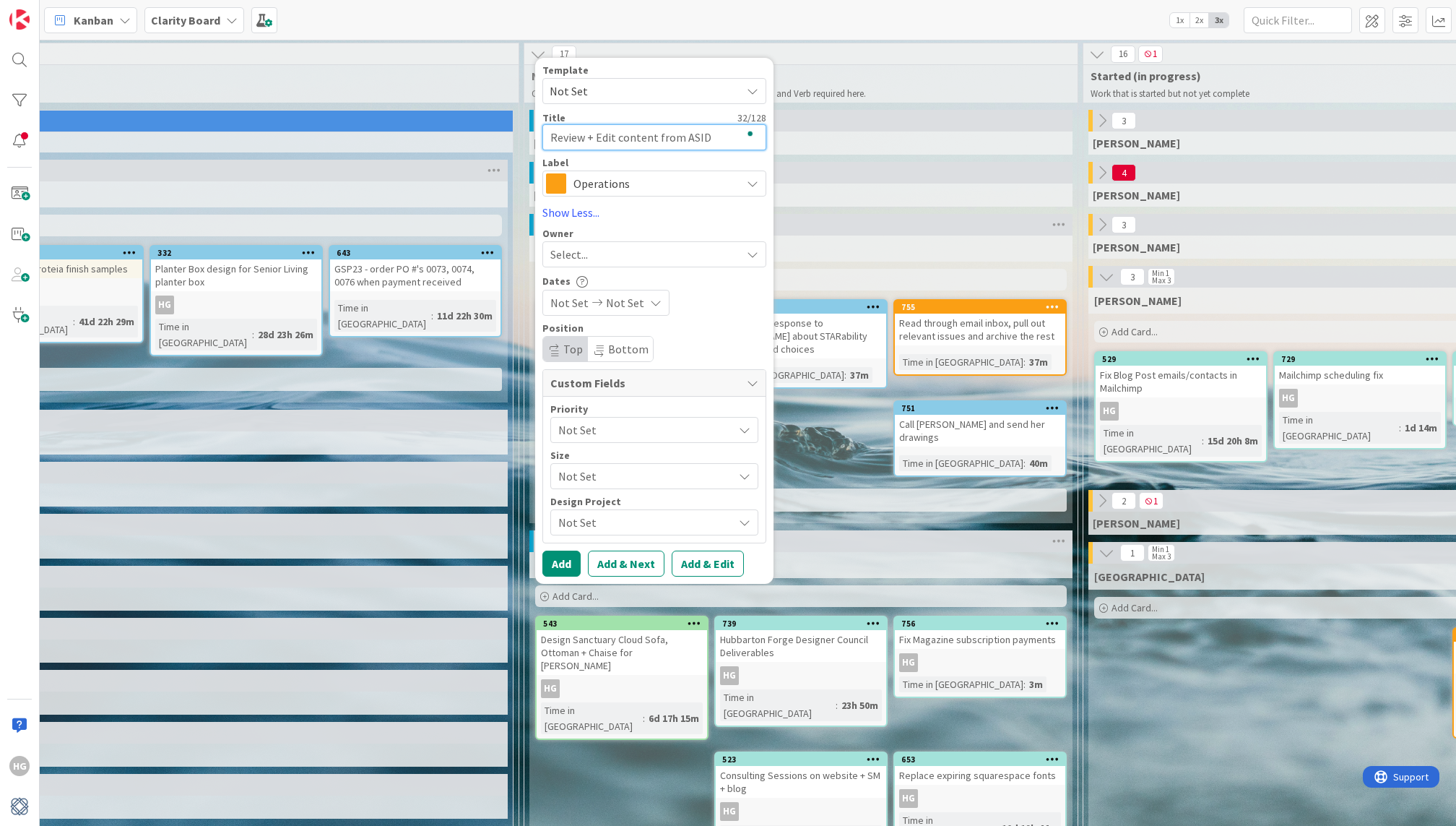
type textarea "x"
type textarea "Review + Edit content from ASID Ta"
type textarea "x"
type textarea "Review + Edit content from ASID Tal"
type textarea "x"
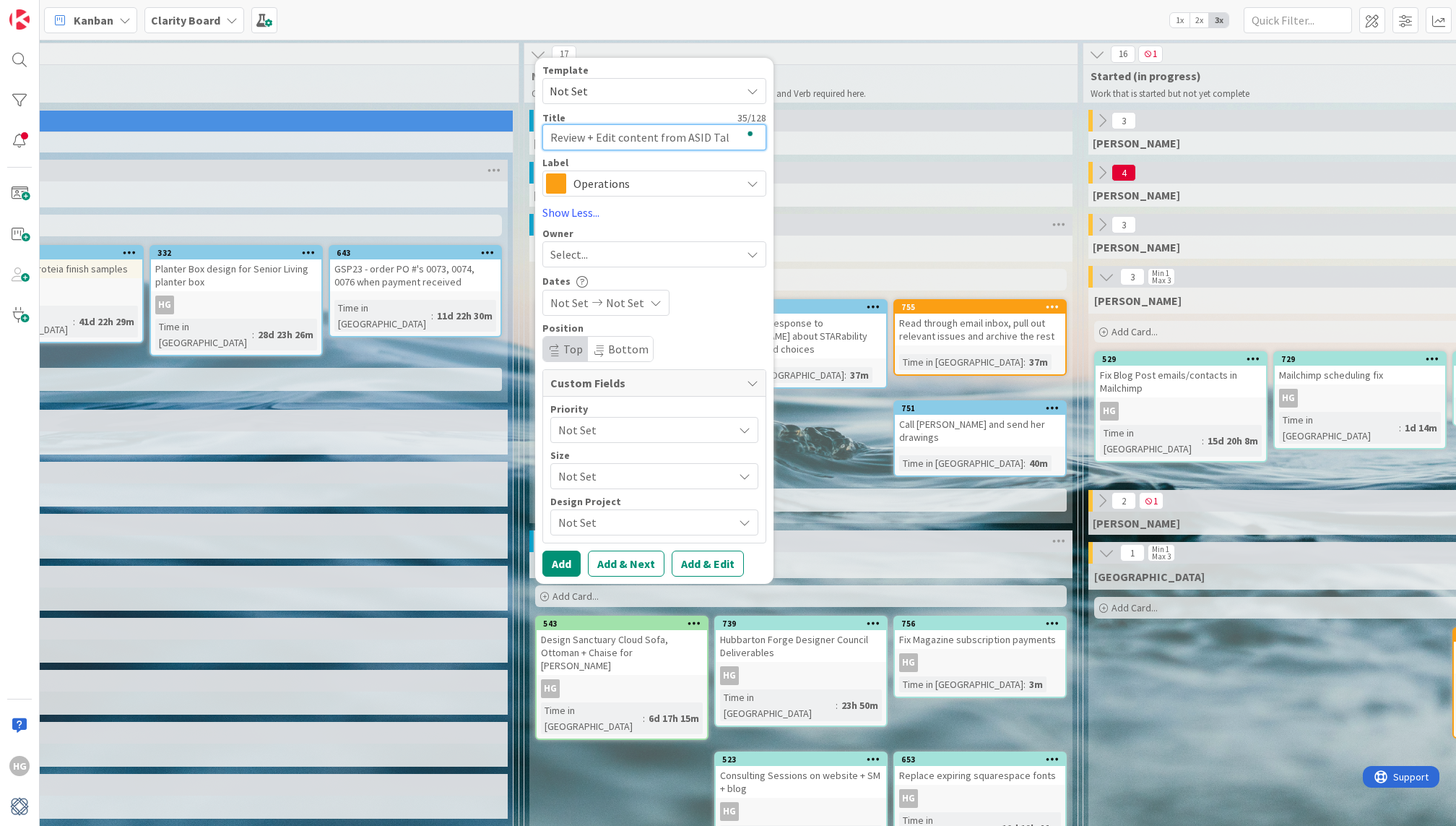
type textarea "Review + Edit content from ASID Talk"
type textarea "x"
type textarea "Review + Edit content from ASID Talk"
type textarea "x"
type textarea "Review + Edit content from ASID Talk a"
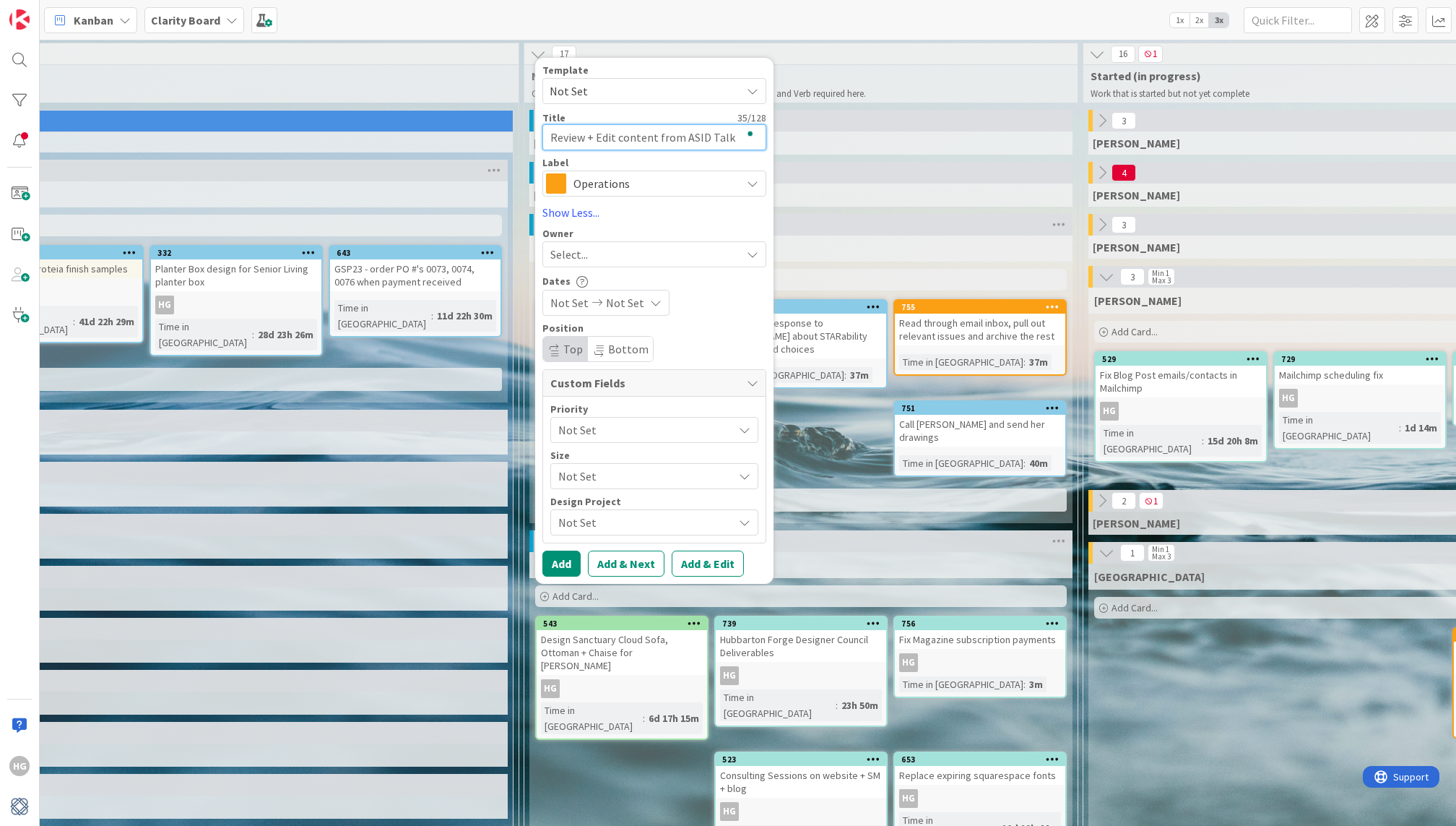
type textarea "x"
type textarea "Review + Edit content from ASID Talk at"
type textarea "x"
type textarea "Review + Edit content from ASID Talk at"
type textarea "x"
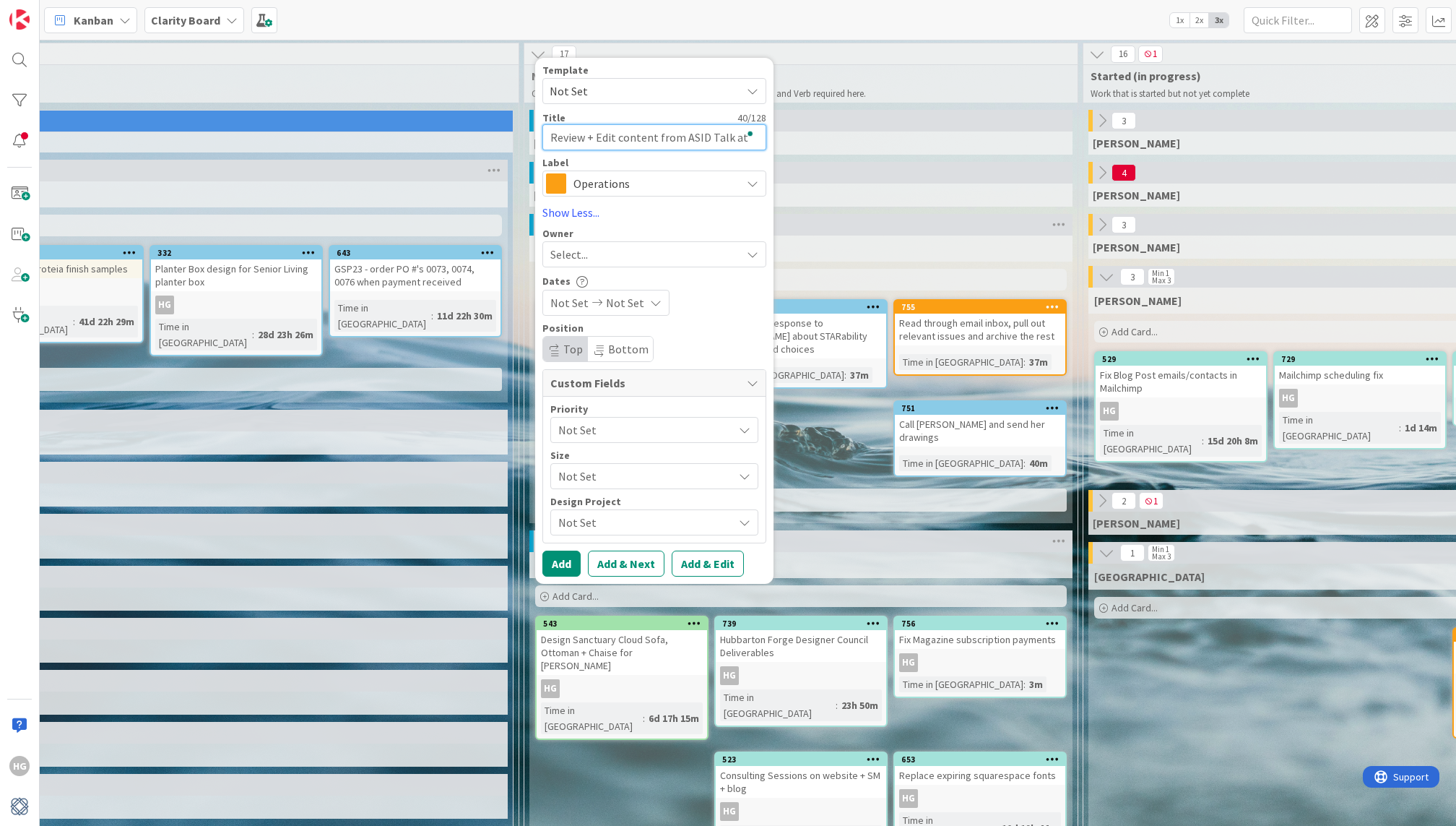
type textarea "Review + Edit content from ASID Talk at t"
type textarea "x"
type textarea "Review + Edit content from ASID Talk at th"
type textarea "x"
type textarea "Review + Edit content from ASID Talk at the"
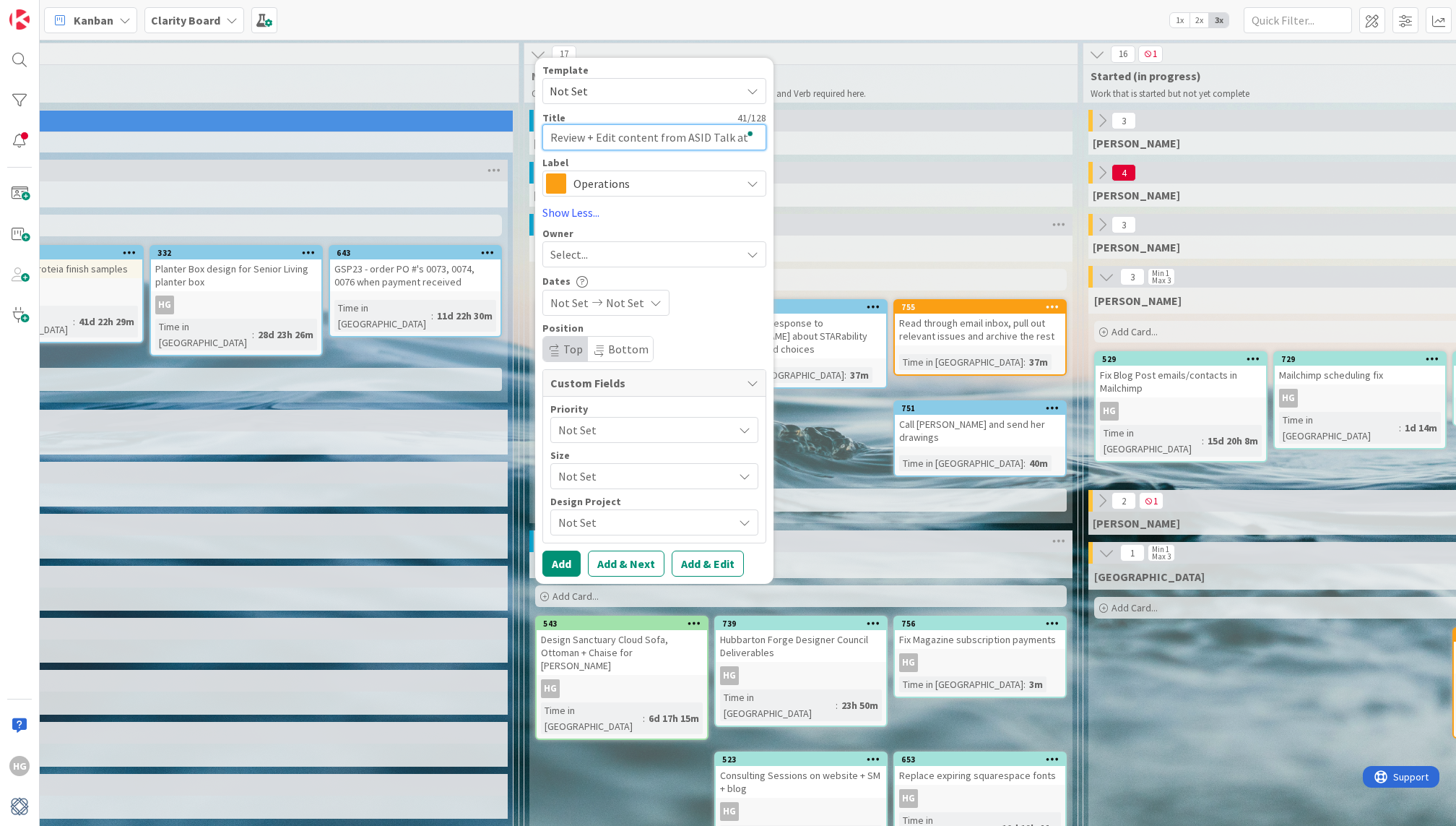
type textarea "x"
type textarea "Review + Edit content from ASID Talk at the"
type textarea "x"
type textarea "Review + Edit content from ASID Talk at the M"
type textarea "x"
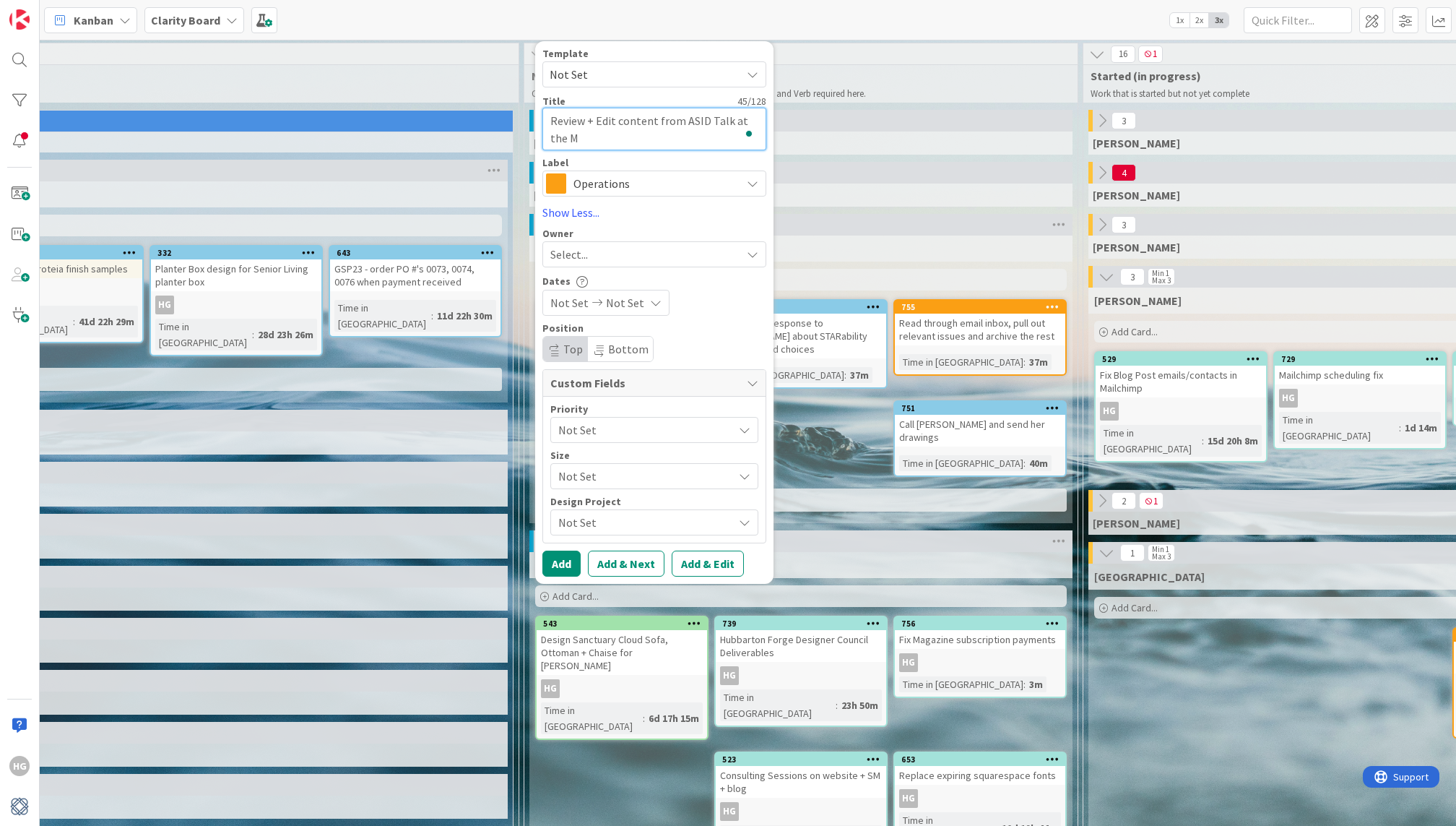
type textarea "Review + Edit content from ASID Talk at the Ma"
type textarea "x"
type textarea "Review + Edit content from ASID Talk at the Mar"
type textarea "x"
type textarea "Review + Edit content from ASID Talk at the Mart"
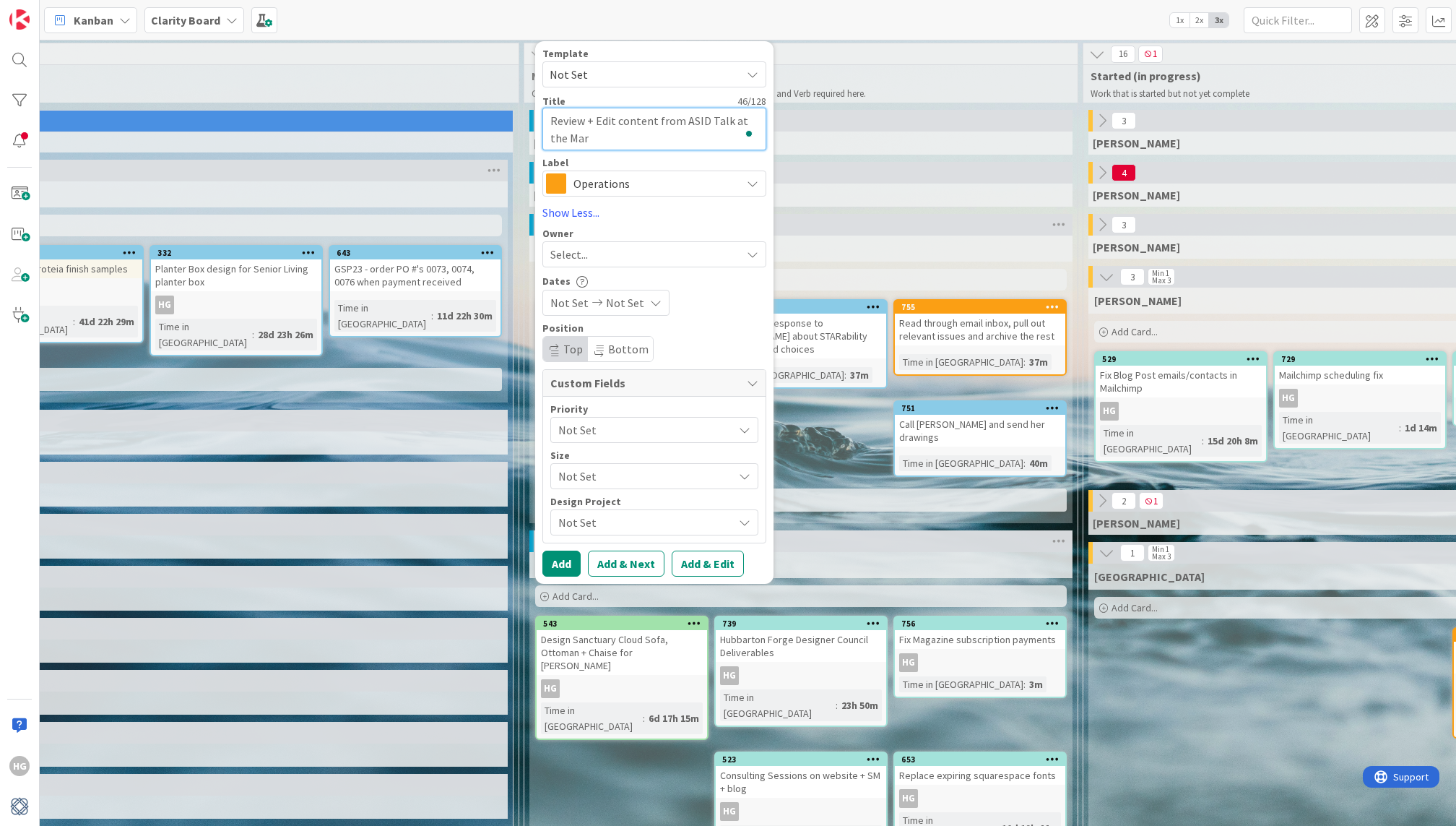
type textarea "x"
type textarea "Review + Edit content from ASID Talk at the Mart"
type textarea "x"
type textarea "Review + Edit content from ASID Talk at the Mart ("
type textarea "x"
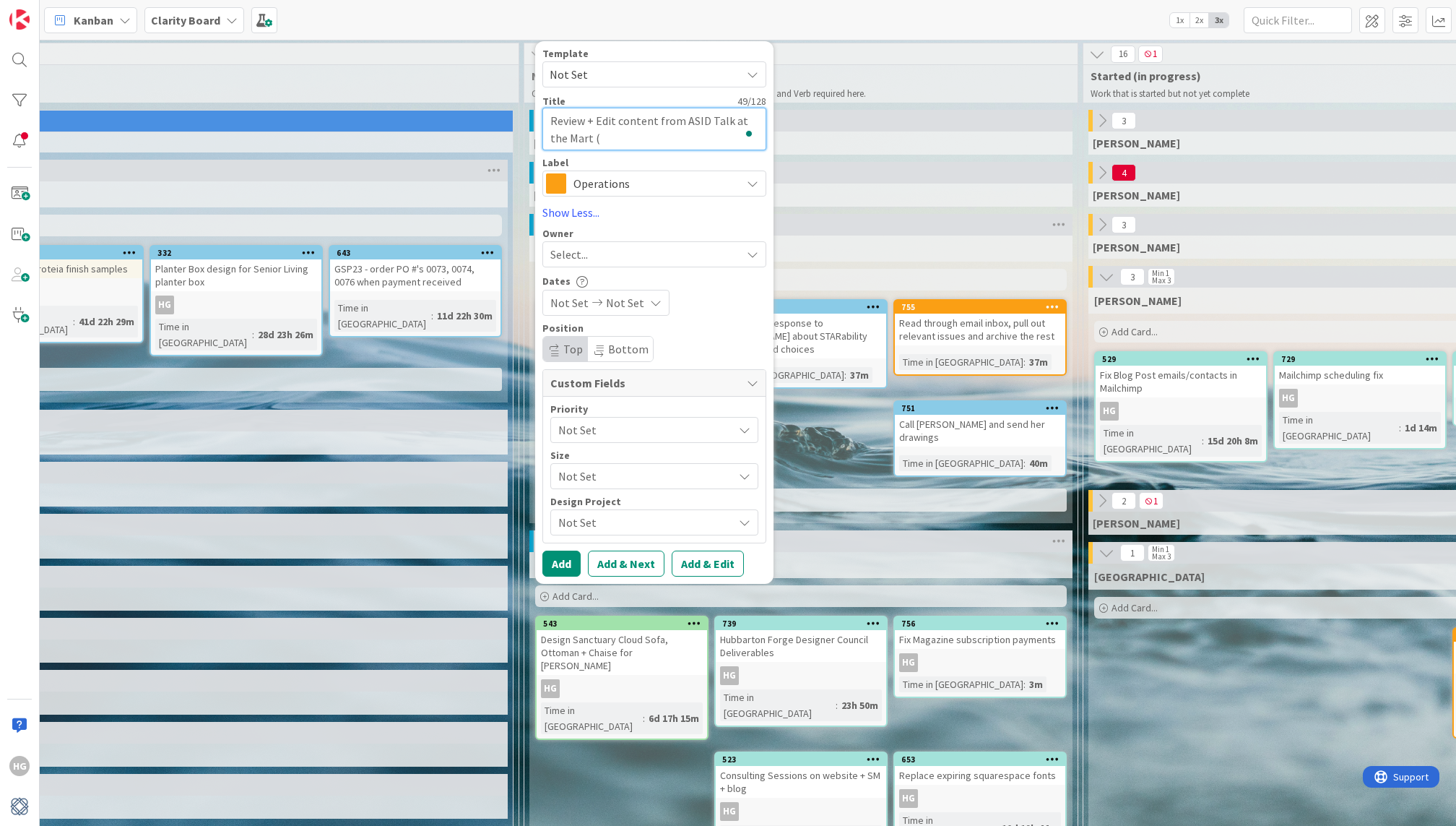
type textarea "Review + Edit content from ASID Talk at the Mart (S"
type textarea "x"
type textarea "Review + Edit content from ASID Talk at the Mart (Se"
type textarea "x"
type textarea "Review + Edit content from ASID Talk at the Mart (Sep"
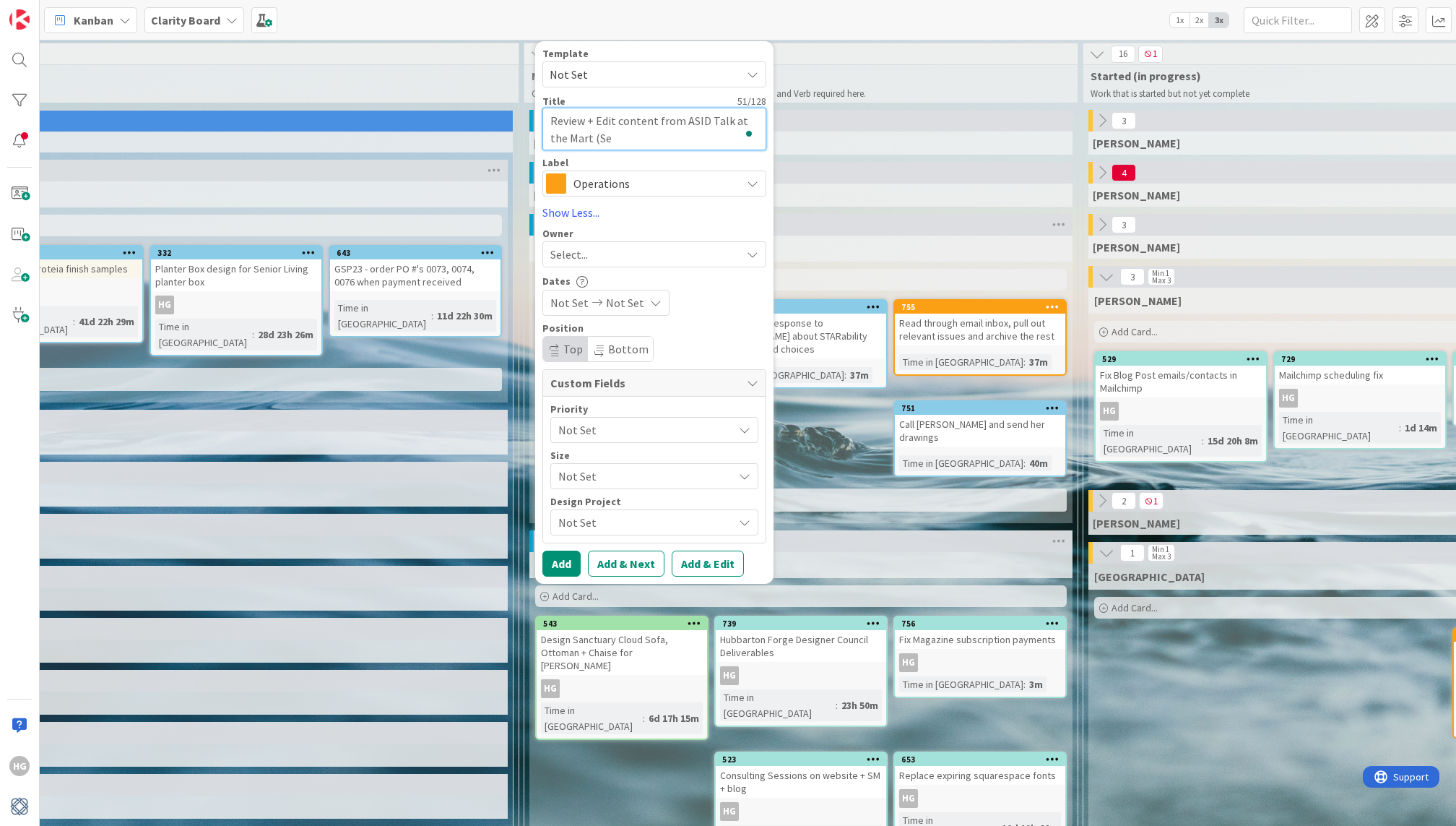
type textarea "x"
type textarea "Review + Edit content from ASID Talk at the Mart (Sept"
type textarea "x"
type textarea "Review + Edit content from ASID Talk at the Mart (Sept."
type textarea "x"
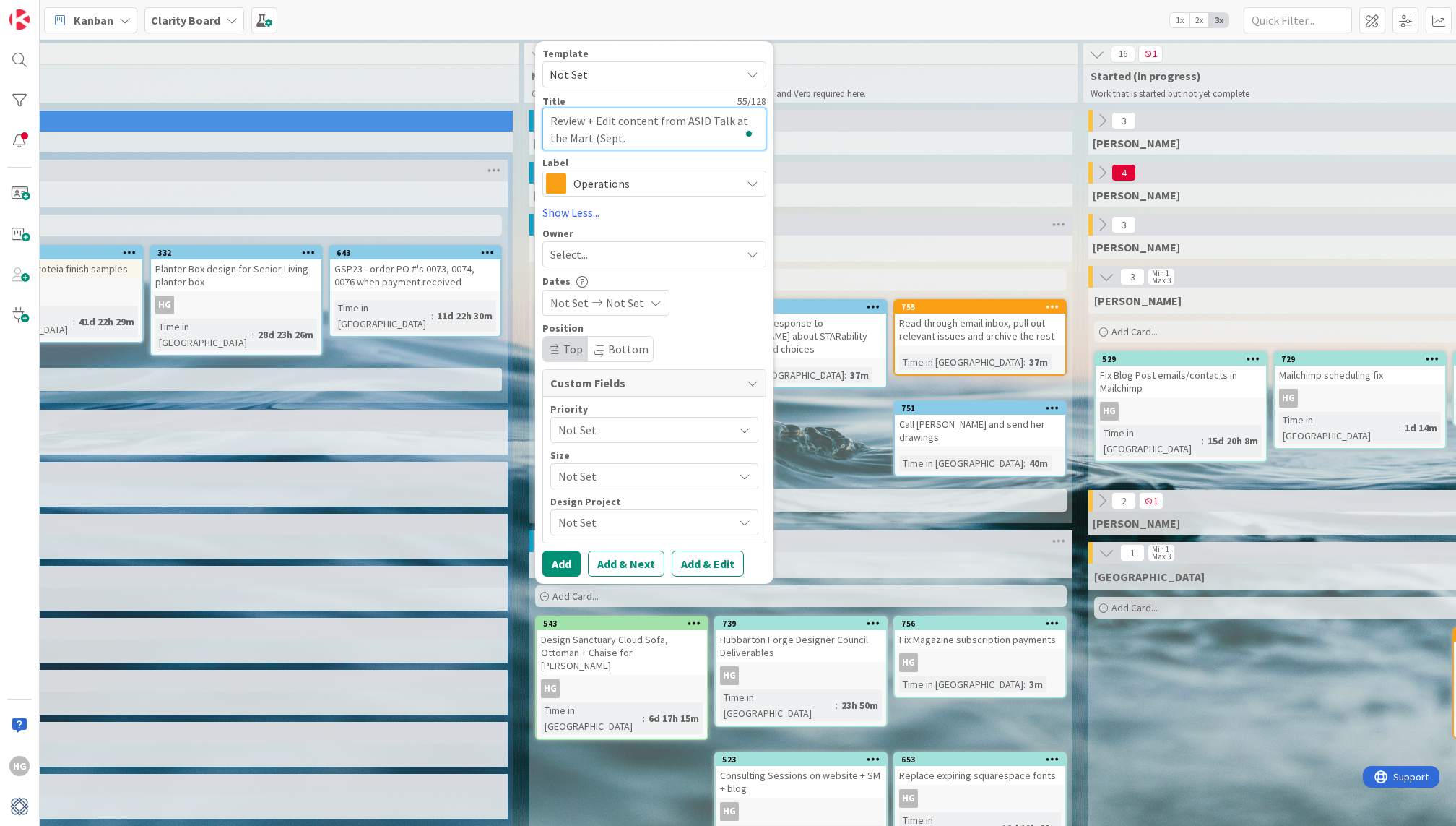
type textarea "Review + Edit content from ASID Talk at the Mart (Sept."
type textarea "x"
type textarea "Review + Edit content from ASID Talk at the Mart (Sept. 2"
type textarea "x"
type textarea "Review + Edit content from ASID Talk at the Mart (Sept. 20"
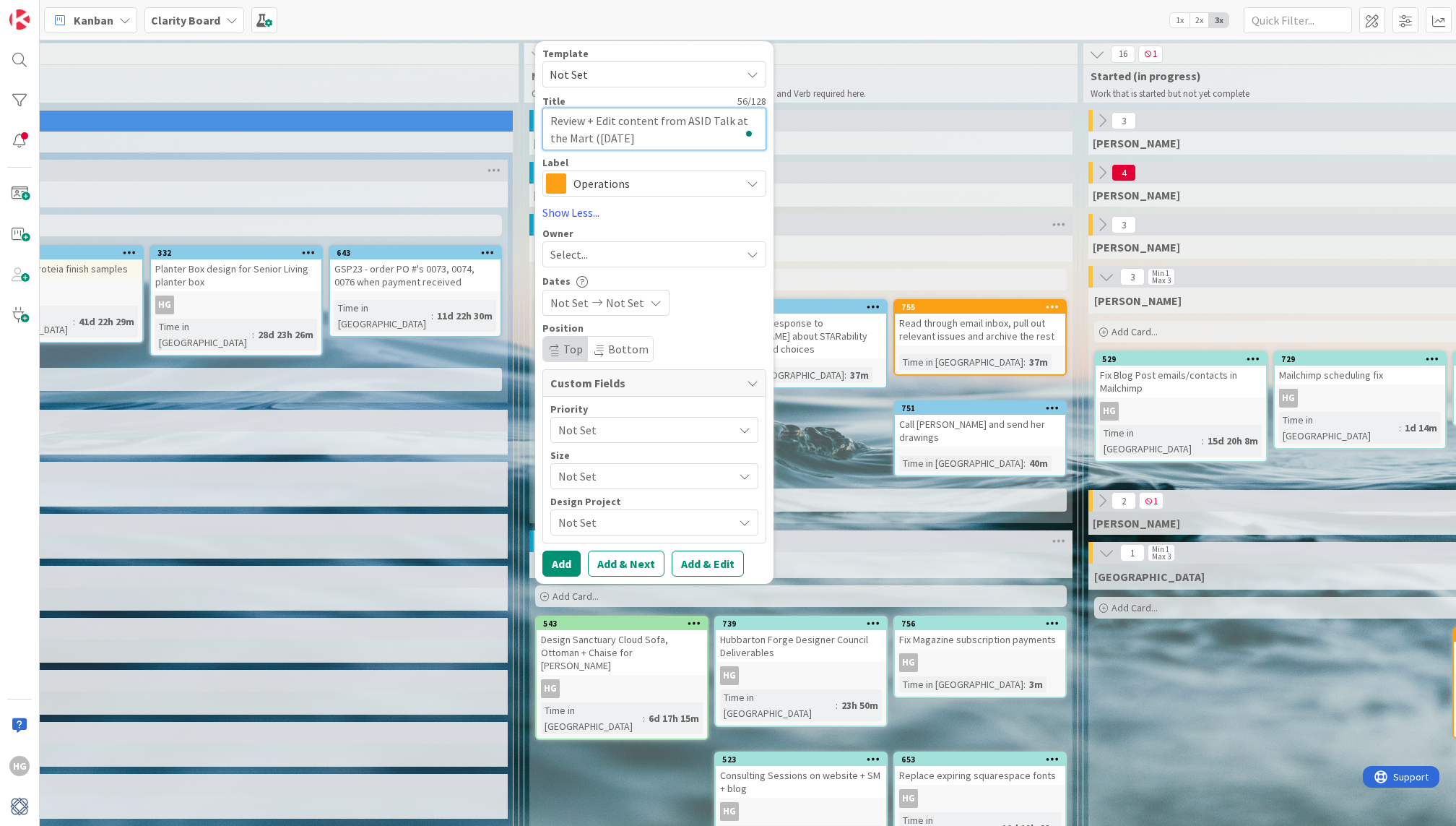
type textarea "x"
type textarea "Review + Edit content from ASID Talk at the Mart (Sept. 202"
type textarea "x"
type textarea "Review + Edit content from ASID Talk at the Mart (Sept. 202)"
type textarea "x"
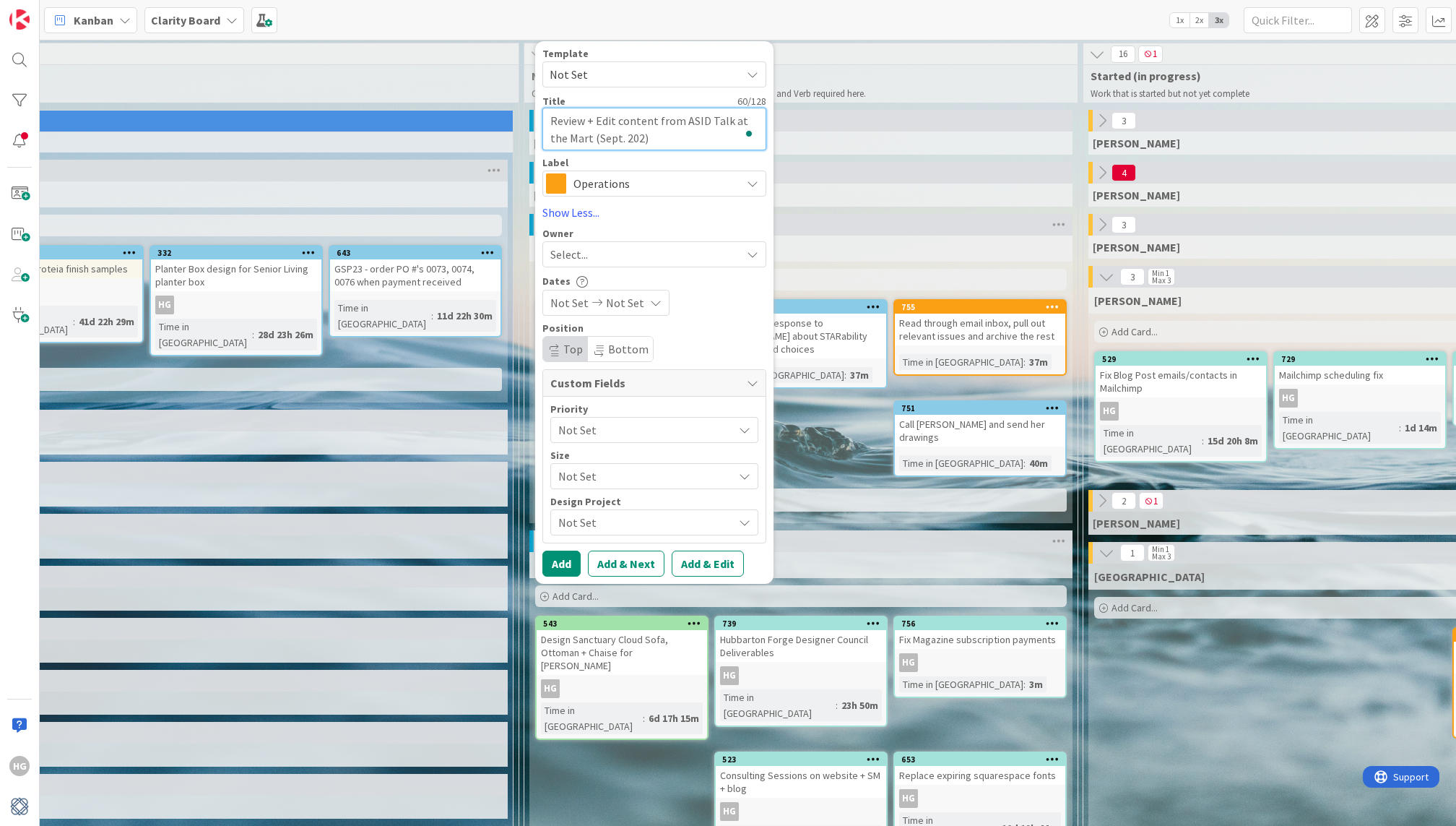
type textarea "Review + Edit content from ASID Talk at the Mart (Sept. 202)"
click at [589, 173] on span "Operations" at bounding box center [654, 183] width 160 height 20
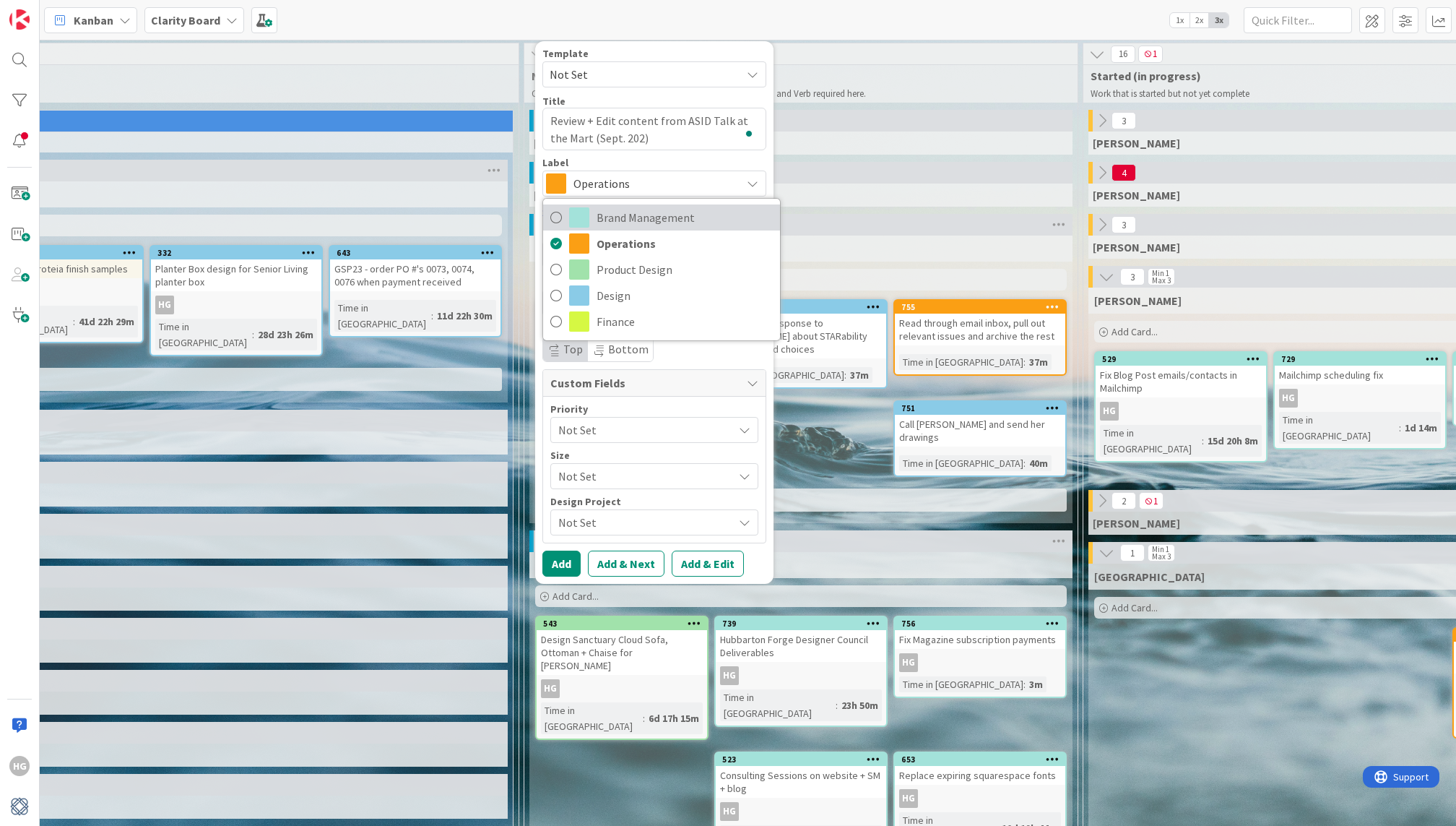
click at [590, 205] on link "Brand Management" at bounding box center [662, 218] width 237 height 26
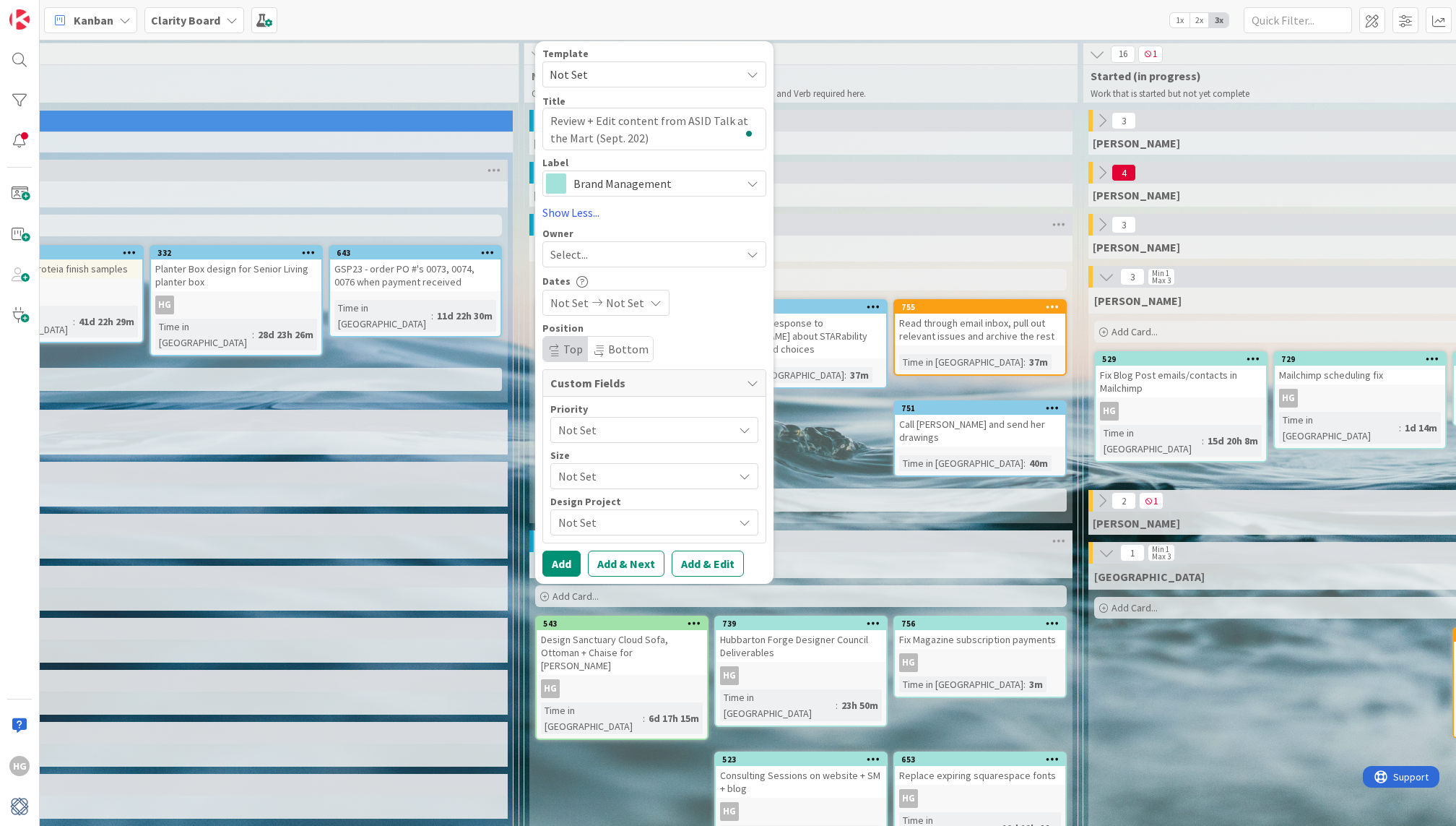
click at [584, 247] on span "Select..." at bounding box center [569, 254] width 38 height 17
click at [585, 365] on div "HG" at bounding box center [580, 376] width 22 height 22
type textarea "x"
click at [561, 555] on button "Add" at bounding box center [561, 563] width 39 height 26
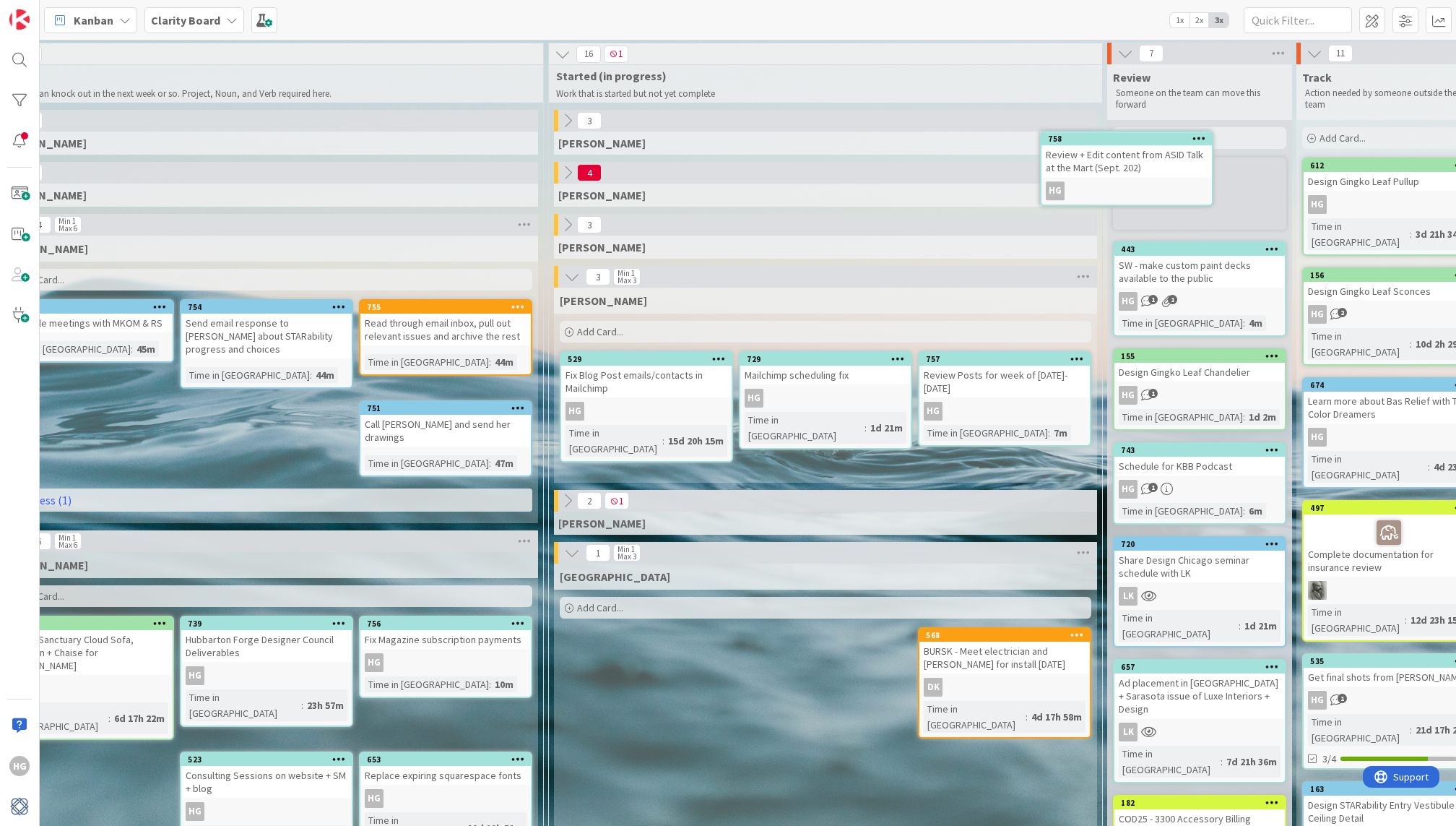
scroll to position [0, 985]
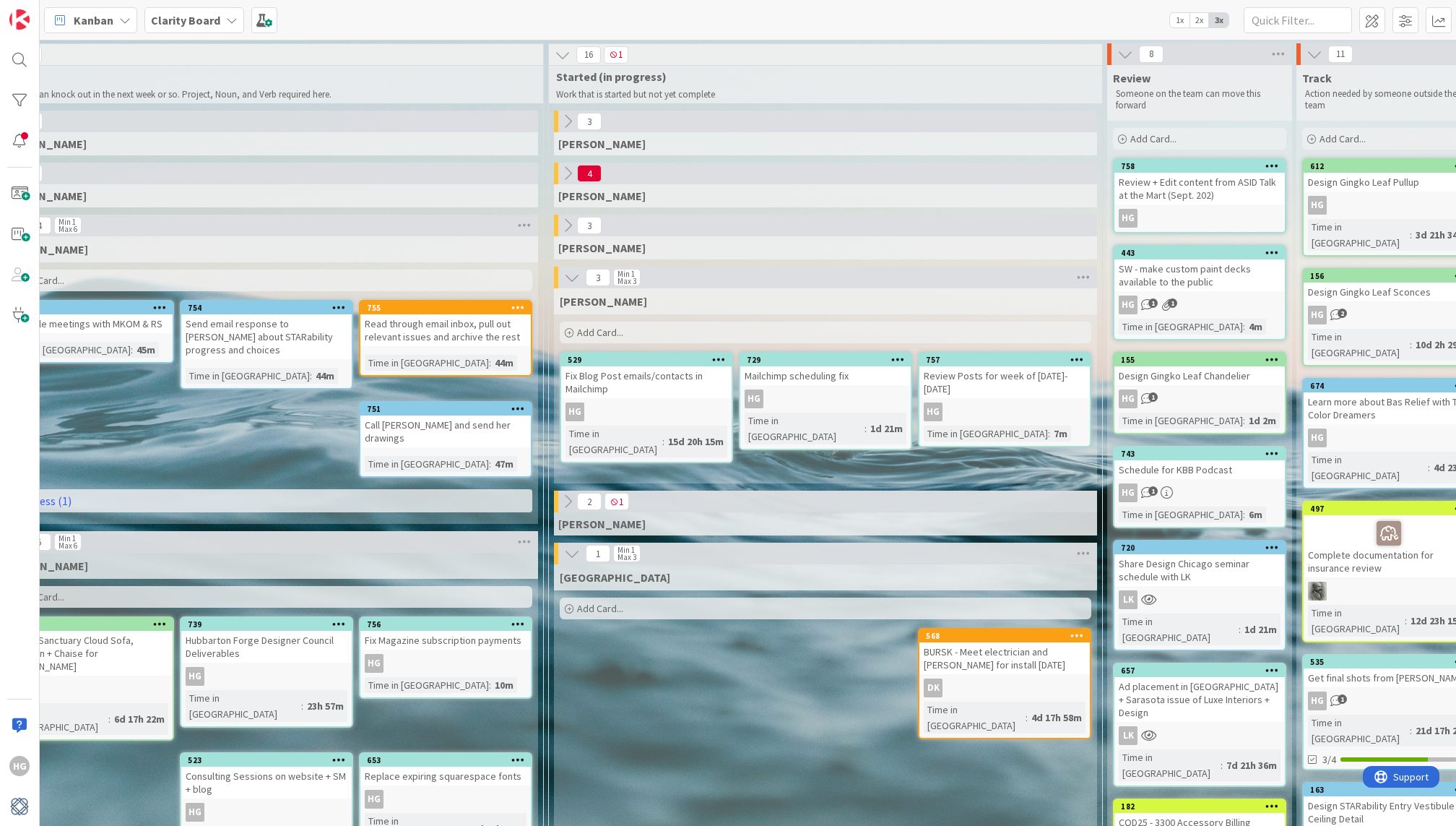
click at [1019, 410] on div "757 Review Posts for week of Oct 6-10 HG Time in Column : 7m" at bounding box center [1004, 400] width 173 height 95
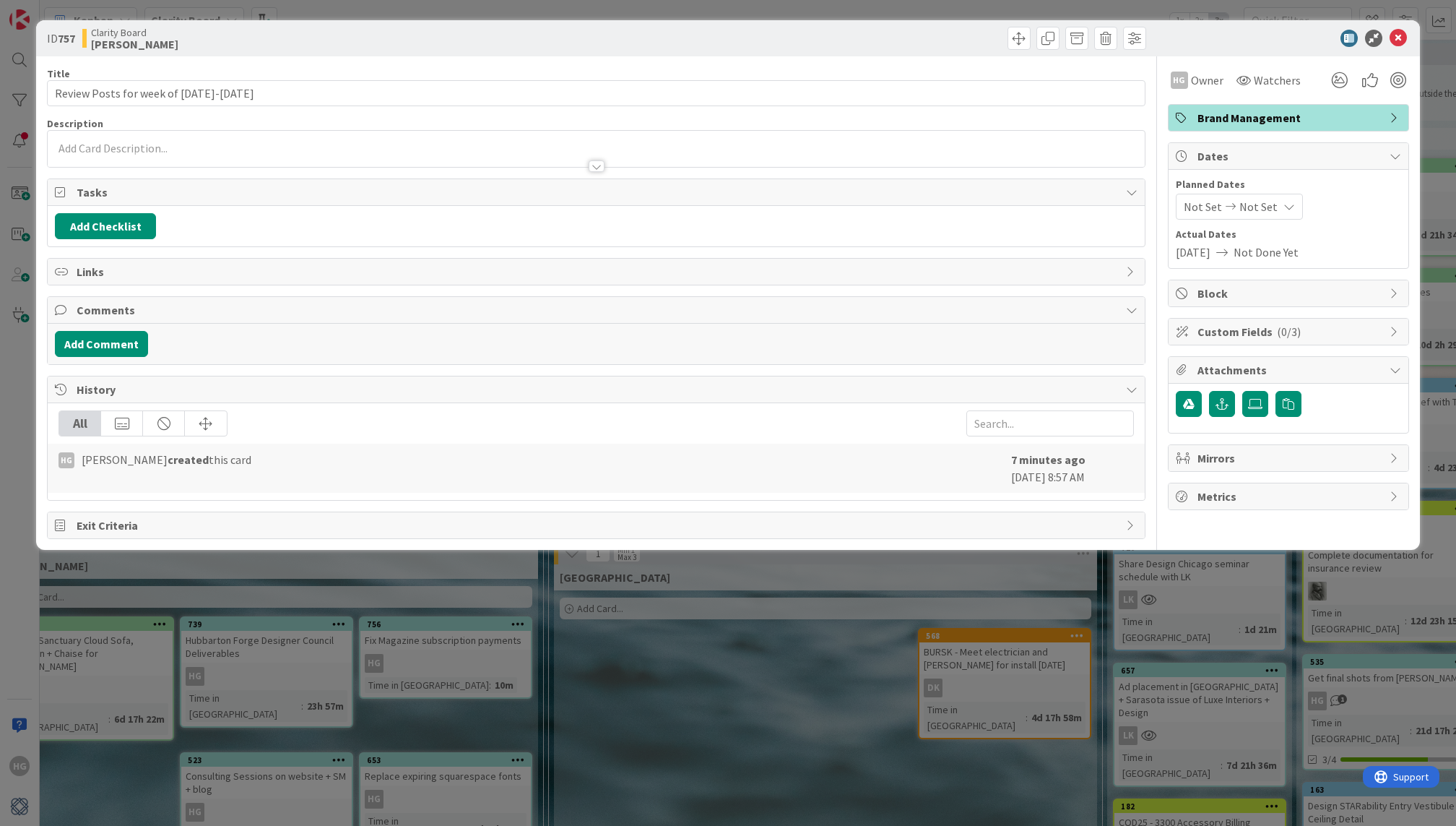
click at [198, 142] on p at bounding box center [596, 148] width 1082 height 17
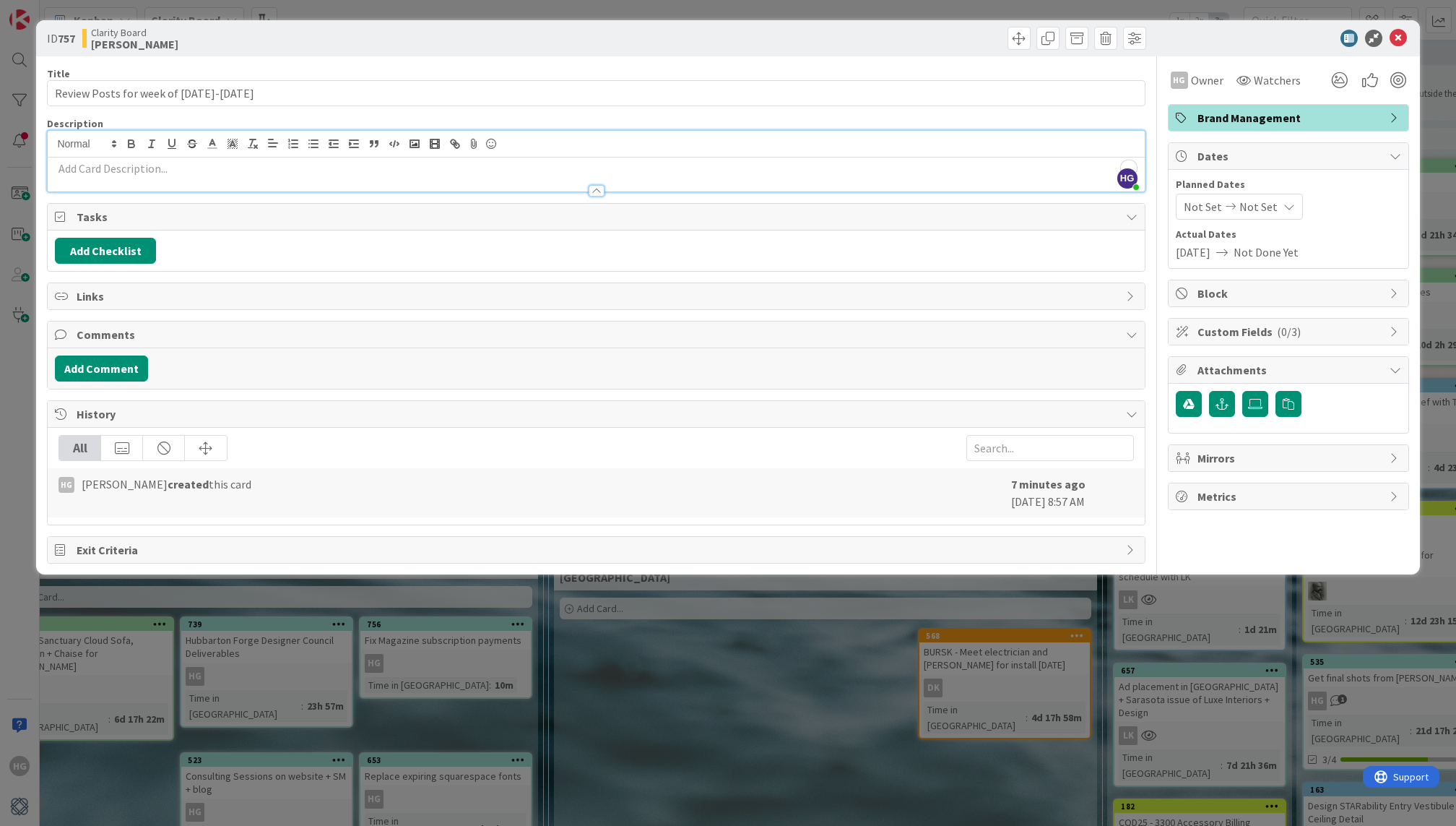
click at [190, 170] on p "To enrich screen reader interactions, please activate Accessibility in Grammarl…" at bounding box center [596, 169] width 1082 height 17
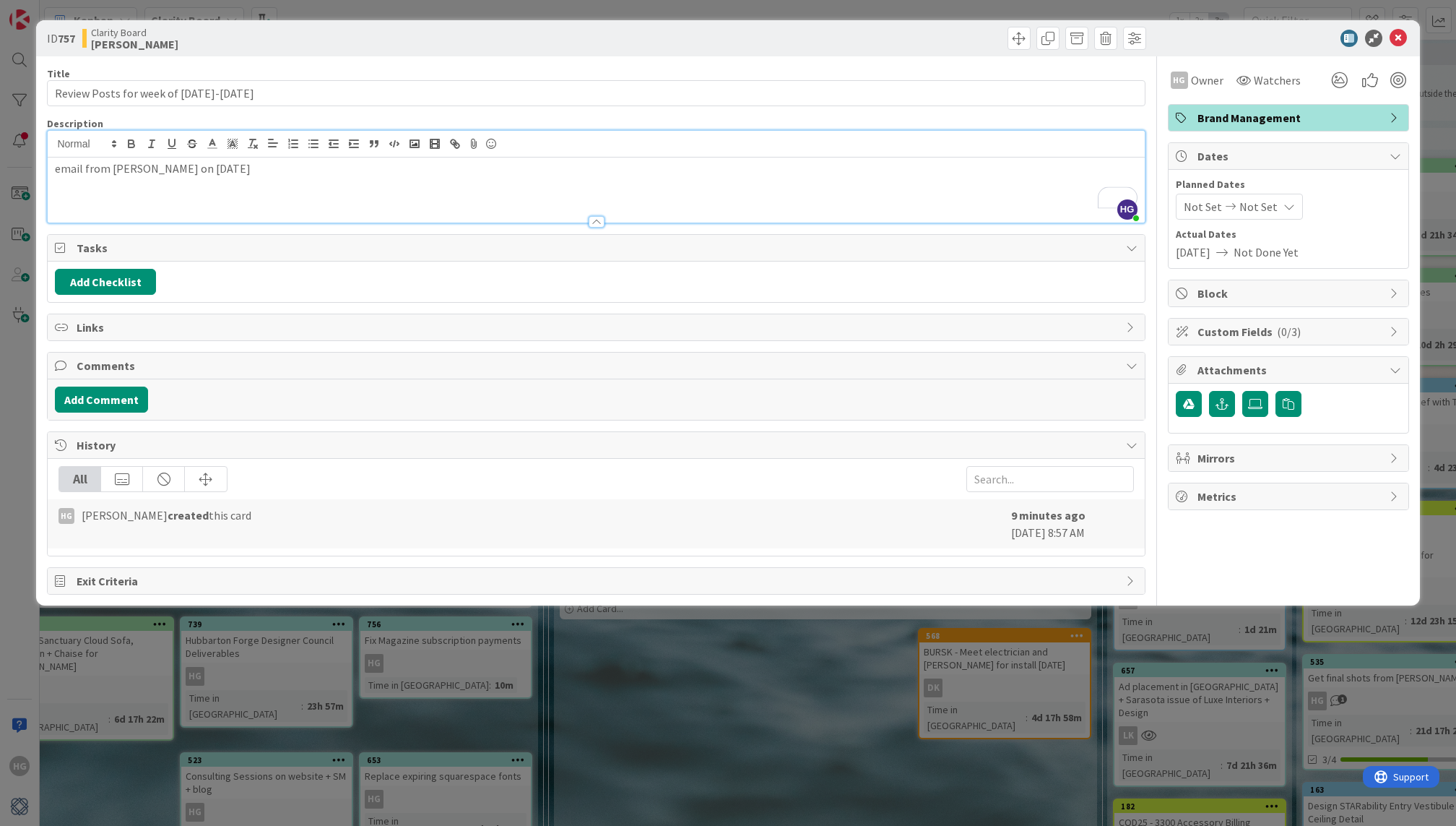
click at [1396, 29] on icon at bounding box center [1398, 38] width 17 height 17
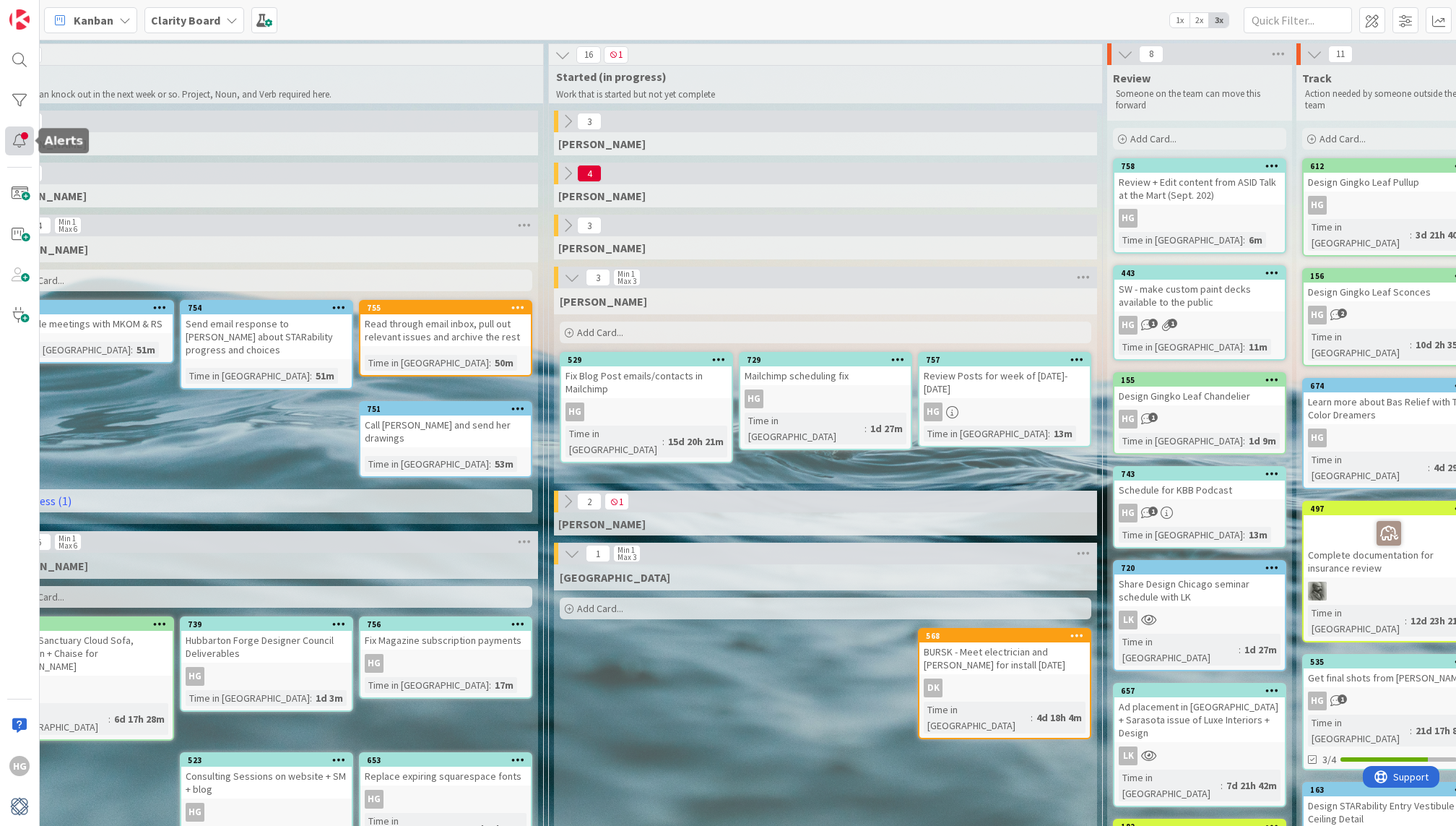
click at [8, 138] on div at bounding box center [20, 141] width 29 height 29
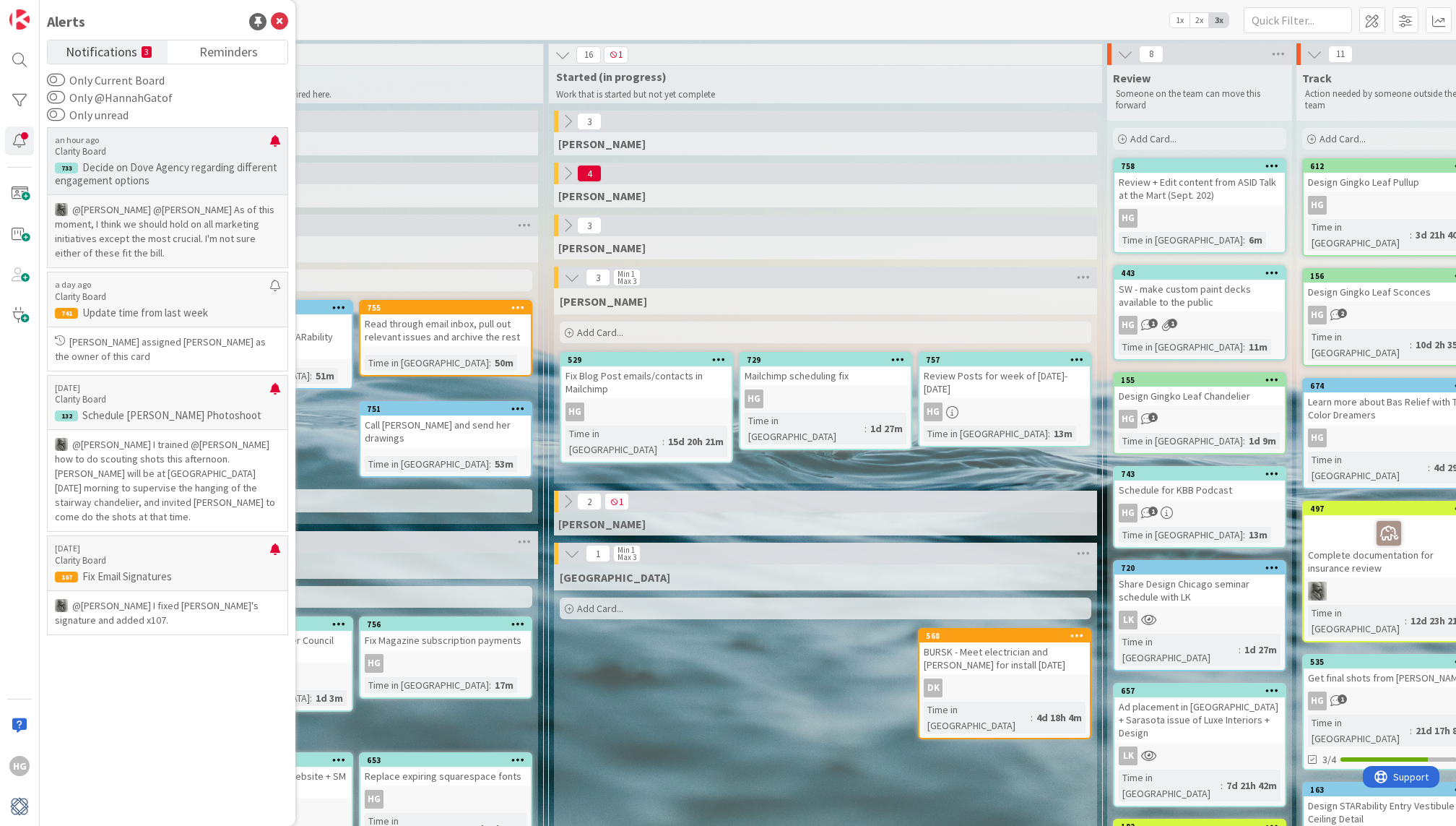
click at [144, 166] on p "Decide on Dove Agency regarding different engagement options" at bounding box center [168, 174] width 225 height 26
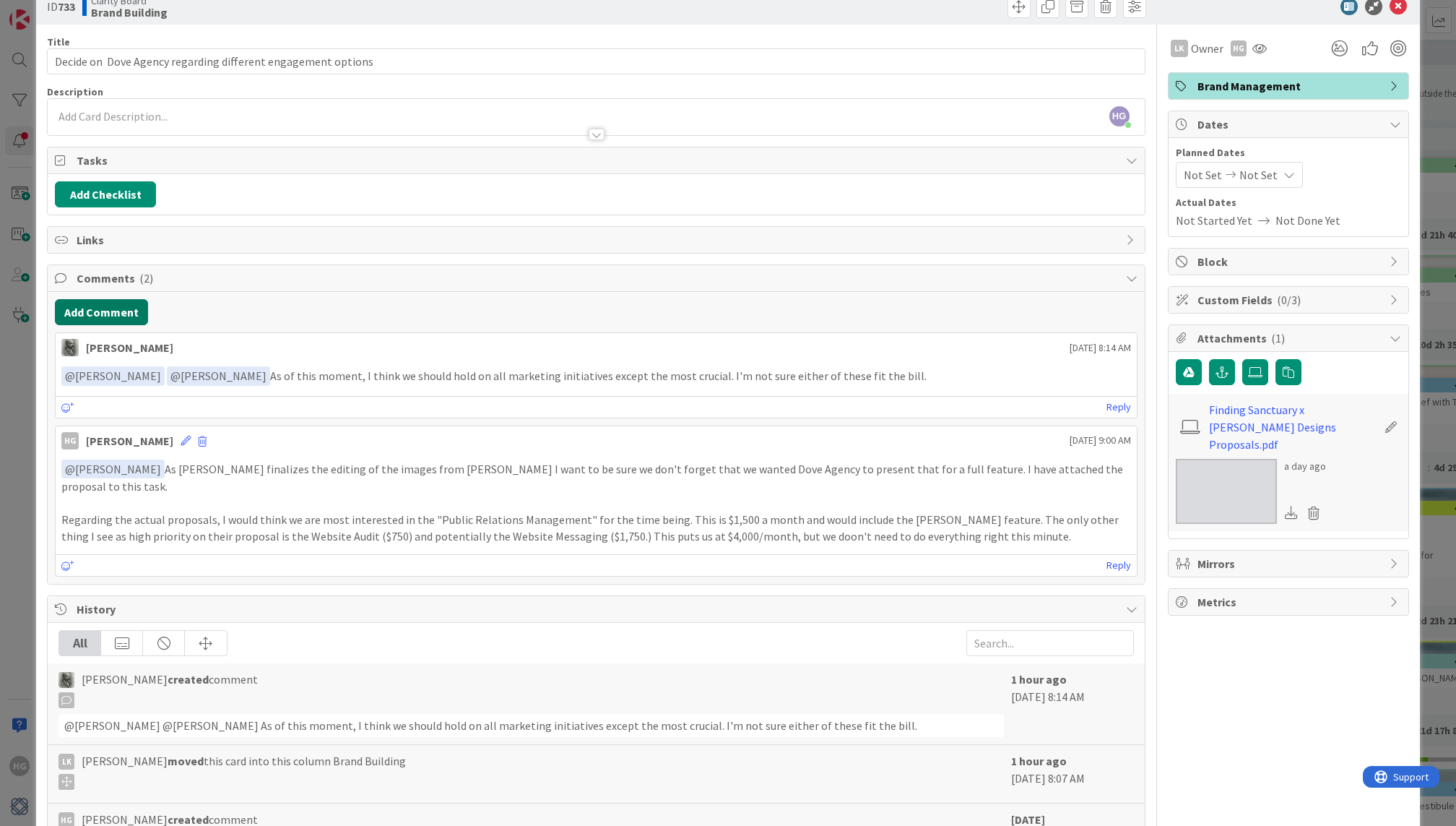
scroll to position [39, 0]
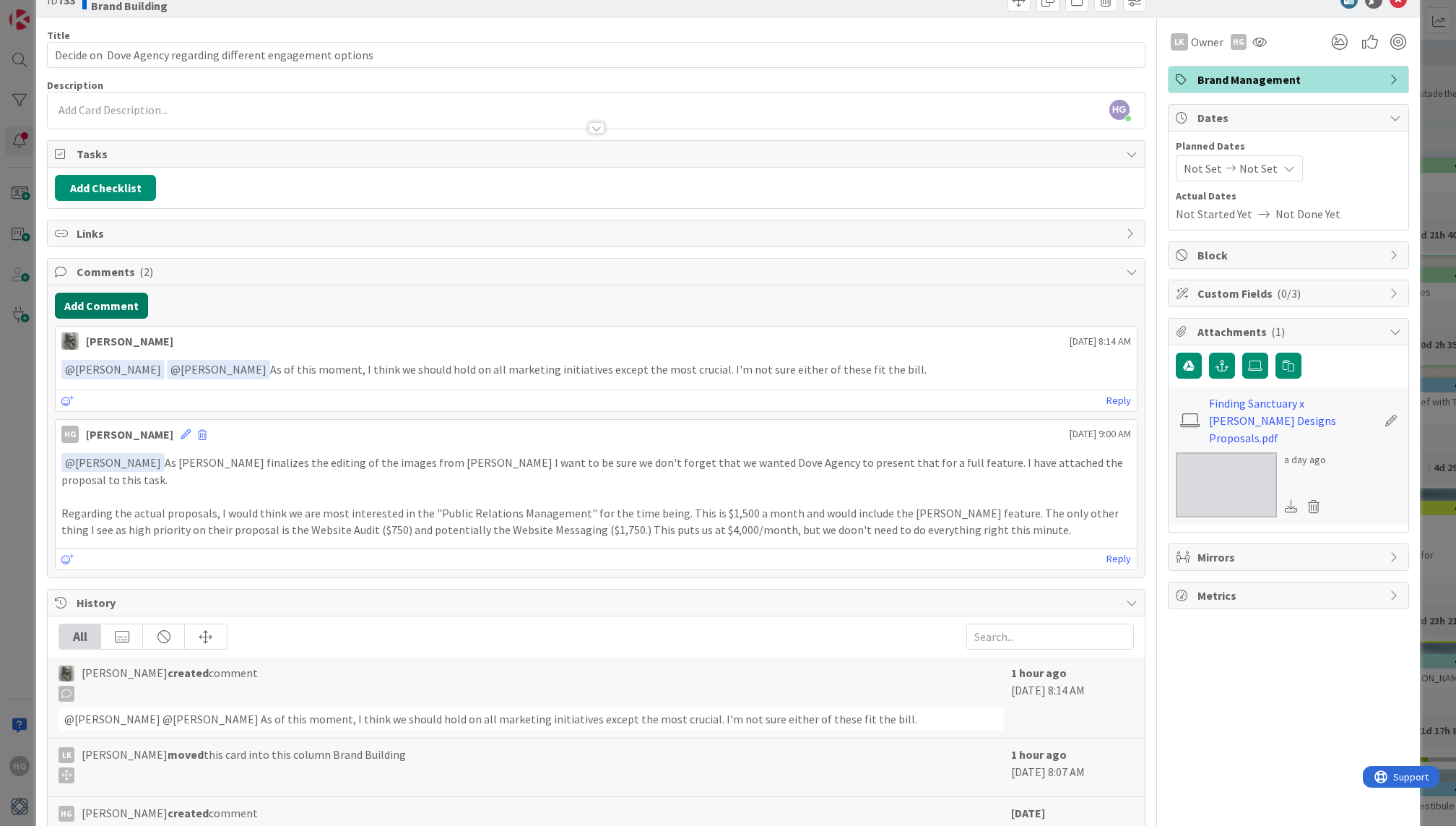
click at [107, 303] on button "Add Comment" at bounding box center [101, 305] width 93 height 26
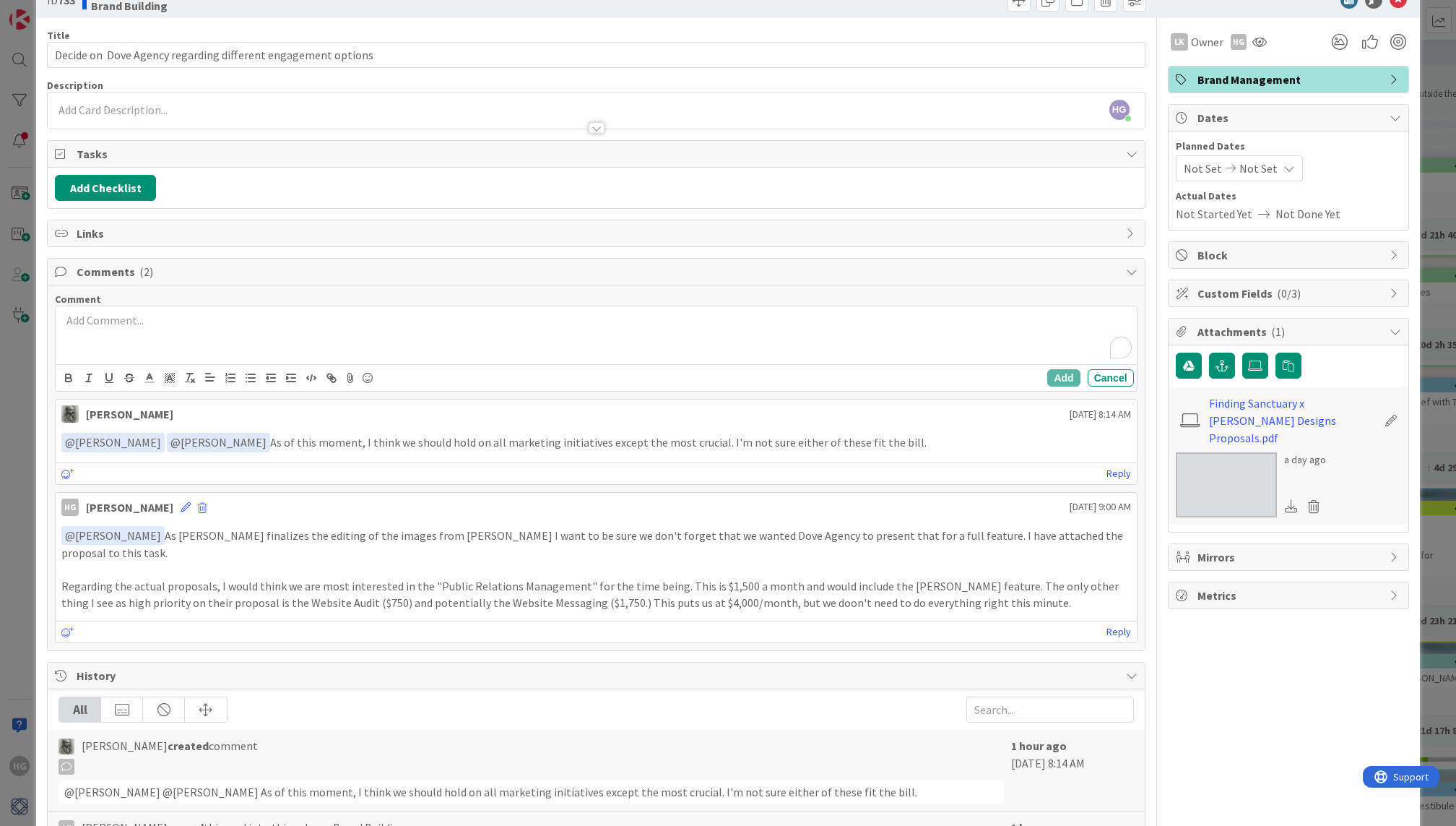
click at [107, 306] on div "To enrich screen reader interactions, please activate Accessibility in Grammarl…" at bounding box center [596, 335] width 1080 height 57
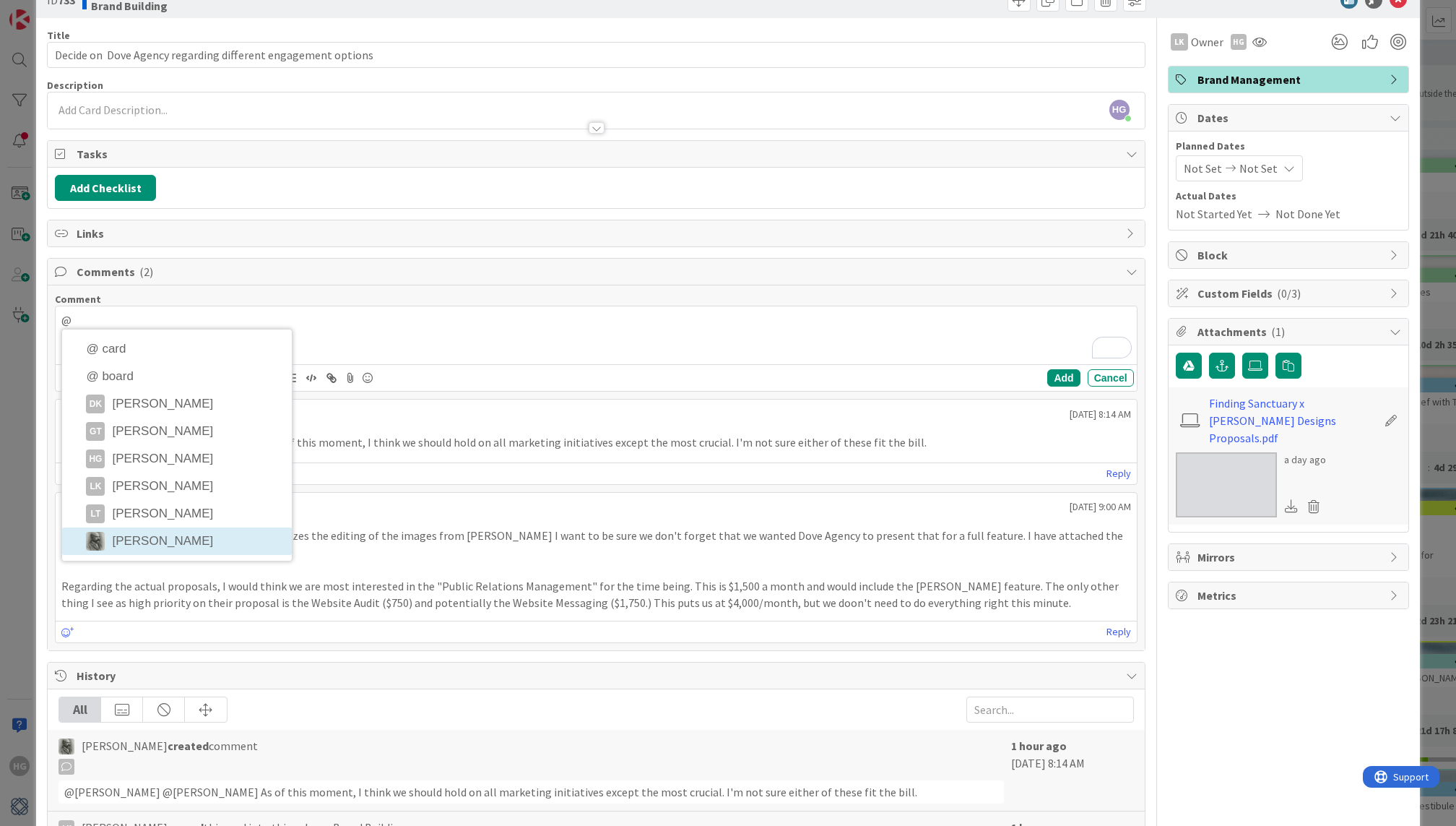
click at [137, 530] on div "Comment @ @ card @ board DK Devon Kahn GT Gina Thomas HG Hannah Gatof LK Lisa K…" at bounding box center [595, 468] width 1096 height 365
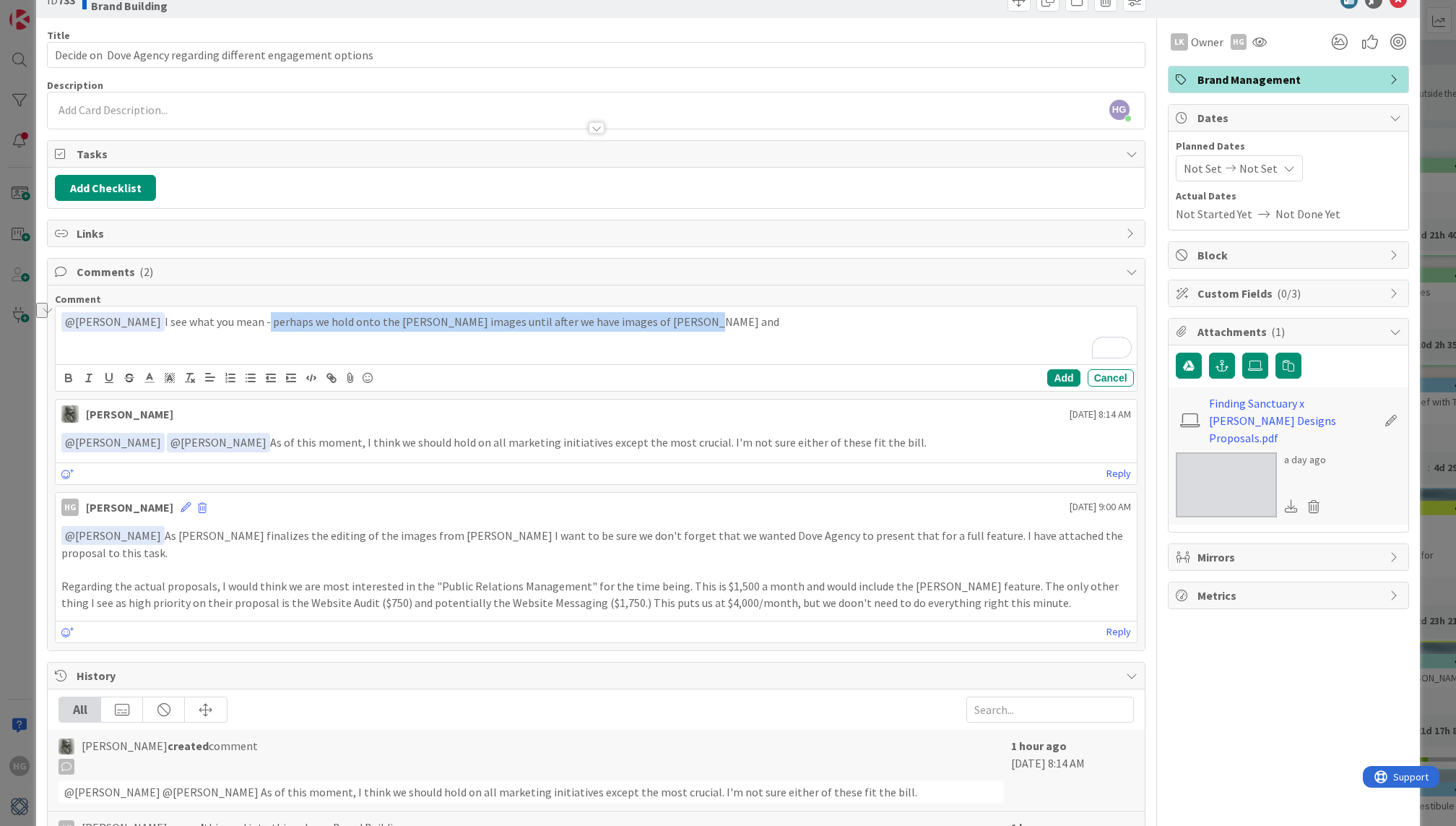
drag, startPoint x: 685, startPoint y: 323, endPoint x: 236, endPoint y: 322, distance: 449.0
click at [236, 322] on p "﻿ @ Philip Allen ﻿ I see what you mean - perhaps we hold onto the Magnell image…" at bounding box center [595, 322] width 1069 height 20
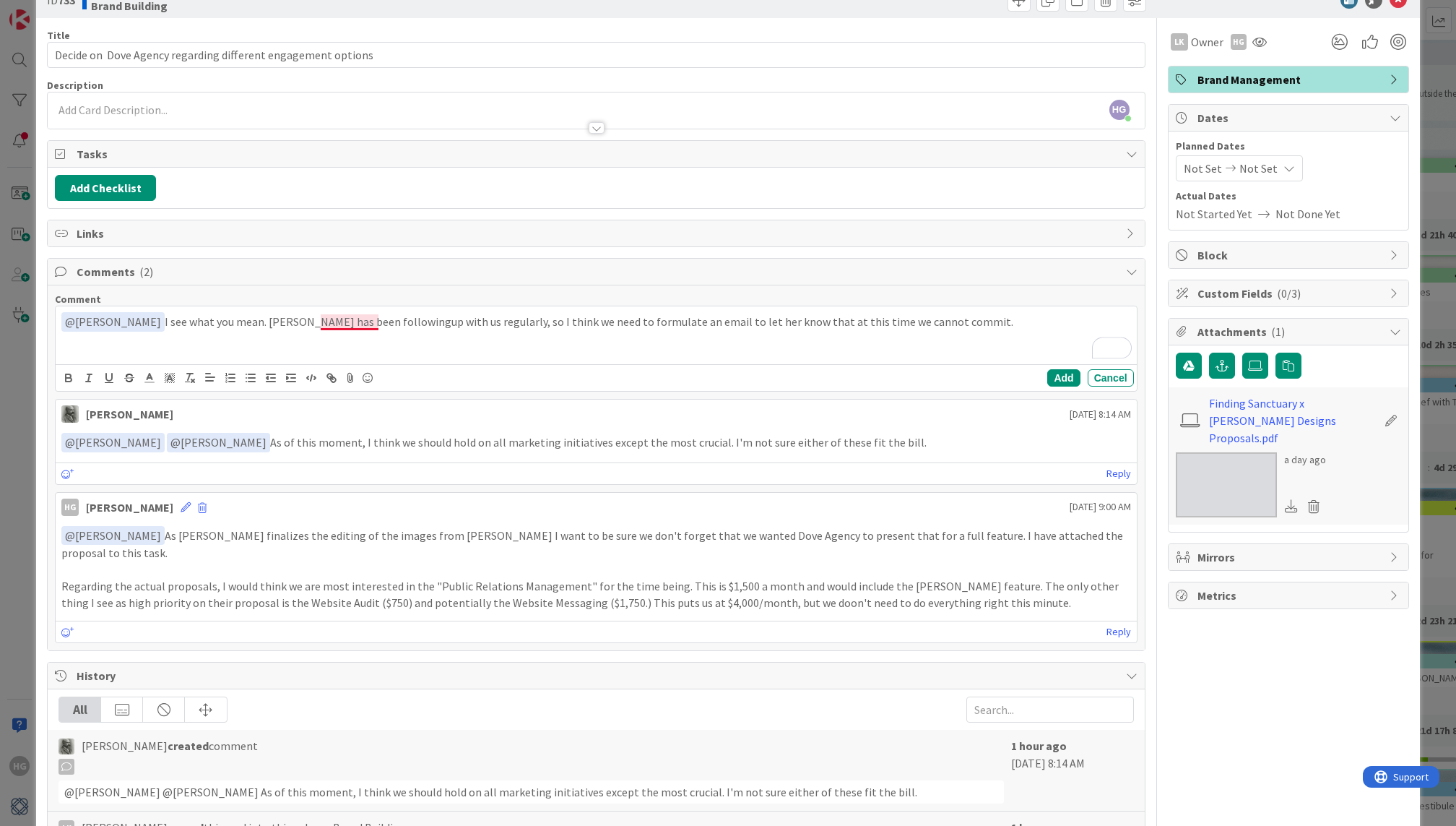
click at [369, 318] on p "﻿ @ Philip Allen ﻿ I see what you mean. Natalie has been followingup with us re…" at bounding box center [595, 322] width 1069 height 20
click at [913, 319] on p "﻿ @ Philip Allen ﻿ I see what you mean. Natalie has been following up with us r…" at bounding box center [595, 322] width 1069 height 20
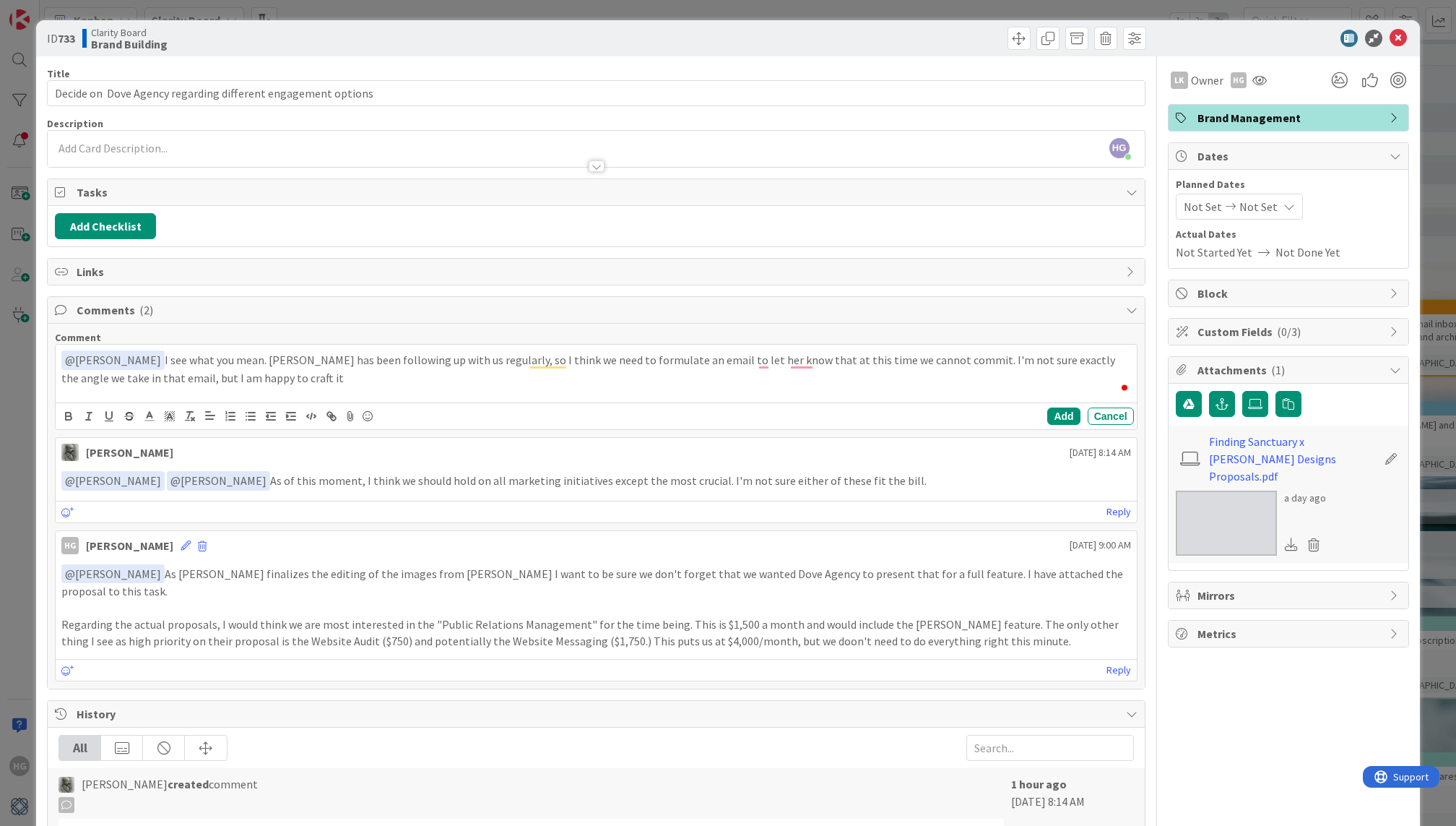
scroll to position [39, 0]
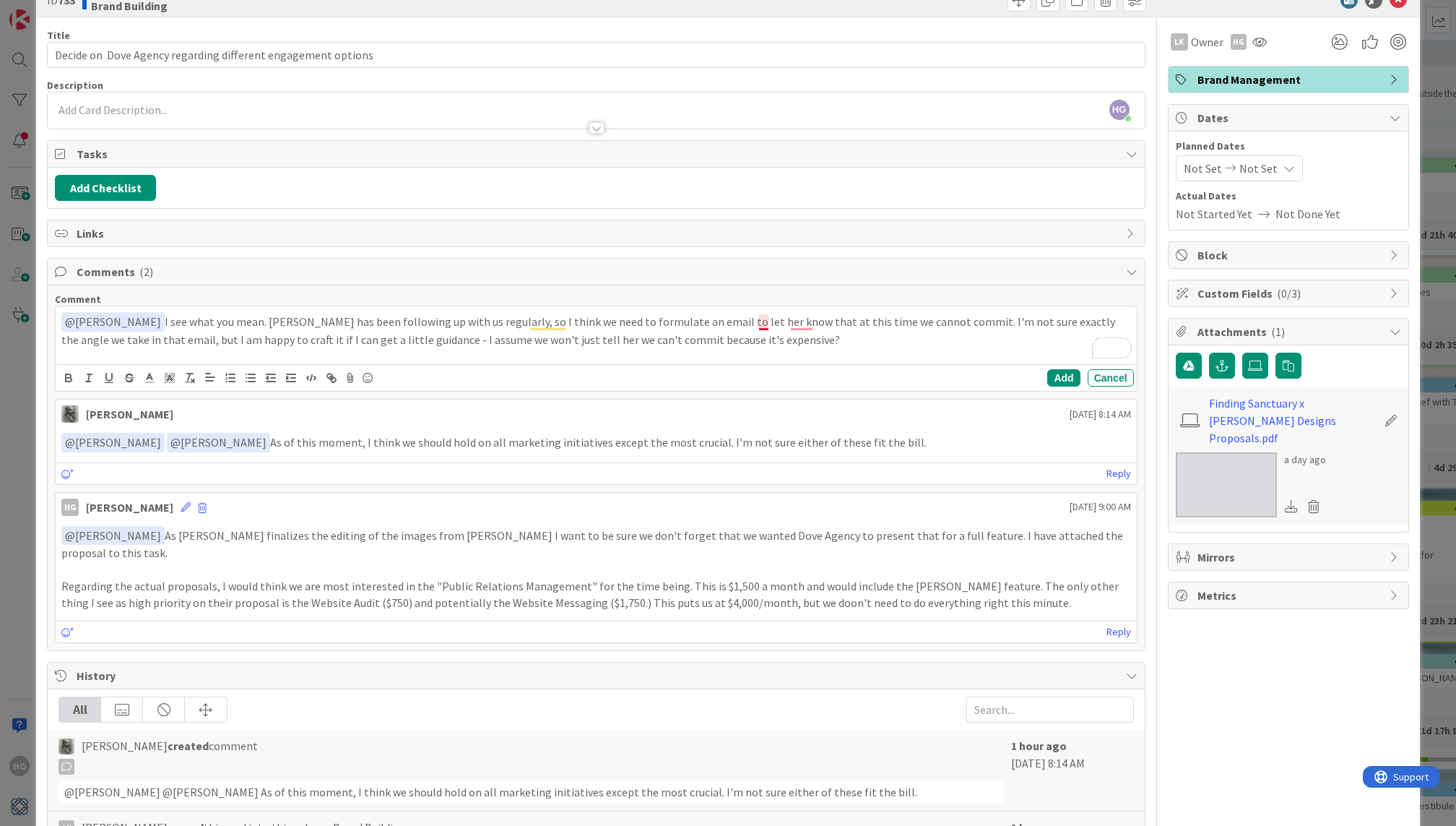
click at [764, 317] on p "﻿ @ [PERSON_NAME] ﻿ I see what you mean. [PERSON_NAME] has been following up wi…" at bounding box center [595, 329] width 1069 height 36
click at [804, 317] on p "﻿ @ [PERSON_NAME] ﻿ I see what you mean. [PERSON_NAME] has been following up wi…" at bounding box center [595, 329] width 1069 height 36
click at [736, 328] on p "﻿ @ [PERSON_NAME] ﻿ I see what you mean. [PERSON_NAME] has been following up wi…" at bounding box center [595, 329] width 1069 height 36
click at [758, 321] on p "﻿ @ [PERSON_NAME] ﻿ I see what you mean. [PERSON_NAME] has been following up wi…" at bounding box center [595, 329] width 1069 height 36
click at [765, 323] on p "﻿ @ [PERSON_NAME] ﻿ I see what you mean. [PERSON_NAME] has been following up wi…" at bounding box center [595, 329] width 1069 height 36
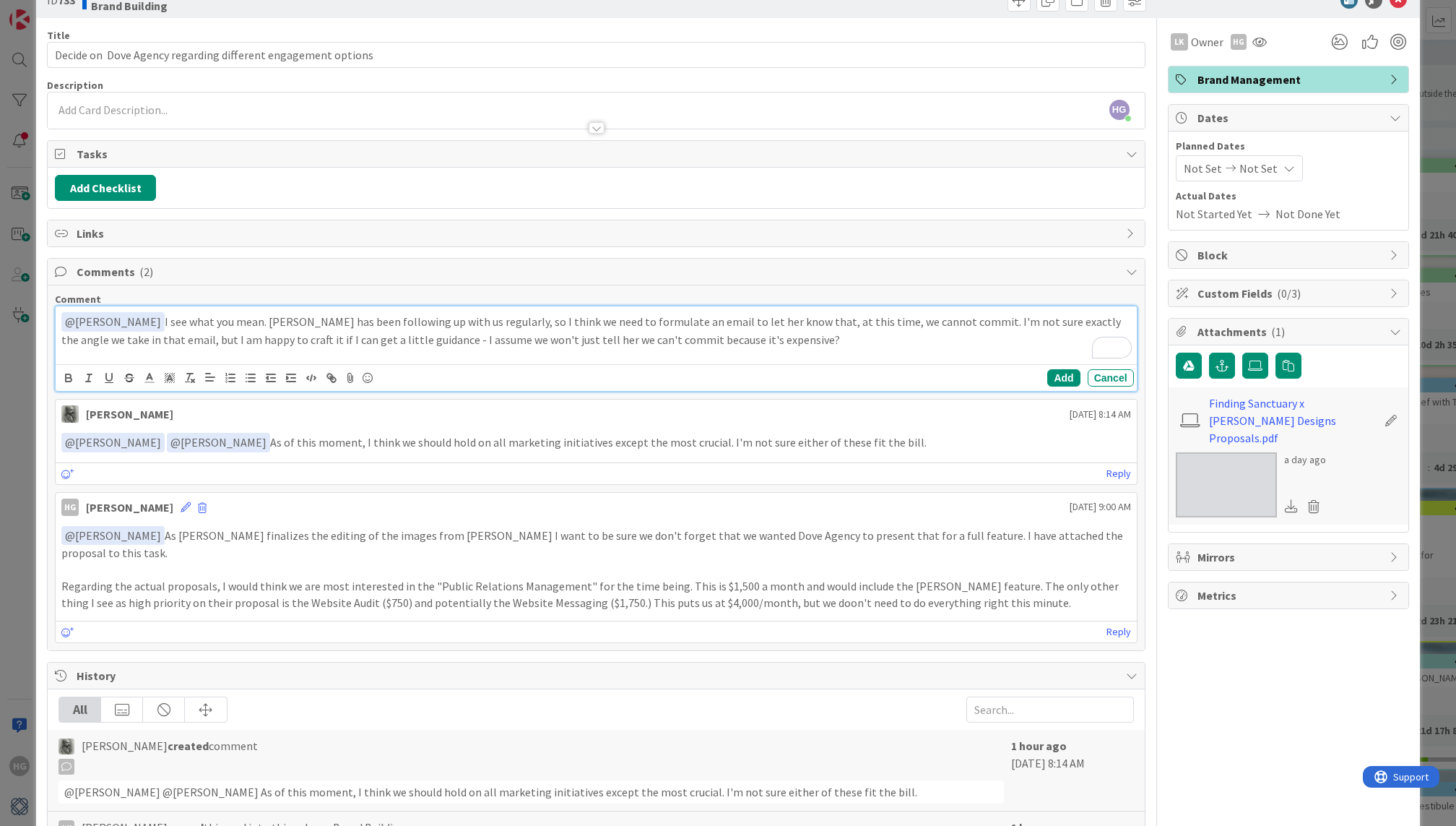
click at [418, 317] on p "﻿ @ [PERSON_NAME] ﻿ I see what you mean. [PERSON_NAME] has been following up wi…" at bounding box center [595, 329] width 1069 height 36
click at [533, 339] on p "﻿ @ [PERSON_NAME] ﻿ I see what you mean. [PERSON_NAME] has been following up wi…" at bounding box center [595, 329] width 1069 height 36
click at [938, 322] on p "﻿ @ [PERSON_NAME] ﻿ I see what you mean. [PERSON_NAME] has been following up wi…" at bounding box center [595, 329] width 1069 height 36
click at [749, 339] on p "﻿ @ [PERSON_NAME] ﻿ I see what you mean. [PERSON_NAME] has been following up wi…" at bounding box center [595, 329] width 1069 height 36
click at [1062, 376] on button "Add" at bounding box center [1063, 378] width 32 height 17
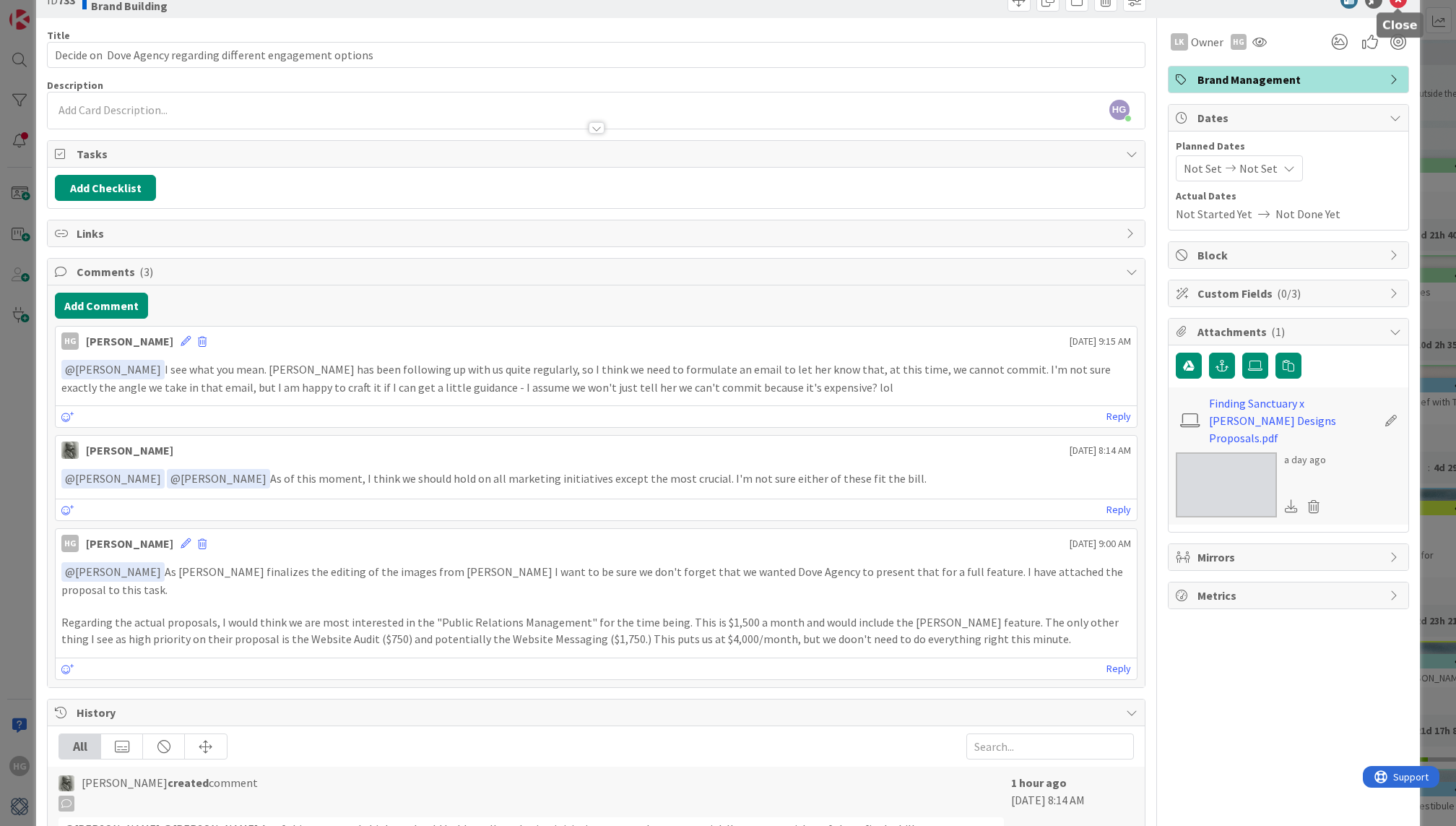
click at [1401, 5] on icon at bounding box center [1398, 0] width 17 height 17
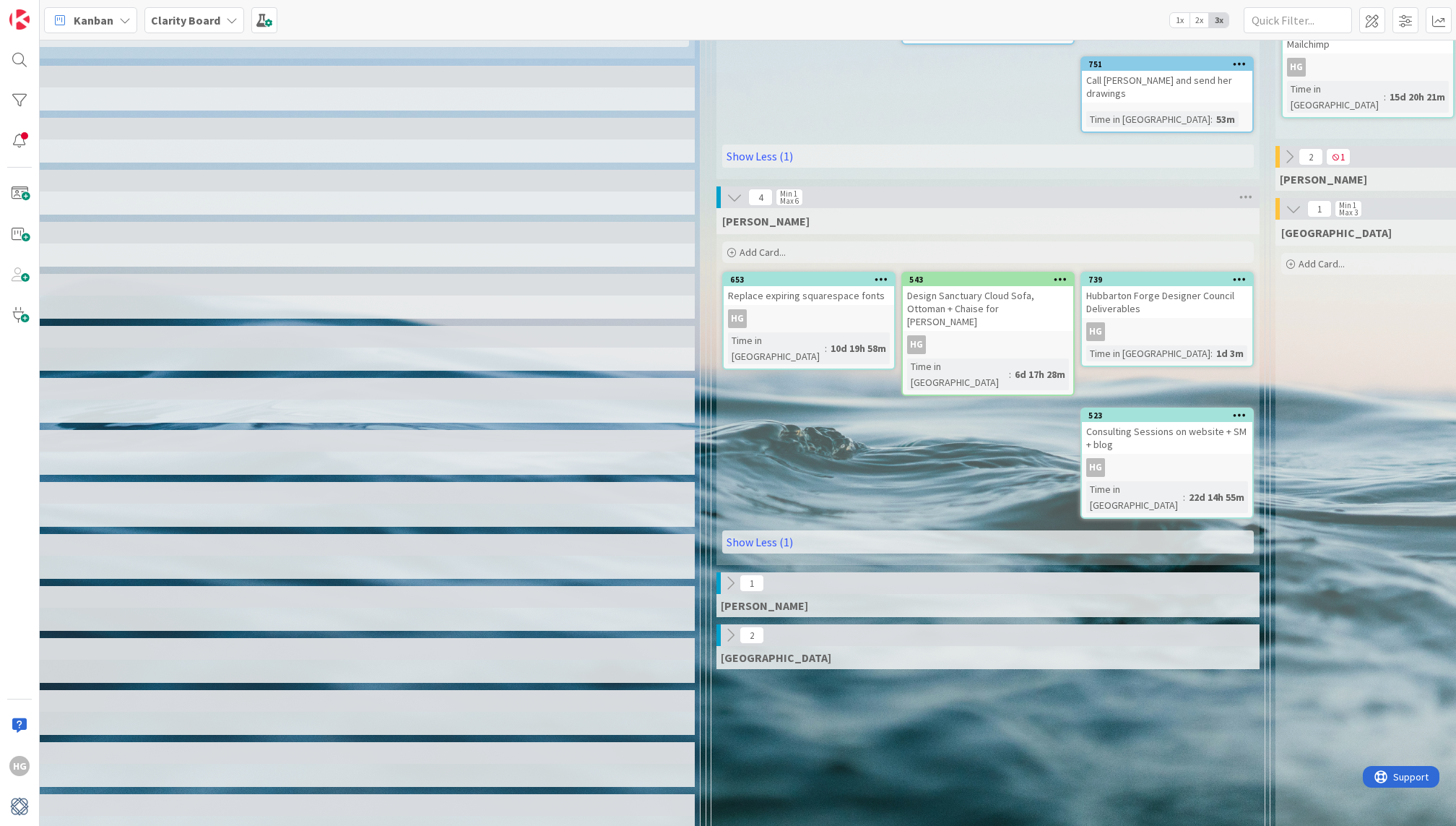
scroll to position [336, 263]
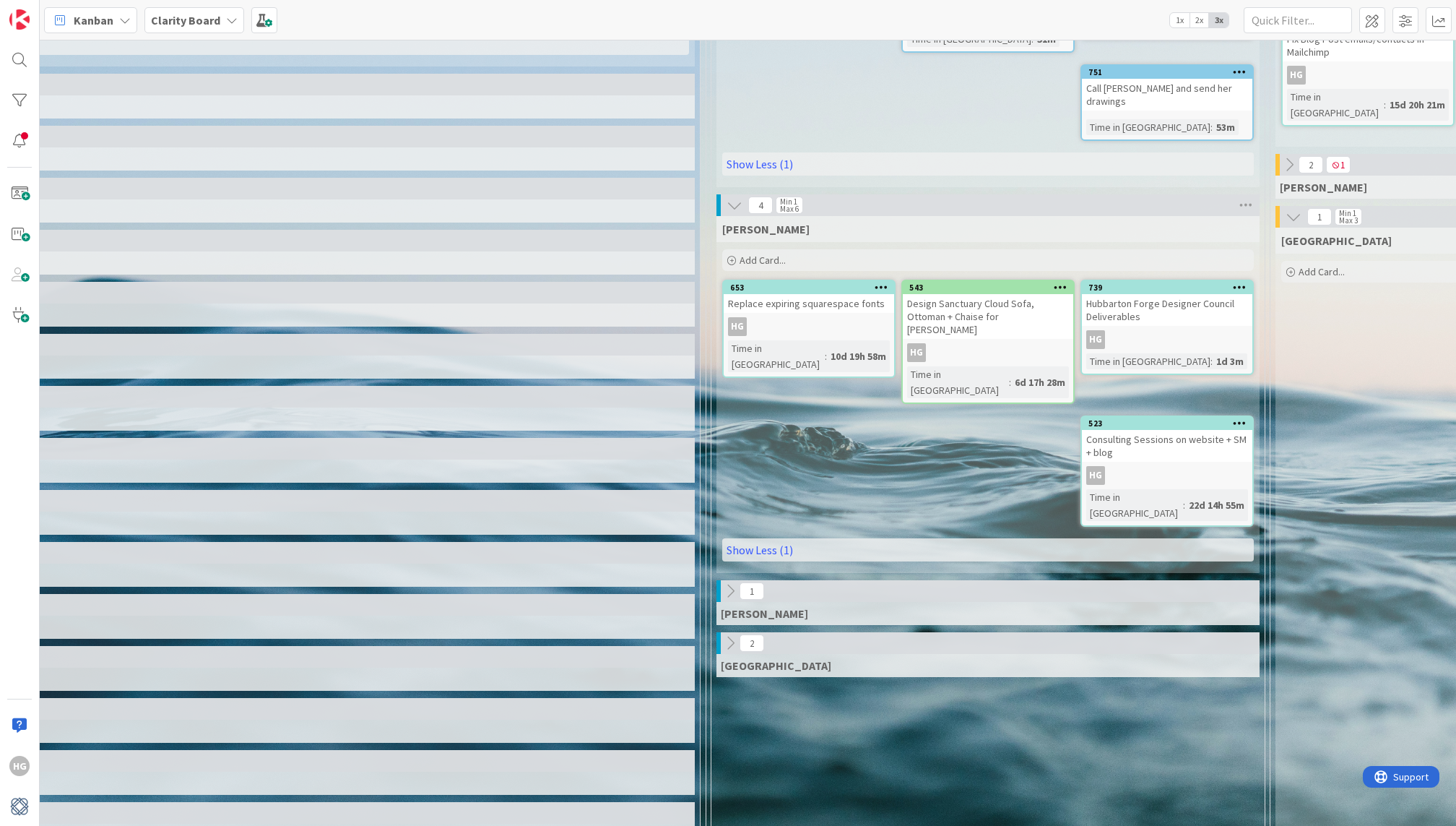
click at [845, 249] on div "Add Card..." at bounding box center [988, 260] width 532 height 22
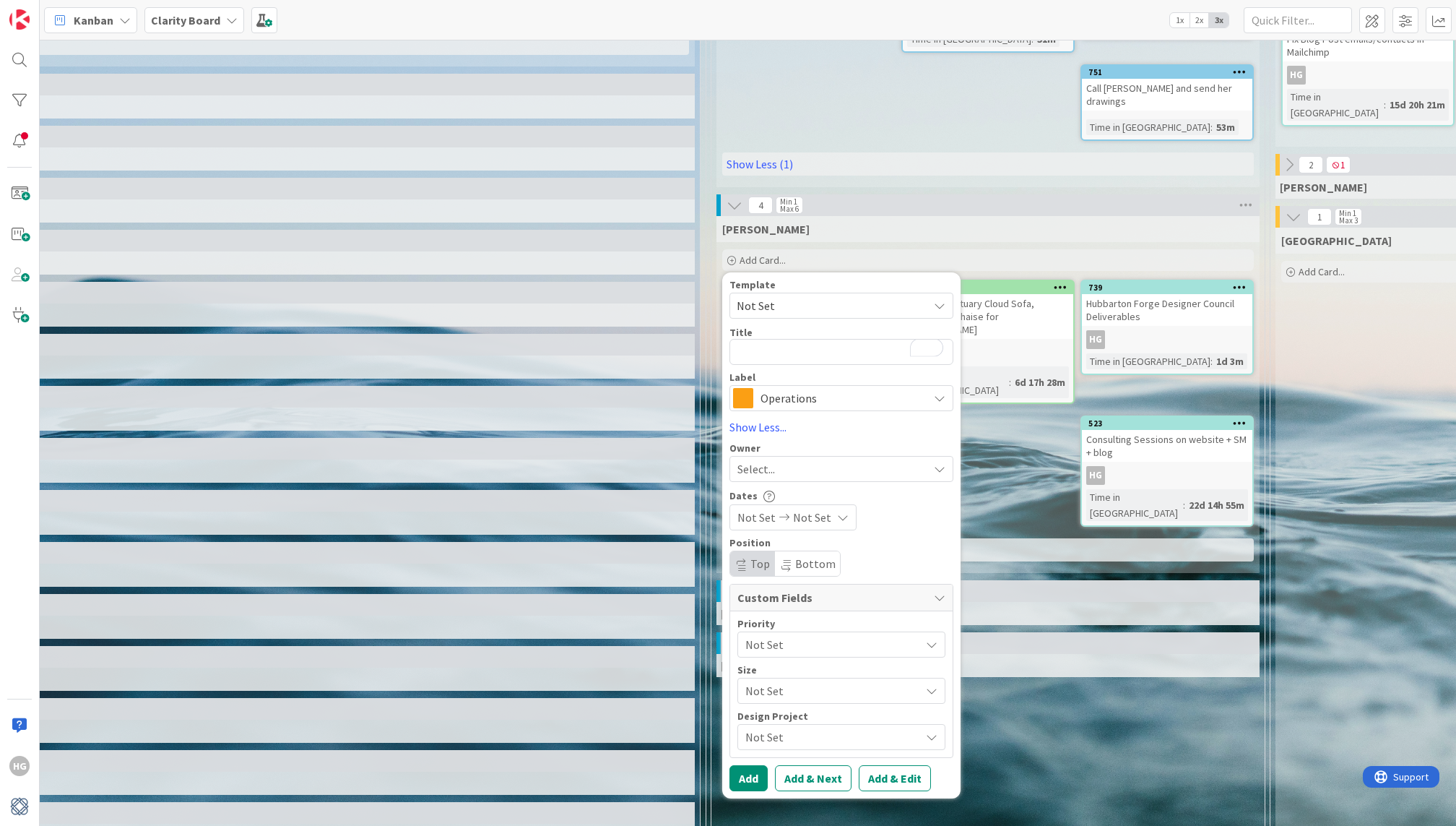
click at [767, 372] on div "Label" at bounding box center [842, 376] width 224 height 10
click at [767, 388] on span "Operations" at bounding box center [841, 398] width 160 height 20
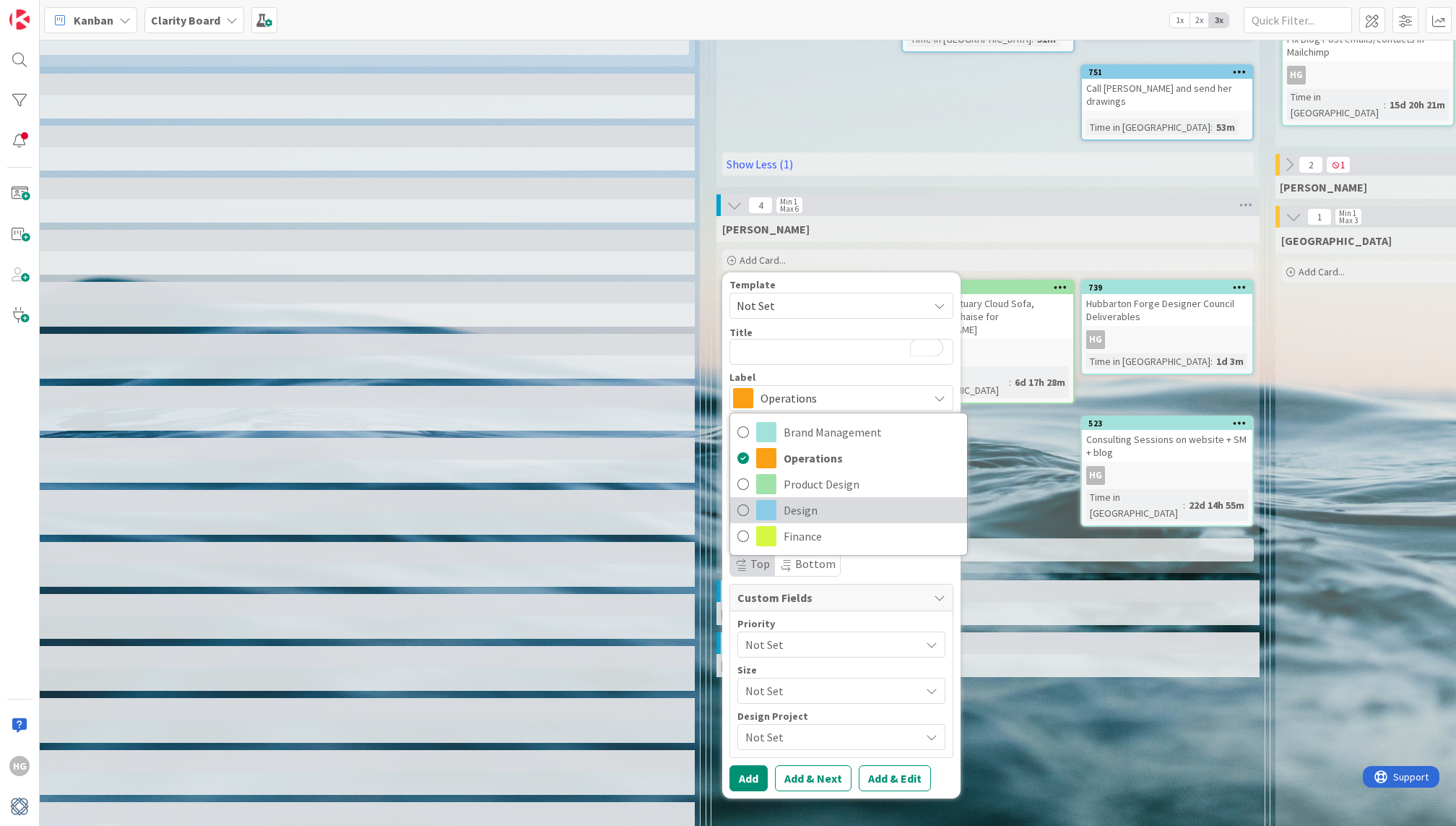
click at [787, 500] on span "Design" at bounding box center [871, 510] width 176 height 22
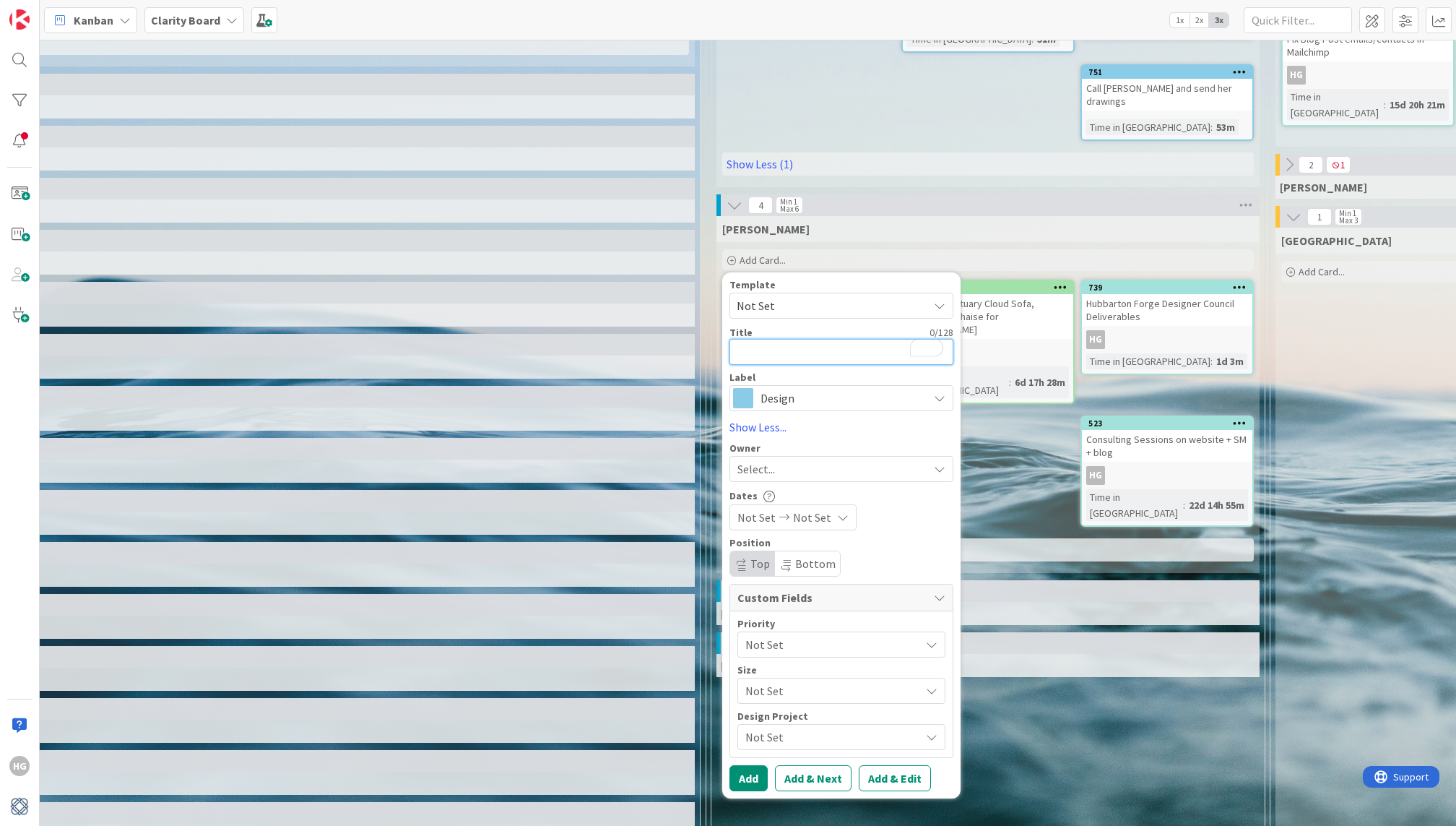
click at [791, 345] on textarea "To enrich screen reader interactions, please activate Accessibility in Grammarl…" at bounding box center [842, 351] width 224 height 26
type textarea "G"
type textarea "x"
type textarea "Gu"
type textarea "x"
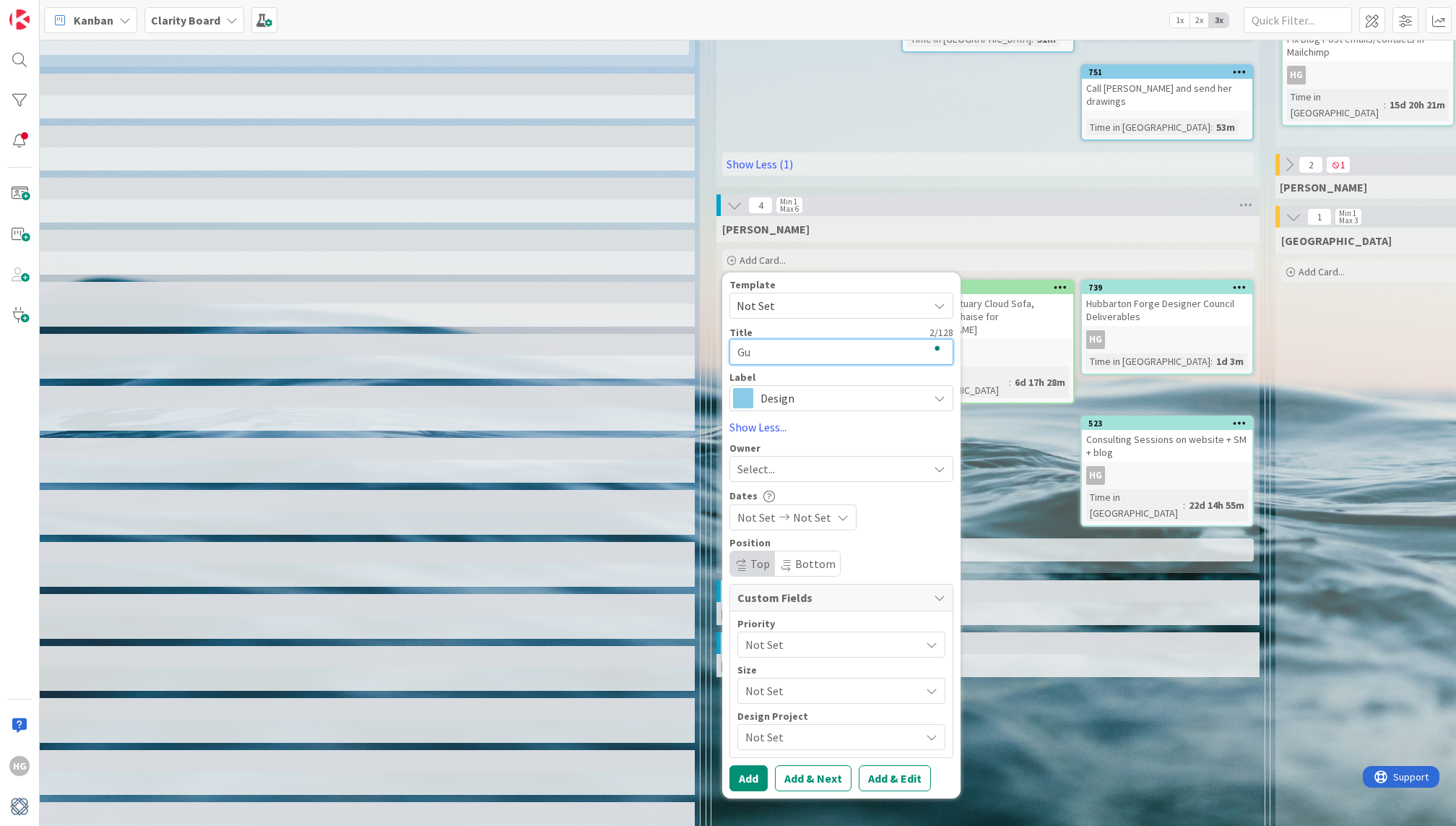
type textarea "Gul"
type textarea "x"
type textarea "Gulf"
type textarea "x"
type textarea "Gulfs"
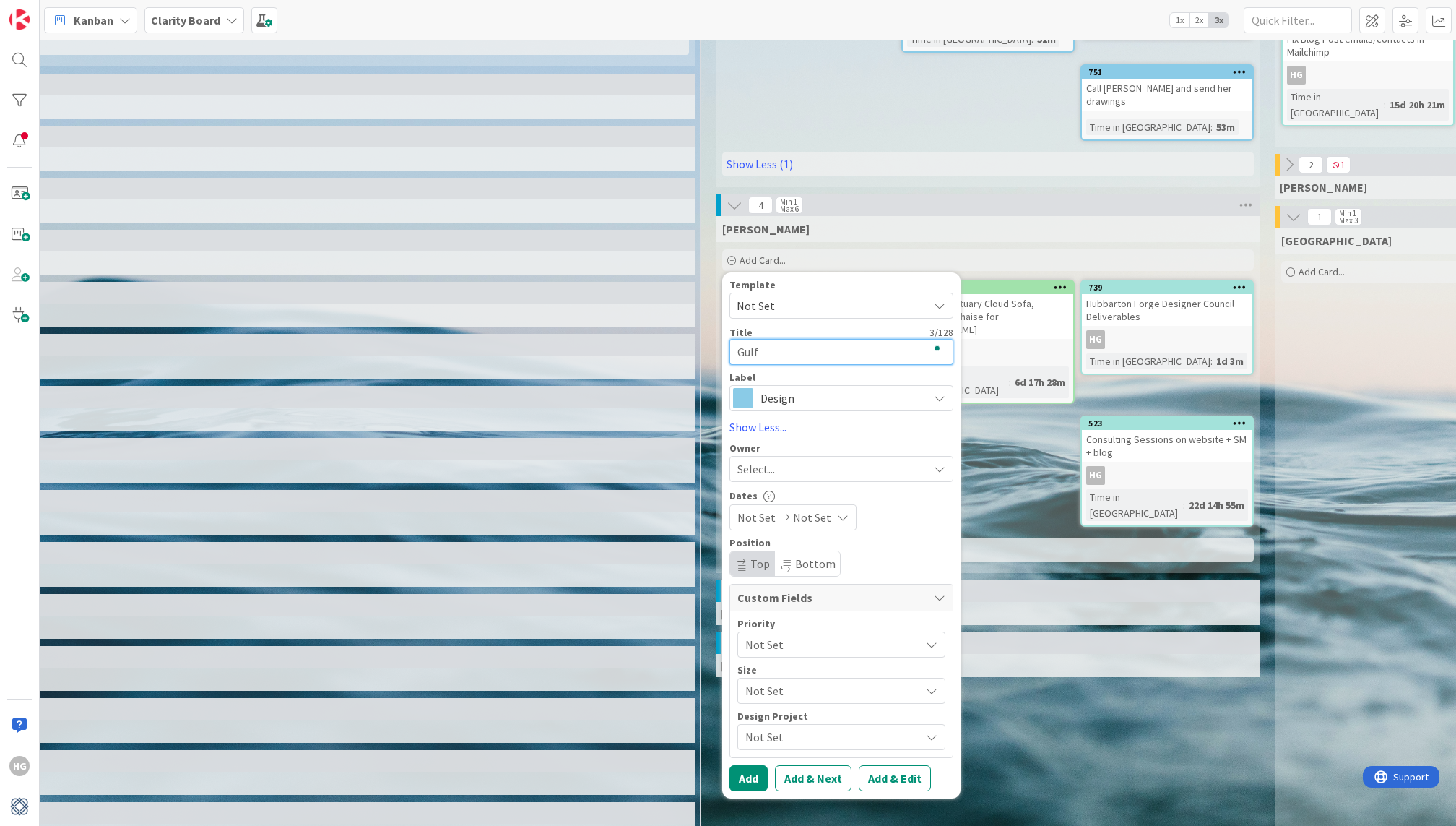
type textarea "x"
type textarea "Gulfsh"
type textarea "x"
type textarea "Gulfsho"
type textarea "x"
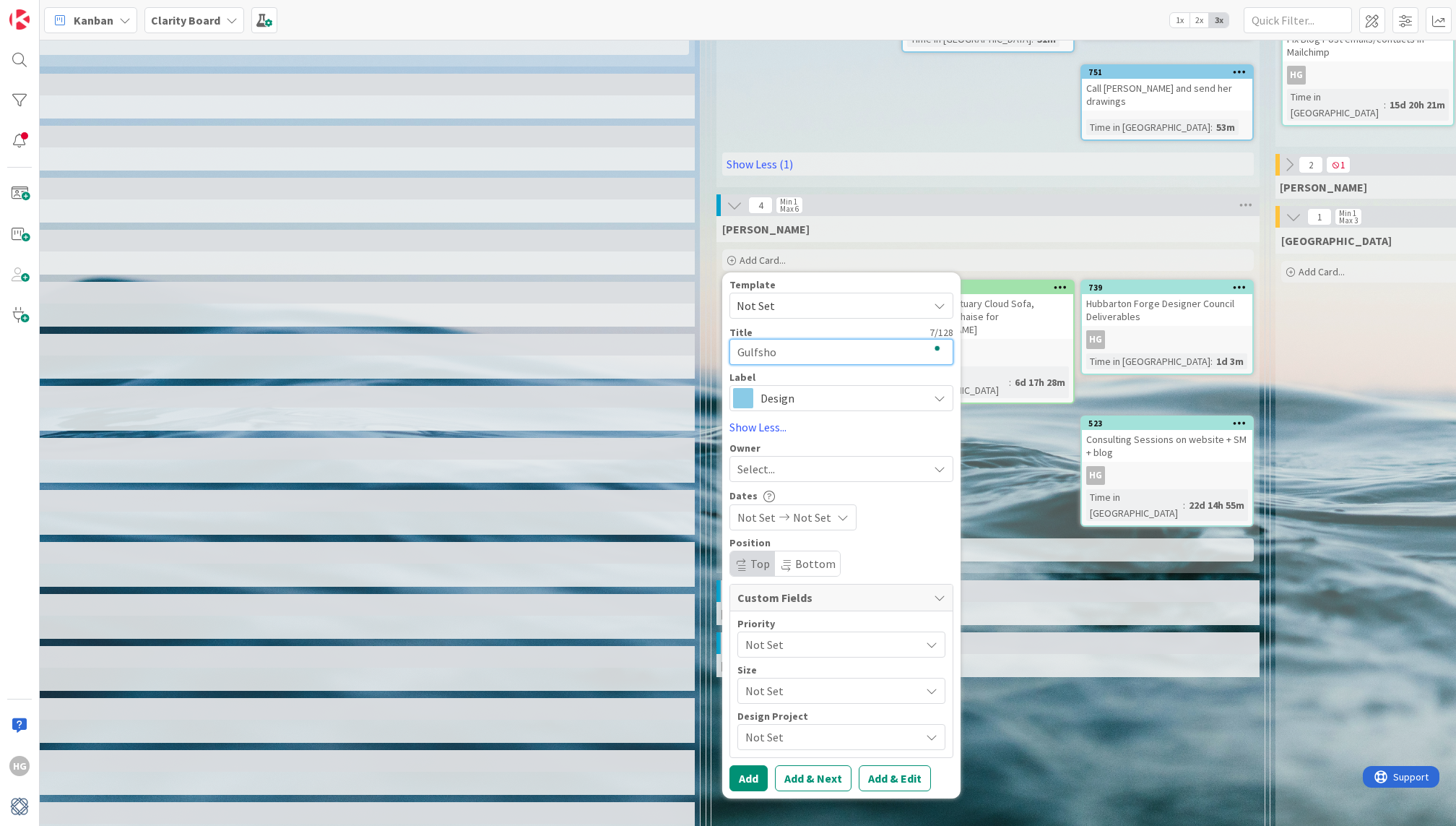
type textarea "Gulfshor"
type textarea "x"
type textarea "Gulfshore"
type textarea "x"
type textarea "Gulfshore"
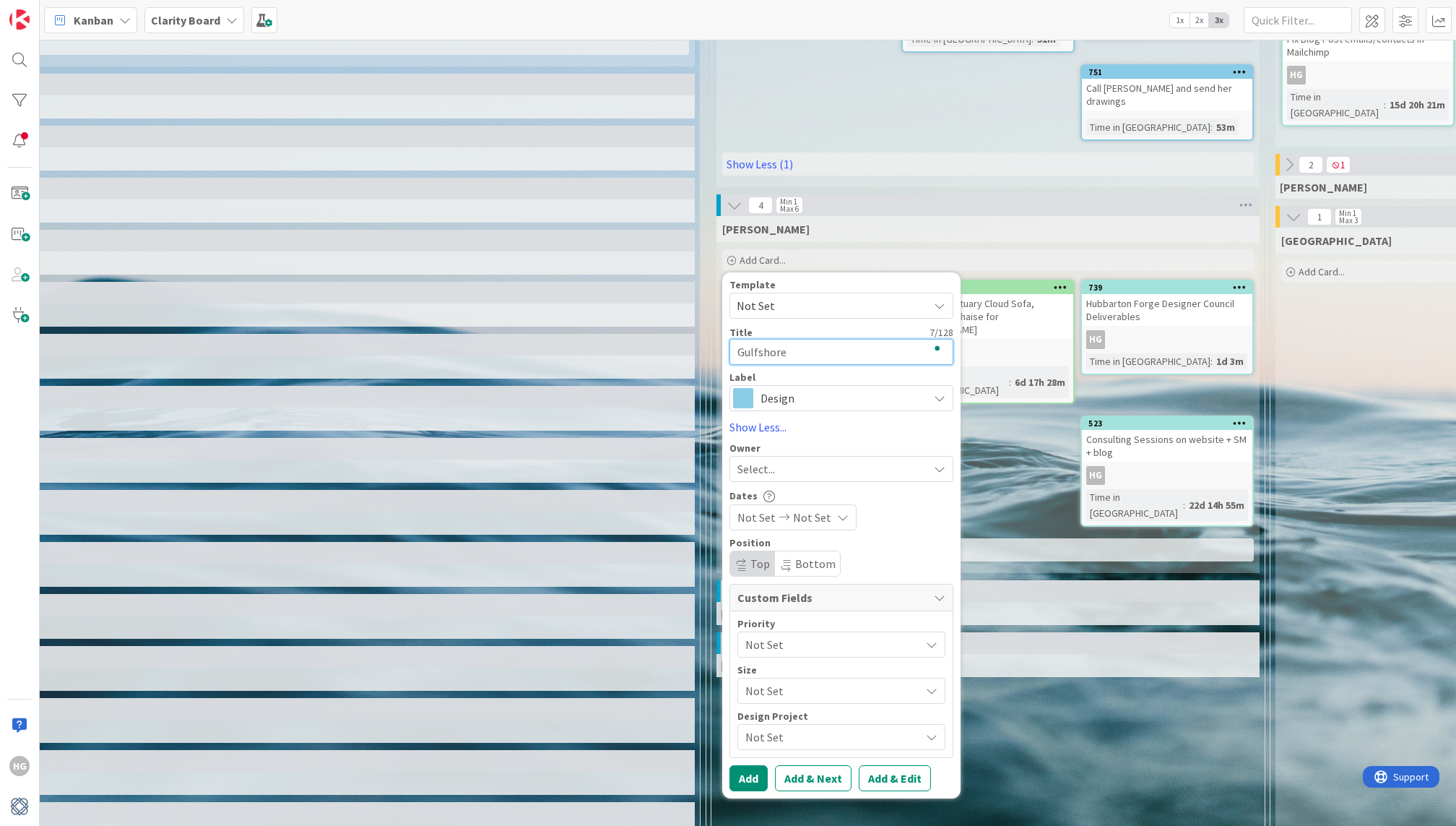
type textarea "x"
type textarea "Gulfshore P"
type textarea "x"
type textarea "Gulfshore Pl"
type textarea "x"
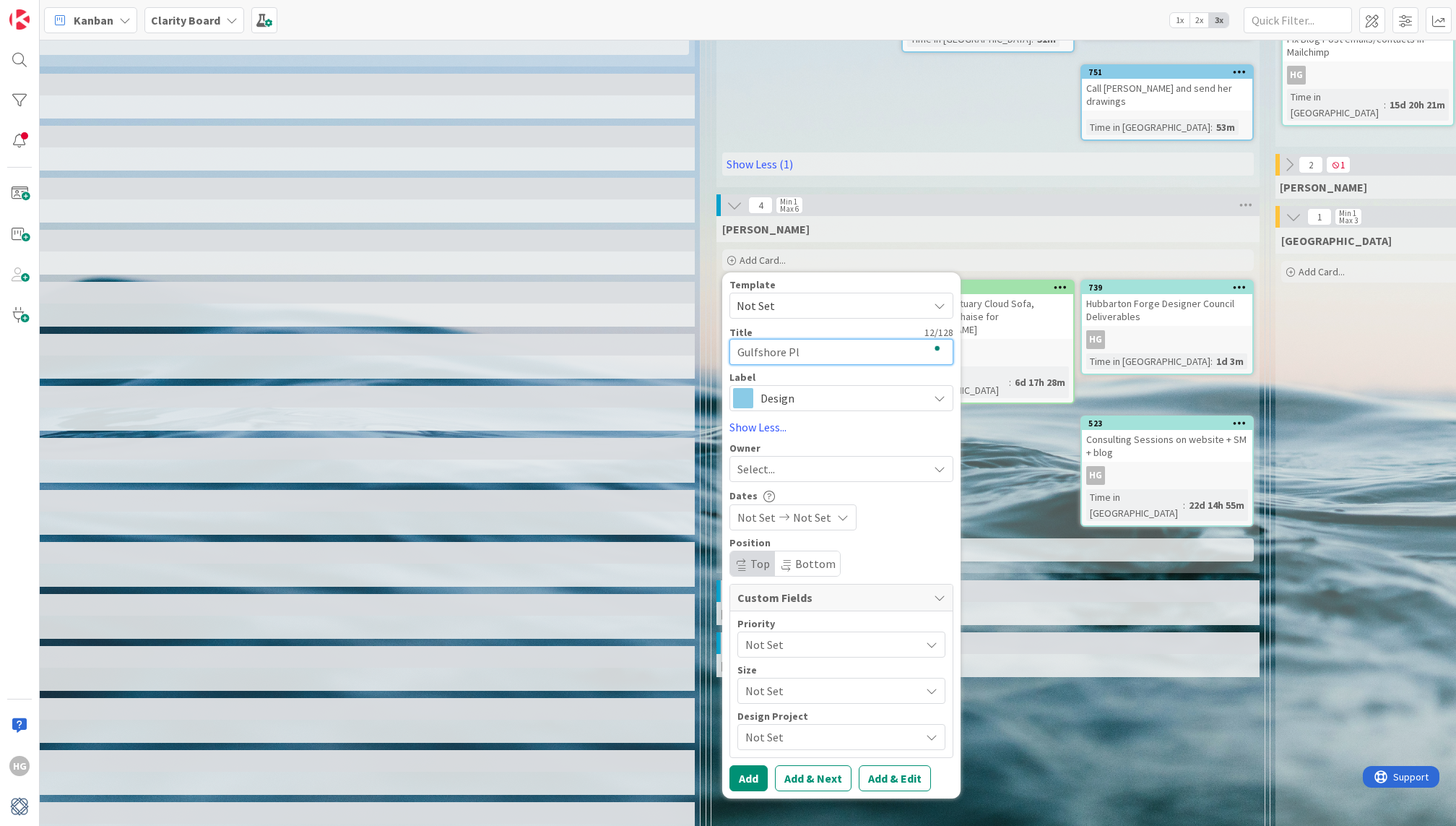
type textarea "Gulfshore Pla"
type textarea "x"
type textarea "Gulfshore Play"
type textarea "x"
type textarea "Gulfshore Playh"
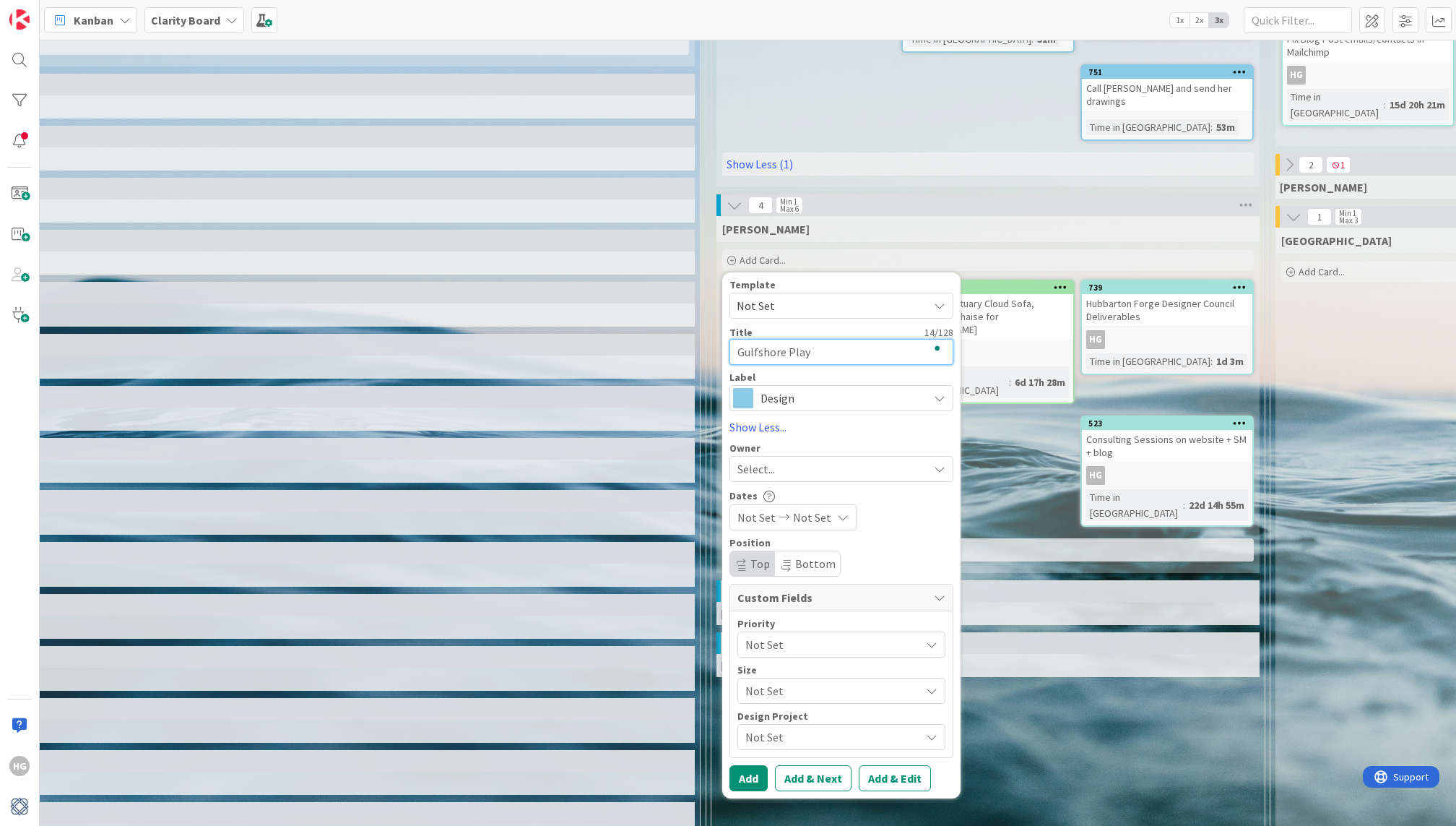
type textarea "x"
type textarea "Gulfshore Playho"
type textarea "x"
type textarea "Gulfshore Playhou"
type textarea "x"
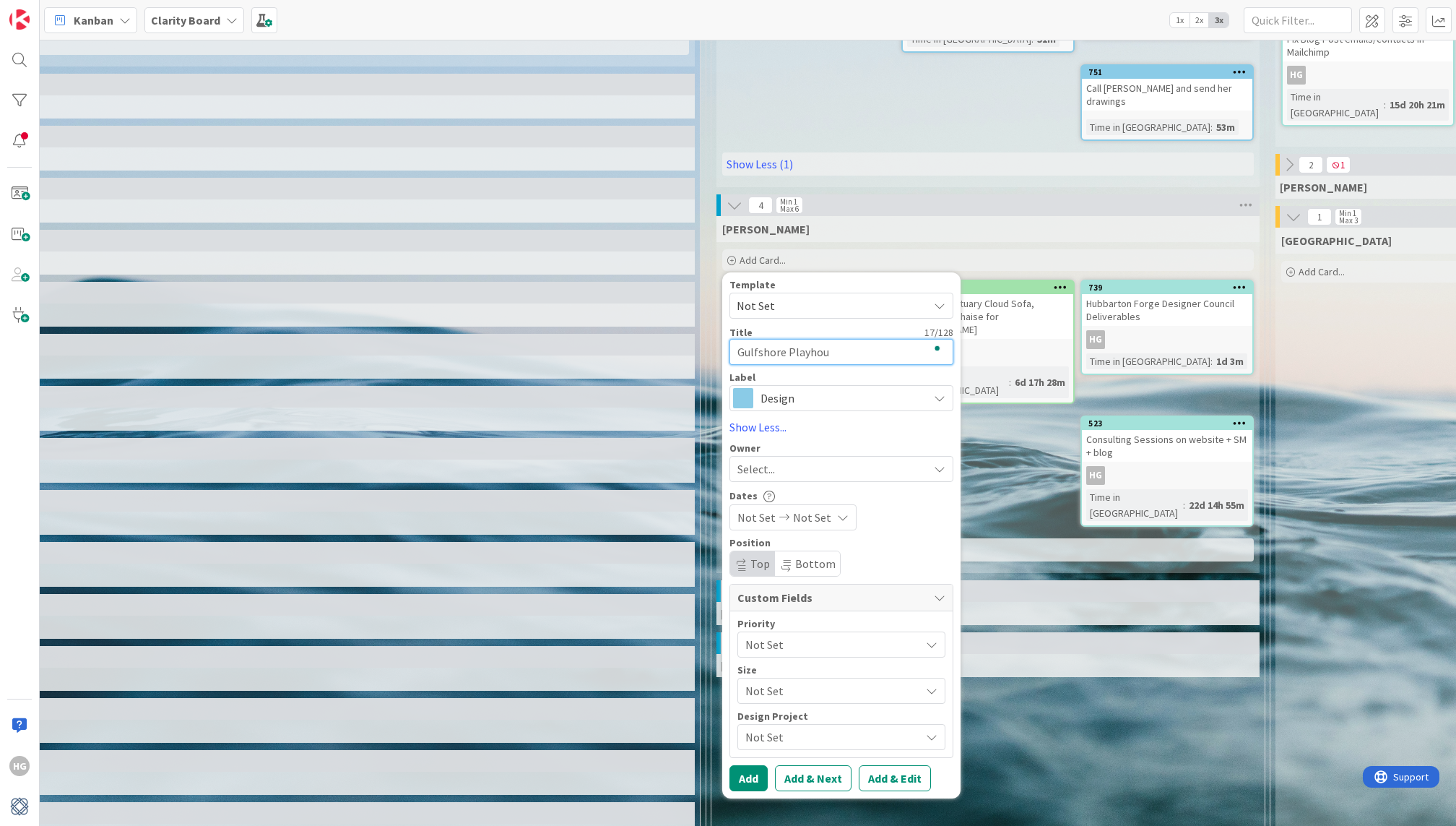
type textarea "Gulfshore Playhous"
type textarea "x"
type textarea "Gulfshore Playhouse"
type textarea "x"
type textarea "Gulfshore Playhouse"
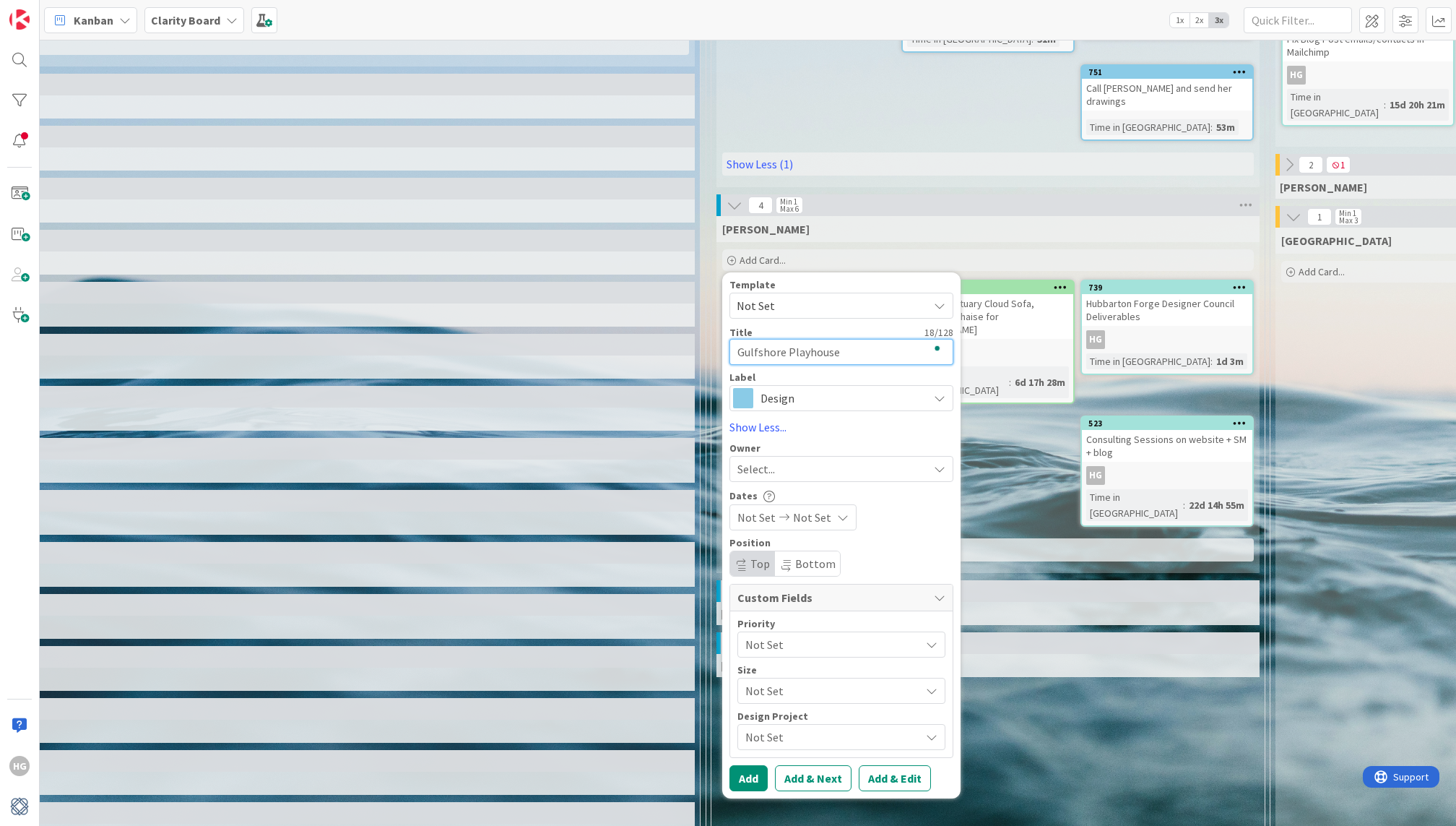
type textarea "x"
type textarea "Gulfshore Playhouse a"
type textarea "x"
type textarea "Gulfshore Playhouse at"
type textarea "x"
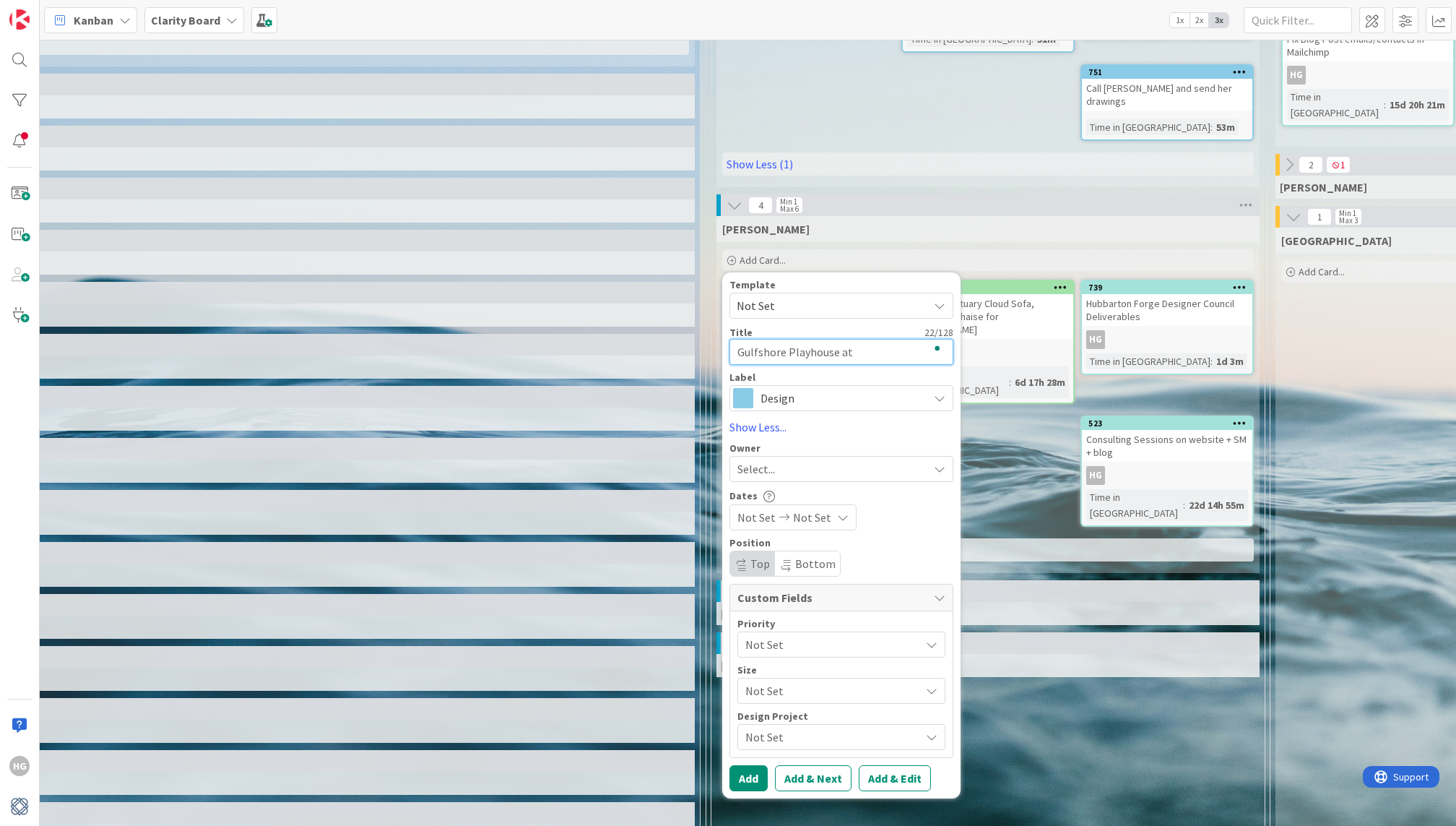
type textarea "Gulfshore Playhouse ath"
type textarea "x"
type textarea "Gulfshore Playhouse athr"
type textarea "x"
type textarea "Gulfshore Playhouse athro"
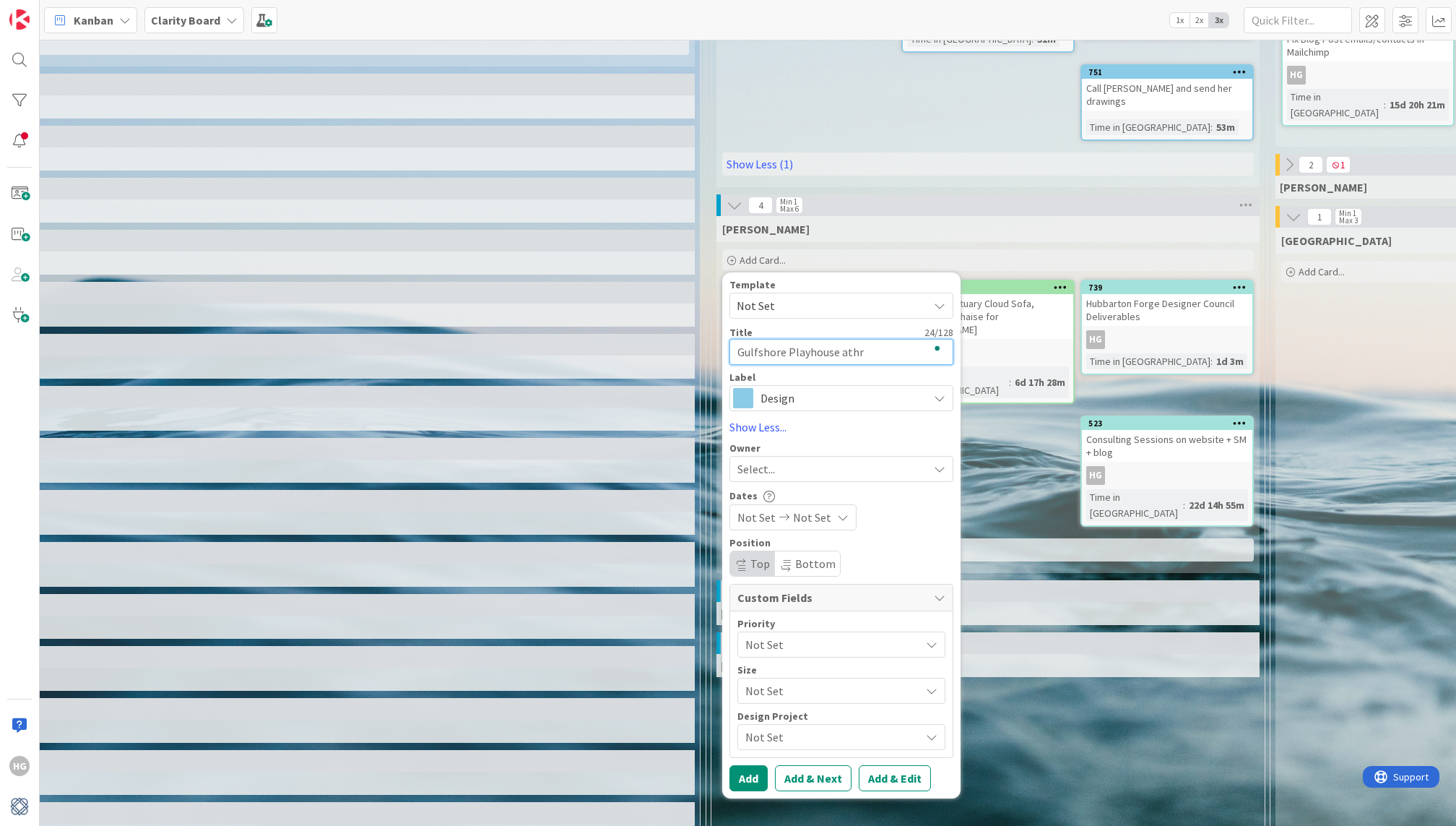
type textarea "x"
type textarea "Gulfshore Playhouse athroo"
type textarea "x"
type textarea "Gulfshore Playhouse athro"
type textarea "x"
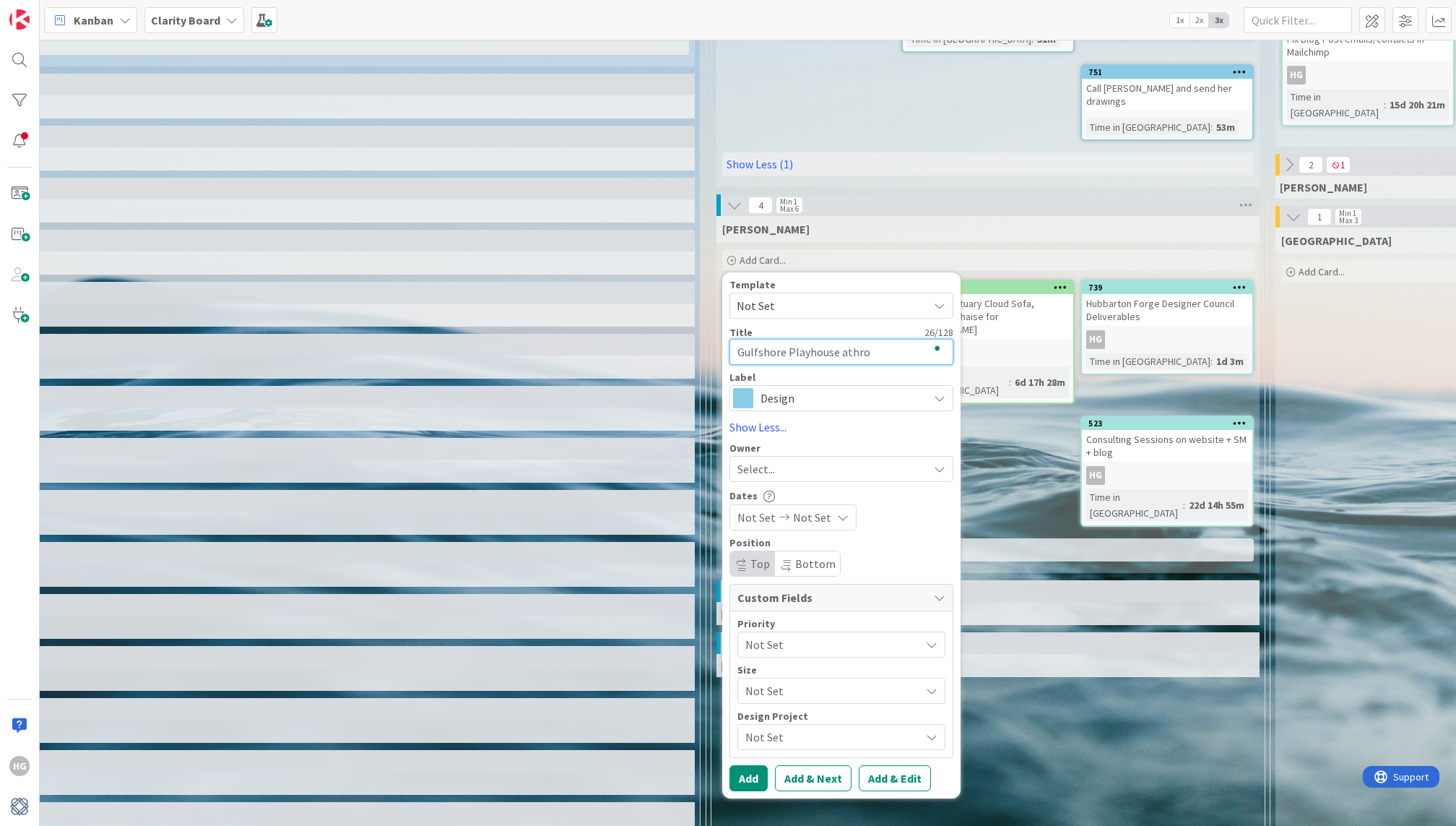
type textarea "Gulfshore Playhouse athr"
type textarea "x"
type textarea "Gulfshore Playhouse ath"
type textarea "x"
type textarea "Gulfshore Playhouse at"
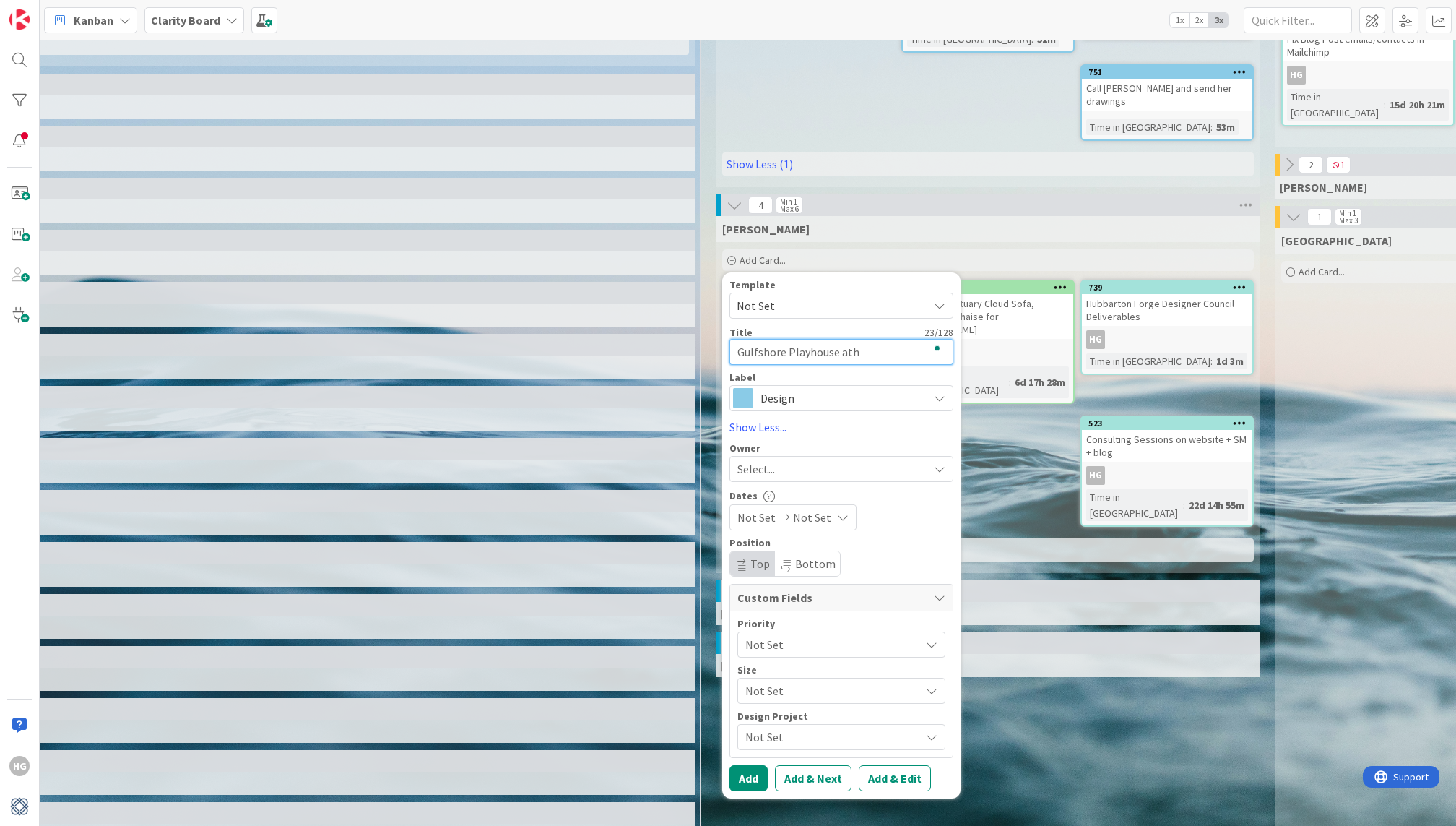
type textarea "x"
type textarea "Gulfshore Playhouse a"
type textarea "x"
type textarea "Gulfshore Playhouse"
type textarea "x"
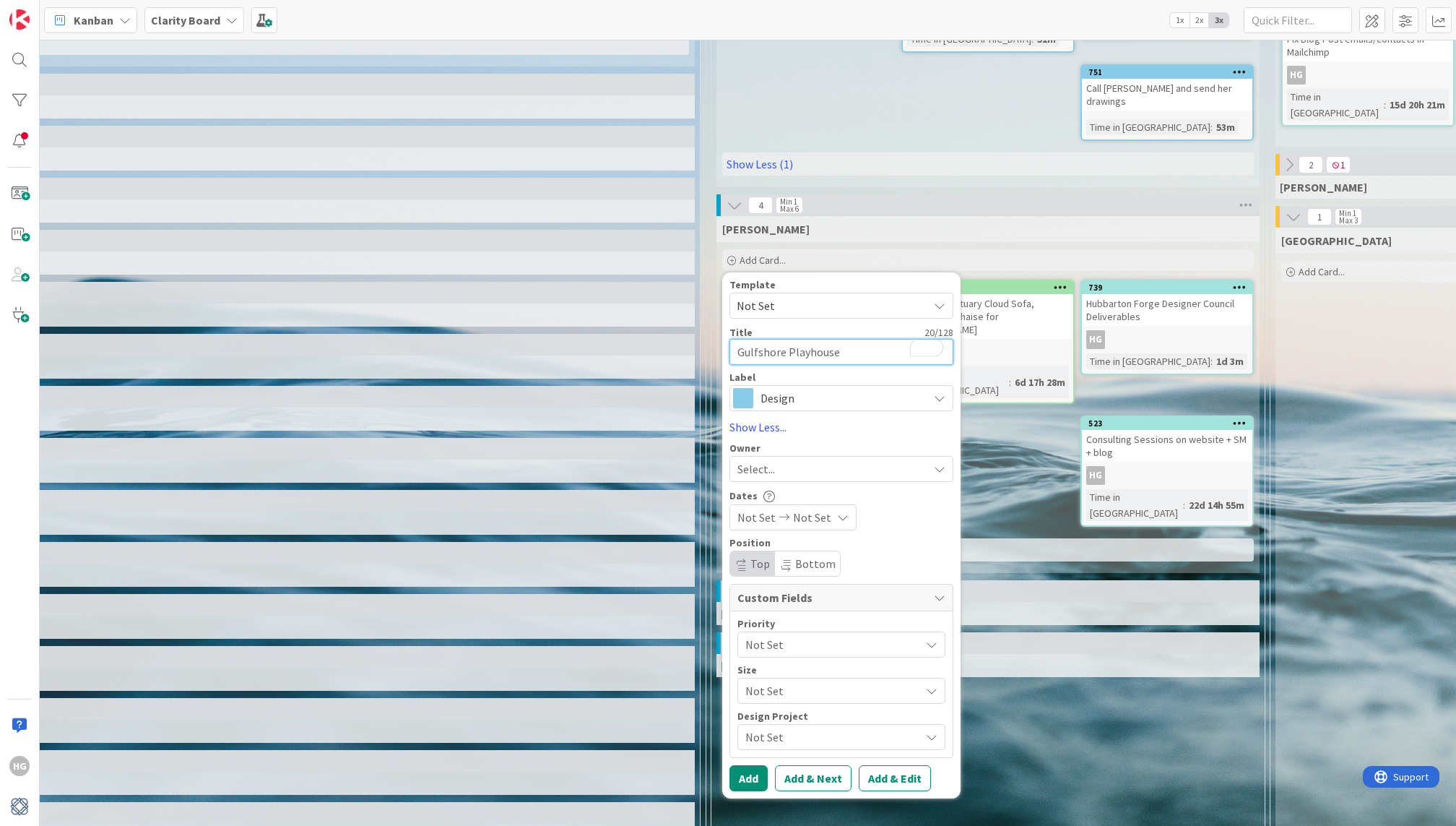
type textarea "Gulfshore Playhouse B"
type textarea "x"
type textarea "Gulfshore Playhouse Ba"
type textarea "x"
type textarea "Gulfshore Playhouse Bat"
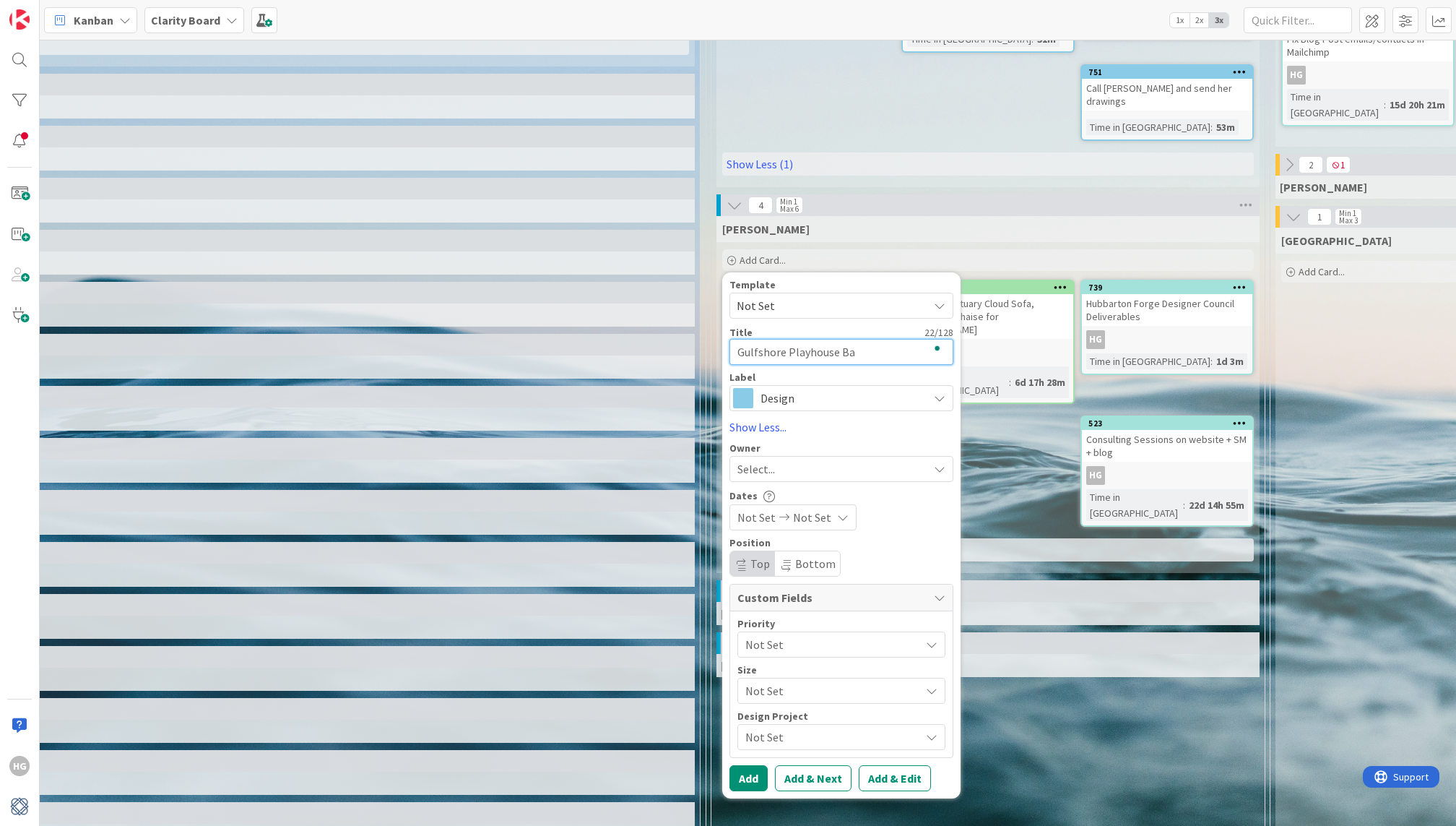
type textarea "x"
type textarea "Gulfshore Playhouse Bath"
type textarea "x"
type textarea "Gulfshore Playhouse Bathr"
type textarea "x"
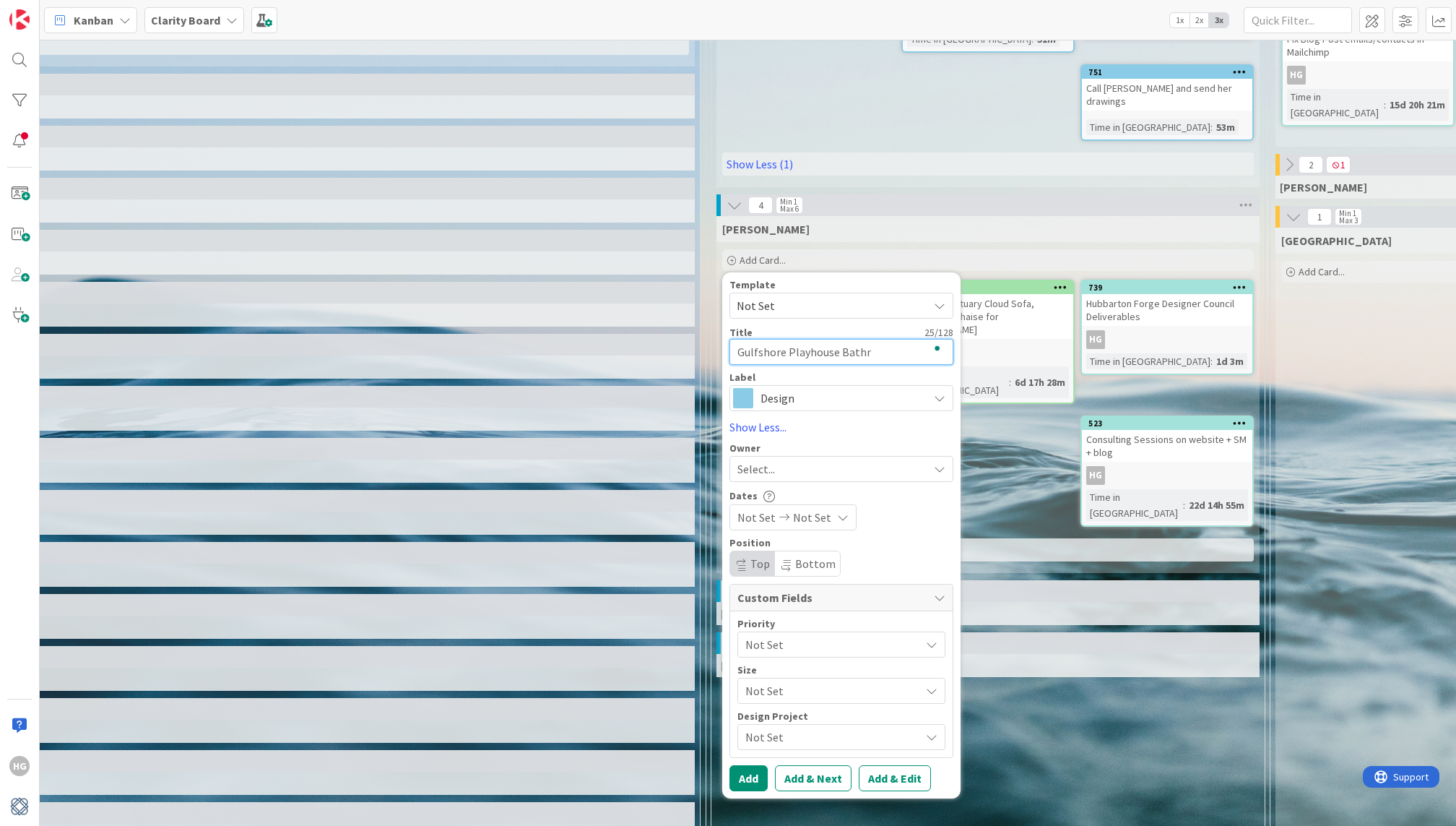
type textarea "Gulfshore Playhouse Bathro"
type textarea "x"
type textarea "Gulfshore Playhouse Bathroo"
type textarea "x"
type textarea "[GEOGRAPHIC_DATA] Bathroom"
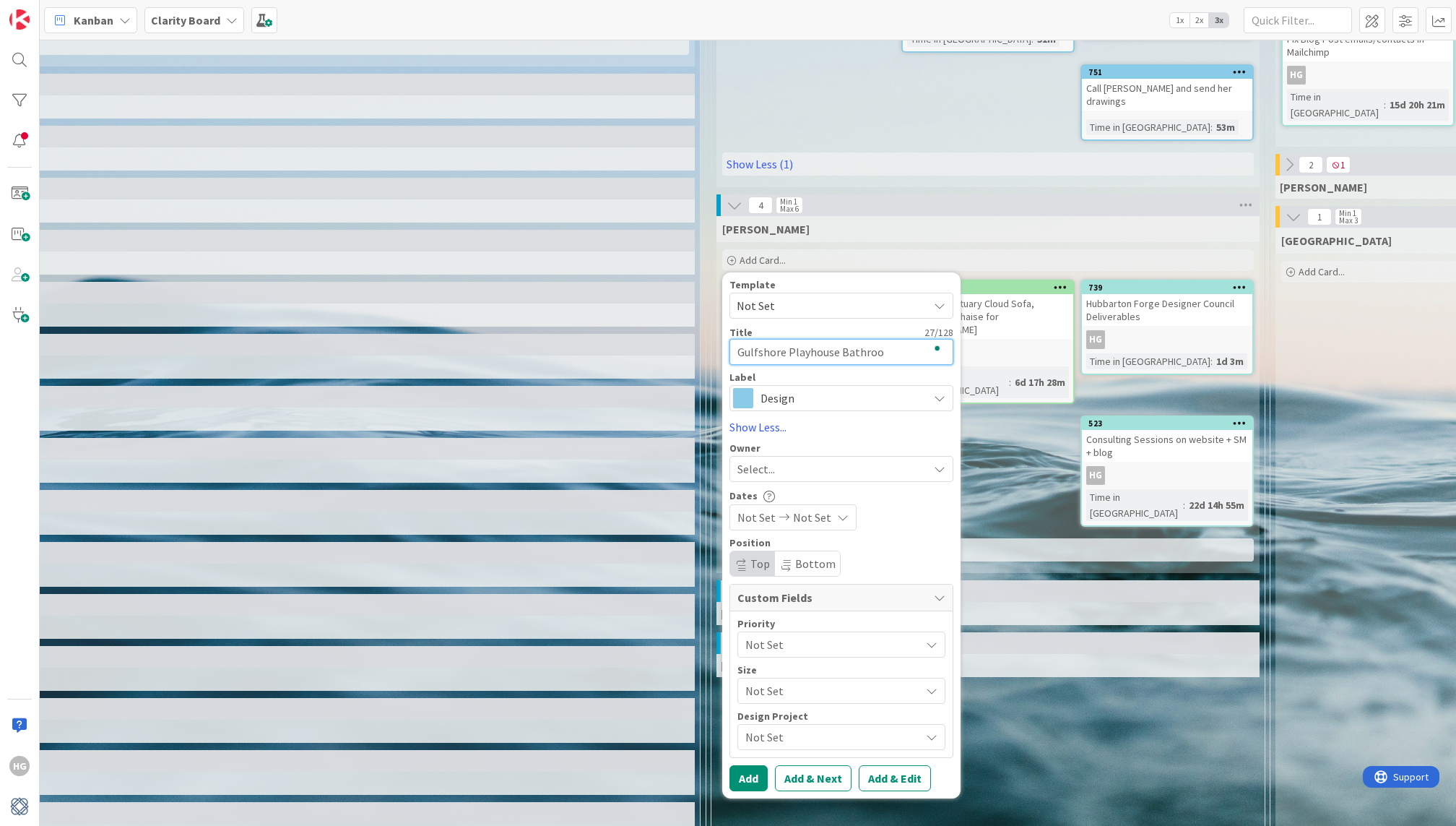
type textarea "x"
type textarea "[GEOGRAPHIC_DATA] Bathroom"
type textarea "x"
type textarea "[GEOGRAPHIC_DATA] Bathroom P"
type textarea "x"
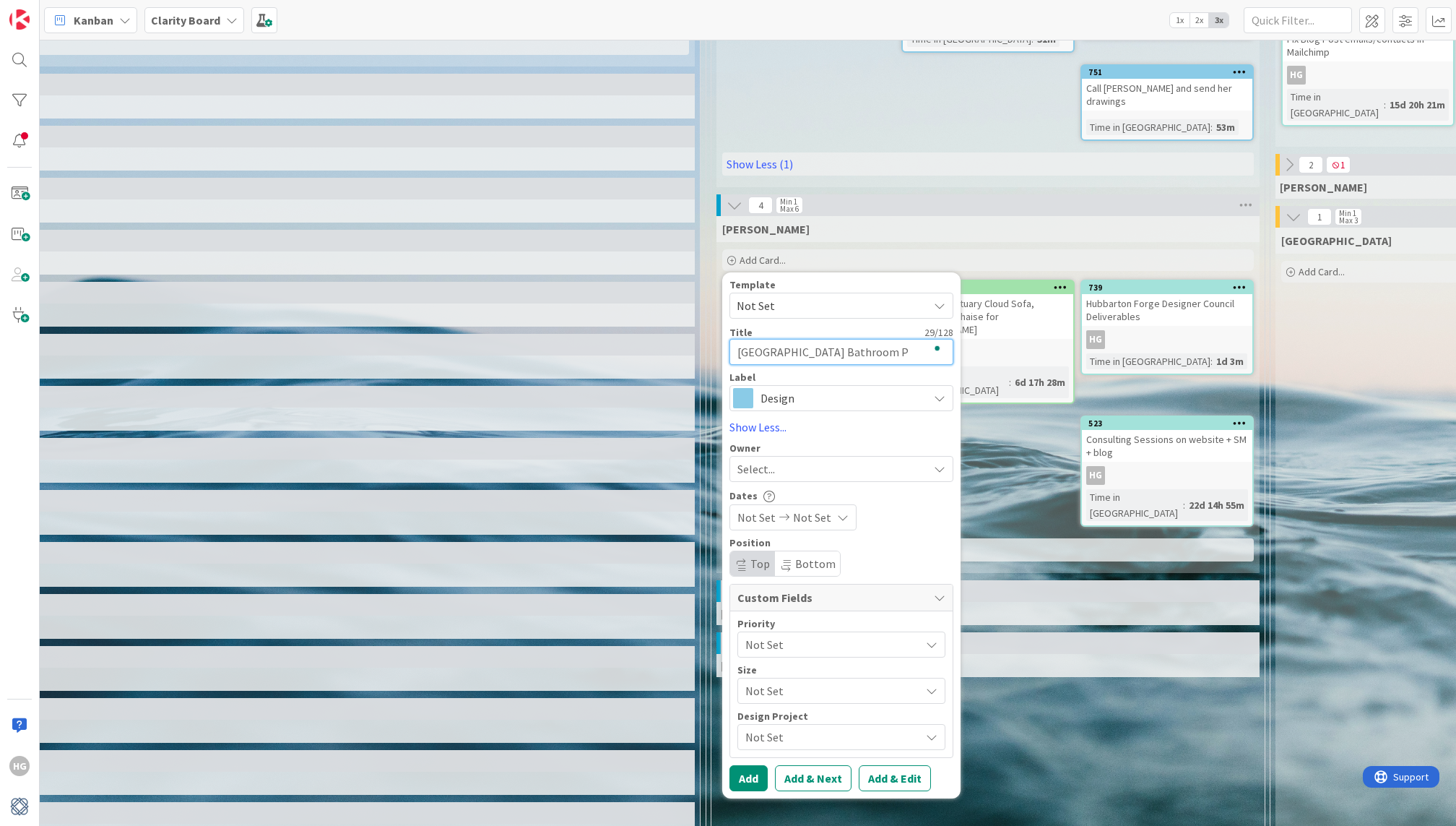
type textarea "[GEOGRAPHIC_DATA] Bathroom Pr"
type textarea "x"
type textarea "[GEOGRAPHIC_DATA] Bathroom Pre"
type textarea "x"
type textarea "[GEOGRAPHIC_DATA] Bathroom Pres"
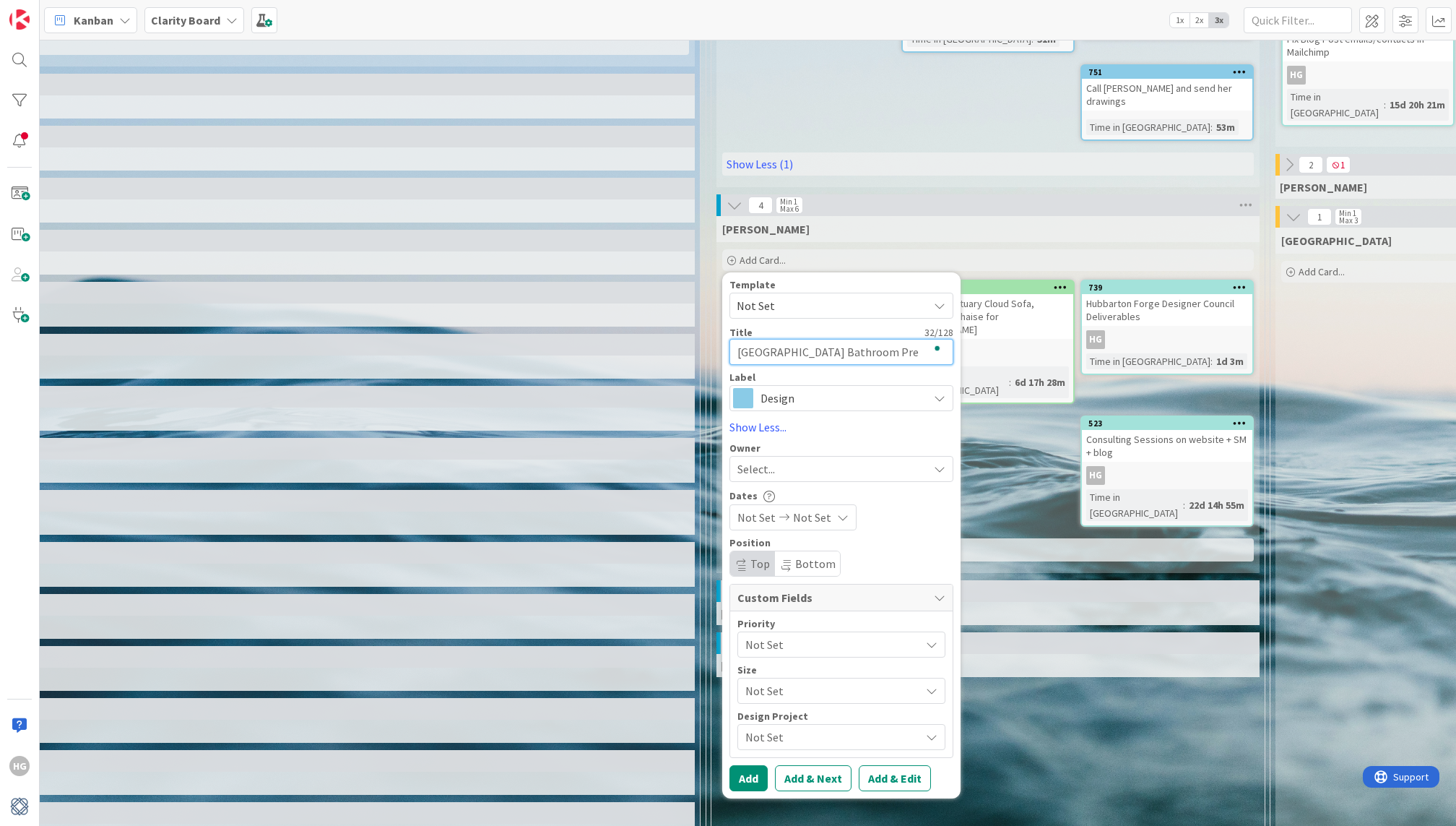
type textarea "x"
type textarea "[GEOGRAPHIC_DATA] Bathroom Prese"
type textarea "x"
type textarea "[GEOGRAPHIC_DATA] Bathroom Presen"
type textarea "x"
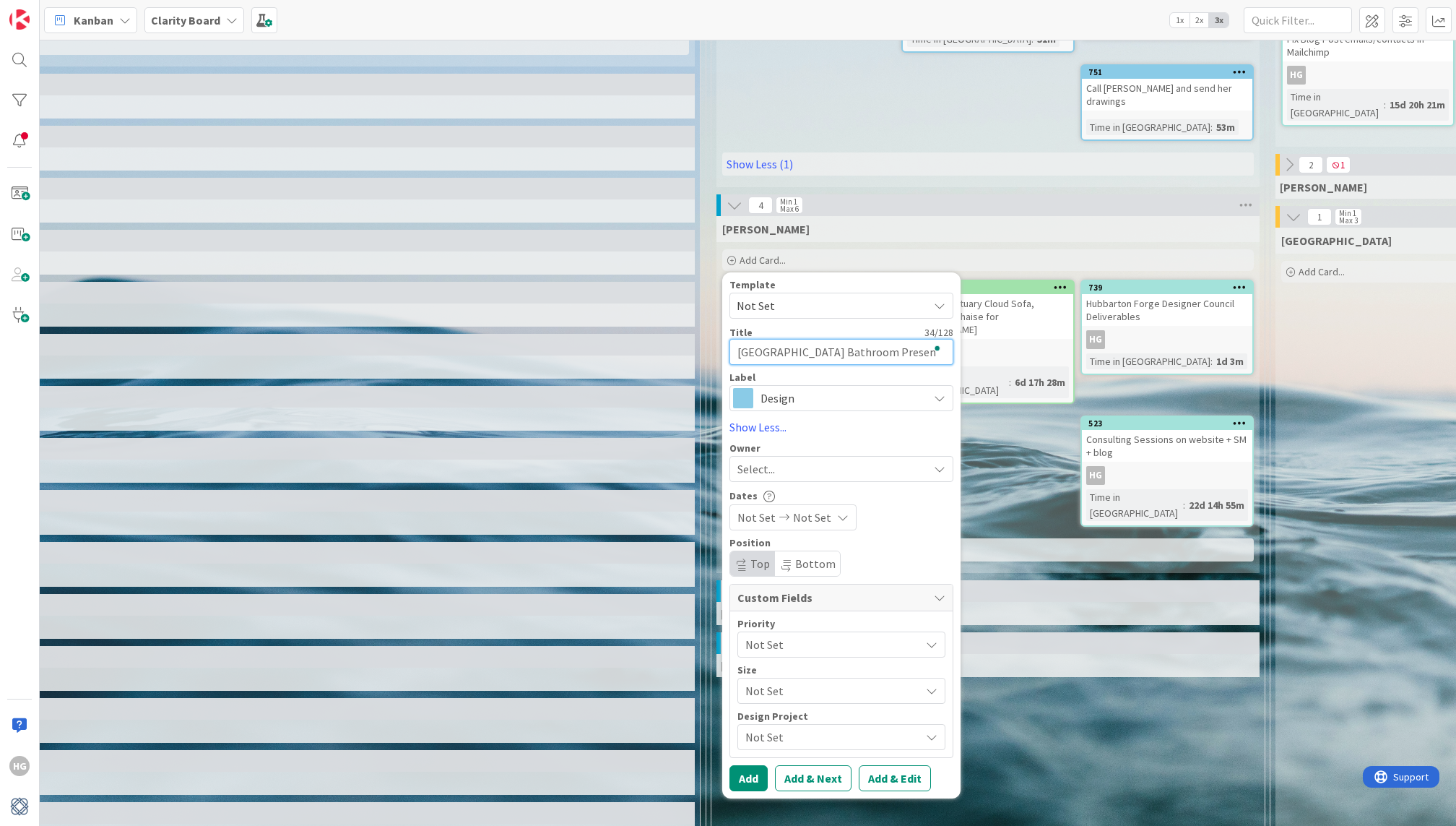
type textarea "[GEOGRAPHIC_DATA] Bathroom Present"
type textarea "x"
type textarea "[GEOGRAPHIC_DATA] Bathroom Presenta"
type textarea "x"
type textarea "[GEOGRAPHIC_DATA] Bathroom Presentat"
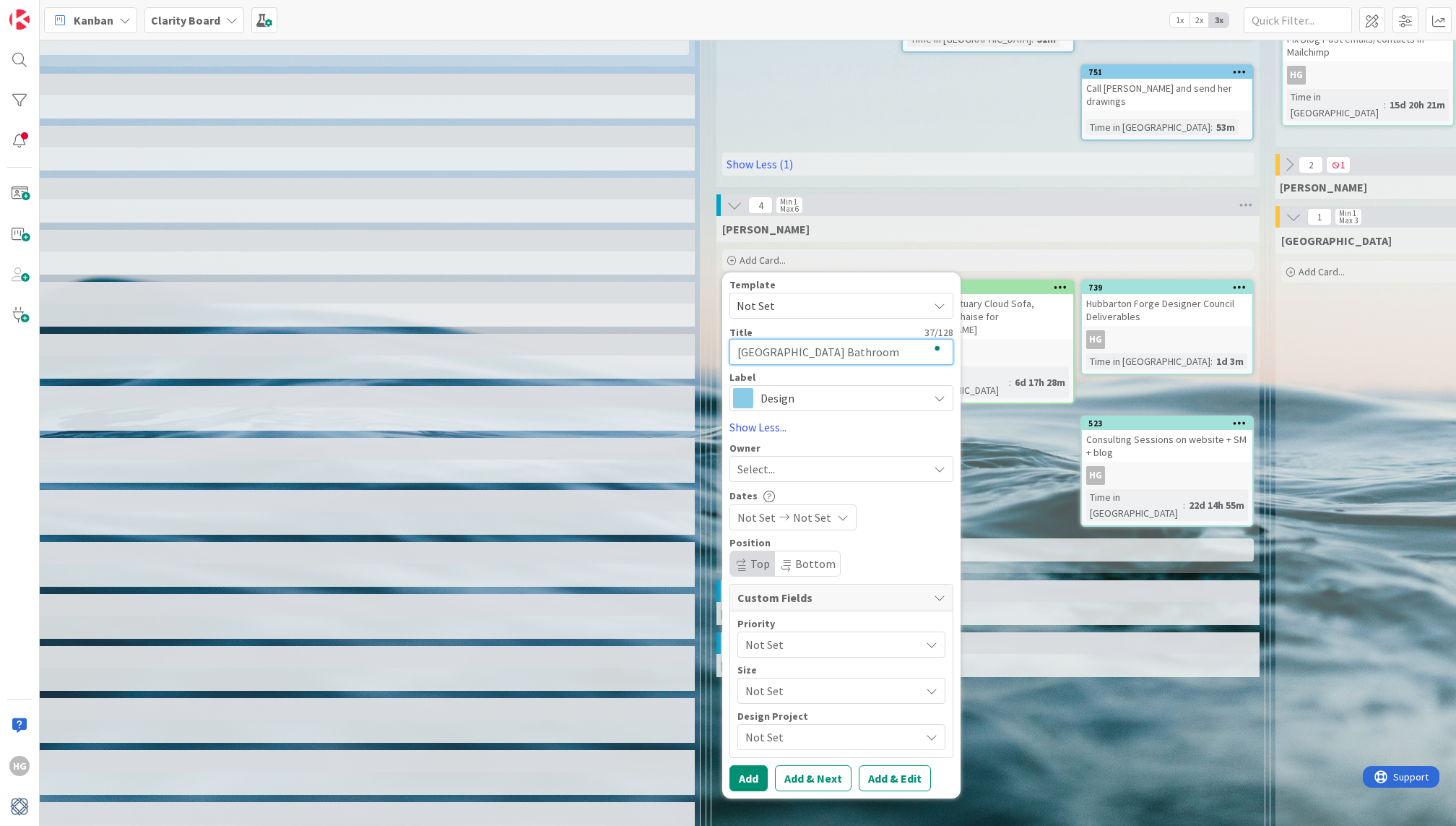
type textarea "x"
type textarea "[GEOGRAPHIC_DATA] Bathroom Presentati"
type textarea "x"
type textarea "[GEOGRAPHIC_DATA] Bathroom Presentatio"
type textarea "x"
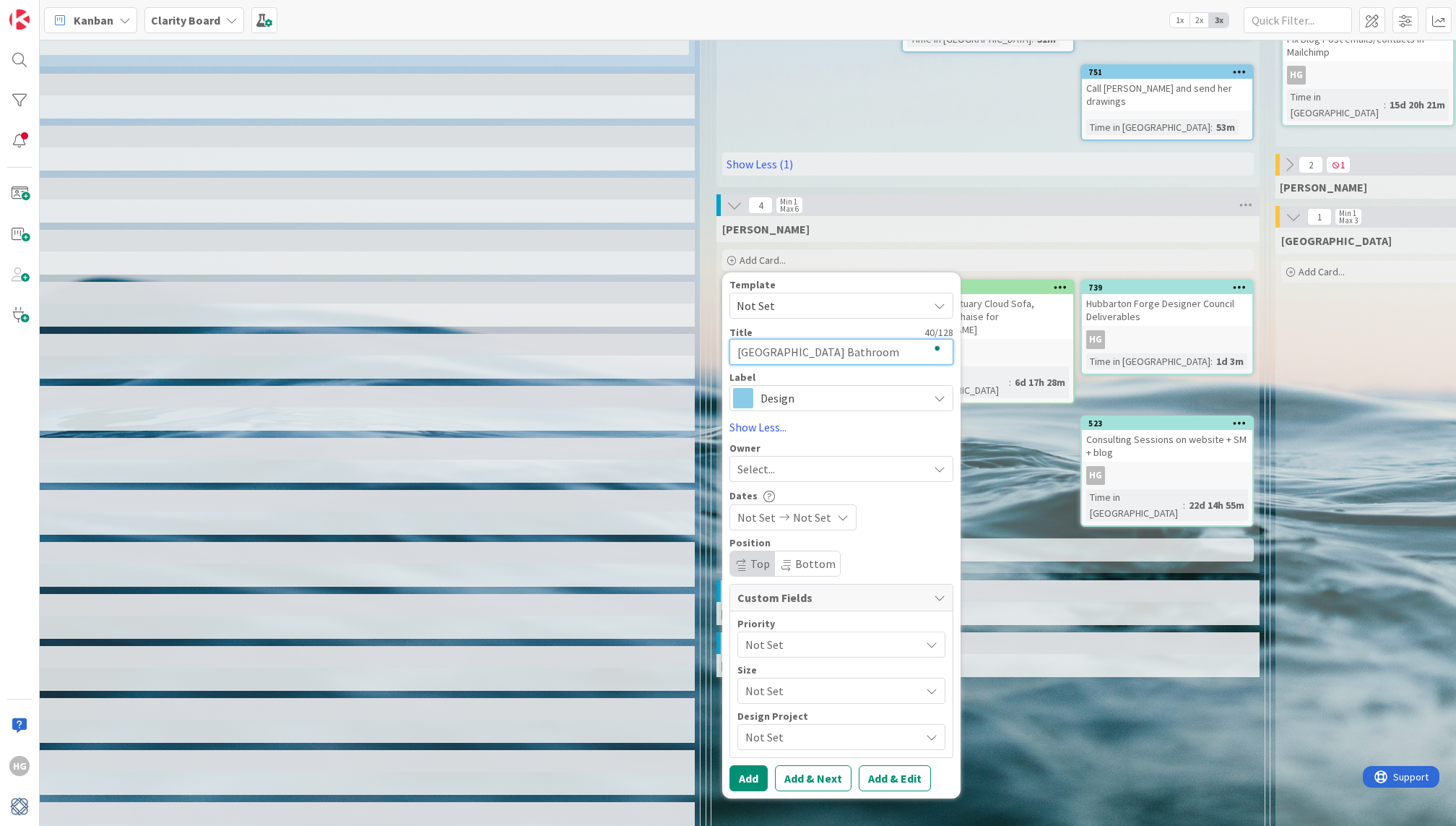
type textarea "[GEOGRAPHIC_DATA] Bathroom Presentation"
type textarea "x"
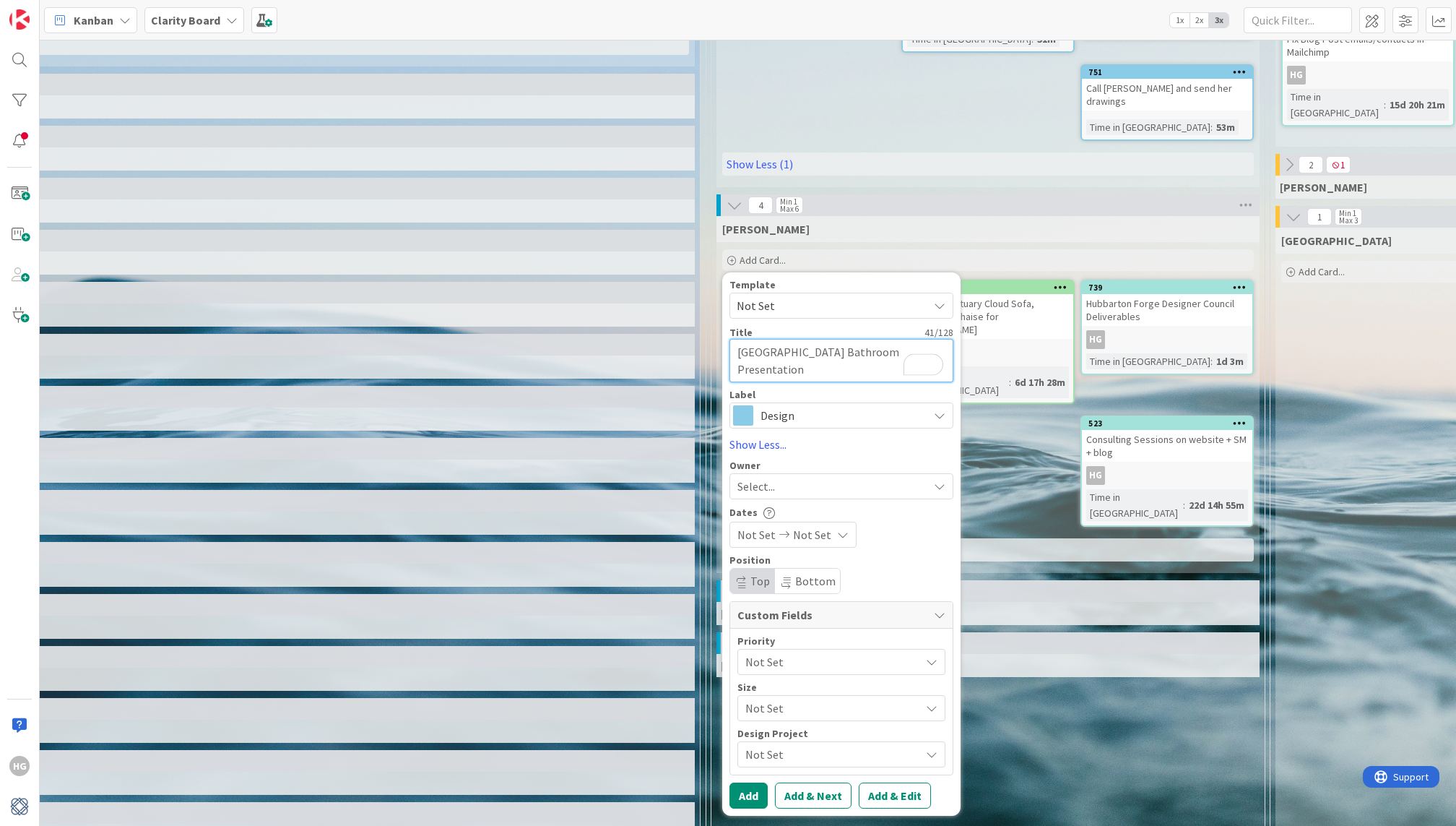
type textarea "[GEOGRAPHIC_DATA] Bathroom Presentation"
click at [779, 479] on div "Select..." at bounding box center [833, 486] width 190 height 17
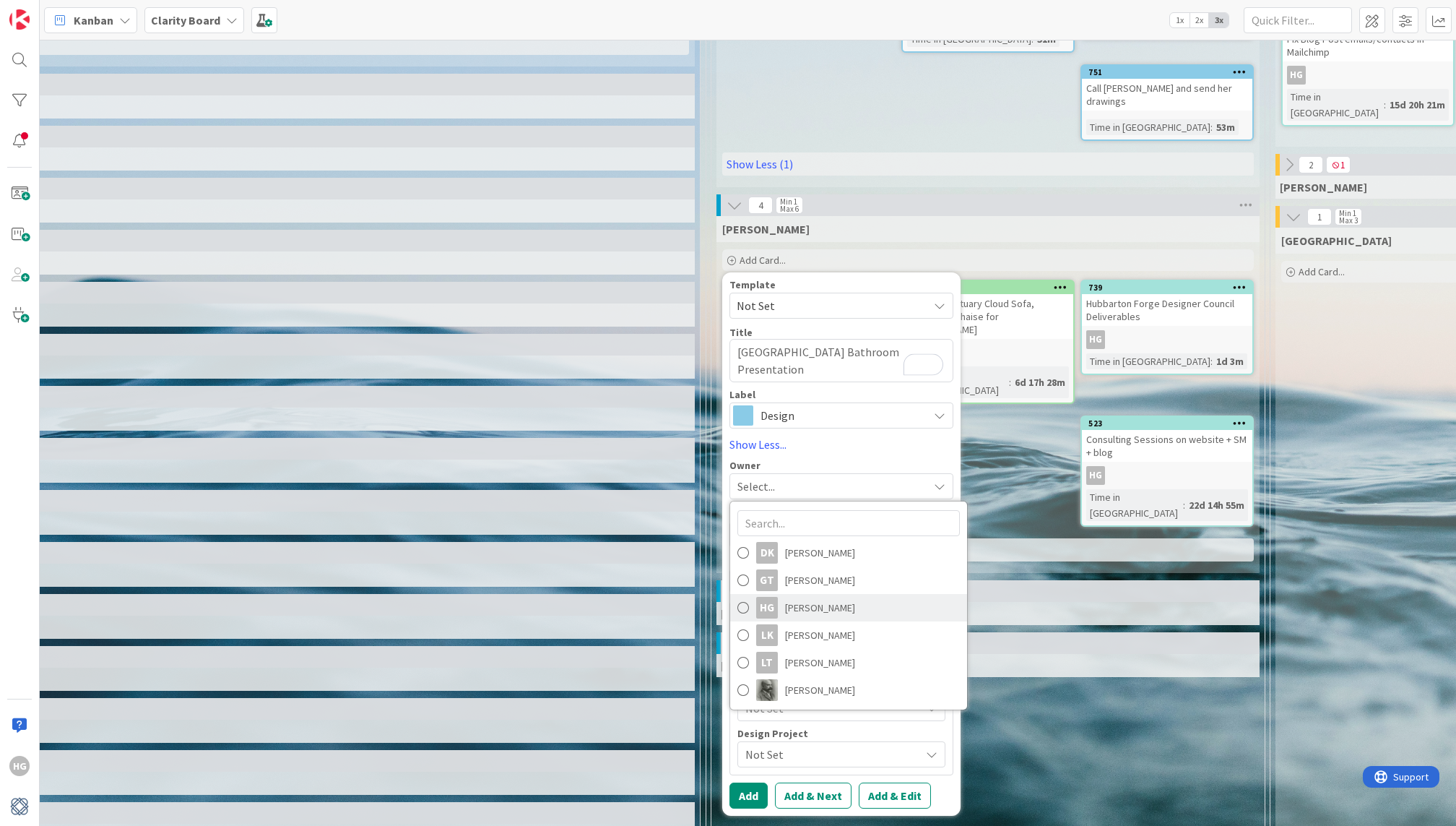
click at [781, 594] on link "HG [PERSON_NAME]" at bounding box center [849, 608] width 237 height 27
type textarea "x"
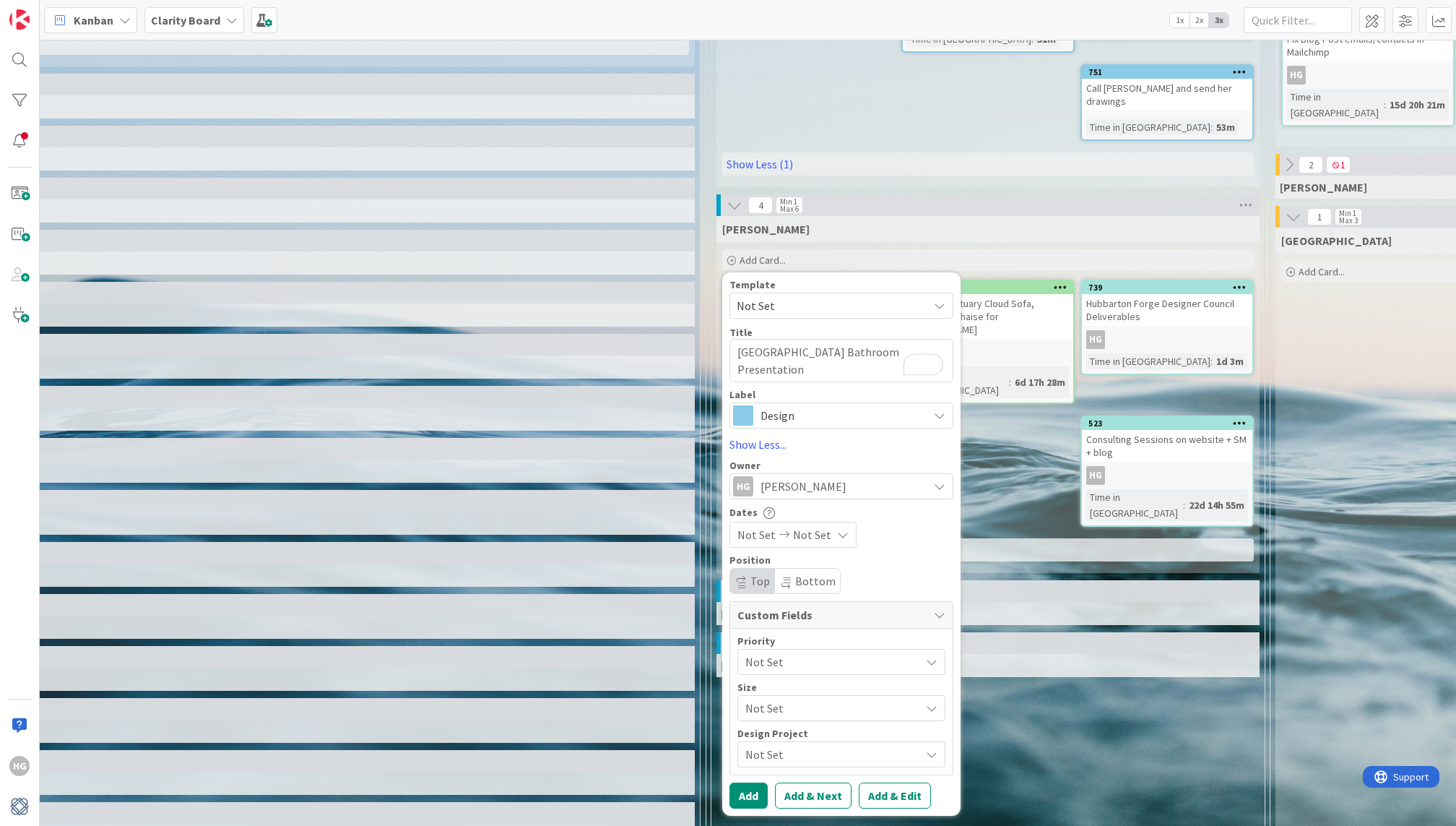
click at [802, 526] on span "Not Set" at bounding box center [812, 534] width 39 height 17
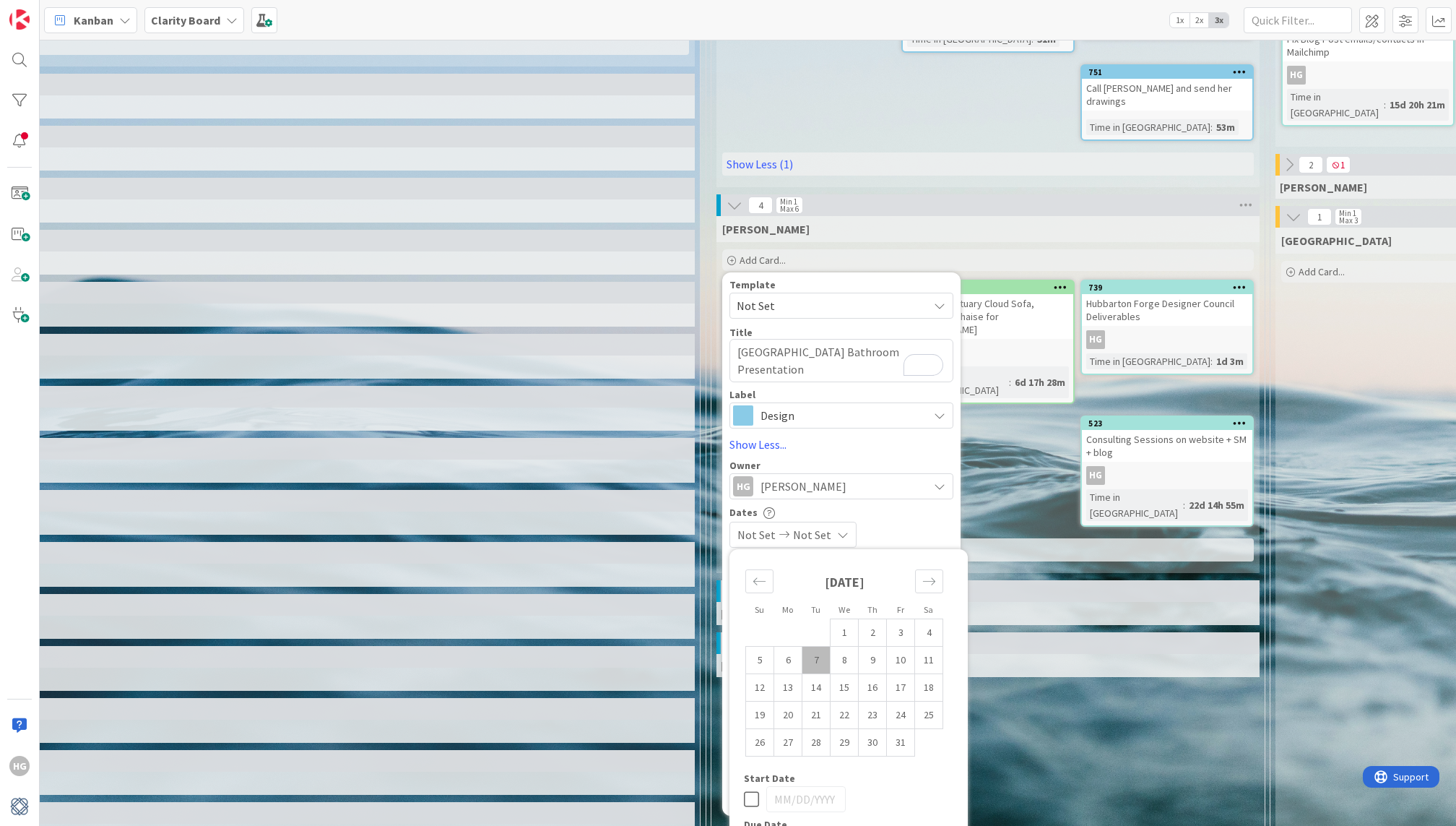
click at [802, 526] on span "Not Set" at bounding box center [812, 534] width 39 height 17
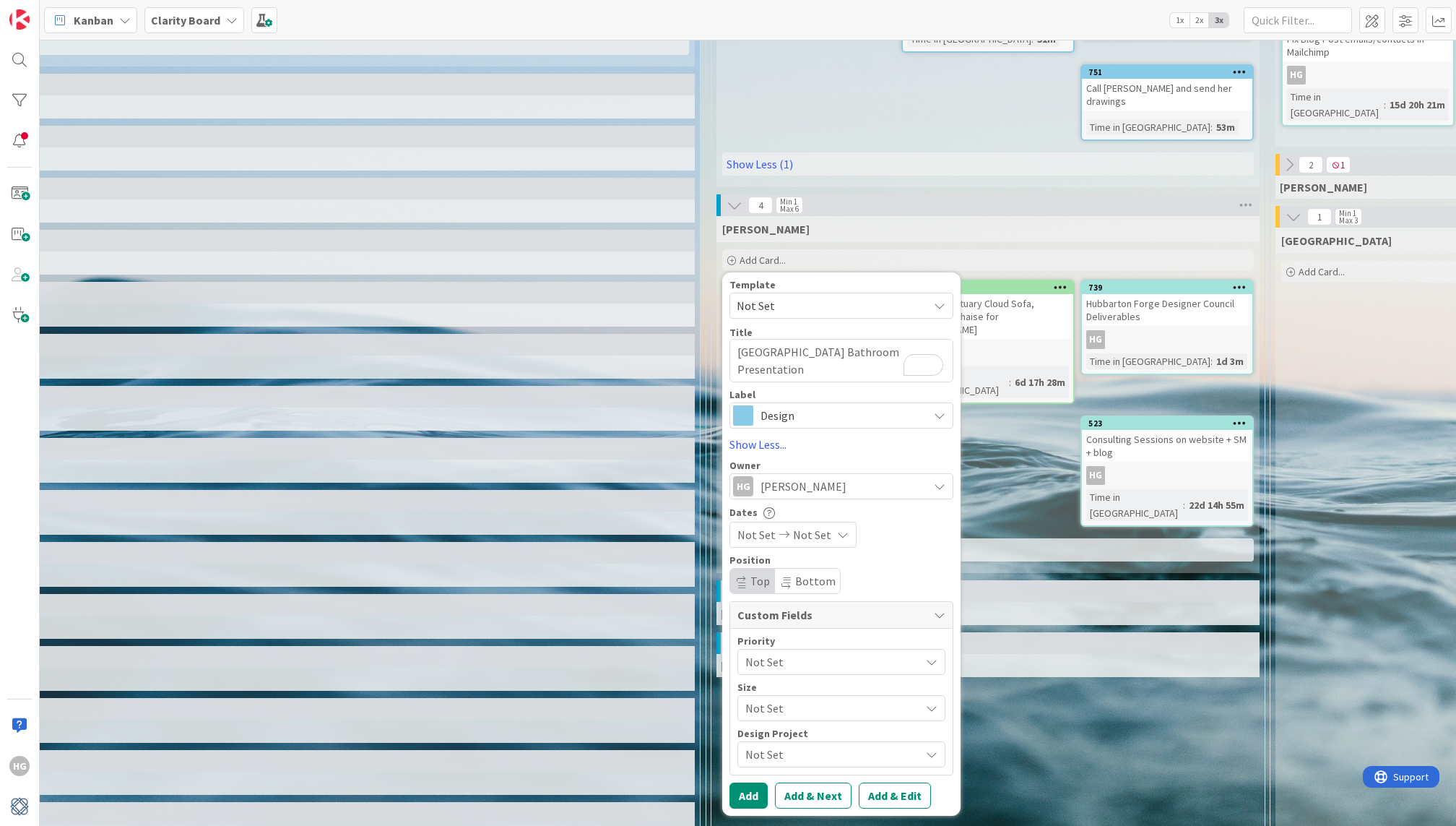
click at [754, 764] on div "Template Not Set Title 41 / 128 Gulfshore Playhouse Bathroom Presentation Label…" at bounding box center [842, 543] width 224 height 528
click at [754, 782] on button "Add" at bounding box center [749, 795] width 39 height 26
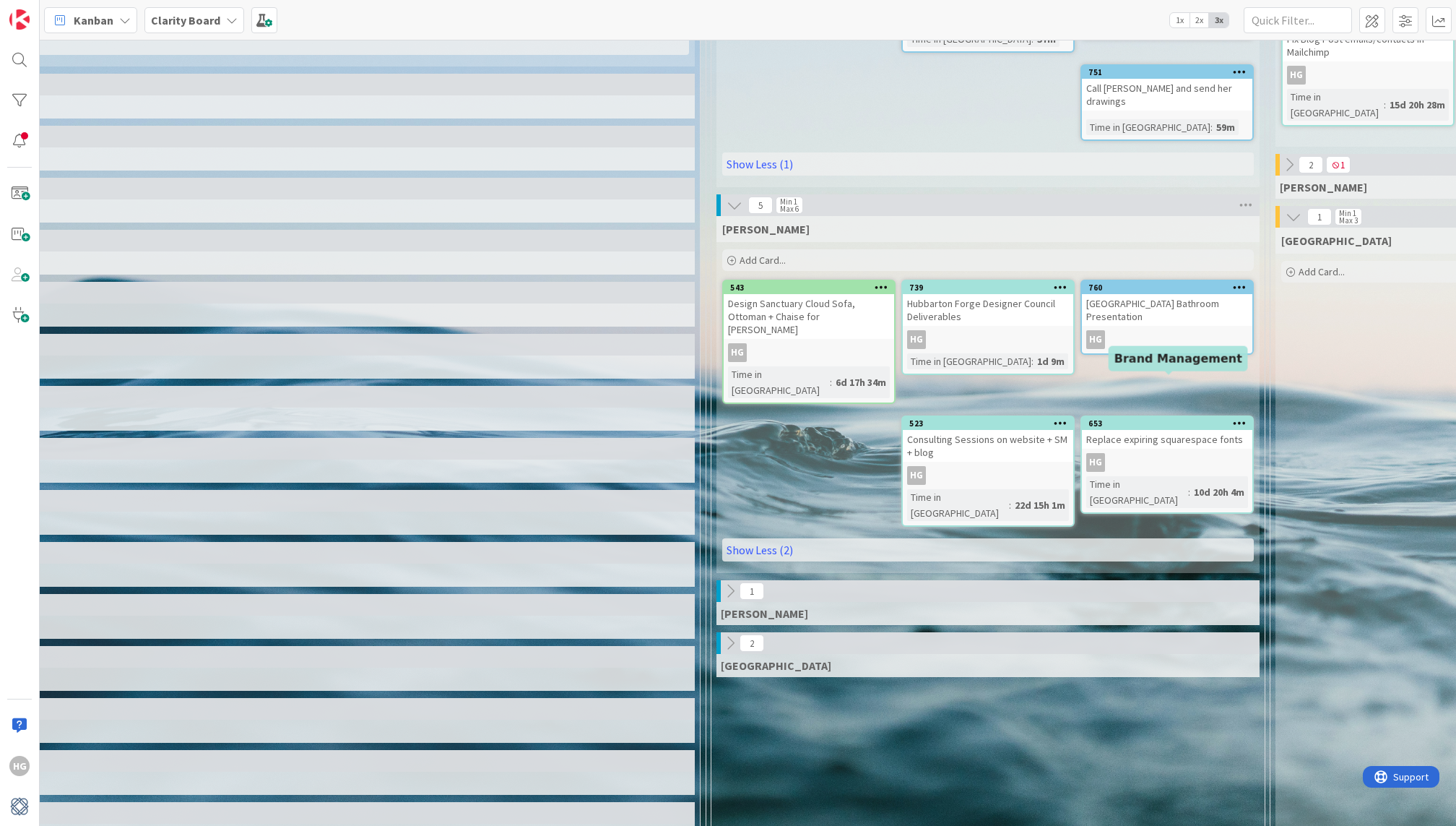
click at [1147, 419] on div "653" at bounding box center [1170, 423] width 164 height 10
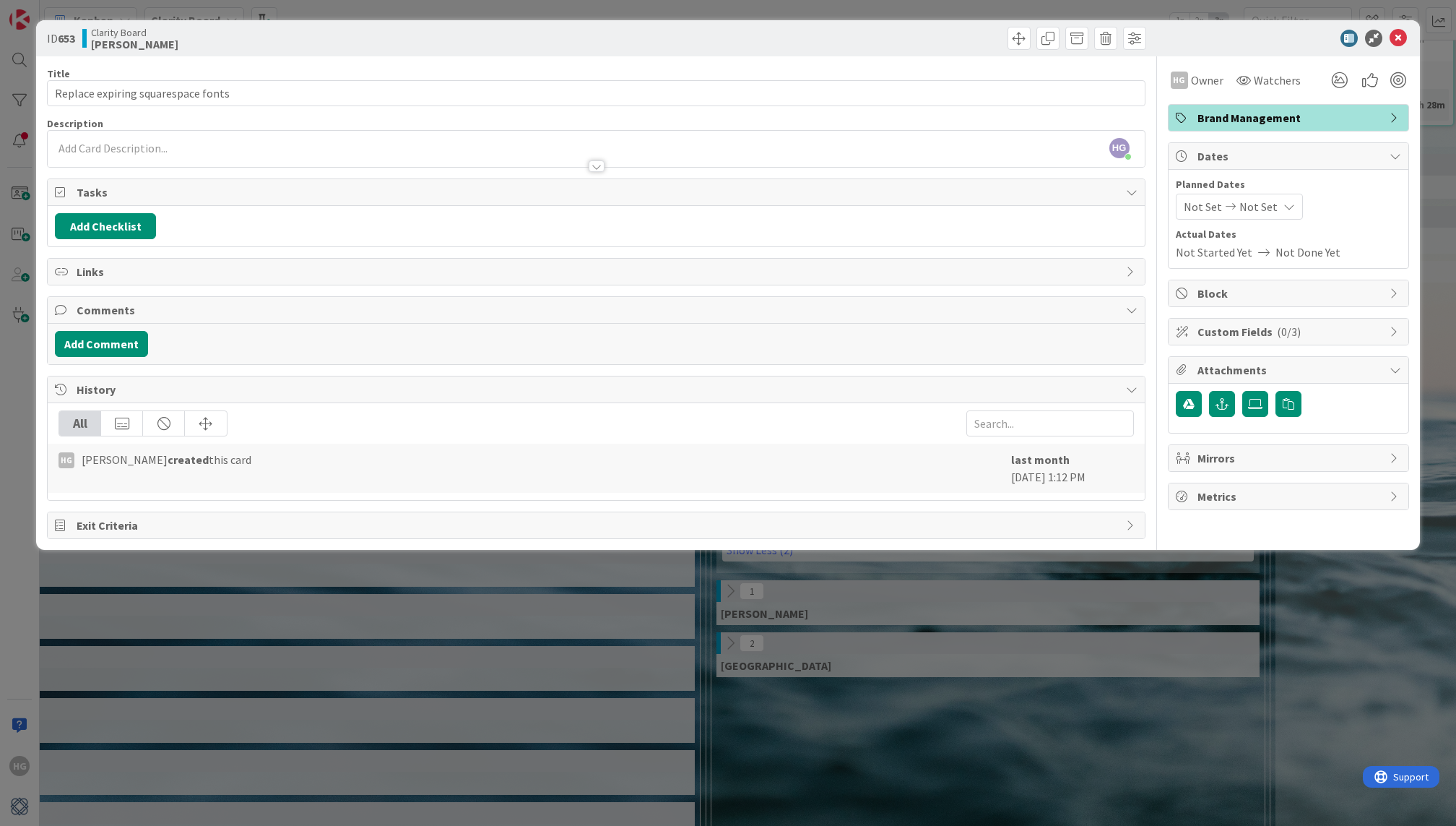
click at [1244, 207] on span "Not Set" at bounding box center [1258, 206] width 39 height 17
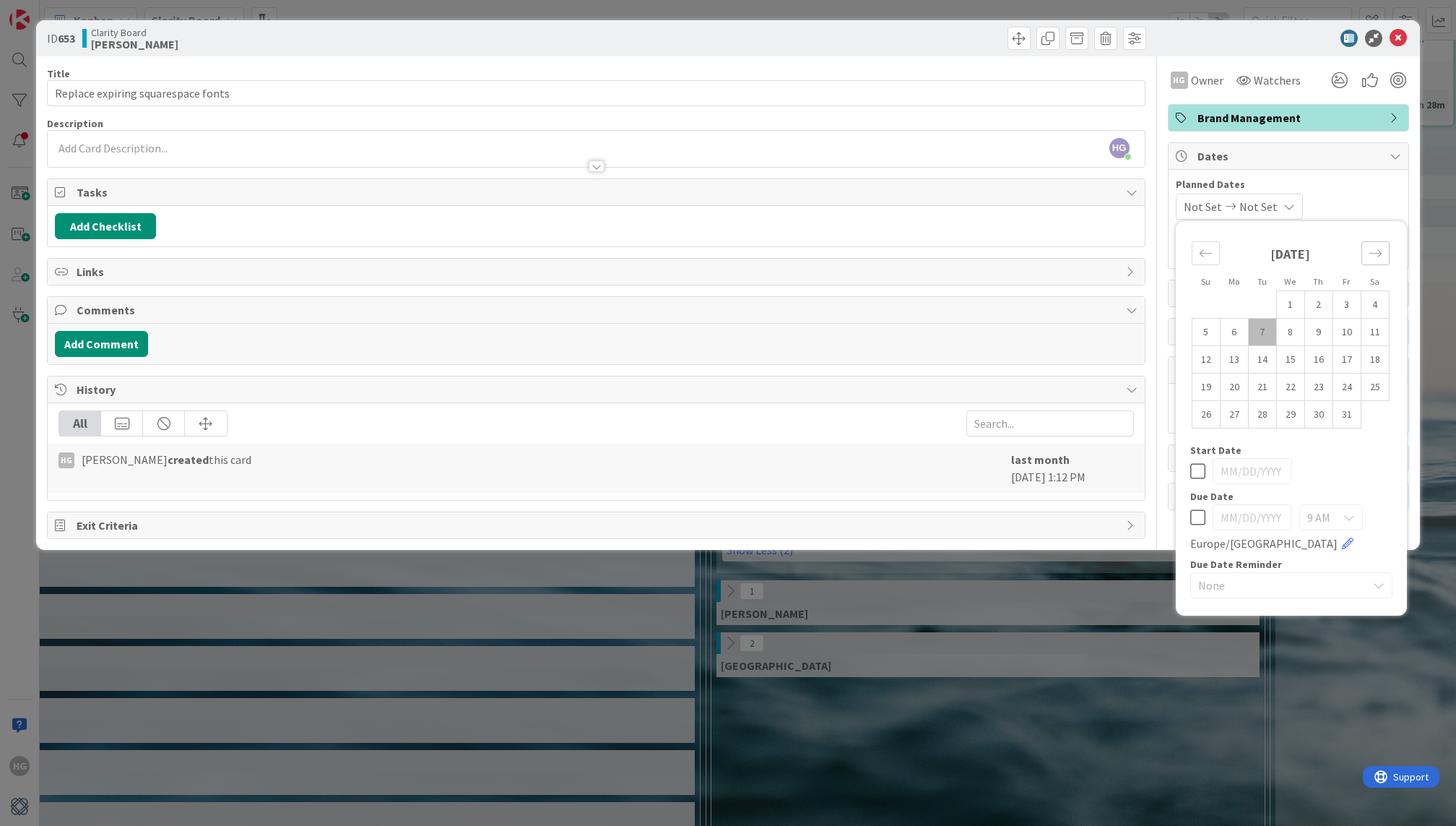
click at [1365, 252] on div "Move forward to switch to the next month." at bounding box center [1375, 253] width 28 height 24
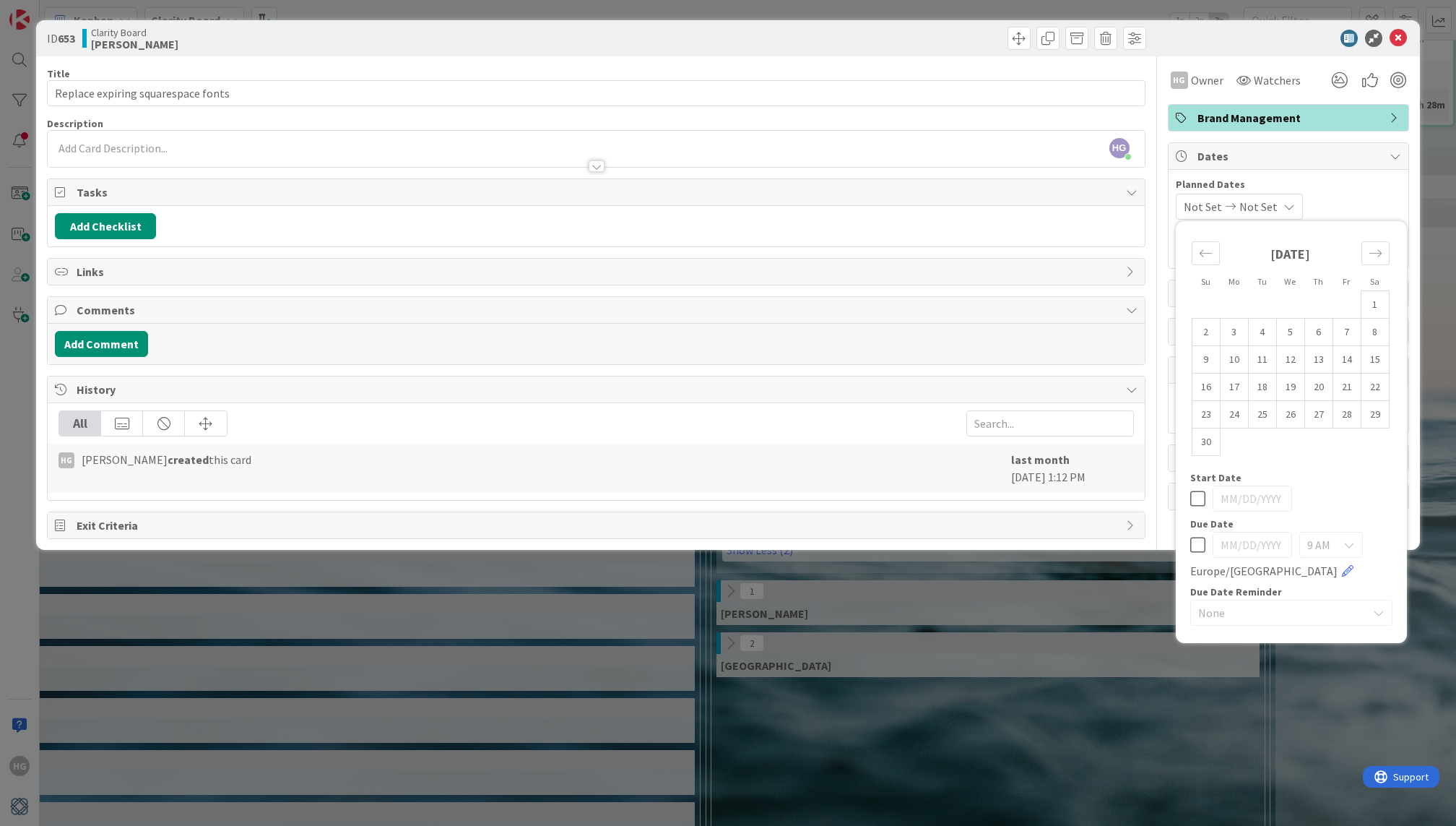
click at [1195, 540] on icon at bounding box center [1198, 544] width 15 height 17
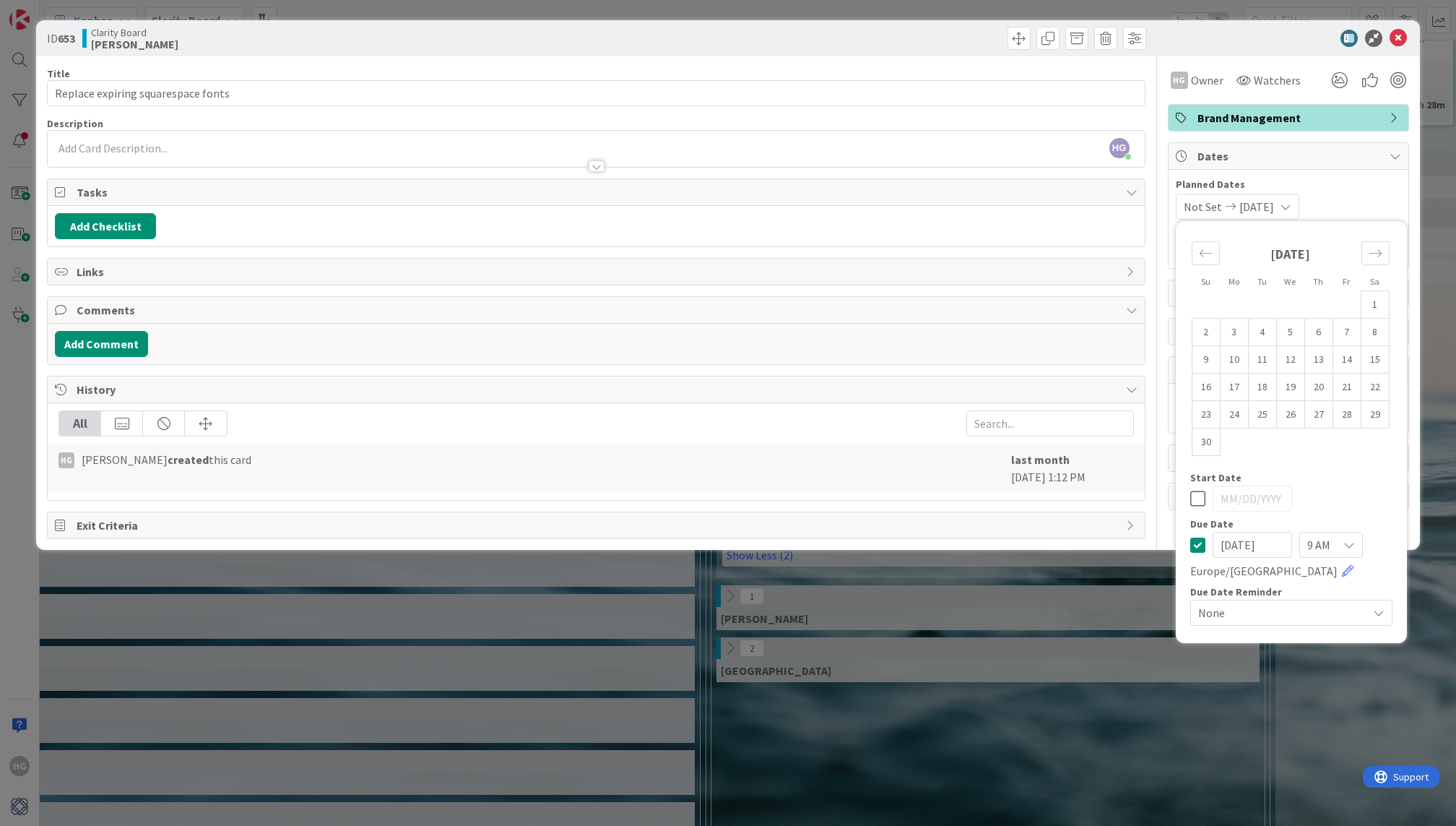
click at [1261, 546] on input "[DATE]" at bounding box center [1252, 545] width 79 height 26
click at [1235, 543] on input "[DATE]" at bounding box center [1252, 545] width 79 height 26
click at [1231, 546] on input "[DATE]" at bounding box center [1252, 545] width 79 height 26
click at [1247, 540] on input "[DATE]" at bounding box center [1252, 545] width 79 height 26
type input "[DATE]"
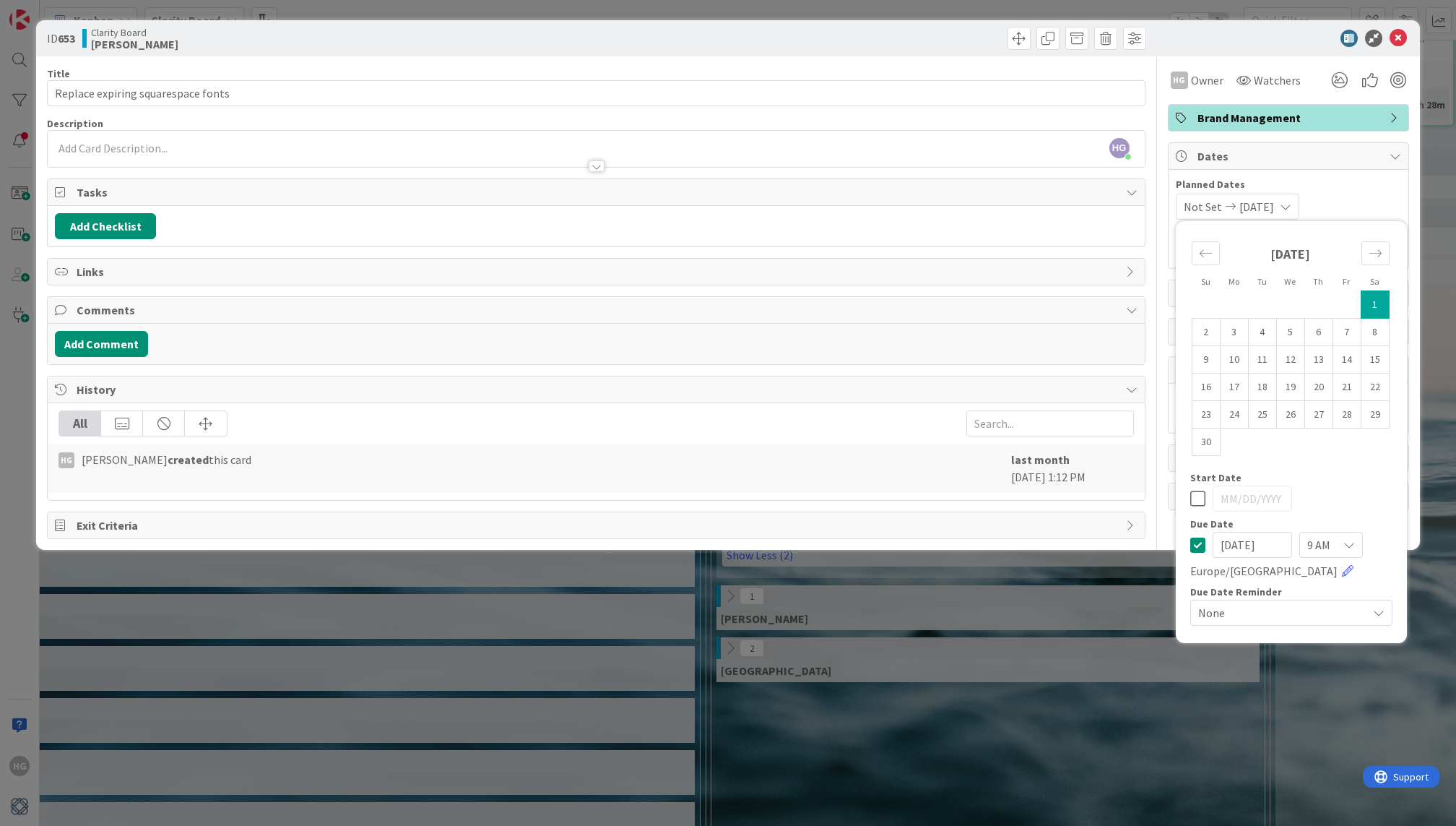
click at [1381, 206] on div "Not Set [DATE] Su Mo Tu We Th Fr Sa [DATE] 1 2 3 4 5 6 7 8 9 10 11 12 13 14 15 …" at bounding box center [1288, 206] width 225 height 26
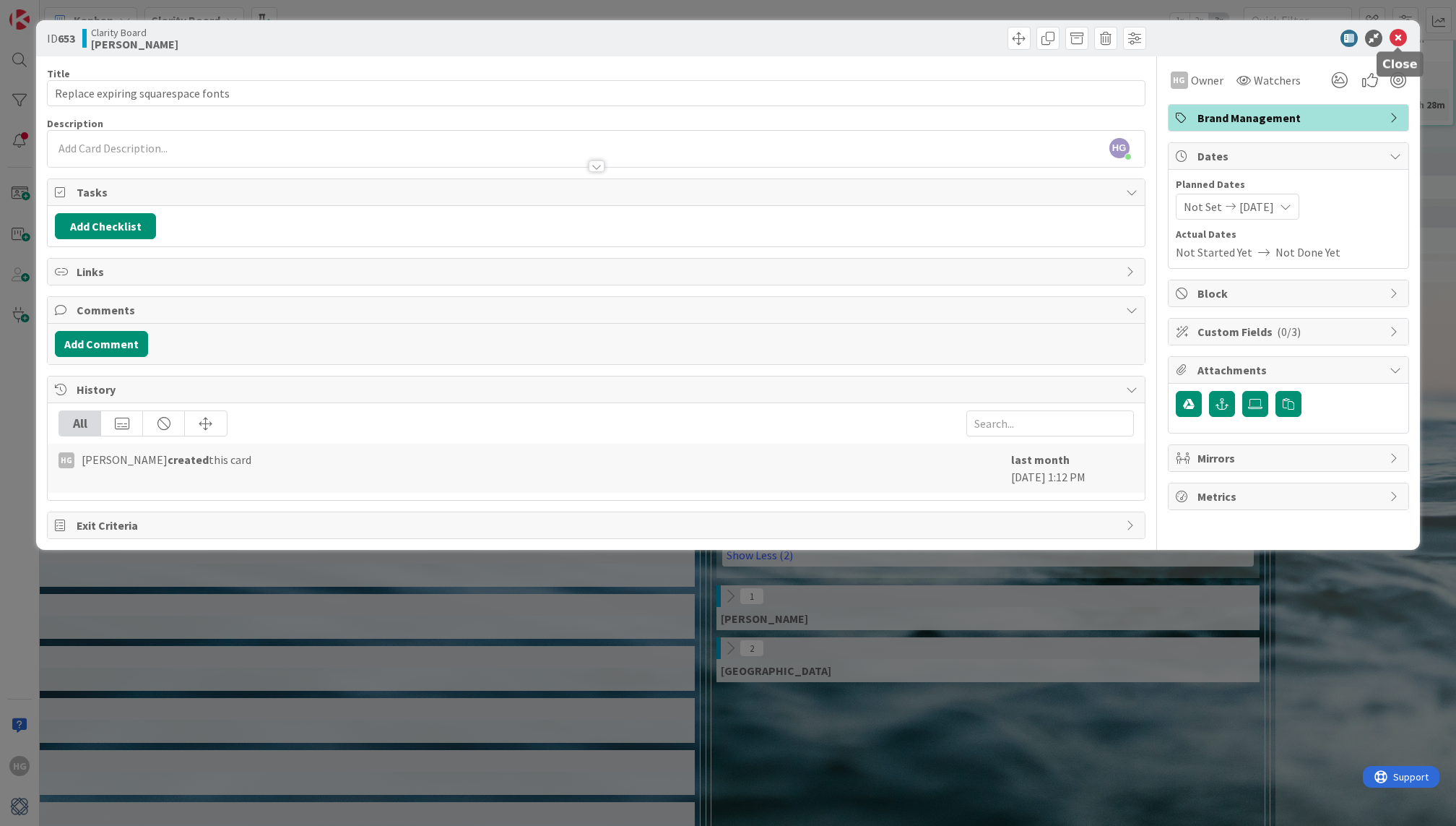
click at [1393, 39] on icon at bounding box center [1398, 38] width 17 height 17
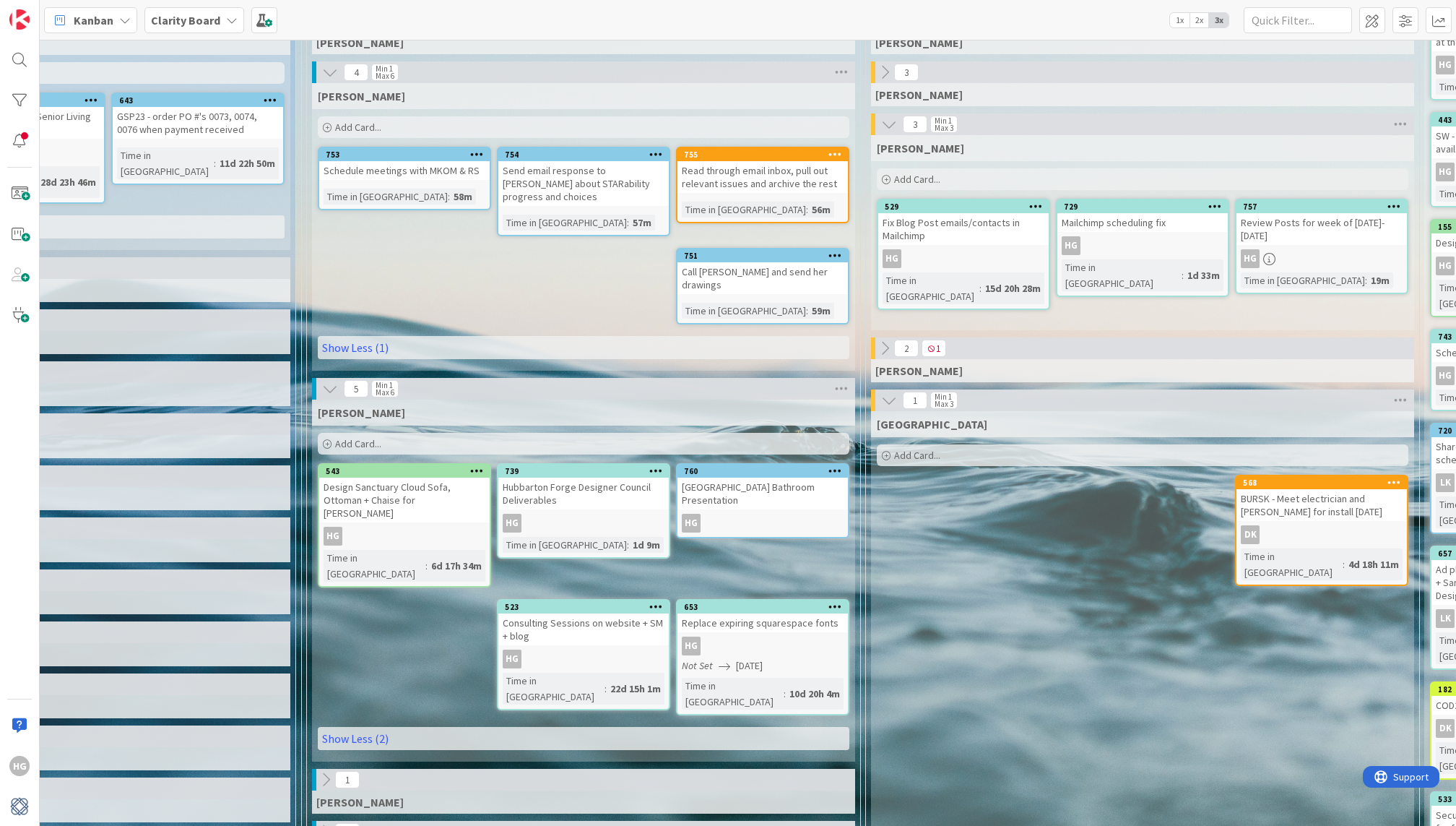
scroll to position [153, 673]
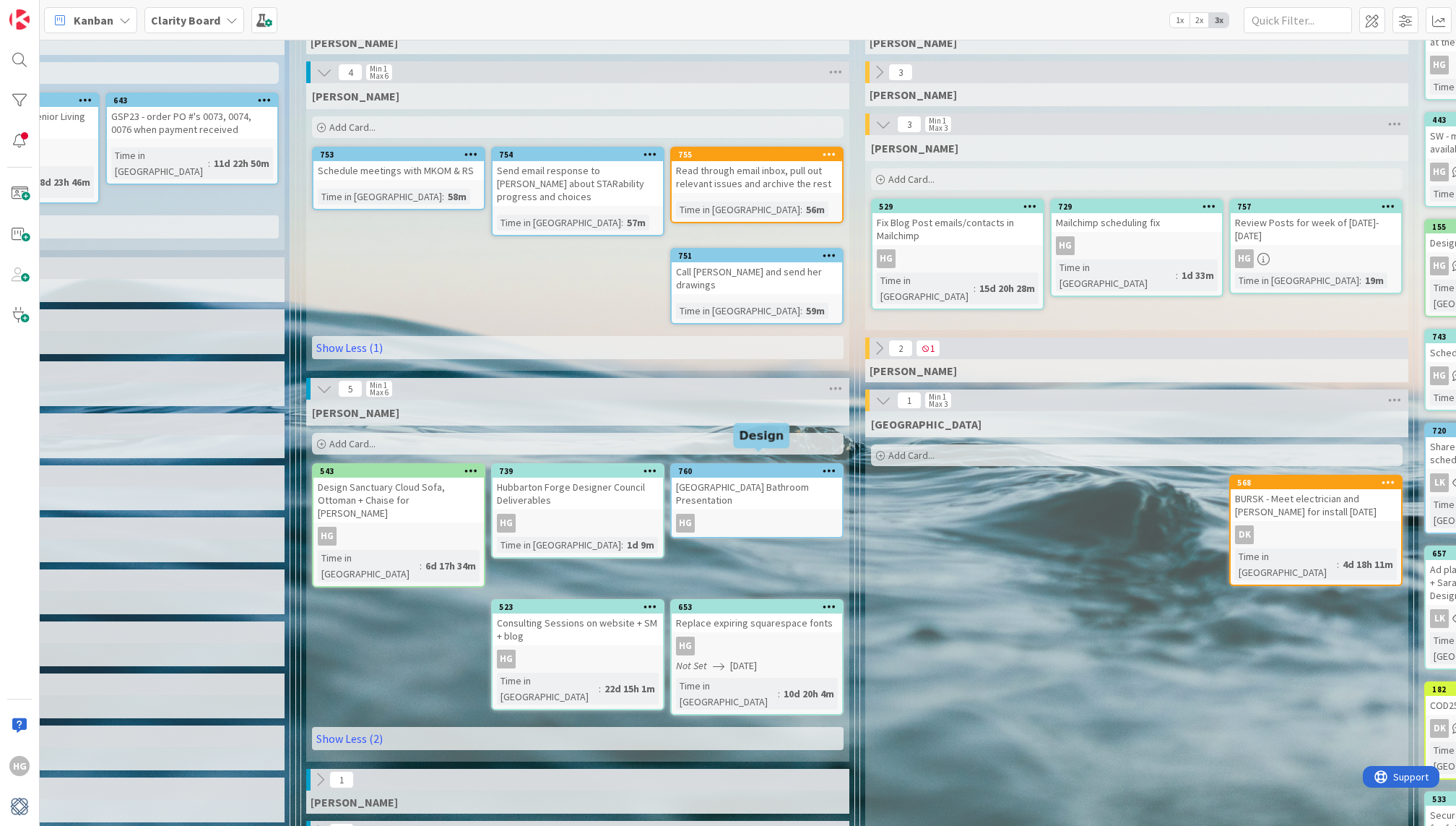
click at [790, 466] on div "760" at bounding box center [760, 471] width 164 height 10
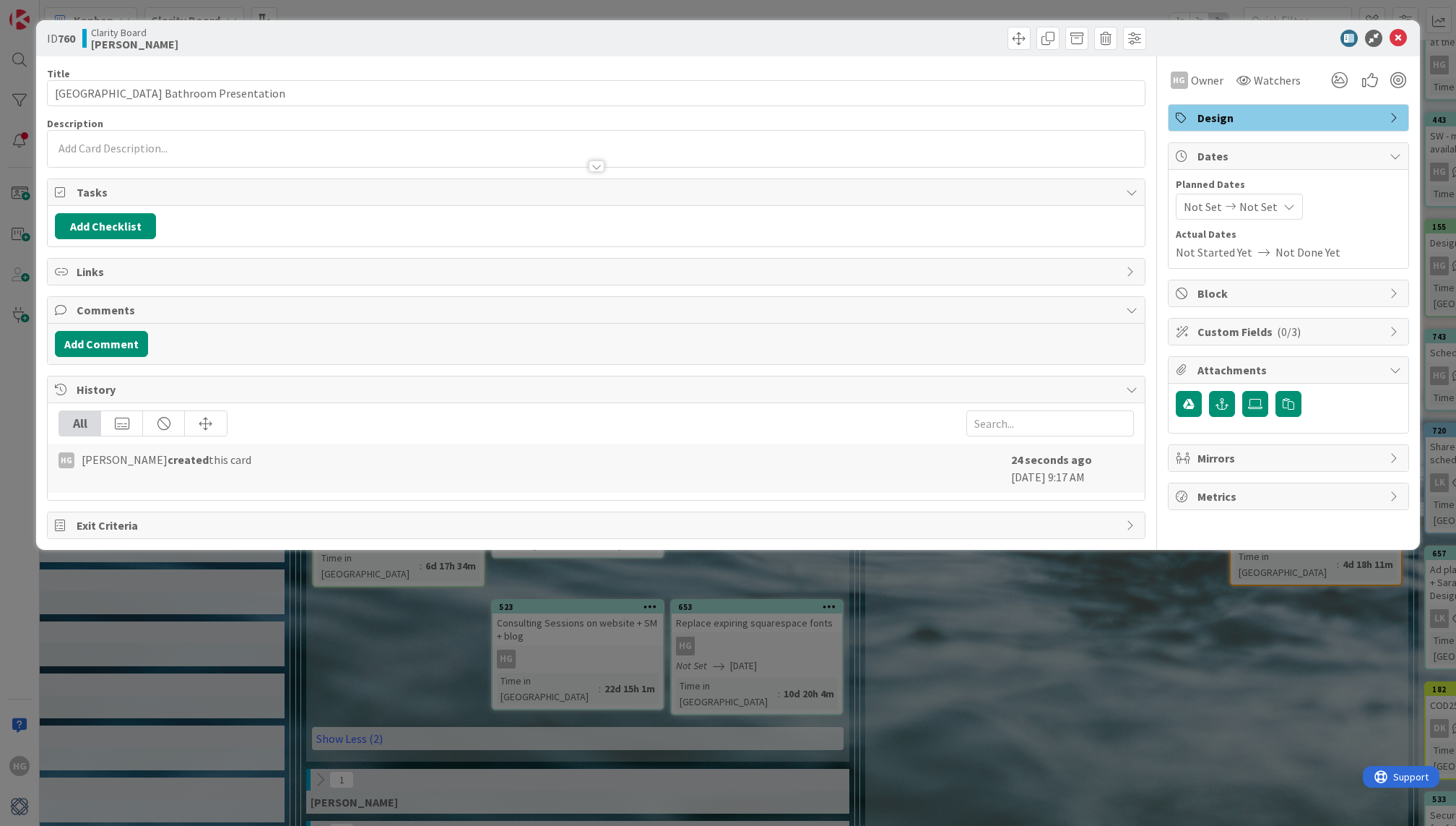
click at [1257, 212] on span "Not Set" at bounding box center [1258, 206] width 39 height 17
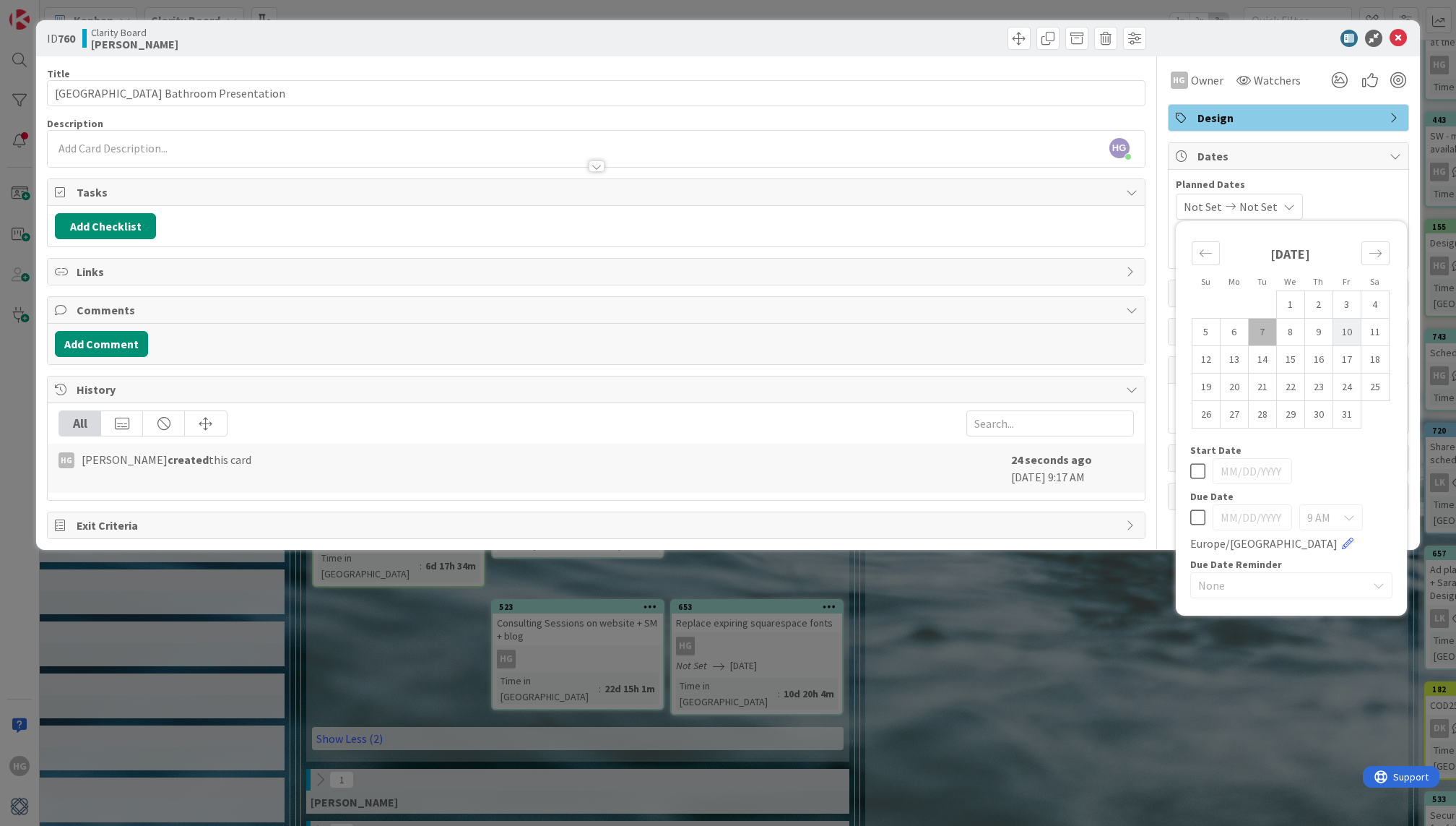
click at [1352, 333] on td "10" at bounding box center [1346, 333] width 28 height 27
type input "[DATE]"
click at [1198, 475] on icon at bounding box center [1198, 471] width 15 height 17
click at [1201, 509] on icon at bounding box center [1198, 517] width 15 height 17
click at [1350, 326] on td "10" at bounding box center [1346, 333] width 28 height 27
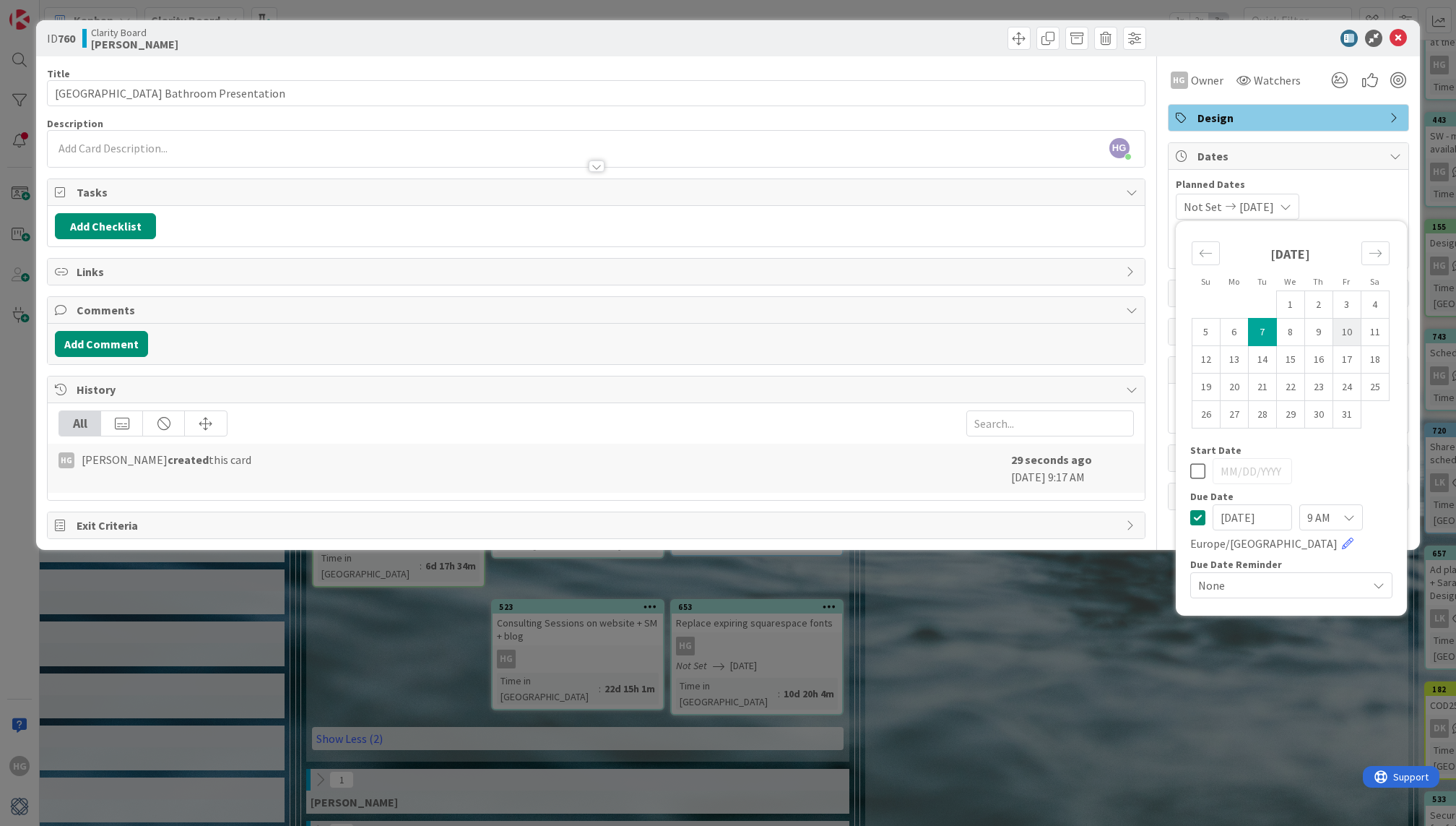
type input "[DATE]"
click at [1401, 42] on icon at bounding box center [1398, 38] width 17 height 17
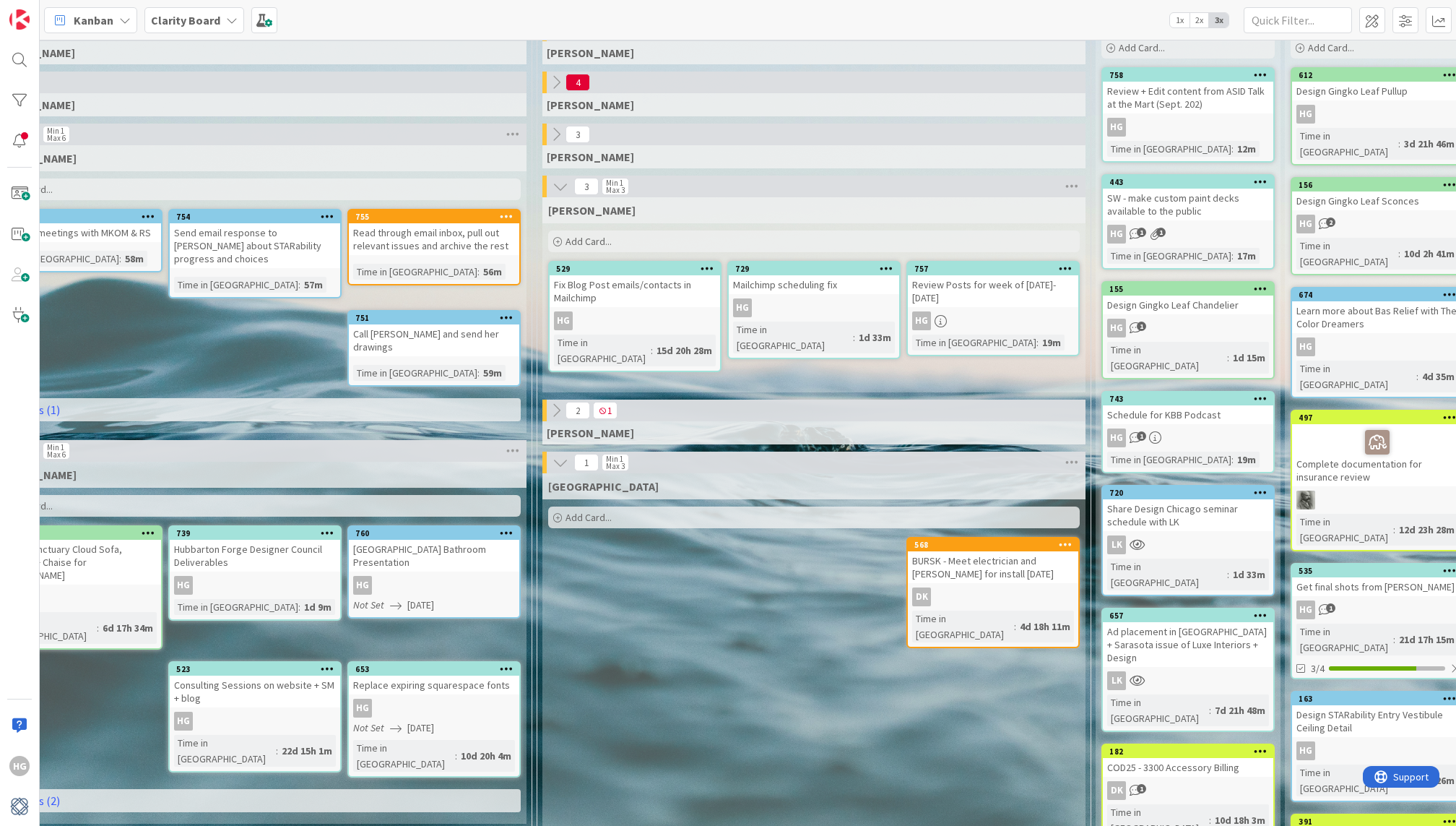
scroll to position [0, 996]
